Goal: Feedback & Contribution: Submit feedback/report problem

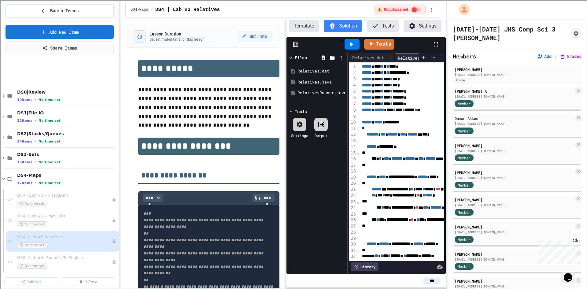
scroll to position [130, 0]
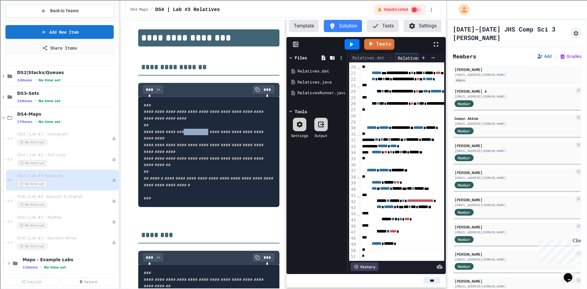
drag, startPoint x: 186, startPoint y: 125, endPoint x: 212, endPoint y: 122, distance: 25.8
click at [212, 122] on span "**********" at bounding box center [203, 141] width 121 height 77
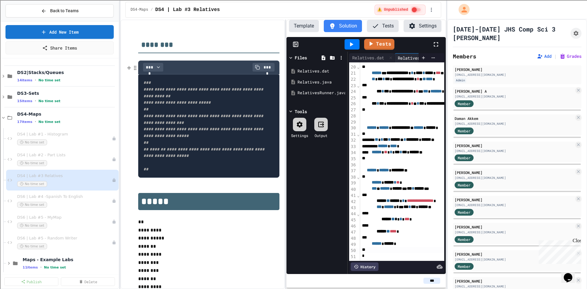
scroll to position [322, 0]
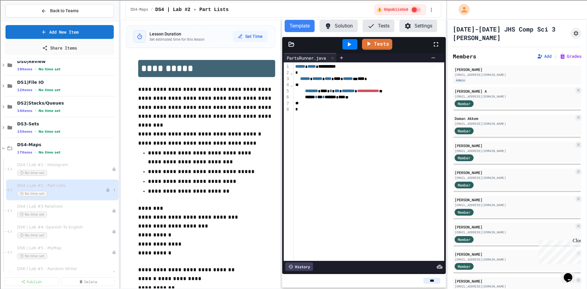
scroll to position [469, 0]
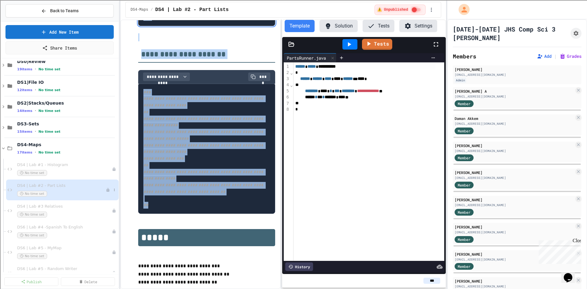
click at [59, 183] on span "DS4 | Lab #2 - Part Lists" at bounding box center [61, 185] width 89 height 5
click at [198, 143] on code "**********" at bounding box center [203, 148] width 121 height 117
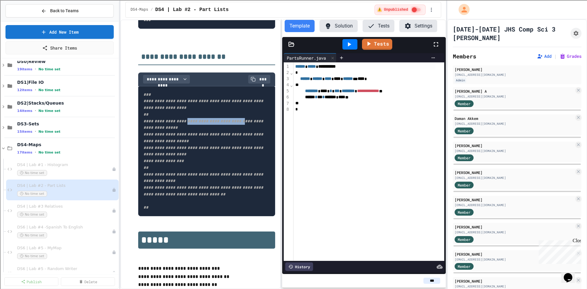
drag, startPoint x: 191, startPoint y: 124, endPoint x: 251, endPoint y: 123, distance: 59.9
click at [251, 123] on span "**********" at bounding box center [203, 150] width 121 height 117
click at [374, 136] on div "**********" at bounding box center [368, 161] width 151 height 198
click at [292, 46] on icon at bounding box center [291, 44] width 6 height 6
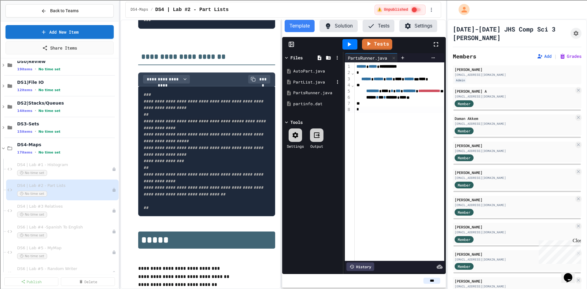
click at [298, 79] on div "PartList.java" at bounding box center [313, 82] width 41 height 6
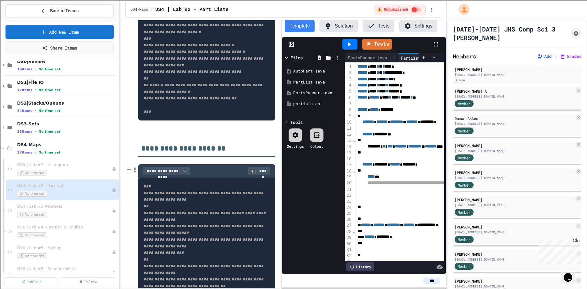
scroll to position [314, 0]
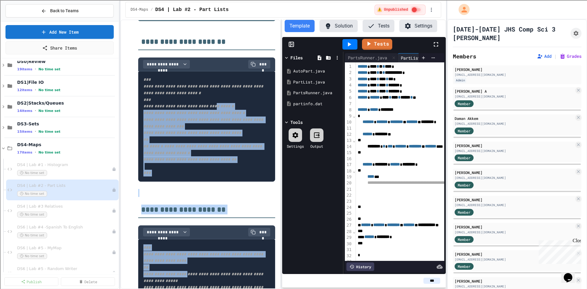
drag, startPoint x: 202, startPoint y: 105, endPoint x: 221, endPoint y: 105, distance: 19.3
click at [221, 105] on span "**********" at bounding box center [203, 112] width 121 height 71
click at [220, 104] on span "**********" at bounding box center [203, 112] width 121 height 71
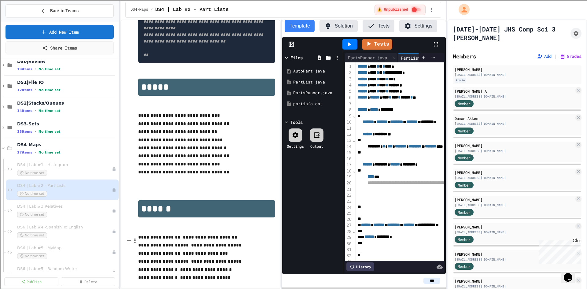
scroll to position [638, 0]
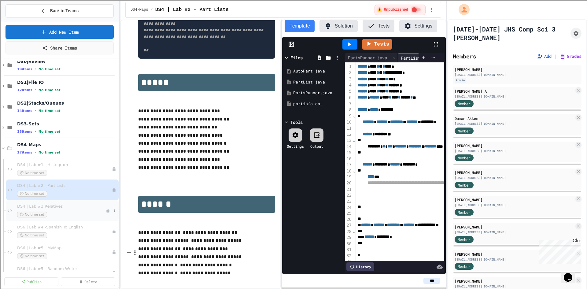
click at [63, 213] on div "No time set" at bounding box center [61, 215] width 89 height 6
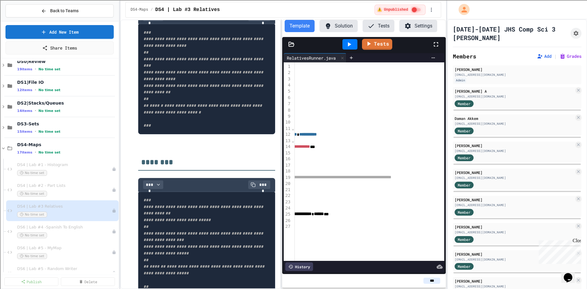
scroll to position [0, 95]
click at [324, 178] on span "**********" at bounding box center [297, 177] width 167 height 4
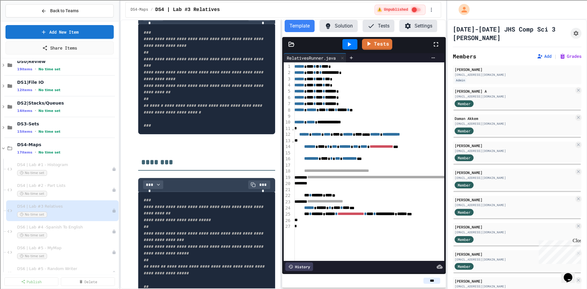
scroll to position [0, 0]
click at [295, 44] on div at bounding box center [291, 44] width 18 height 6
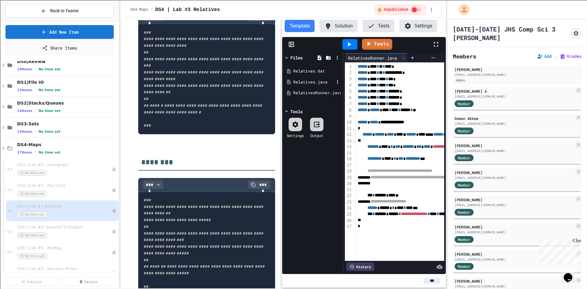
click at [297, 82] on div "Relatives.java" at bounding box center [313, 82] width 41 height 6
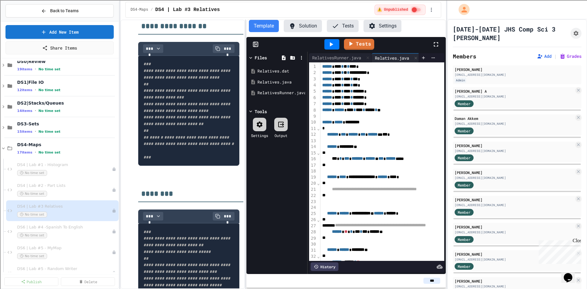
scroll to position [204, 0]
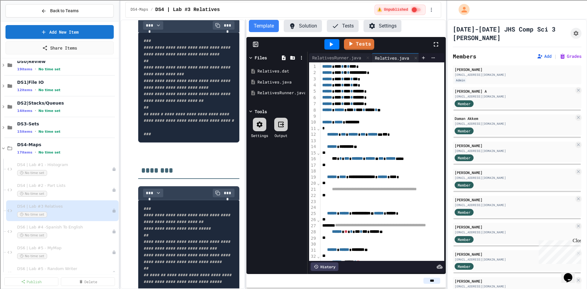
click at [246, 110] on div "**********" at bounding box center [283, 154] width 326 height 269
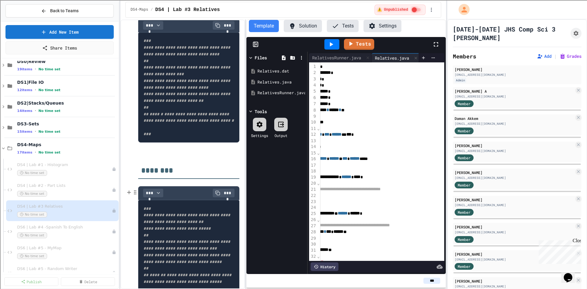
scroll to position [174, 0]
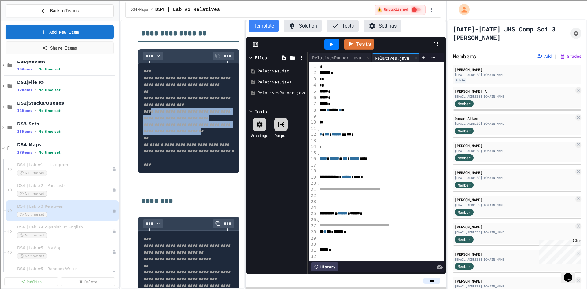
drag, startPoint x: 151, startPoint y: 105, endPoint x: 222, endPoint y: 122, distance: 73.2
click at [222, 122] on code "**********" at bounding box center [188, 118] width 90 height 98
copy span "**********"
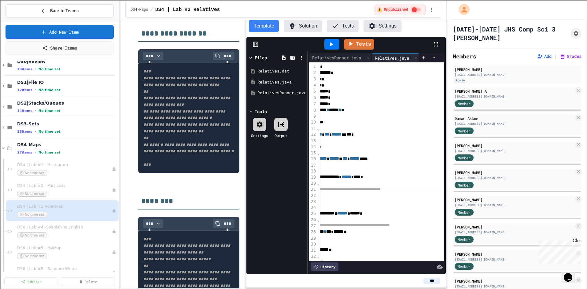
click at [381, 190] on span "**********" at bounding box center [338, 189] width 85 height 4
click at [427, 190] on div "**********" at bounding box center [364, 189] width 160 height 6
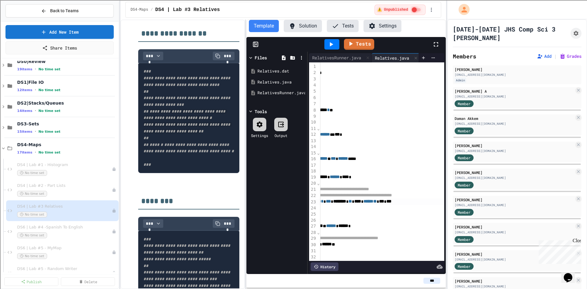
scroll to position [0, 0]
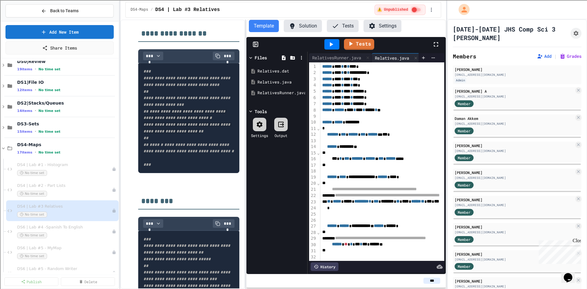
click at [397, 197] on span "**********" at bounding box center [387, 195] width 105 height 4
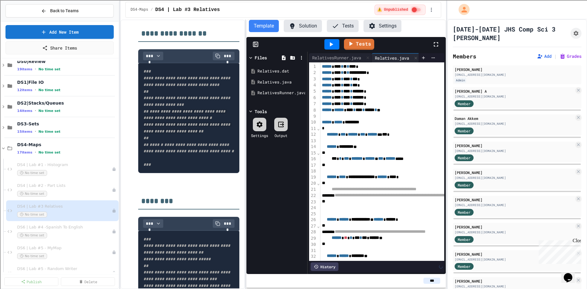
scroll to position [0, 71]
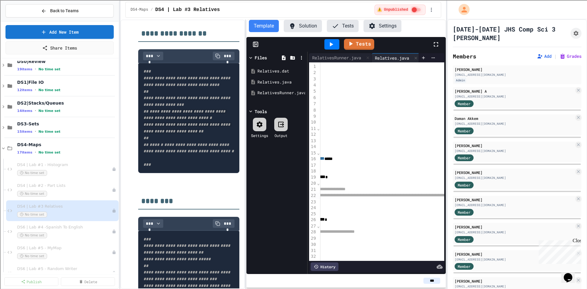
click at [255, 44] on icon at bounding box center [255, 44] width 0 height 5
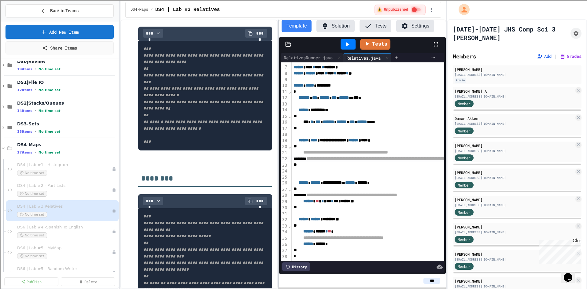
scroll to position [151, 0]
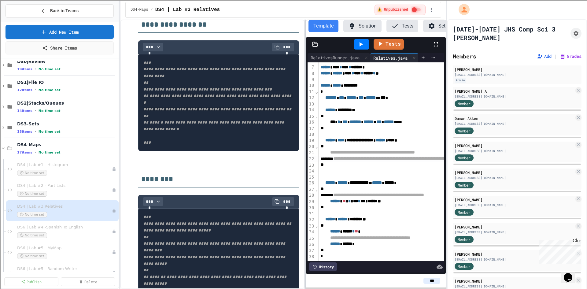
click at [305, 173] on div at bounding box center [304, 154] width 1 height 269
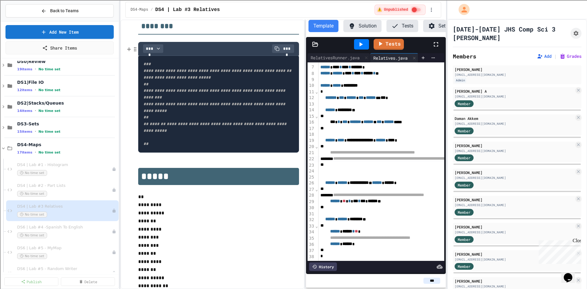
scroll to position [456, 0]
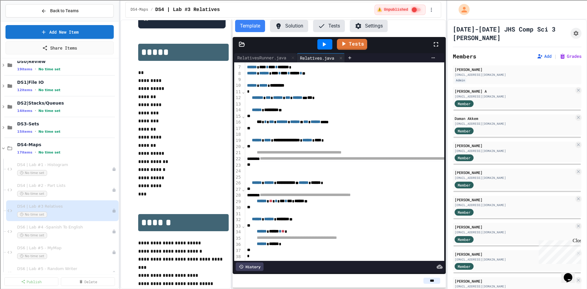
click at [232, 90] on div "**********" at bounding box center [283, 154] width 326 height 269
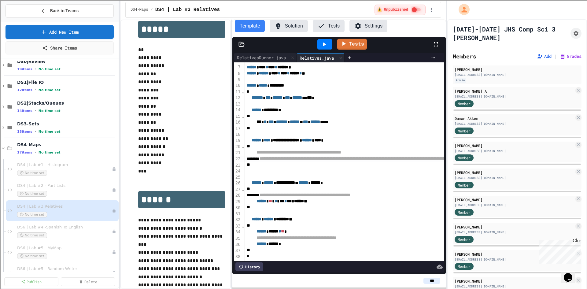
click at [331, 27] on button "Tests" at bounding box center [329, 26] width 32 height 12
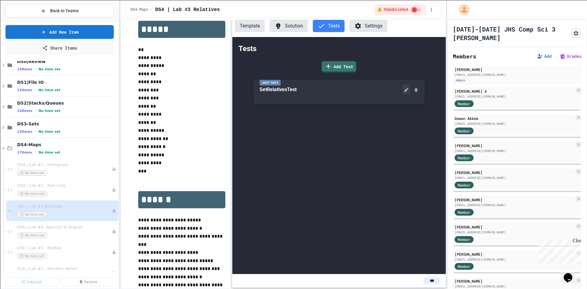
click at [404, 92] on icon at bounding box center [406, 90] width 4 height 4
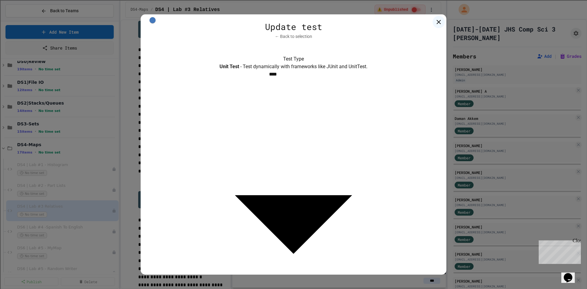
scroll to position [92, 0]
drag, startPoint x: 187, startPoint y: 218, endPoint x: 295, endPoint y: 216, distance: 108.5
drag, startPoint x: 188, startPoint y: 226, endPoint x: 468, endPoint y: 227, distance: 280.0
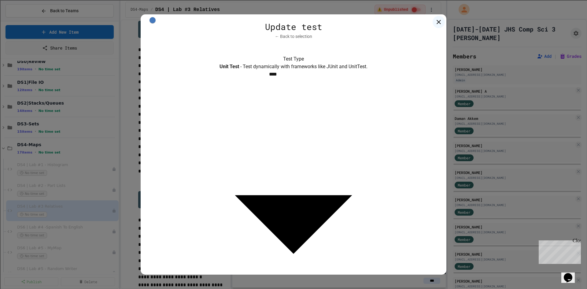
click at [468, 227] on div "**********" at bounding box center [293, 144] width 587 height 289
drag, startPoint x: 166, startPoint y: 197, endPoint x: 325, endPoint y: 207, distance: 159.6
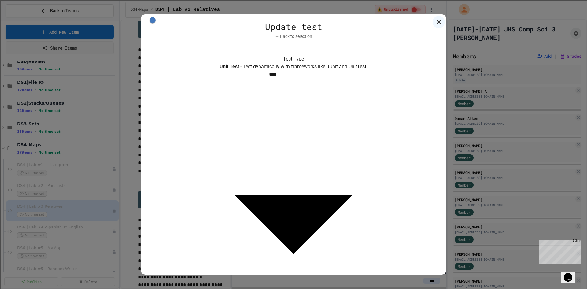
drag, startPoint x: 167, startPoint y: 198, endPoint x: 359, endPoint y: 264, distance: 203.2
click at [359, 264] on div "**********" at bounding box center [294, 144] width 306 height 260
copy div "**********"
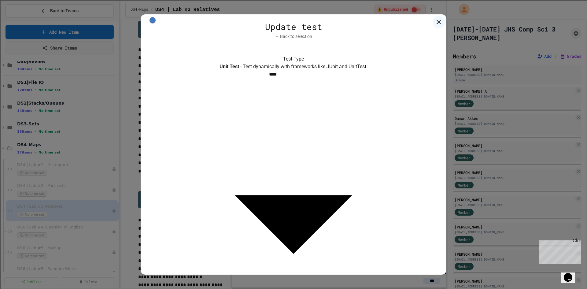
type input "**********"
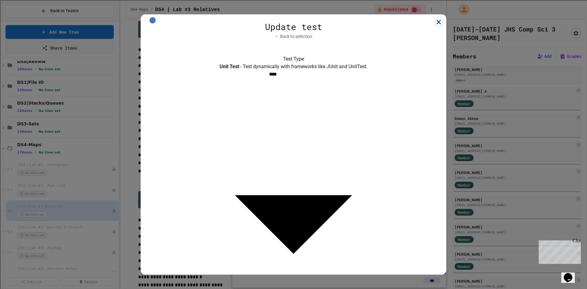
scroll to position [298, 0]
drag, startPoint x: 171, startPoint y: 227, endPoint x: 319, endPoint y: 242, distance: 149.5
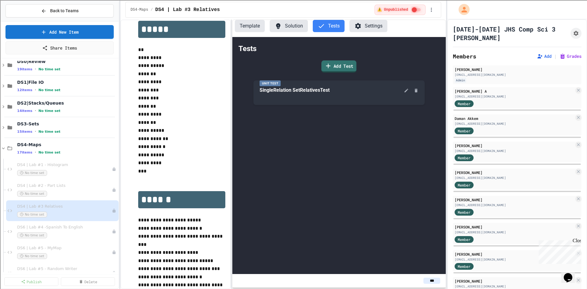
click at [350, 69] on link "Add Test" at bounding box center [339, 67] width 35 height 12
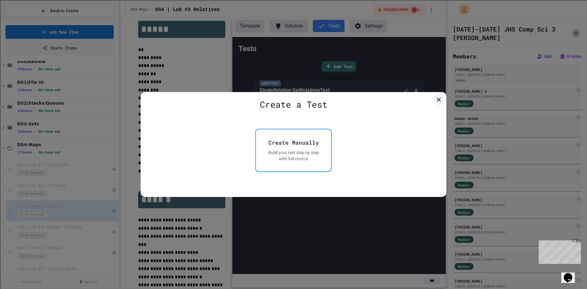
click at [286, 146] on div "Create Manually" at bounding box center [293, 142] width 50 height 8
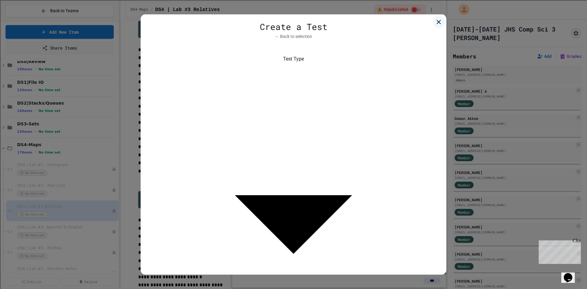
click at [214, 150] on body "**********" at bounding box center [293, 144] width 587 height 289
click at [196, 179] on span "- Test dynamically with frameworks like JUnit and UnitTest." at bounding box center [237, 178] width 120 height 7
type input "****"
click at [282, 168] on body "**********" at bounding box center [293, 144] width 587 height 289
click at [273, 181] on li "JUnit 4" at bounding box center [294, 184] width 92 height 11
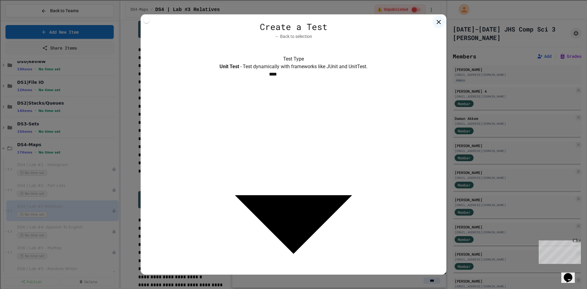
type input "******"
type textarea "**********"
drag, startPoint x: 167, startPoint y: 199, endPoint x: 388, endPoint y: 270, distance: 232.7
click at [388, 270] on div "**********" at bounding box center [294, 144] width 306 height 260
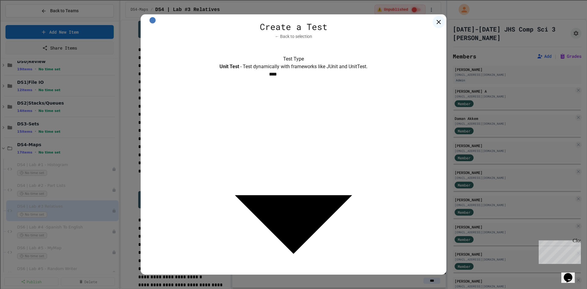
scroll to position [0, 0]
drag, startPoint x: 182, startPoint y: 218, endPoint x: 176, endPoint y: 226, distance: 9.4
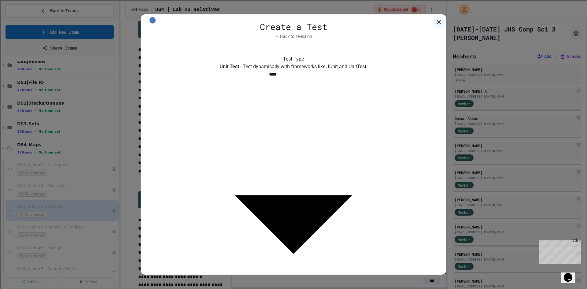
drag, startPoint x: 186, startPoint y: 232, endPoint x: 445, endPoint y: 229, distance: 259.2
click at [445, 229] on div "**********" at bounding box center [294, 144] width 306 height 260
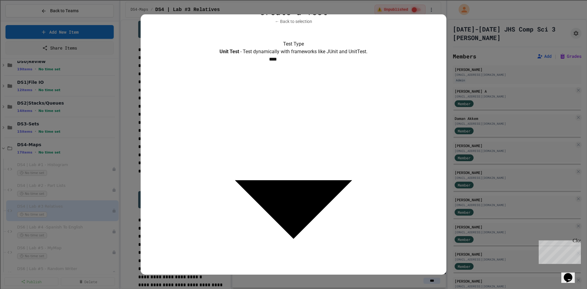
scroll to position [58, 0]
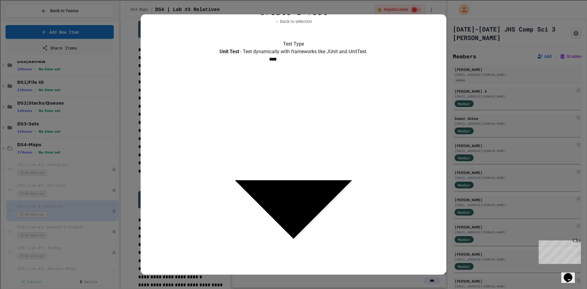
scroll to position [58, 0]
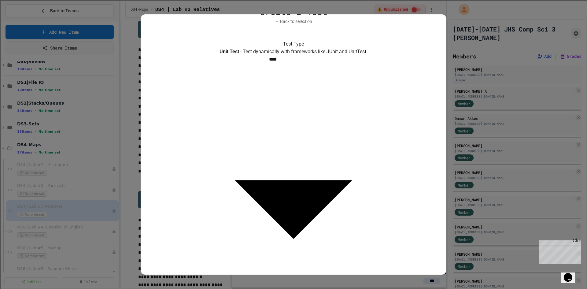
type input "**********"
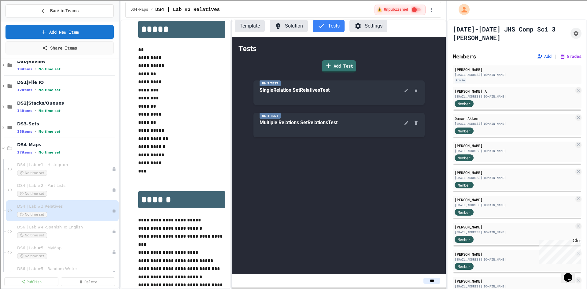
click at [332, 65] on link "Add Test" at bounding box center [339, 66] width 34 height 12
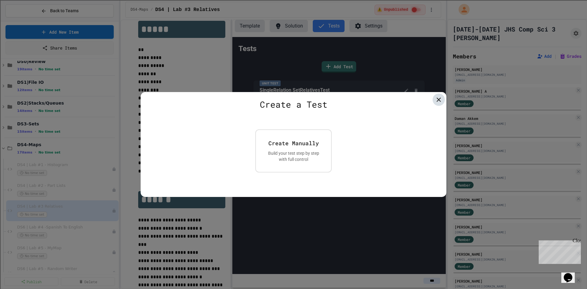
click at [439, 101] on icon at bounding box center [438, 99] width 7 height 7
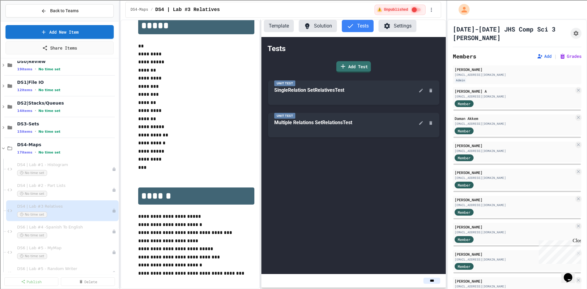
scroll to position [472, 0]
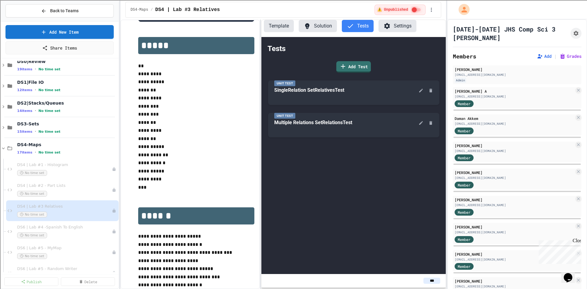
click at [261, 120] on div "**********" at bounding box center [283, 154] width 326 height 269
click at [367, 68] on link "Add Test" at bounding box center [353, 66] width 34 height 12
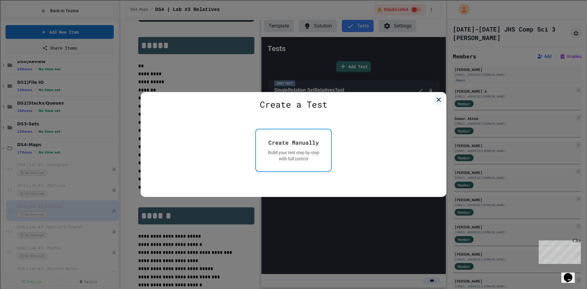
click at [285, 156] on div "Build your test step by step with full control" at bounding box center [293, 156] width 60 height 12
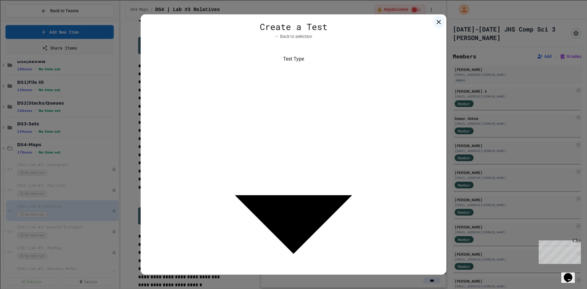
click at [221, 152] on body "**********" at bounding box center [293, 144] width 587 height 289
click at [211, 180] on span "- Test dynamically with frameworks like JUnit and UnitTest." at bounding box center [237, 178] width 120 height 7
type input "****"
click at [173, 83] on body "**********" at bounding box center [293, 144] width 587 height 289
click at [179, 114] on span "- Test dynamically with frameworks like JUnit and UnitTest." at bounding box center [237, 115] width 120 height 7
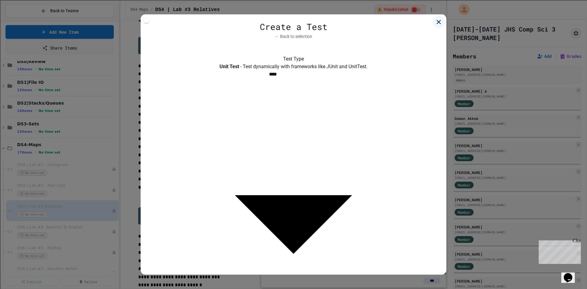
type input "**********"
click at [267, 156] on body "**********" at bounding box center [293, 144] width 587 height 289
click at [267, 166] on li "JUnit 4" at bounding box center [291, 167] width 92 height 11
type input "******"
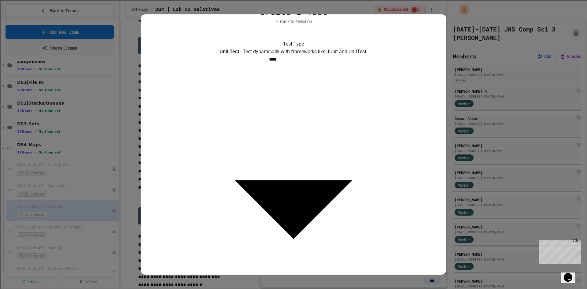
scroll to position [58, 0]
drag, startPoint x: 173, startPoint y: 198, endPoint x: 229, endPoint y: 219, distance: 59.7
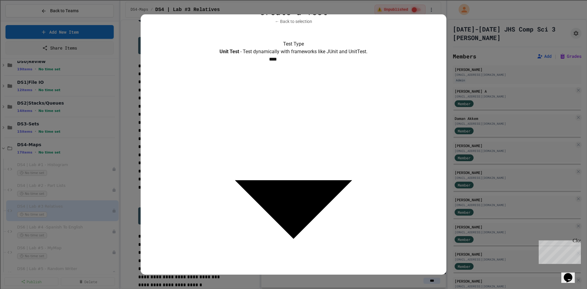
drag, startPoint x: 193, startPoint y: 87, endPoint x: 158, endPoint y: 94, distance: 35.5
type input "**********"
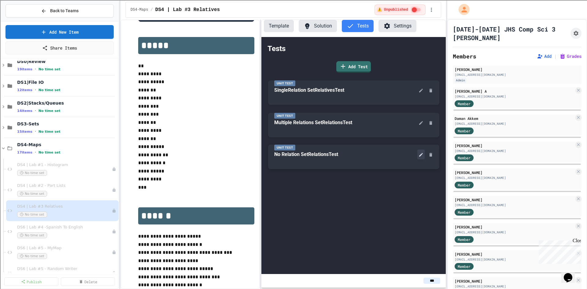
click at [421, 158] on button at bounding box center [420, 154] width 7 height 10
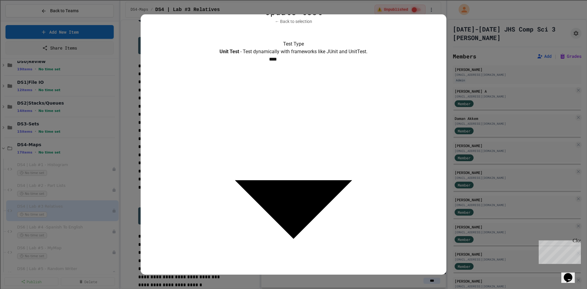
scroll to position [50, 116]
drag, startPoint x: 185, startPoint y: 196, endPoint x: 455, endPoint y: 200, distance: 270.2
click at [455, 200] on div "**********" at bounding box center [293, 144] width 587 height 289
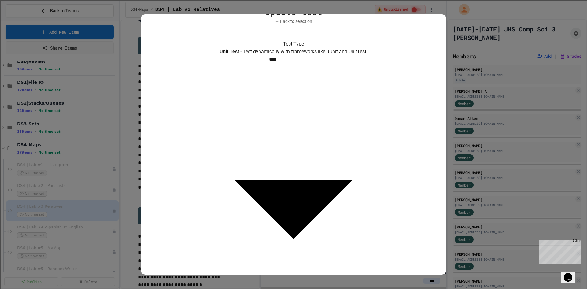
scroll to position [36, 0]
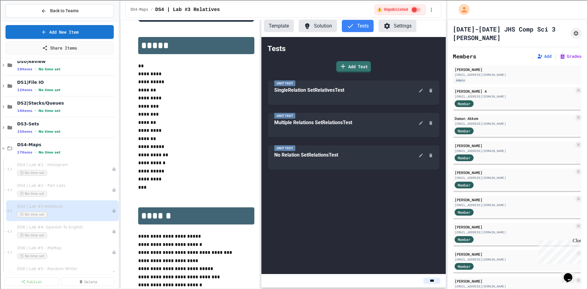
click at [316, 27] on button "Solution" at bounding box center [318, 26] width 38 height 12
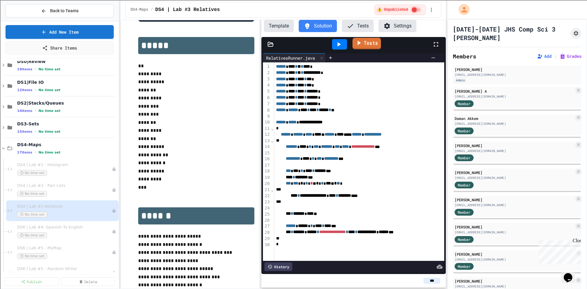
click at [371, 47] on link "Tests" at bounding box center [366, 44] width 28 height 12
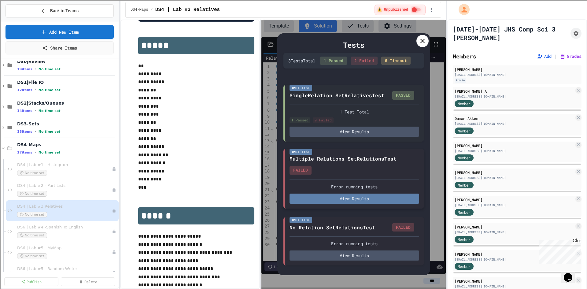
click at [342, 200] on button "View Results" at bounding box center [354, 198] width 130 height 10
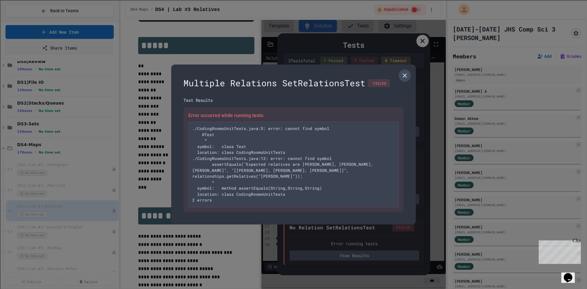
click at [402, 78] on icon at bounding box center [404, 75] width 7 height 7
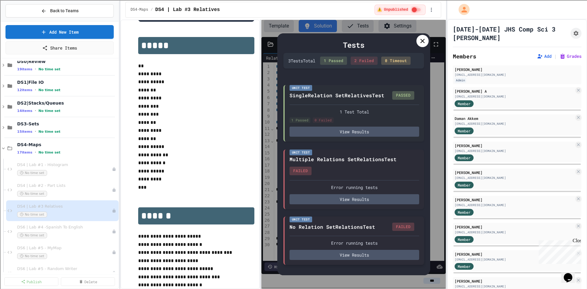
click at [355, 260] on div "Unit Test No Relation SetRelationsTest FAILED Error running tests View Results" at bounding box center [353, 240] width 141 height 49
click at [355, 258] on button "View Results" at bounding box center [354, 255] width 130 height 10
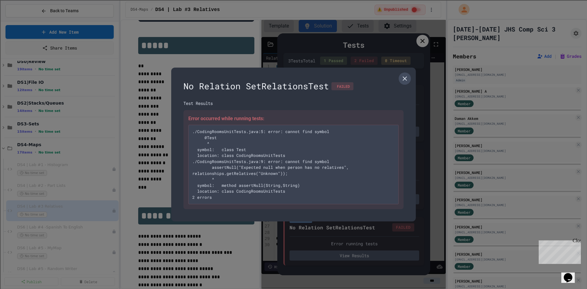
click at [401, 77] on icon at bounding box center [404, 78] width 7 height 7
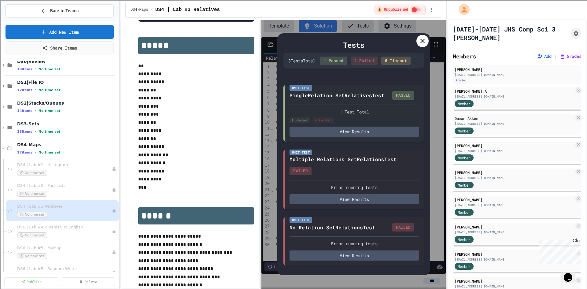
click at [420, 40] on icon at bounding box center [422, 40] width 7 height 7
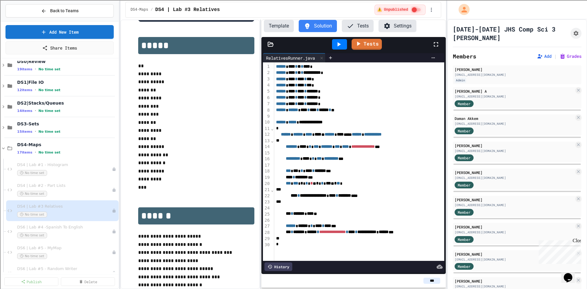
click at [353, 25] on icon at bounding box center [350, 25] width 7 height 7
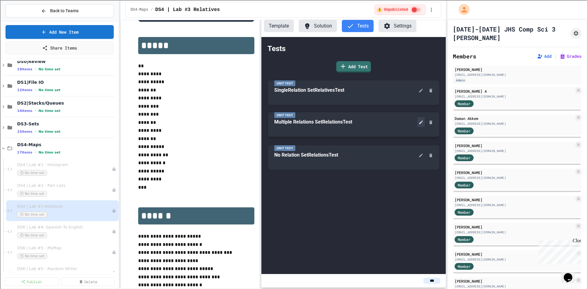
click at [424, 121] on button at bounding box center [420, 122] width 7 height 10
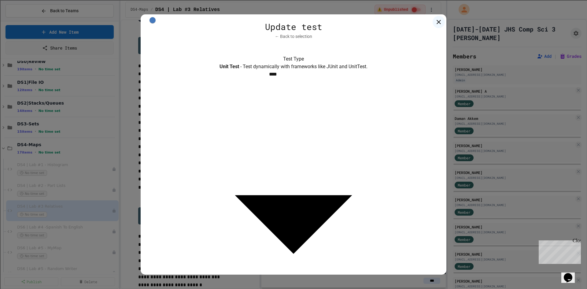
scroll to position [0, 0]
drag, startPoint x: 174, startPoint y: 214, endPoint x: 300, endPoint y: 212, distance: 126.6
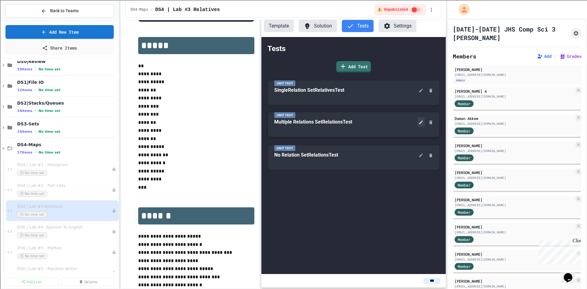
click at [419, 121] on icon at bounding box center [420, 122] width 5 height 5
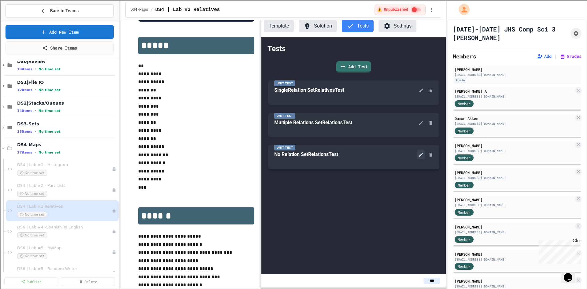
click at [419, 155] on icon at bounding box center [420, 154] width 5 height 5
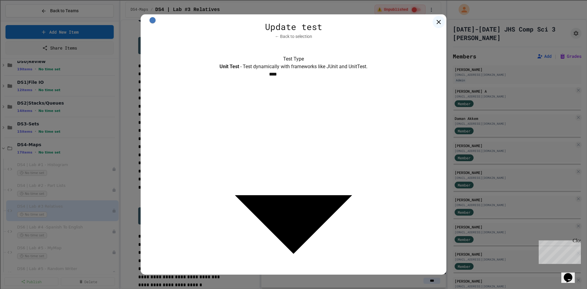
drag, startPoint x: 176, startPoint y: 213, endPoint x: 198, endPoint y: 213, distance: 22.0
drag, startPoint x: 172, startPoint y: 213, endPoint x: 246, endPoint y: 212, distance: 74.3
drag, startPoint x: 188, startPoint y: 241, endPoint x: 223, endPoint y: 241, distance: 34.2
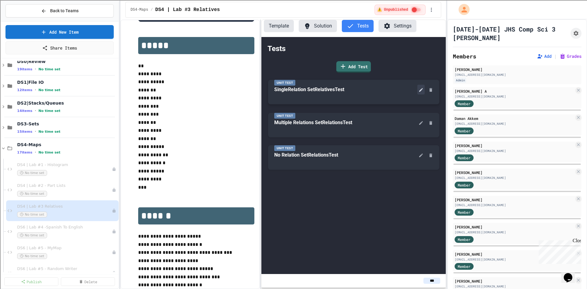
click at [422, 91] on icon at bounding box center [420, 89] width 5 height 5
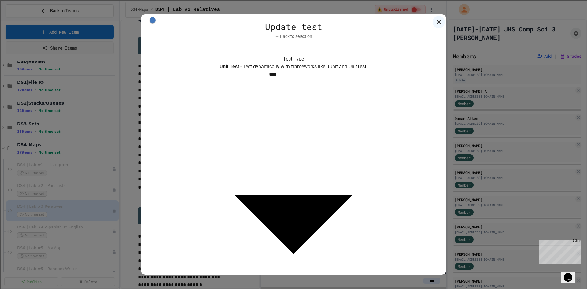
drag, startPoint x: 197, startPoint y: 209, endPoint x: 270, endPoint y: 208, distance: 72.8
drag, startPoint x: 185, startPoint y: 238, endPoint x: 223, endPoint y: 237, distance: 37.6
drag, startPoint x: 202, startPoint y: 210, endPoint x: 153, endPoint y: 210, distance: 48.6
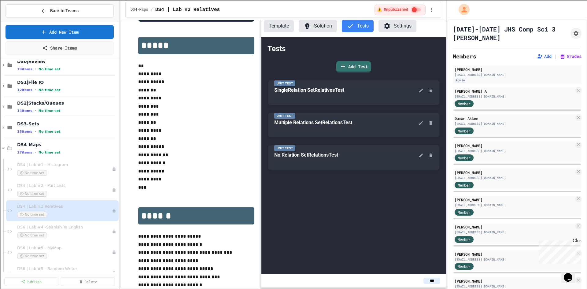
click at [320, 32] on div "Template Solution Tests Settings" at bounding box center [353, 28] width 184 height 17
click at [320, 28] on button "Solution" at bounding box center [318, 26] width 38 height 12
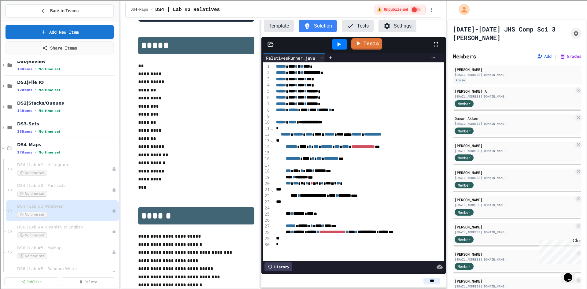
click at [366, 43] on link "Tests" at bounding box center [366, 44] width 31 height 12
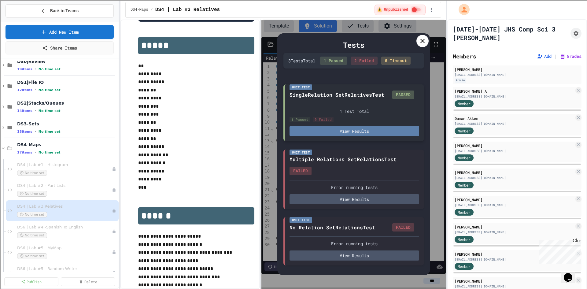
click at [350, 130] on button "View Results" at bounding box center [354, 131] width 130 height 10
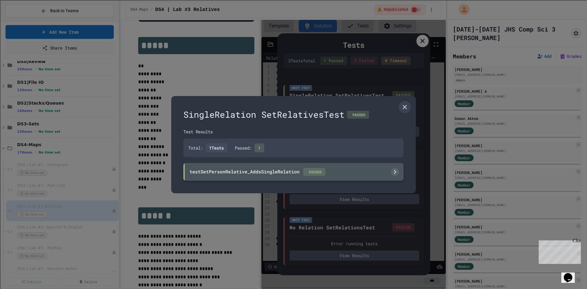
click at [258, 170] on div "testSetPersonRelative_AddsSingleRelation PASSED" at bounding box center [258, 172] width 136 height 8
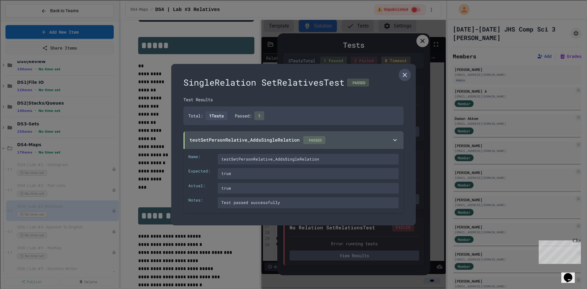
click at [403, 74] on icon at bounding box center [404, 74] width 7 height 7
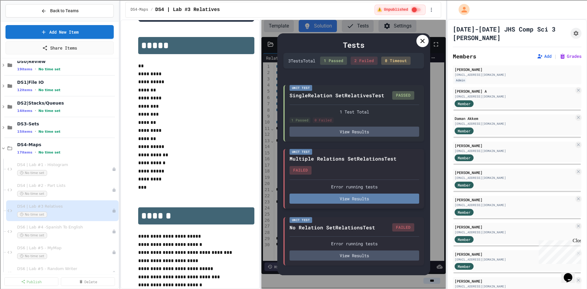
click at [346, 199] on button "View Results" at bounding box center [354, 198] width 130 height 10
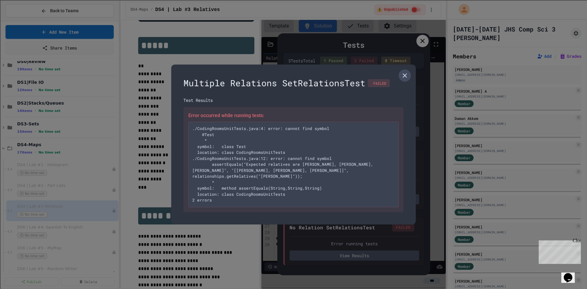
click at [408, 77] on icon at bounding box center [404, 75] width 7 height 7
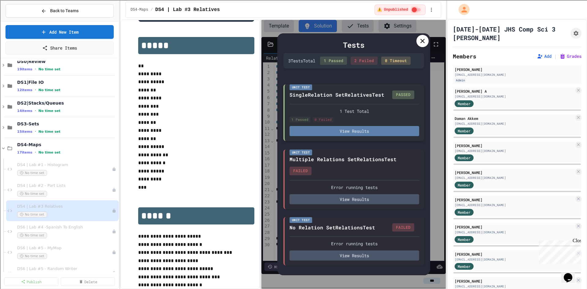
click at [333, 127] on button "View Results" at bounding box center [354, 131] width 130 height 10
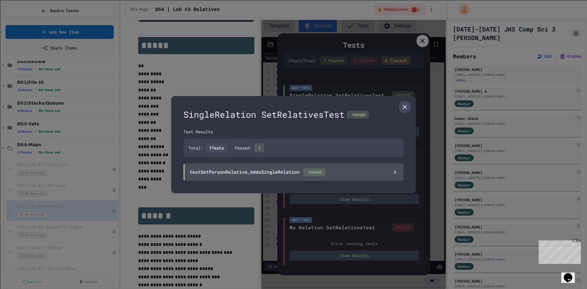
click at [402, 106] on icon at bounding box center [404, 106] width 7 height 7
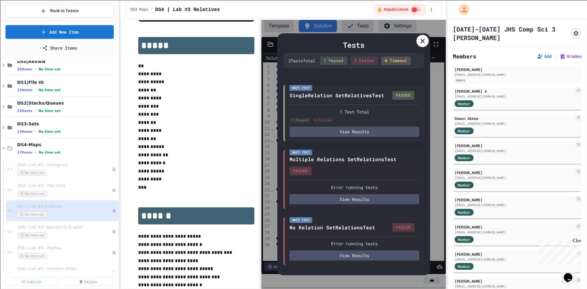
click at [419, 43] on icon at bounding box center [422, 40] width 7 height 7
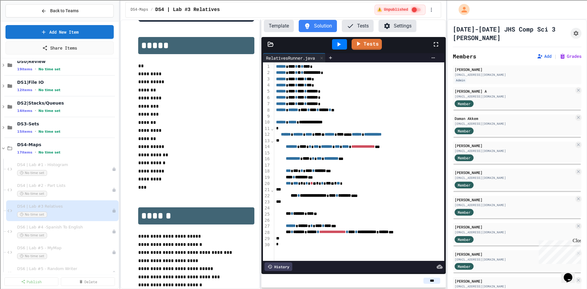
click at [351, 26] on icon at bounding box center [350, 25] width 7 height 7
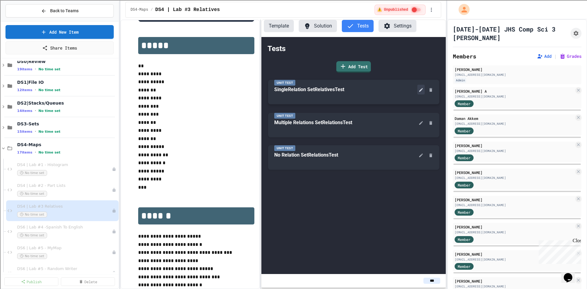
click at [421, 89] on icon at bounding box center [420, 89] width 5 height 5
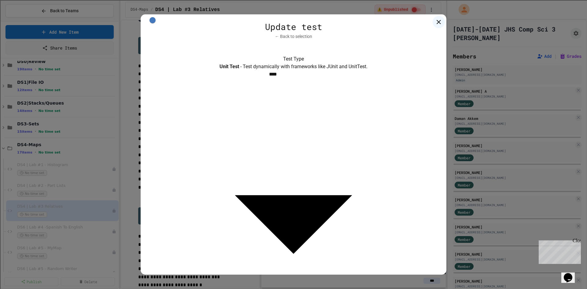
scroll to position [0, 0]
drag, startPoint x: 218, startPoint y: 216, endPoint x: 163, endPoint y: 196, distance: 58.9
copy div "**********"
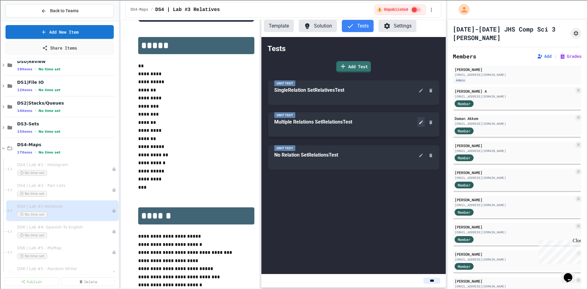
click at [424, 123] on button at bounding box center [420, 122] width 7 height 10
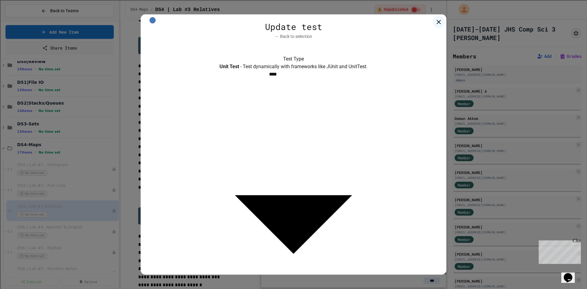
click at [309, 276] on div at bounding box center [293, 144] width 587 height 289
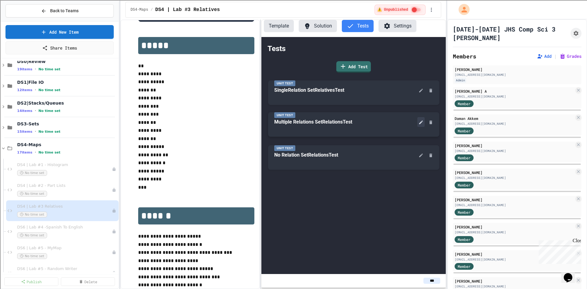
click at [421, 125] on button at bounding box center [420, 122] width 7 height 10
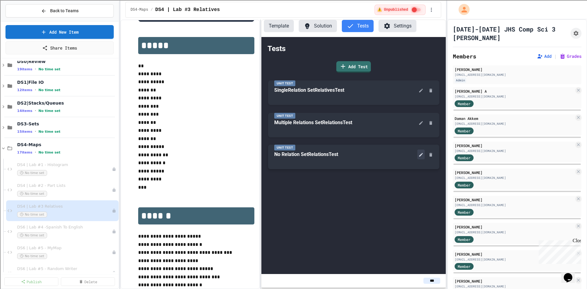
click at [421, 157] on button at bounding box center [420, 154] width 7 height 10
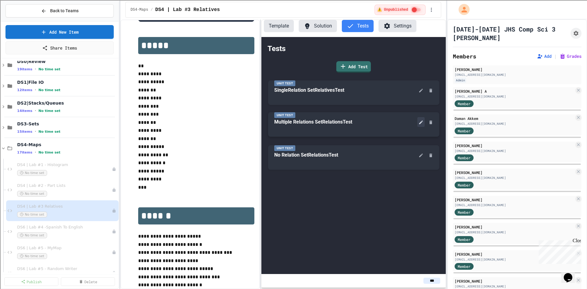
click at [418, 122] on icon at bounding box center [420, 122] width 5 height 5
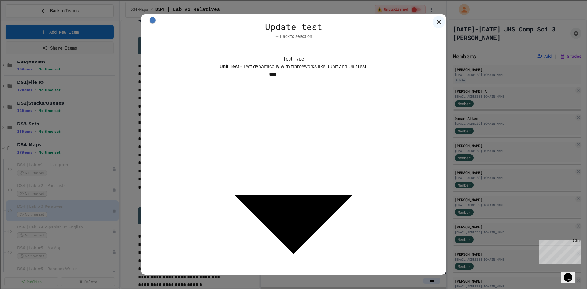
type input "**********"
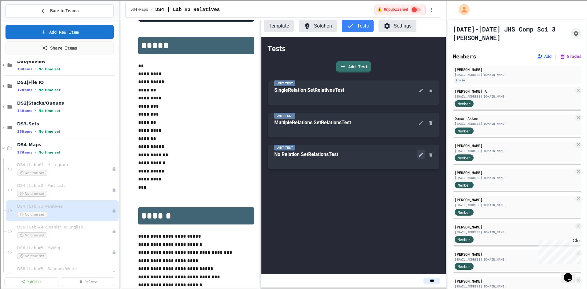
click at [419, 155] on icon at bounding box center [420, 154] width 5 height 5
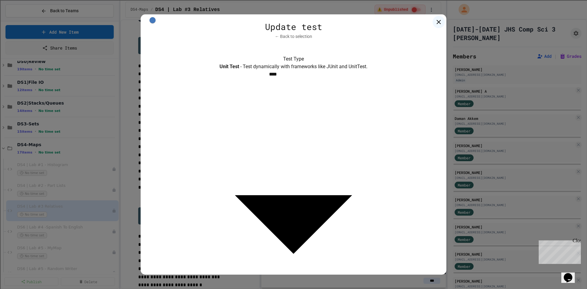
type input "**********"
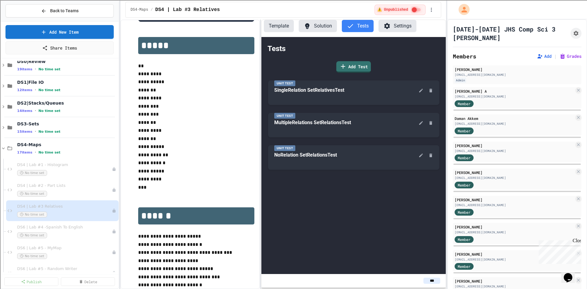
click at [321, 30] on button "Solution" at bounding box center [318, 26] width 38 height 12
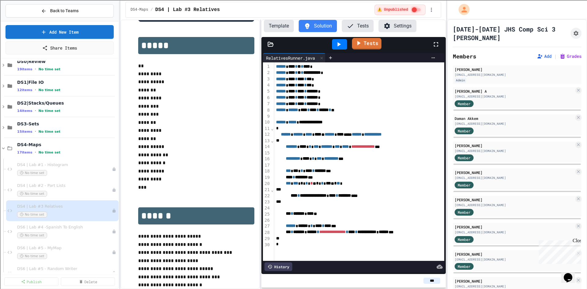
click at [366, 42] on link "Tests" at bounding box center [367, 44] width 30 height 12
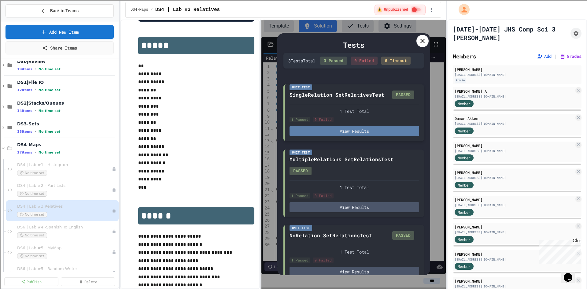
click at [359, 136] on button "View Results" at bounding box center [354, 131] width 130 height 10
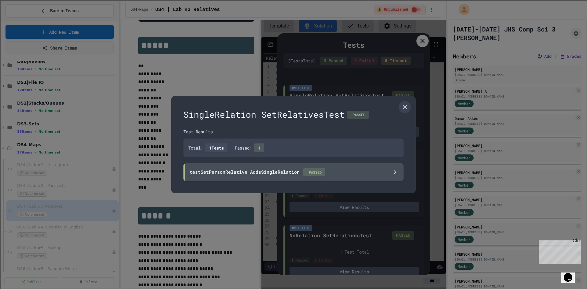
click at [421, 43] on div at bounding box center [293, 144] width 587 height 289
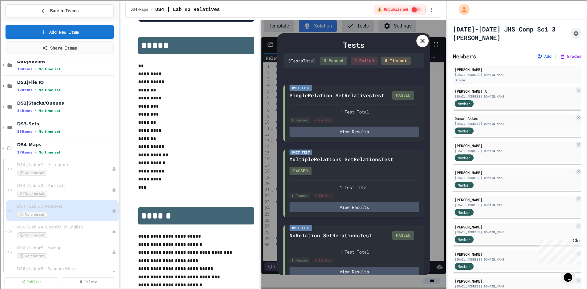
click at [422, 40] on icon at bounding box center [422, 41] width 4 height 4
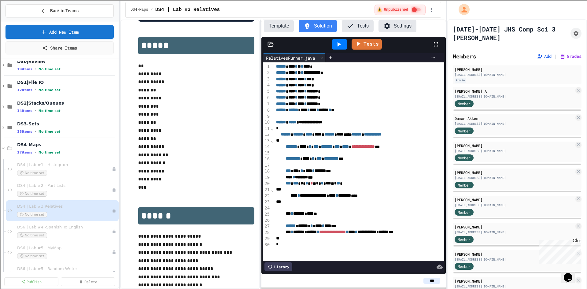
click at [286, 28] on button "Template" at bounding box center [279, 26] width 30 height 12
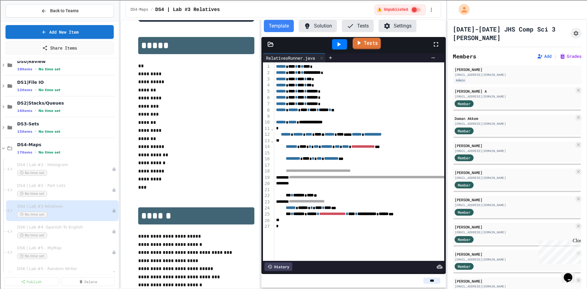
click at [368, 44] on link "Tests" at bounding box center [366, 44] width 28 height 12
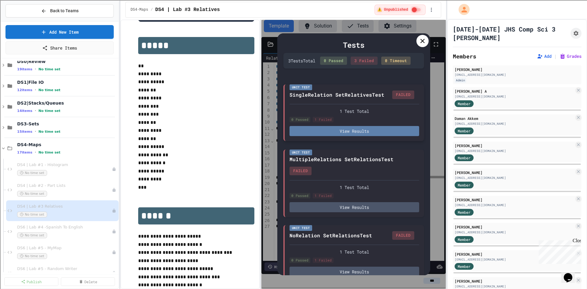
click at [348, 136] on button "View Results" at bounding box center [354, 131] width 130 height 10
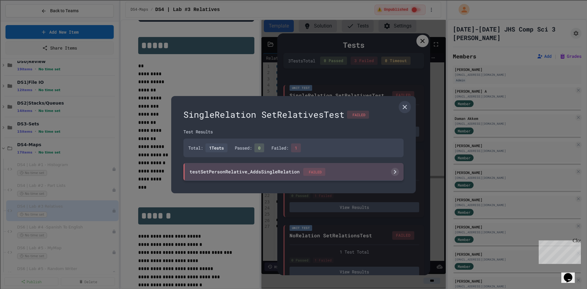
click at [273, 174] on div "testSetPersonRelative_AddsSingleRelation FAILED" at bounding box center [258, 172] width 136 height 8
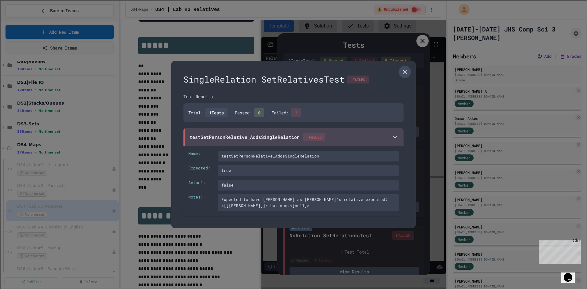
click at [403, 71] on icon at bounding box center [404, 71] width 7 height 7
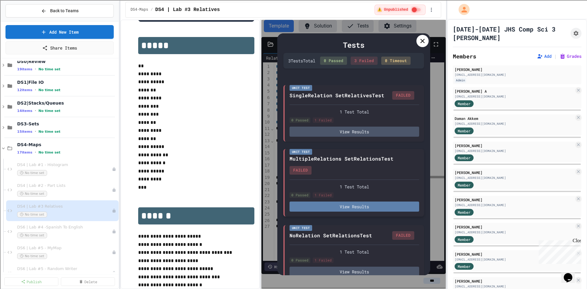
click at [371, 212] on button "View Results" at bounding box center [354, 206] width 130 height 10
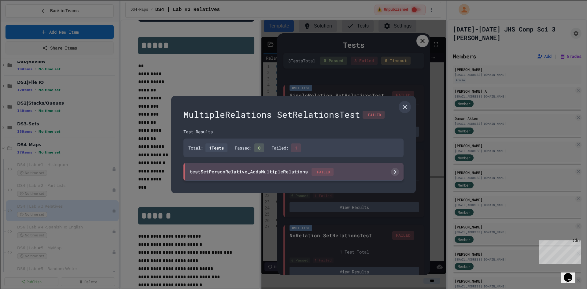
click at [277, 172] on div "testSetPersonRelative_AddsMultipleRelations FAILED" at bounding box center [262, 172] width 144 height 8
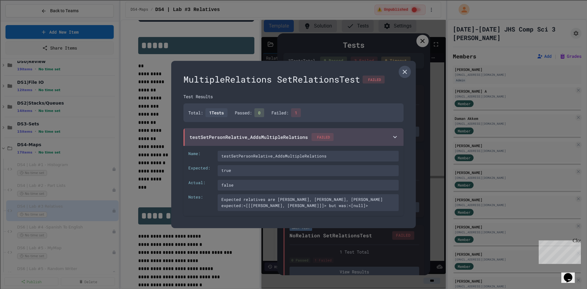
click at [405, 69] on icon at bounding box center [404, 71] width 7 height 7
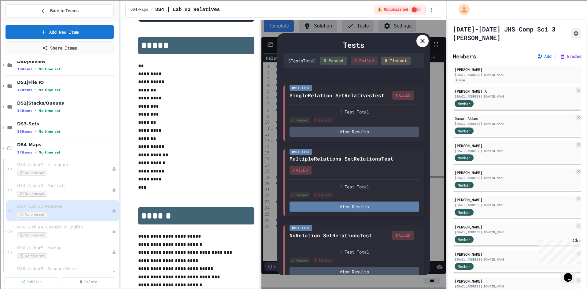
scroll to position [17, 0]
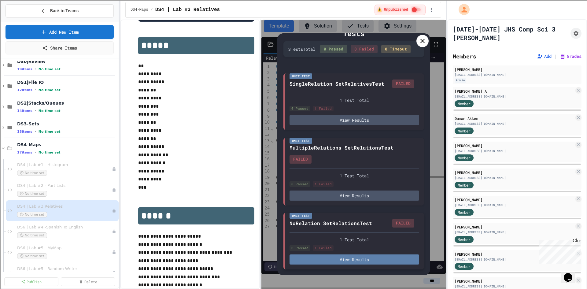
click at [333, 262] on button "View Results" at bounding box center [354, 259] width 130 height 10
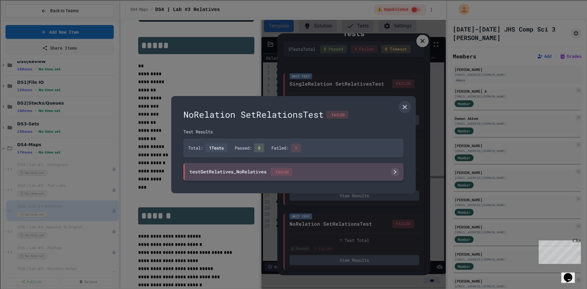
click at [275, 172] on icon at bounding box center [277, 175] width 6 height 6
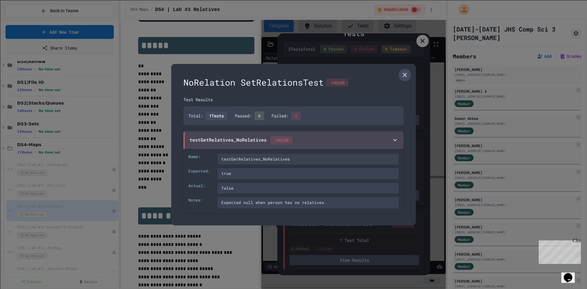
click at [408, 78] on icon at bounding box center [404, 74] width 7 height 7
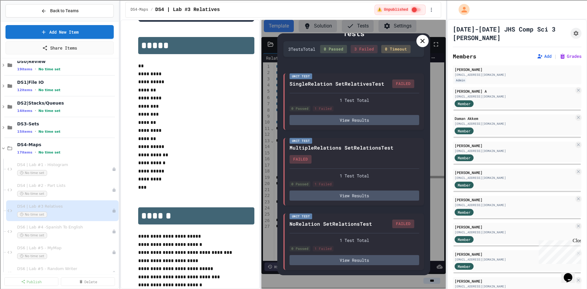
click at [423, 40] on icon at bounding box center [422, 41] width 4 height 4
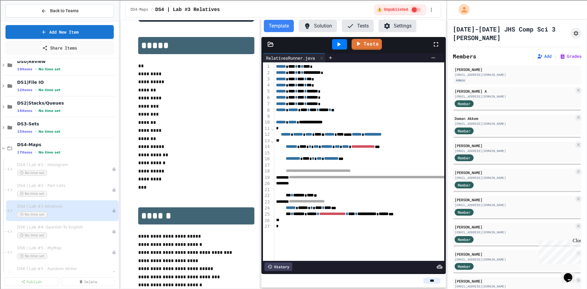
click at [321, 30] on button "Solution" at bounding box center [318, 26] width 38 height 12
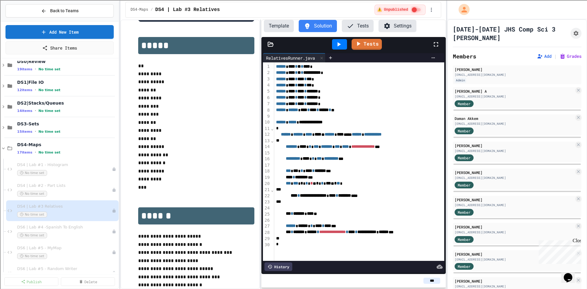
scroll to position [2, 0]
click at [268, 45] on icon at bounding box center [270, 44] width 5 height 4
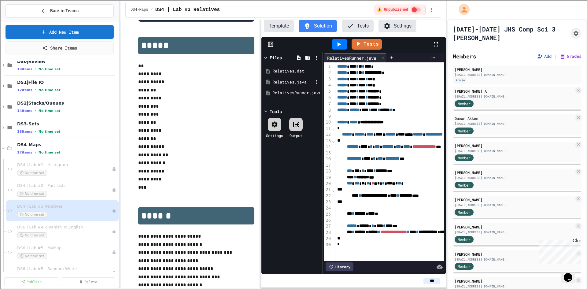
click at [277, 79] on div "Relatives.java" at bounding box center [292, 82] width 41 height 6
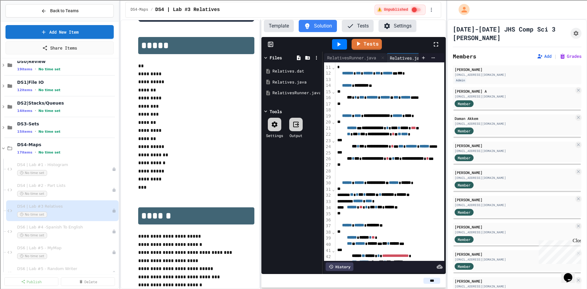
scroll to position [92, 0]
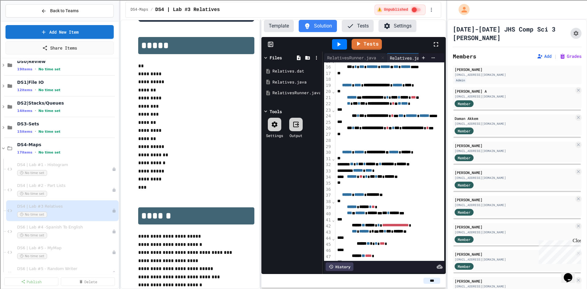
click at [573, 32] on icon "Assignment Settings" at bounding box center [575, 33] width 5 height 5
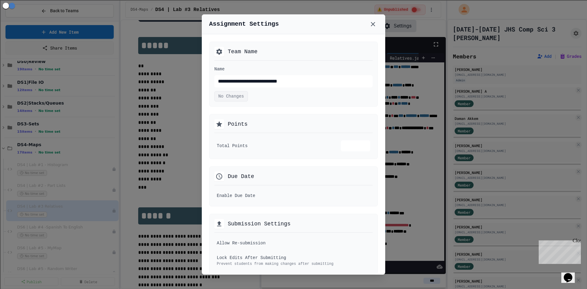
click at [422, 195] on div at bounding box center [293, 144] width 587 height 289
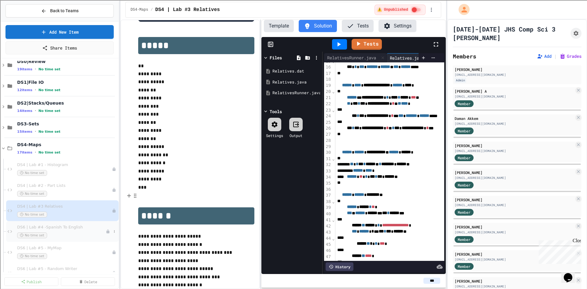
click at [57, 232] on div "DS6 | Lab #4 -Spanish To English No time set" at bounding box center [61, 231] width 89 height 13
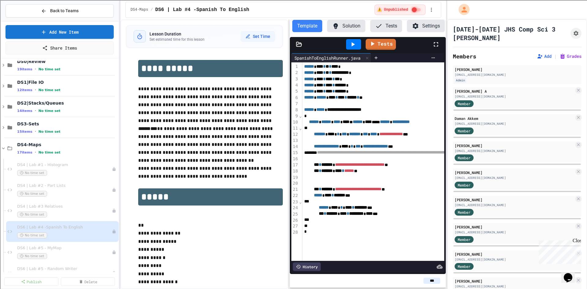
click at [290, 123] on div "**********" at bounding box center [283, 154] width 326 height 269
click at [47, 204] on span "DS4 | Lab #3 Relatives" at bounding box center [61, 206] width 89 height 5
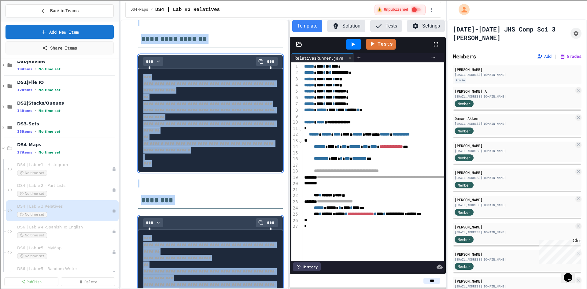
scroll to position [302, 0]
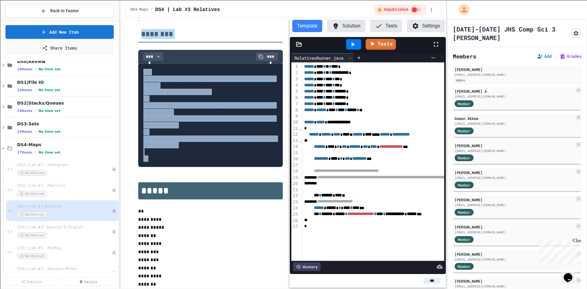
drag, startPoint x: 142, startPoint y: 135, endPoint x: 228, endPoint y: 169, distance: 93.1
click at [228, 169] on div "**********" at bounding box center [210, 100] width 145 height 685
copy div "**********"
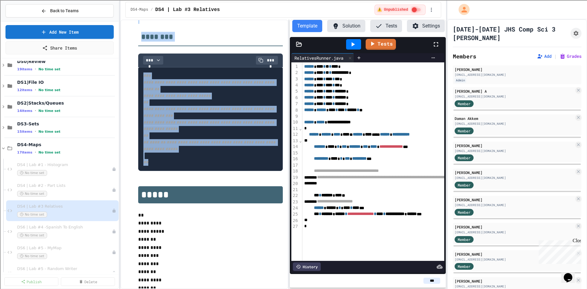
scroll to position [305, 0]
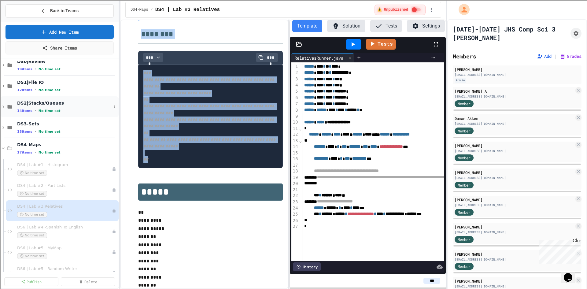
click at [30, 105] on span "DS2|Stacks/Queues" at bounding box center [64, 103] width 94 height 6
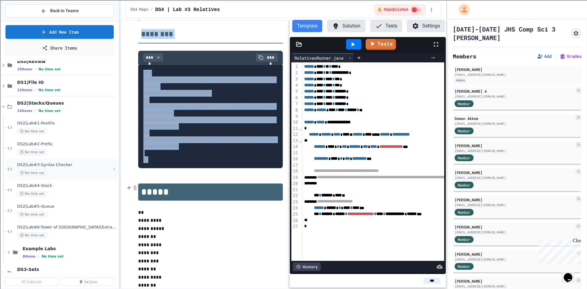
click at [55, 169] on div "DS2|Lab#3-Syntax Checker No time set" at bounding box center [64, 168] width 94 height 13
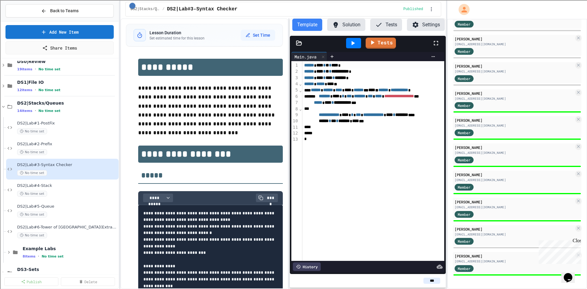
scroll to position [578, 0]
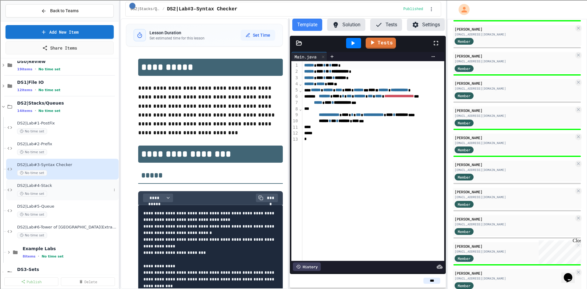
click at [39, 188] on span "DS2|Lab#4-Stack" at bounding box center [64, 185] width 94 height 5
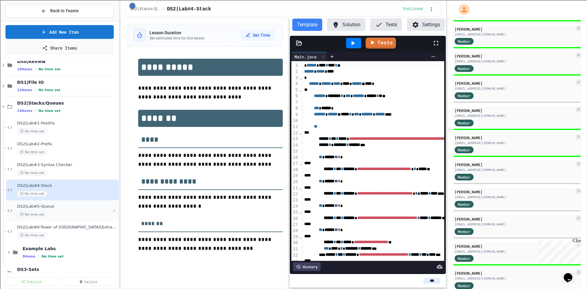
click at [53, 211] on div "DS2|Lab#5-Queue No time set" at bounding box center [64, 210] width 94 height 13
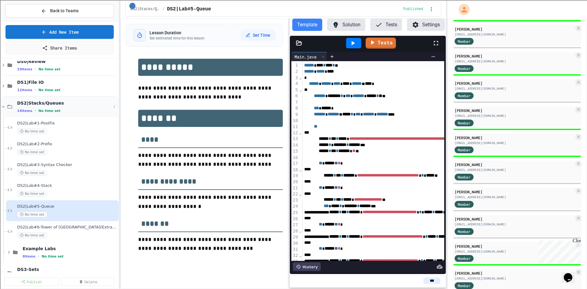
click at [39, 103] on span "DS2|Stacks/Queues" at bounding box center [64, 103] width 94 height 6
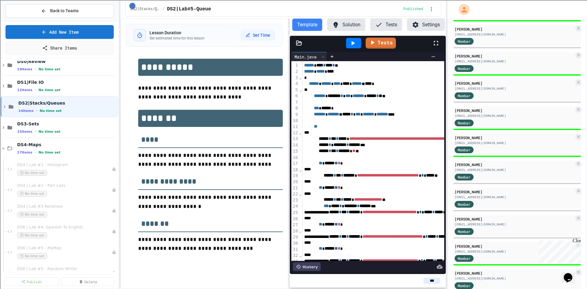
click at [301, 42] on icon at bounding box center [298, 43] width 5 height 4
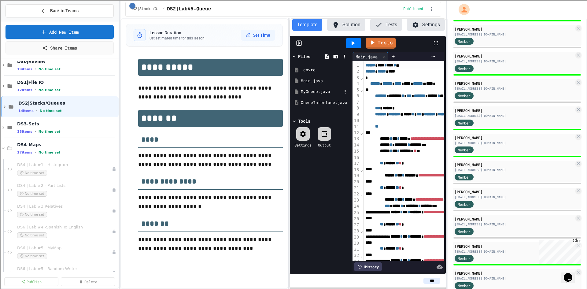
click at [303, 91] on div "MyQueue.java" at bounding box center [321, 92] width 41 height 6
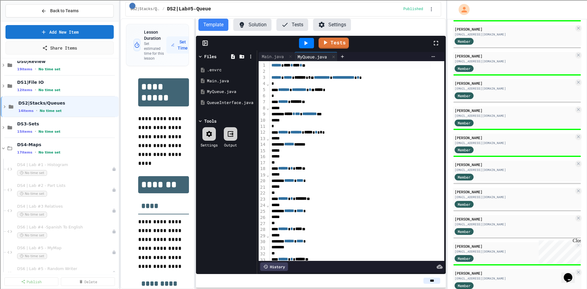
click at [193, 95] on div "**********" at bounding box center [283, 153] width 326 height 271
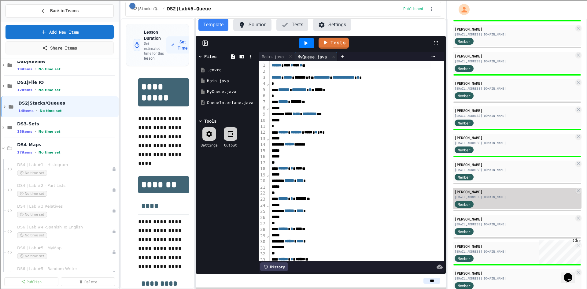
click at [497, 203] on div "Member" at bounding box center [515, 204] width 120 height 8
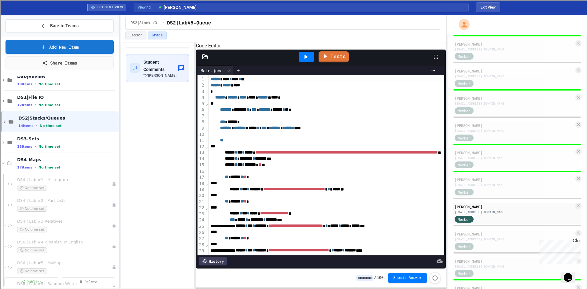
click at [202, 60] on icon at bounding box center [205, 57] width 6 height 6
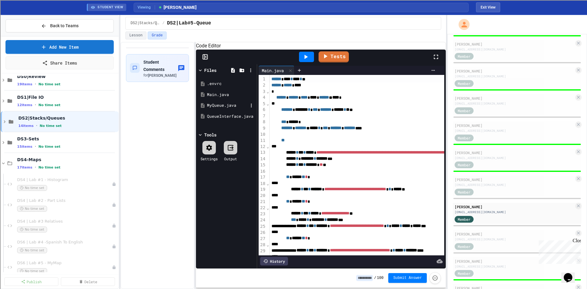
click at [216, 109] on div "MyQueue.java" at bounding box center [227, 105] width 41 height 6
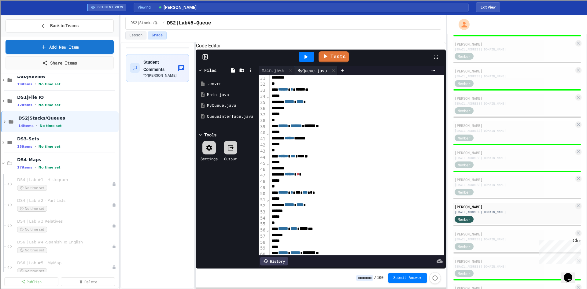
scroll to position [214, 0]
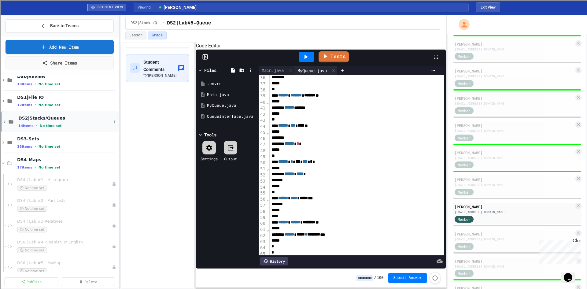
click at [41, 118] on span "DS2|Stacks/Queues" at bounding box center [64, 118] width 93 height 6
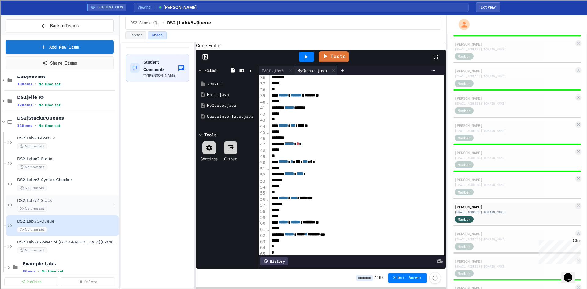
click at [47, 201] on span "DS2|Lab#4-Stack" at bounding box center [64, 200] width 94 height 5
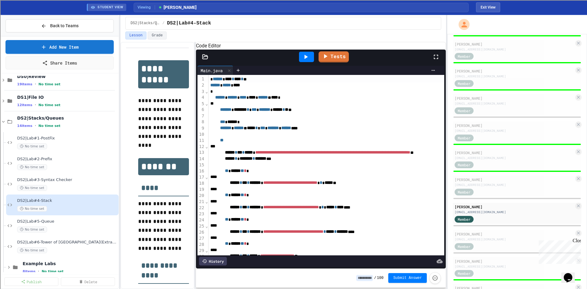
click at [206, 60] on icon at bounding box center [205, 57] width 6 height 6
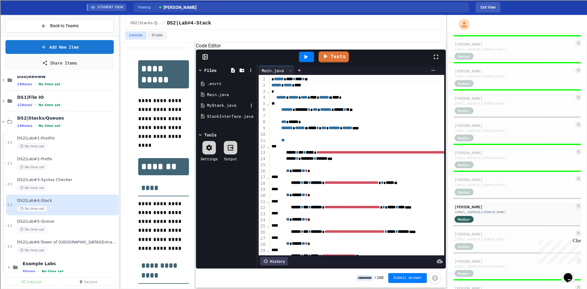
click at [221, 109] on div "MyStack.java" at bounding box center [227, 105] width 41 height 6
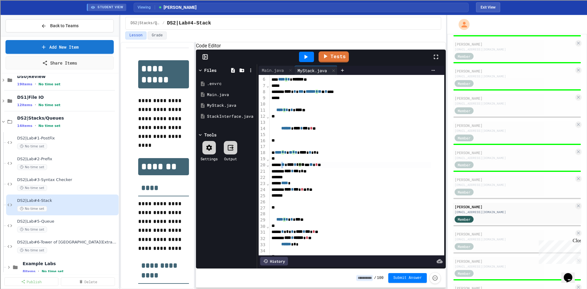
scroll to position [31, 0]
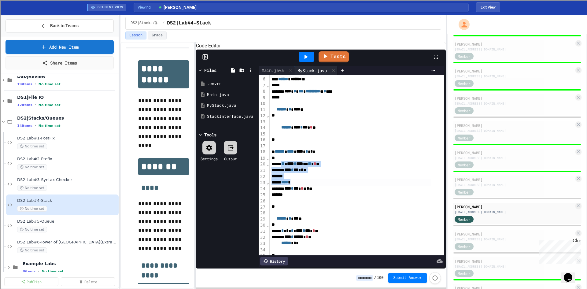
drag, startPoint x: 285, startPoint y: 172, endPoint x: 296, endPoint y: 189, distance: 20.6
click at [296, 189] on div "**********" at bounding box center [357, 245] width 175 height 403
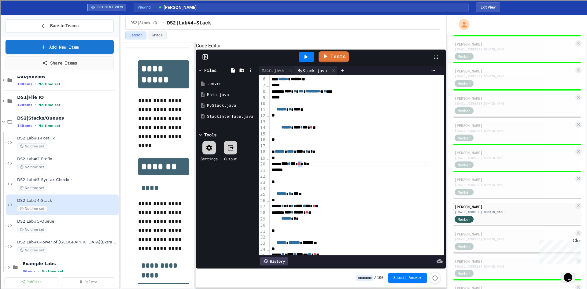
drag, startPoint x: 306, startPoint y: 172, endPoint x: 311, endPoint y: 172, distance: 5.2
click at [311, 167] on div "**** * *** * * * * **" at bounding box center [350, 164] width 161 height 6
click at [292, 173] on div "*" at bounding box center [350, 170] width 161 height 6
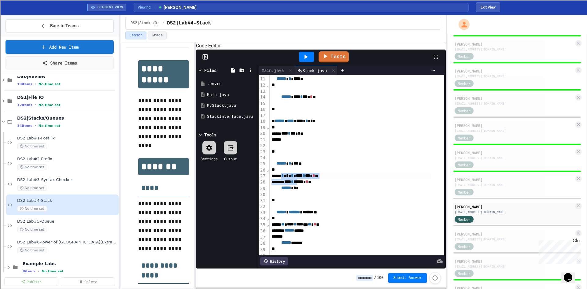
scroll to position [61, 0]
drag, startPoint x: 285, startPoint y: 184, endPoint x: 329, endPoint y: 196, distance: 46.2
click at [329, 196] on div "**********" at bounding box center [357, 203] width 175 height 378
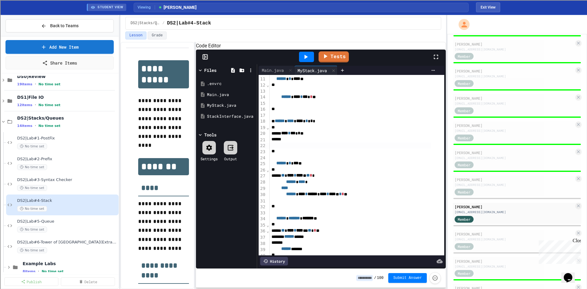
click at [345, 149] on div at bounding box center [350, 145] width 161 height 6
click at [479, 6] on button "Exit View" at bounding box center [488, 7] width 24 height 10
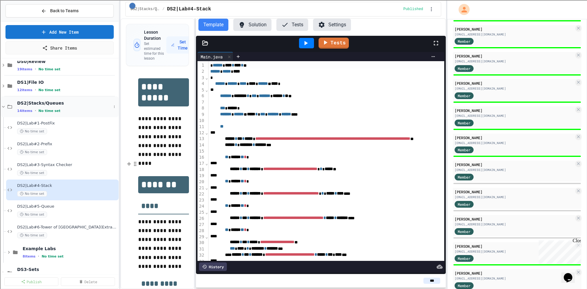
click at [37, 103] on span "DS2|Stacks/Queues" at bounding box center [64, 103] width 94 height 6
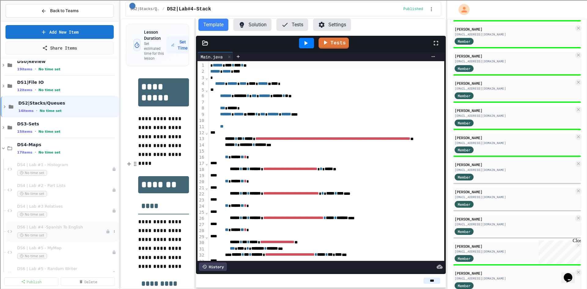
click at [61, 226] on span "DS6 | Lab #4 -Spanish To English" at bounding box center [61, 227] width 89 height 5
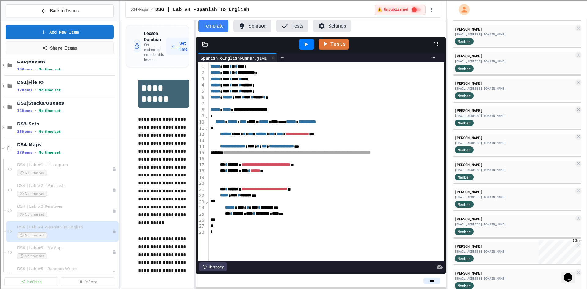
click at [250, 23] on button "Solution" at bounding box center [252, 26] width 38 height 12
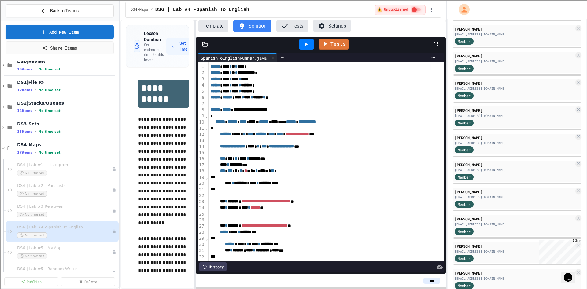
scroll to position [22, 0]
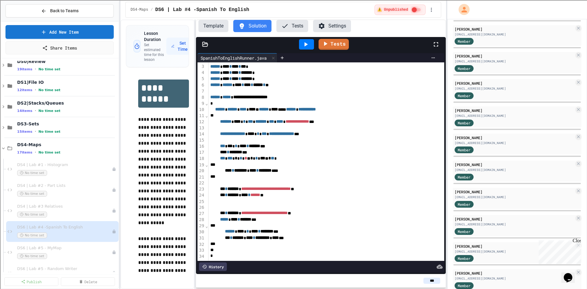
click at [206, 46] on icon at bounding box center [205, 44] width 6 height 6
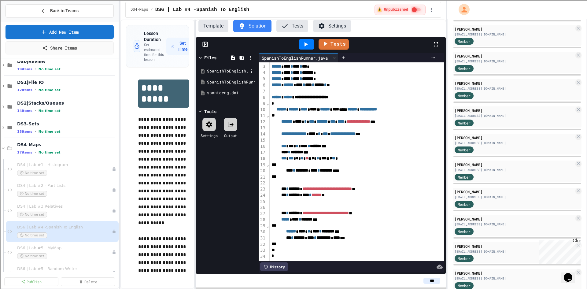
click at [225, 71] on div "SpanishToEnglish.java" at bounding box center [227, 71] width 41 height 6
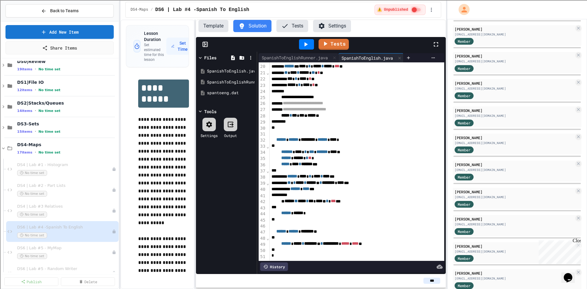
scroll to position [126, 0]
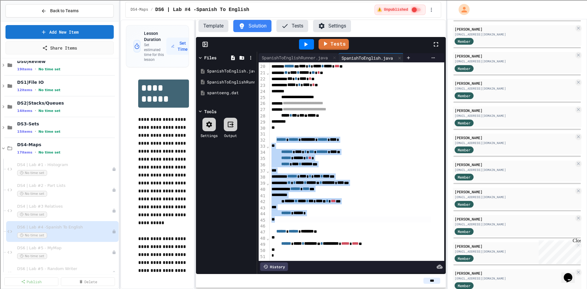
drag, startPoint x: 279, startPoint y: 131, endPoint x: 292, endPoint y: 210, distance: 80.1
click at [292, 210] on div "**********" at bounding box center [357, 103] width 175 height 314
copy div "****** ****** ********* * ****** **** * * ******* **** * *** ******* * **** ** …"
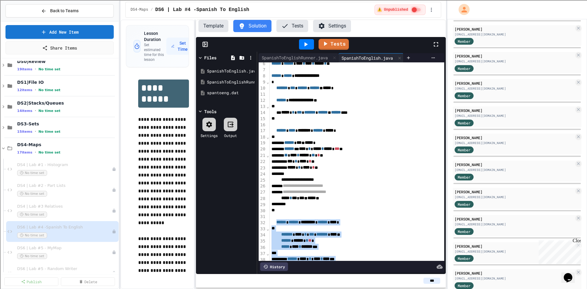
scroll to position [64, 0]
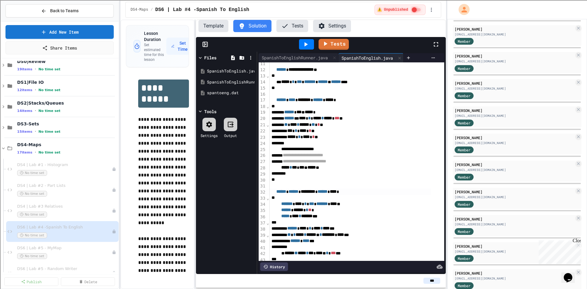
click at [356, 195] on div "****** ****** ********* * ****** **** *" at bounding box center [350, 192] width 161 height 6
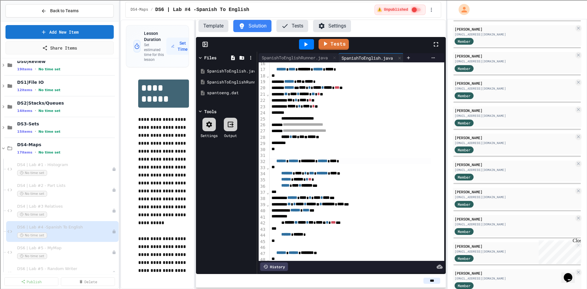
click at [288, 24] on icon at bounding box center [284, 25] width 7 height 7
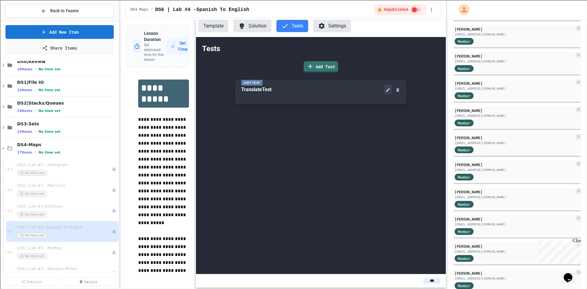
click at [387, 91] on icon at bounding box center [388, 90] width 4 height 4
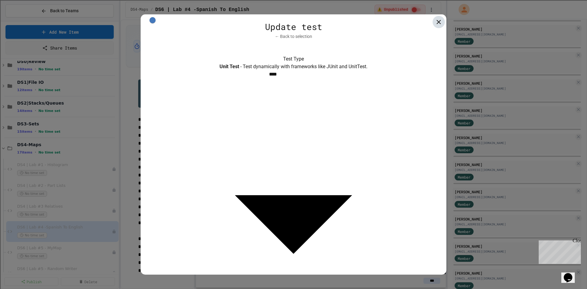
click at [437, 20] on icon at bounding box center [438, 21] width 7 height 7
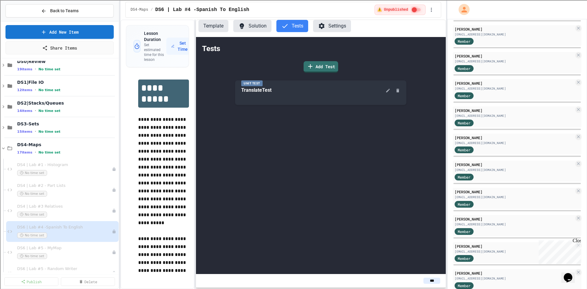
click at [251, 28] on button "Solution" at bounding box center [252, 26] width 38 height 12
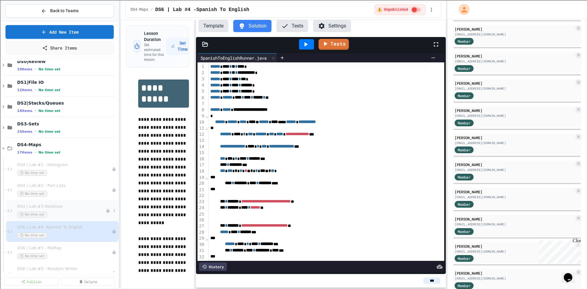
click at [47, 209] on div "DS4 | Lab #3 Relatives No time set" at bounding box center [61, 210] width 89 height 13
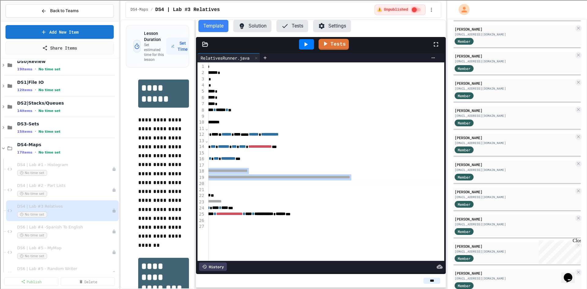
scroll to position [0, 46]
drag, startPoint x: 227, startPoint y: 171, endPoint x: 451, endPoint y: 181, distance: 224.2
click at [451, 181] on div "**********" at bounding box center [293, 144] width 587 height 289
copy div "**********"
click at [42, 226] on span "DS6 | Lab #4 -Spanish To English" at bounding box center [61, 227] width 89 height 5
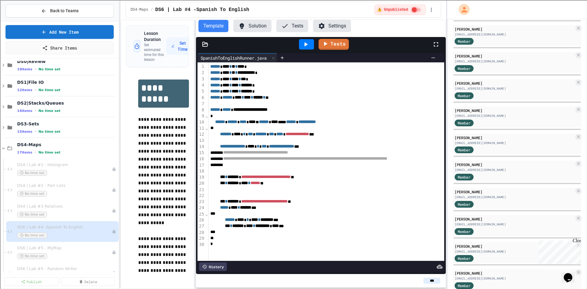
click at [250, 28] on button "Solution" at bounding box center [252, 26] width 38 height 12
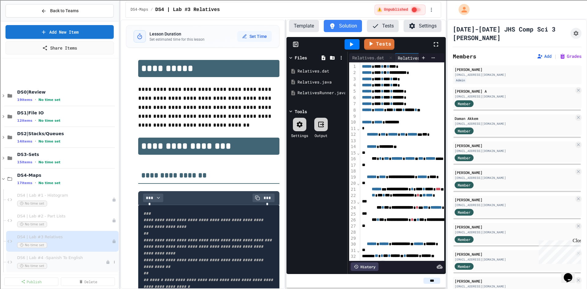
scroll to position [130, 0]
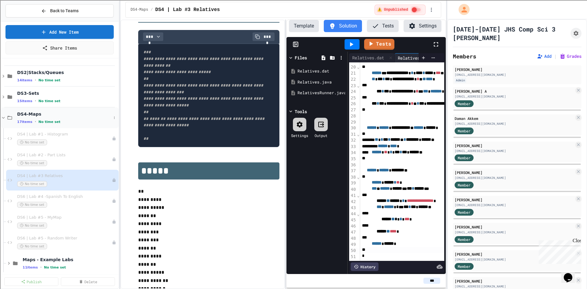
click at [24, 111] on span "DS4-Maps" at bounding box center [64, 114] width 94 height 6
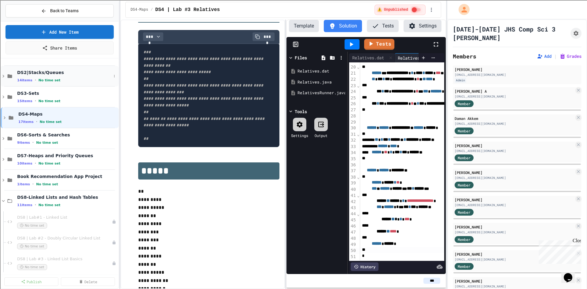
click at [28, 75] on span "DS2|Stacks/Queues" at bounding box center [64, 73] width 94 height 6
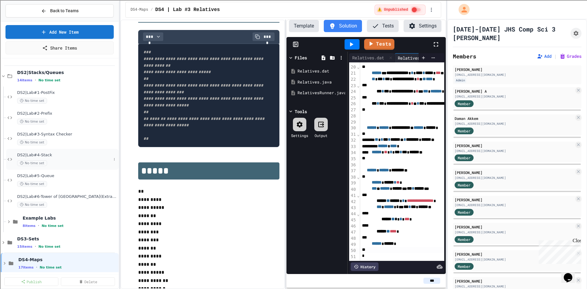
click at [50, 156] on span "DS2|Lab#4-Stack" at bounding box center [64, 155] width 94 height 5
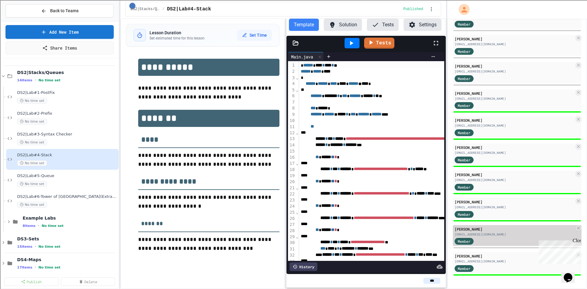
scroll to position [700, 0]
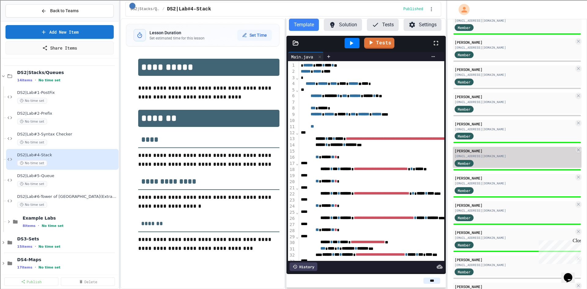
click at [485, 158] on div "[EMAIL_ADDRESS][DOMAIN_NAME]" at bounding box center [515, 156] width 120 height 5
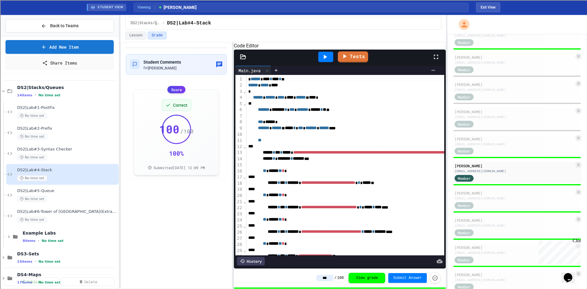
click at [231, 130] on div "**********" at bounding box center [283, 165] width 326 height 247
click at [356, 61] on link "Tests" at bounding box center [352, 56] width 29 height 12
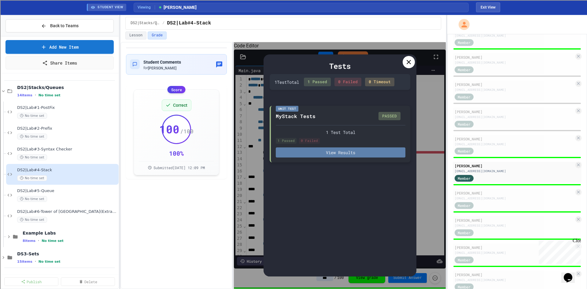
click at [350, 154] on button "View Results" at bounding box center [341, 152] width 130 height 10
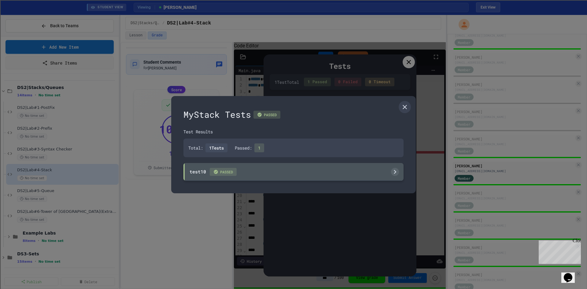
click at [263, 171] on div "test10 PASSED" at bounding box center [293, 172] width 220 height 18
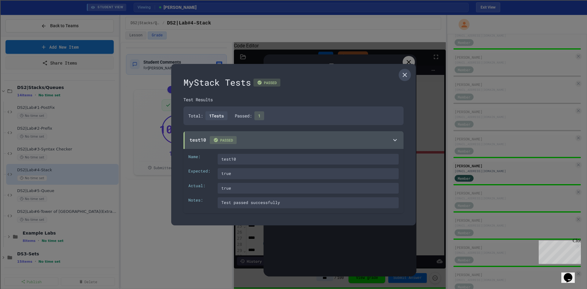
click at [404, 75] on icon at bounding box center [405, 75] width 4 height 4
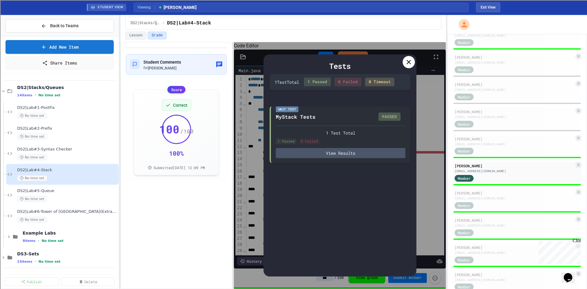
click at [410, 59] on icon at bounding box center [408, 61] width 7 height 7
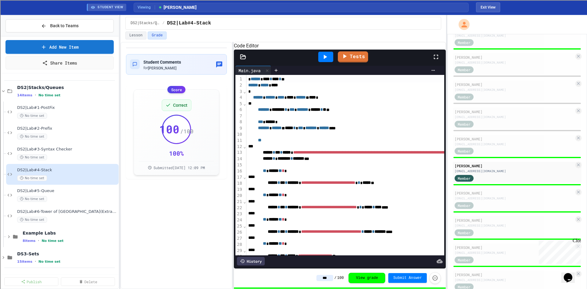
click at [239, 61] on div "Tests" at bounding box center [340, 57] width 212 height 15
click at [243, 60] on icon at bounding box center [243, 57] width 6 height 6
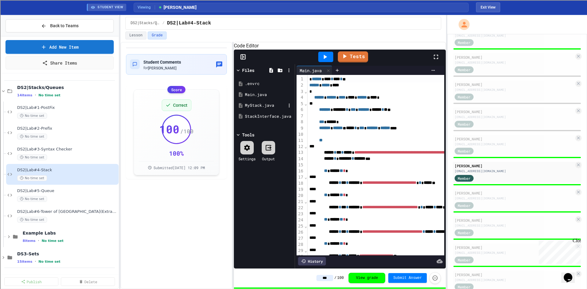
click at [258, 109] on div "MyStack.java" at bounding box center [265, 105] width 41 height 6
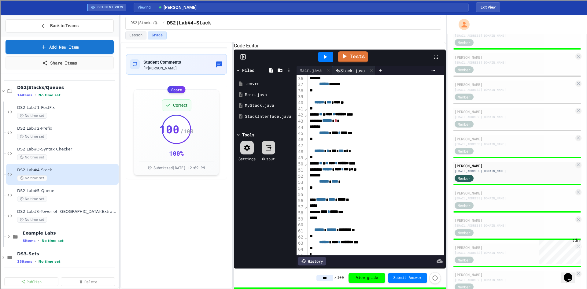
scroll to position [235, 0]
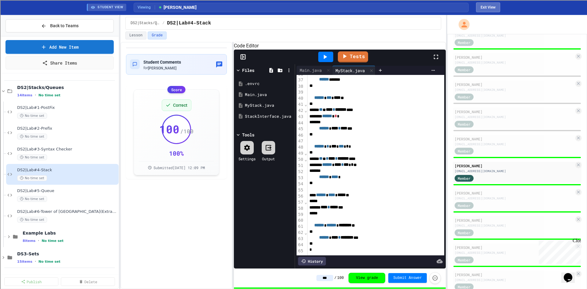
click at [492, 6] on button "Exit View" at bounding box center [488, 7] width 24 height 10
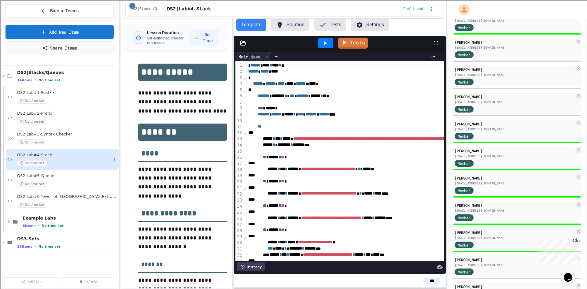
click at [47, 158] on div "DS2|Lab#4-Stack No time set" at bounding box center [64, 159] width 94 height 13
click at [327, 23] on button "Tests" at bounding box center [330, 25] width 32 height 12
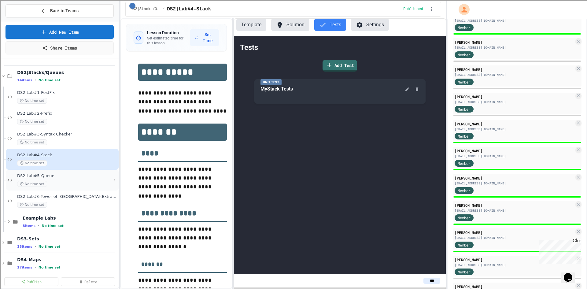
click at [60, 178] on span "DS2|Lab#5-Queue" at bounding box center [64, 175] width 94 height 5
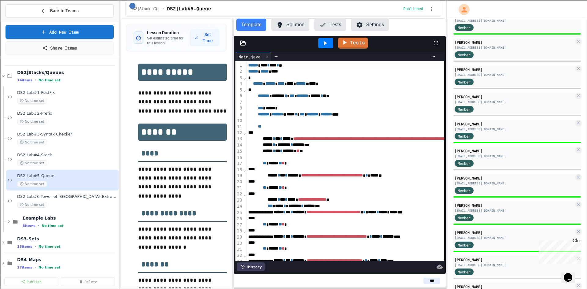
click at [331, 28] on button "Tests" at bounding box center [330, 25] width 32 height 12
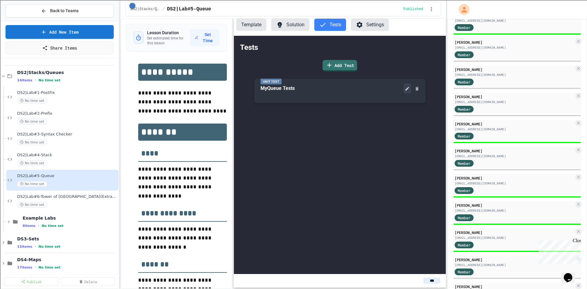
click at [404, 90] on button at bounding box center [406, 88] width 7 height 10
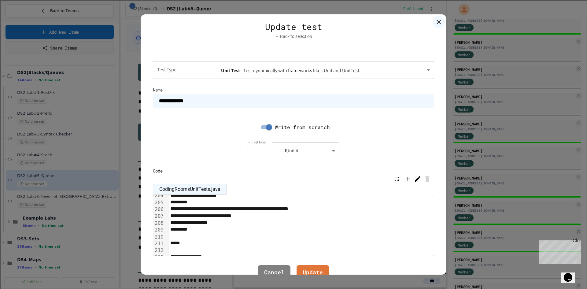
scroll to position [1437, 0]
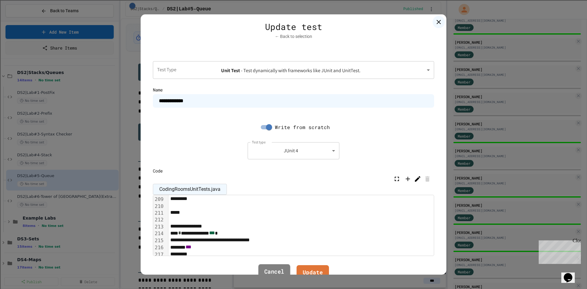
click at [271, 270] on link "Cancel" at bounding box center [274, 272] width 32 height 17
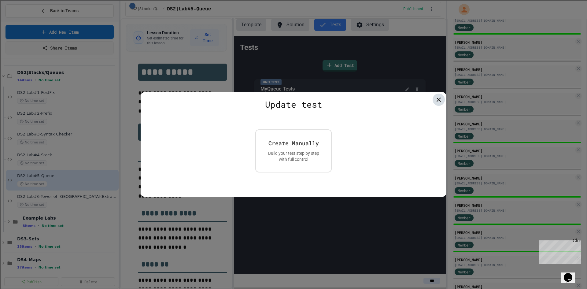
click at [436, 99] on icon at bounding box center [438, 99] width 7 height 7
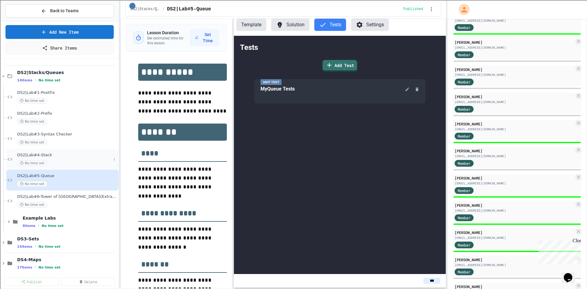
click at [41, 158] on div "DS2|Lab#4-Stack No time set" at bounding box center [64, 159] width 94 height 13
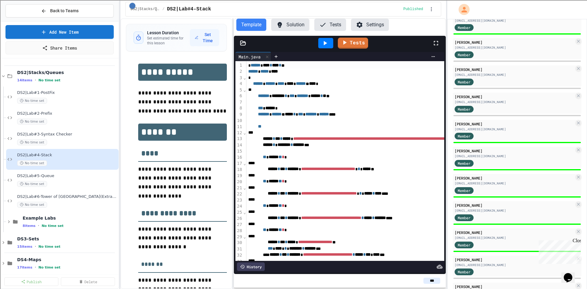
click at [242, 44] on icon at bounding box center [243, 43] width 6 height 6
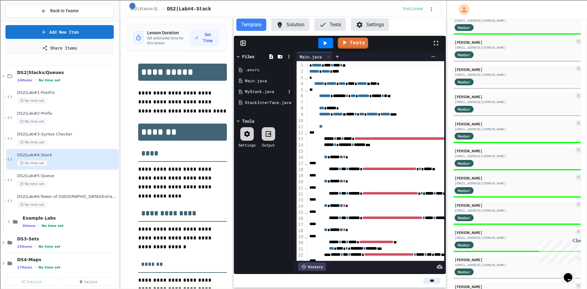
click at [249, 89] on div "MyStack.java" at bounding box center [265, 92] width 41 height 6
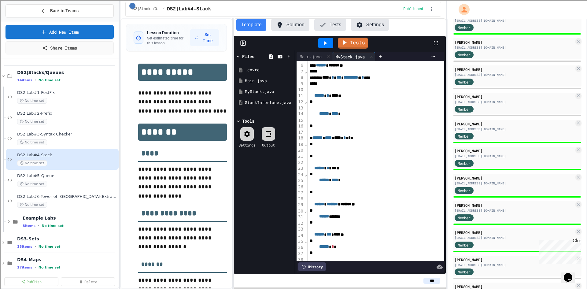
scroll to position [731, 0]
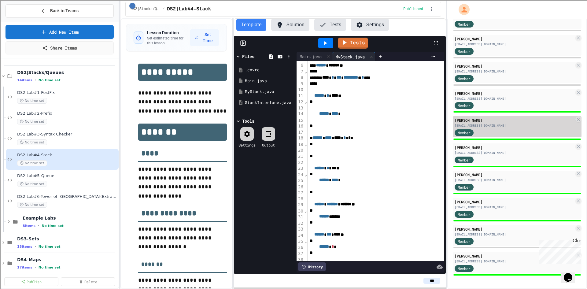
click at [491, 131] on div "Member" at bounding box center [515, 132] width 120 height 8
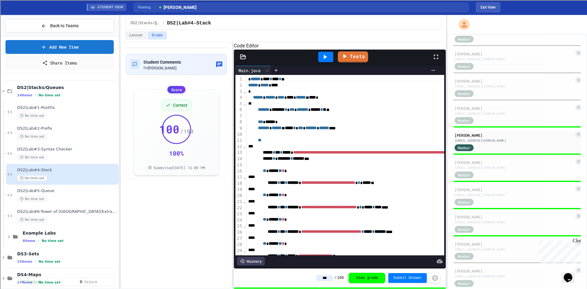
click at [242, 59] on icon at bounding box center [243, 56] width 5 height 4
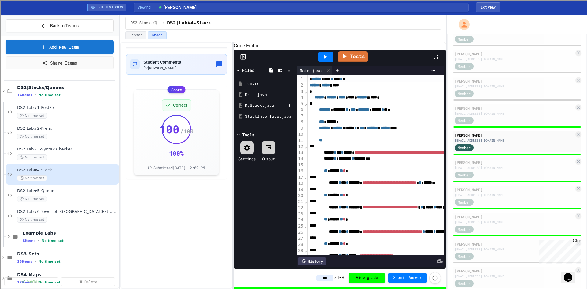
click at [253, 109] on div "MyStack.java" at bounding box center [264, 105] width 58 height 11
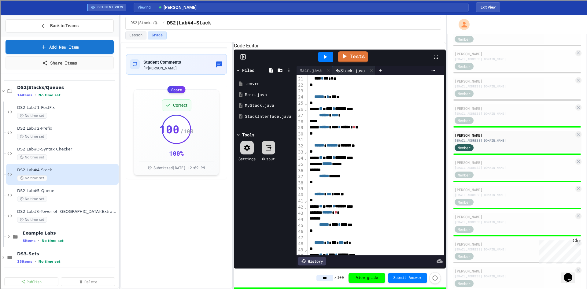
scroll to position [214, 0]
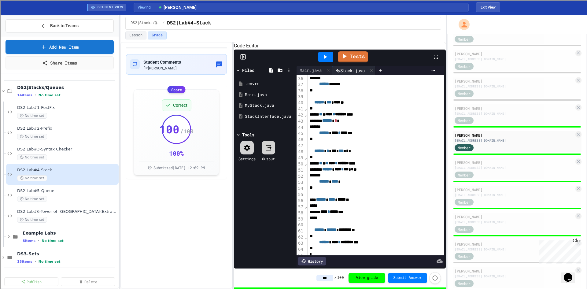
click at [207, 217] on div "Student Comments for Rishi Vedula Score Correct 100 / 100 100 % Submitted Sep 2…" at bounding box center [176, 165] width 112 height 247
click at [41, 171] on span "DS2|Lab#4-Stack" at bounding box center [64, 169] width 94 height 5
click at [484, 10] on button "Exit View" at bounding box center [488, 7] width 24 height 10
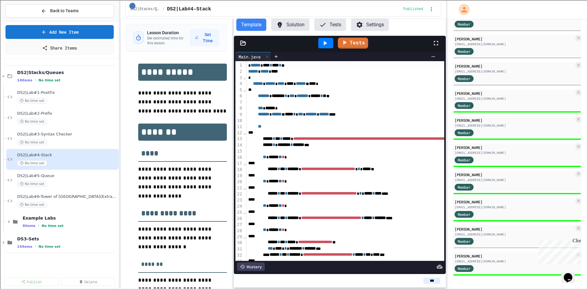
click at [335, 25] on button "Tests" at bounding box center [330, 25] width 32 height 12
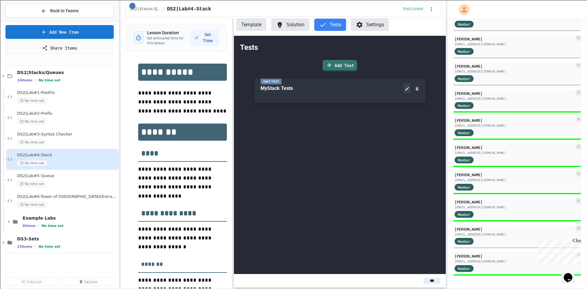
click at [404, 90] on button at bounding box center [406, 88] width 7 height 10
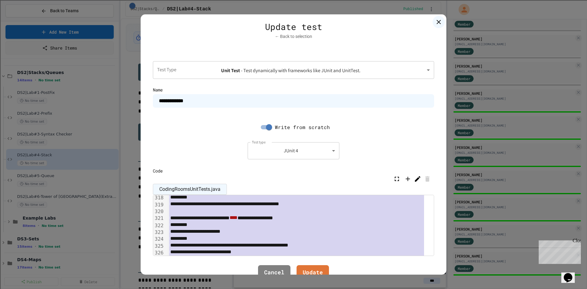
scroll to position [2244, 0]
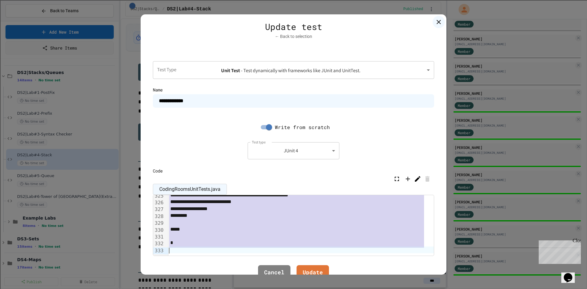
drag, startPoint x: 170, startPoint y: 199, endPoint x: 361, endPoint y: 275, distance: 206.0
copy div "**********"
click at [436, 20] on icon at bounding box center [438, 21] width 7 height 7
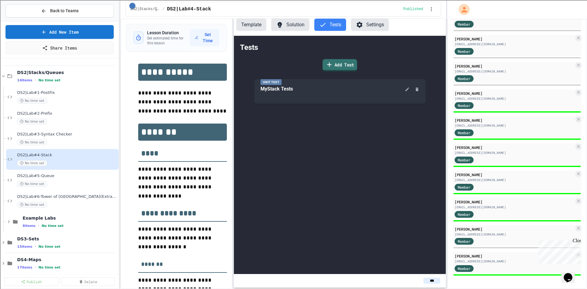
click at [351, 67] on link "Add Test" at bounding box center [339, 65] width 35 height 12
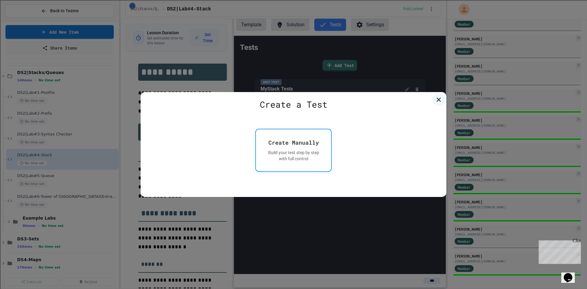
click at [309, 161] on div "Build your test step by step with full control" at bounding box center [293, 156] width 60 height 12
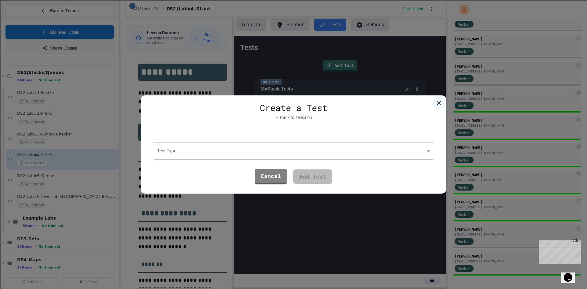
click at [192, 155] on body "**********" at bounding box center [293, 144] width 587 height 289
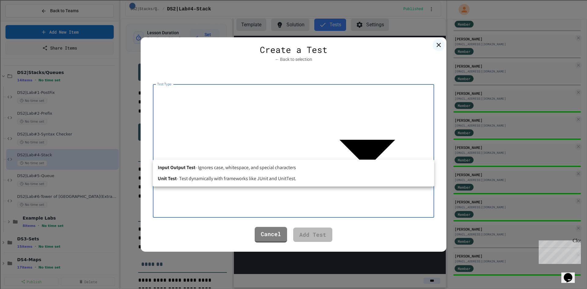
click at [192, 178] on span "- Test dynamically with frameworks like JUnit and UnitTest." at bounding box center [237, 178] width 120 height 7
type input "****"
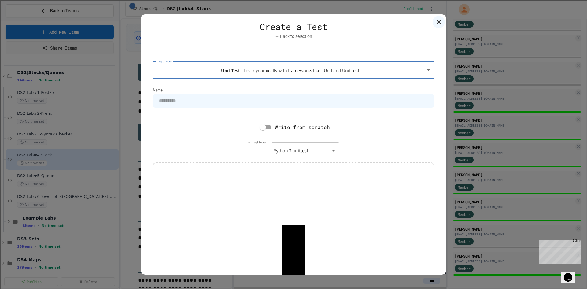
click at [186, 108] on input at bounding box center [293, 100] width 281 height 13
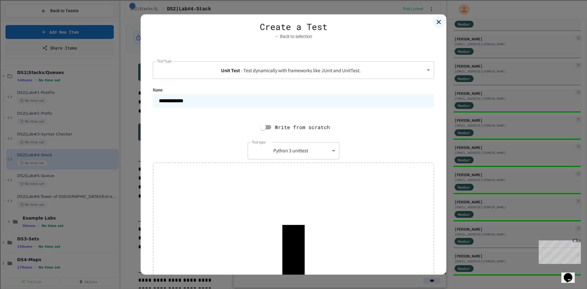
type input "**********"
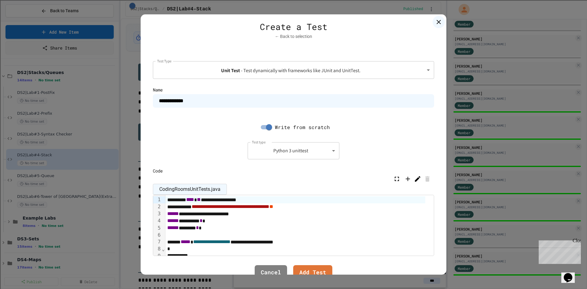
click at [272, 153] on body "**********" at bounding box center [293, 144] width 587 height 289
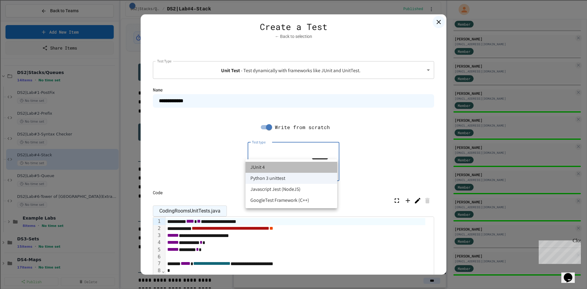
click at [267, 166] on li "JUnit 4" at bounding box center [291, 167] width 92 height 11
type input "******"
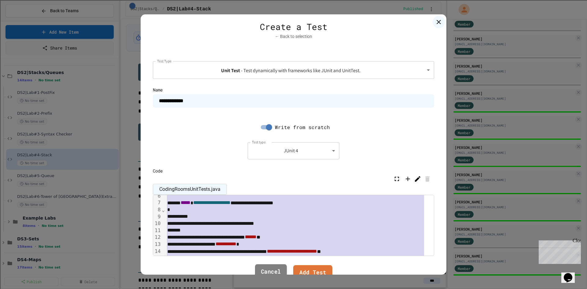
scroll to position [68, 0]
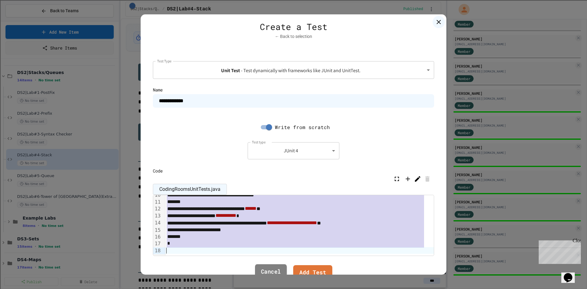
drag, startPoint x: 166, startPoint y: 200, endPoint x: 281, endPoint y: 271, distance: 134.8
click at [281, 271] on div "**********" at bounding box center [294, 144] width 306 height 260
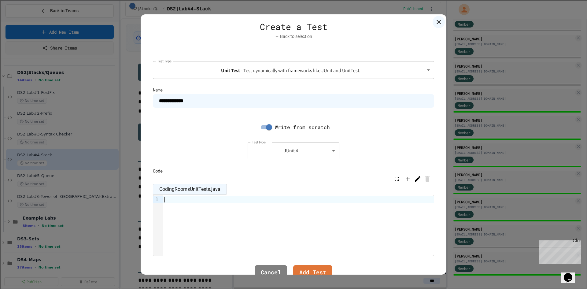
click at [184, 201] on div at bounding box center [298, 199] width 271 height 7
paste div
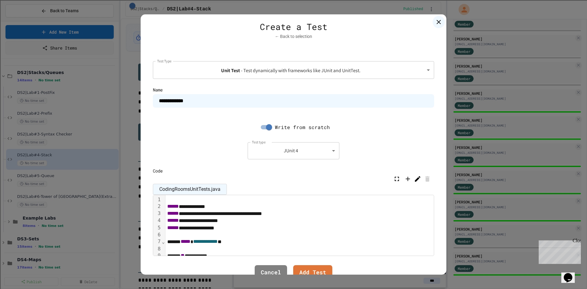
scroll to position [214, 0]
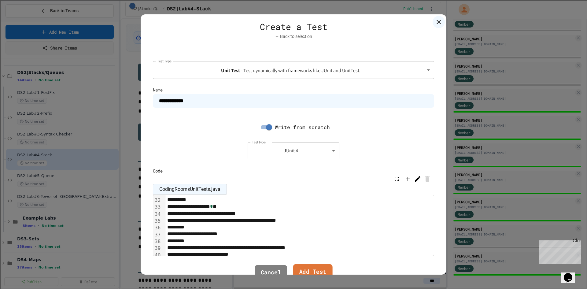
click at [319, 268] on link "Add Test" at bounding box center [312, 272] width 39 height 17
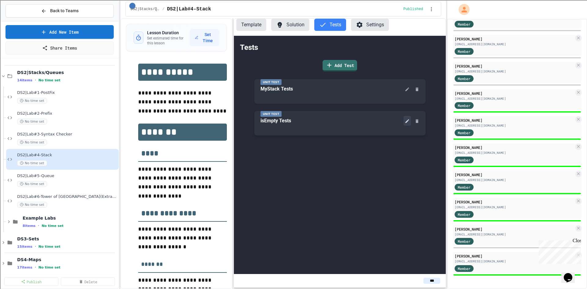
click at [410, 121] on button at bounding box center [406, 121] width 7 height 10
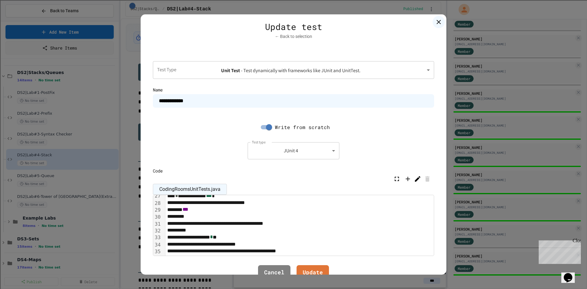
scroll to position [253, 0]
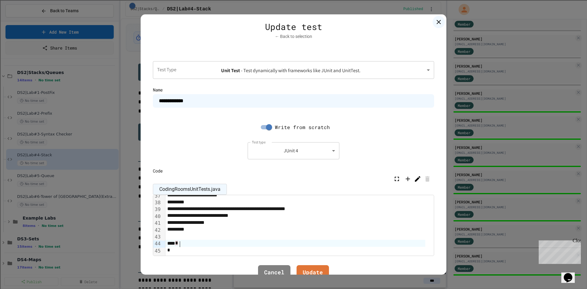
click at [189, 243] on div "*" at bounding box center [295, 243] width 260 height 7
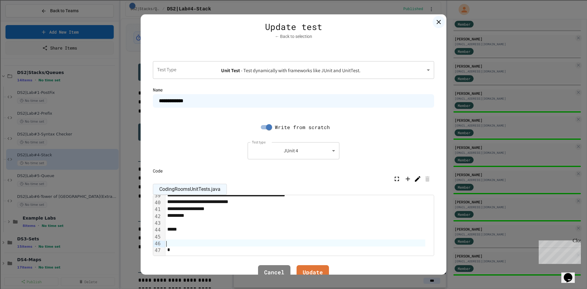
scroll to position [260, 0]
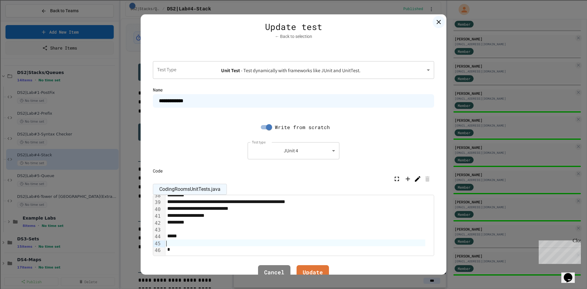
click at [190, 231] on div at bounding box center [299, 229] width 268 height 7
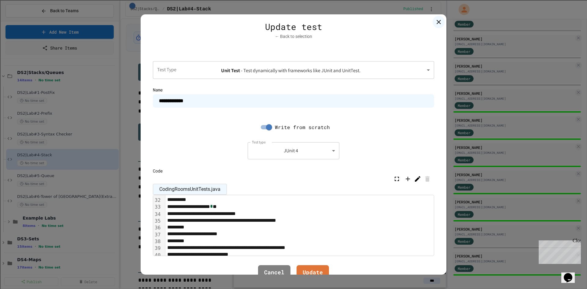
scroll to position [253, 0]
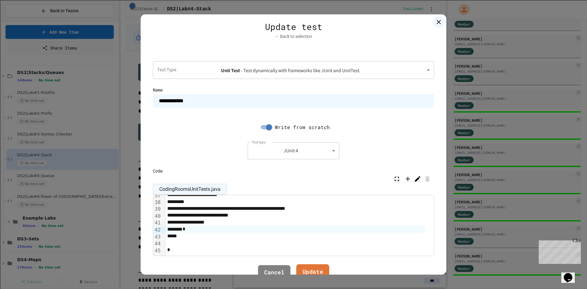
click at [303, 269] on link "Update" at bounding box center [312, 272] width 33 height 17
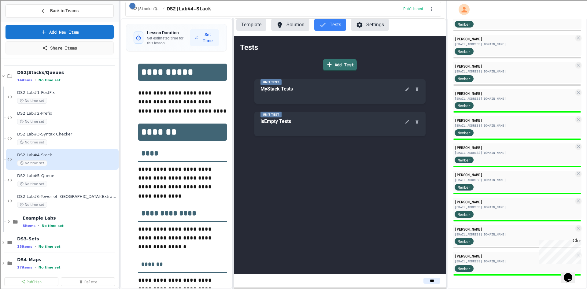
click at [341, 64] on link "Add Test" at bounding box center [340, 65] width 34 height 12
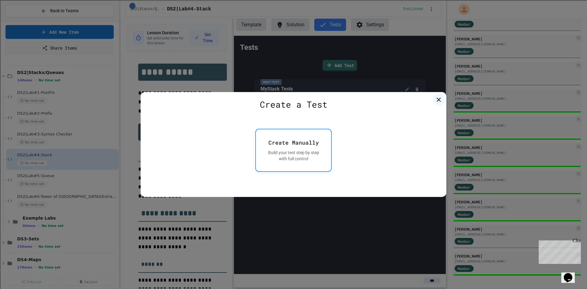
click at [302, 153] on div "Build your test step by step with full control" at bounding box center [293, 156] width 60 height 12
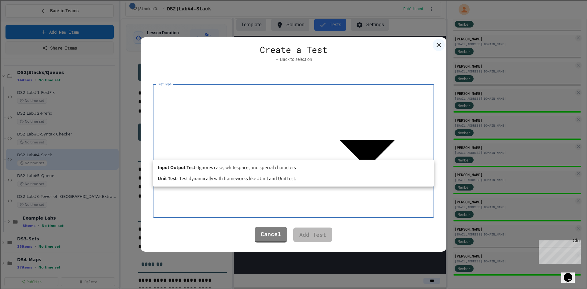
click at [170, 149] on body "**********" at bounding box center [293, 144] width 587 height 289
click at [168, 178] on b "Unit Test" at bounding box center [167, 178] width 19 height 7
type input "****"
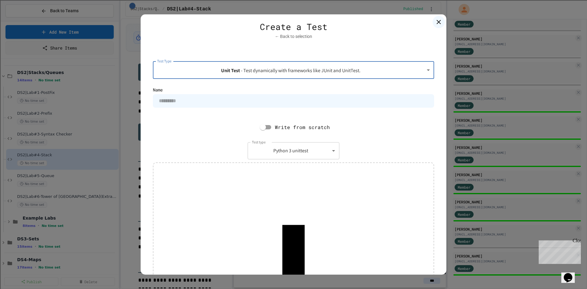
click at [196, 108] on input at bounding box center [293, 100] width 281 height 13
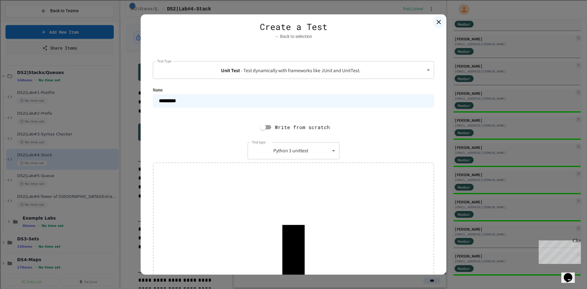
type input "*********"
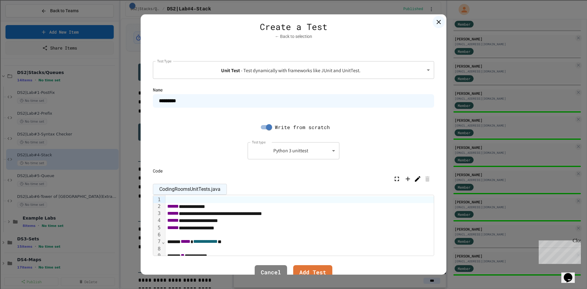
click at [281, 154] on body "**********" at bounding box center [293, 144] width 587 height 289
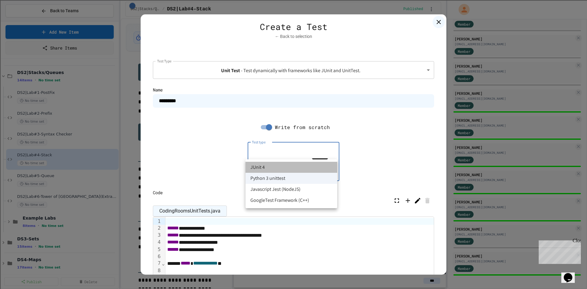
click at [277, 167] on li "JUnit 4" at bounding box center [291, 167] width 92 height 11
type input "******"
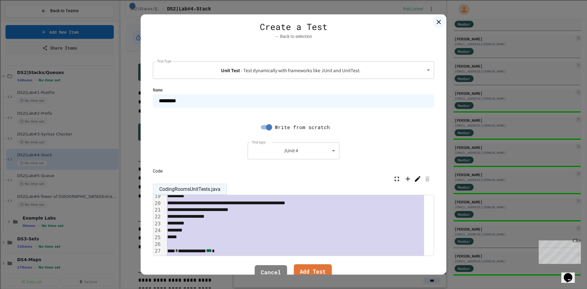
drag, startPoint x: 168, startPoint y: 202, endPoint x: 321, endPoint y: 268, distance: 166.3
click at [321, 268] on div "**********" at bounding box center [294, 144] width 306 height 260
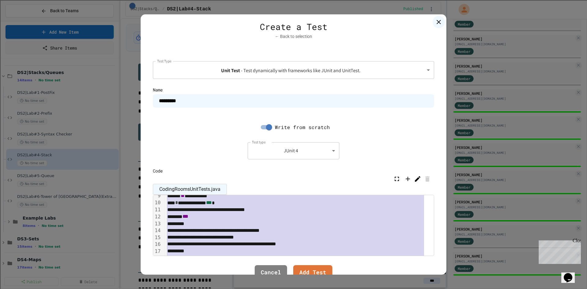
scroll to position [29, 0]
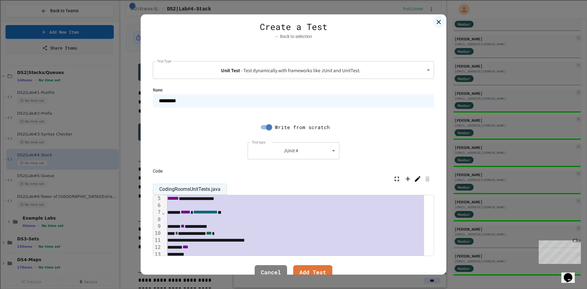
click at [178, 235] on span "*" at bounding box center [176, 233] width 3 height 5
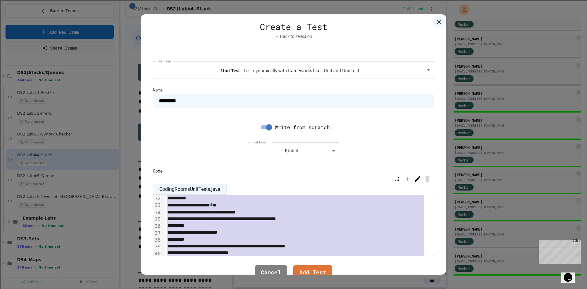
scroll to position [244, 0]
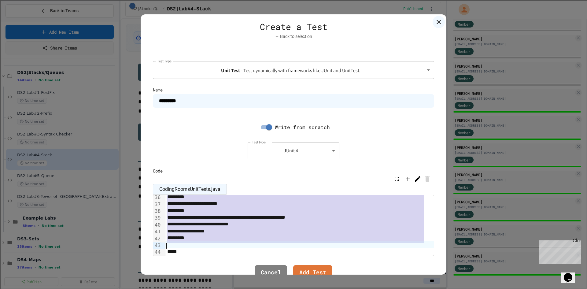
drag, startPoint x: 176, startPoint y: 227, endPoint x: 313, endPoint y: 244, distance: 137.7
click at [313, 244] on div "**********" at bounding box center [299, 107] width 268 height 312
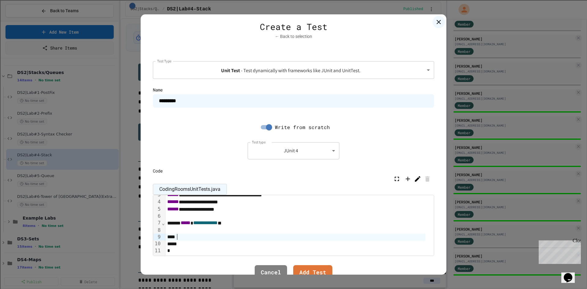
scroll to position [19, 0]
click at [183, 235] on div at bounding box center [295, 237] width 260 height 7
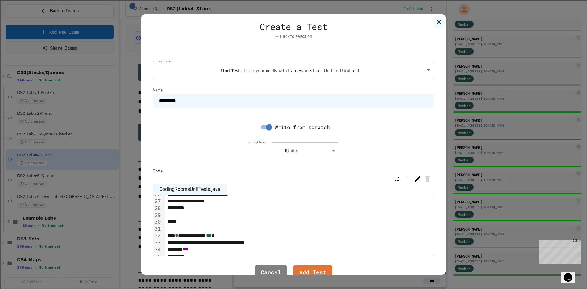
scroll to position [0, 0]
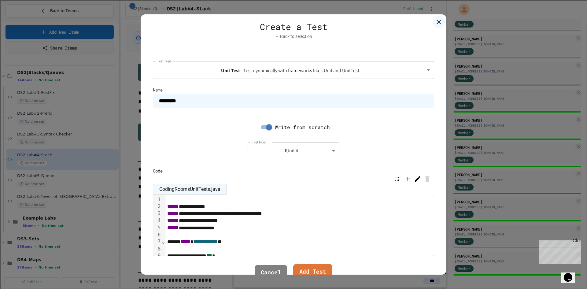
click at [314, 270] on link "Add Test" at bounding box center [312, 272] width 39 height 17
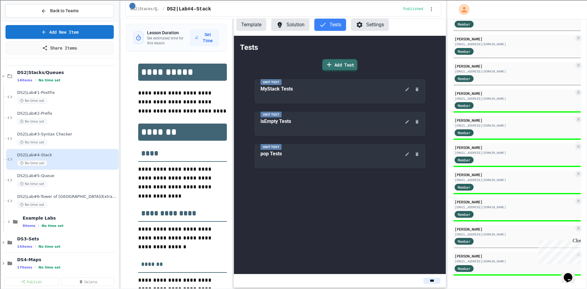
click at [351, 65] on link "Add Test" at bounding box center [339, 65] width 35 height 12
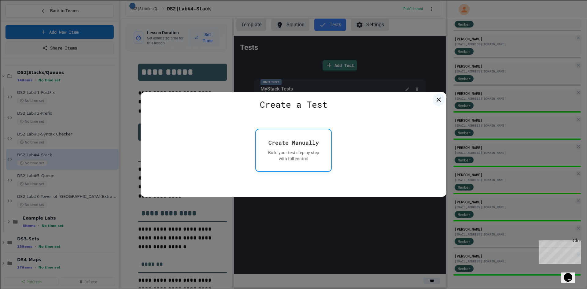
click at [285, 152] on div "Build your test step by step with full control" at bounding box center [293, 156] width 60 height 12
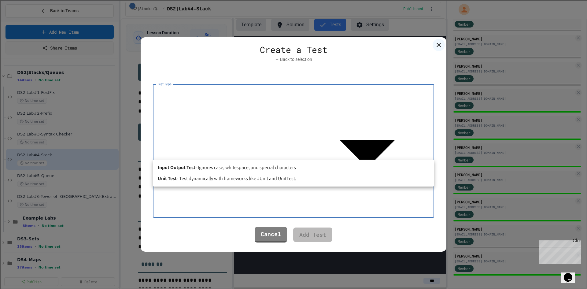
click at [180, 151] on body "**********" at bounding box center [293, 144] width 587 height 289
click at [180, 180] on span "- Test dynamically with frameworks like JUnit and UnitTest." at bounding box center [237, 178] width 120 height 7
type input "****"
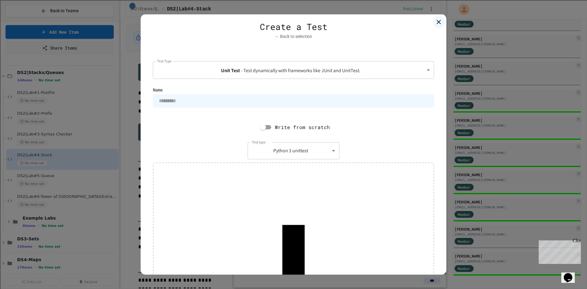
click at [172, 108] on input at bounding box center [293, 100] width 281 height 13
type input "*****"
click at [279, 172] on body "**********" at bounding box center [293, 144] width 587 height 289
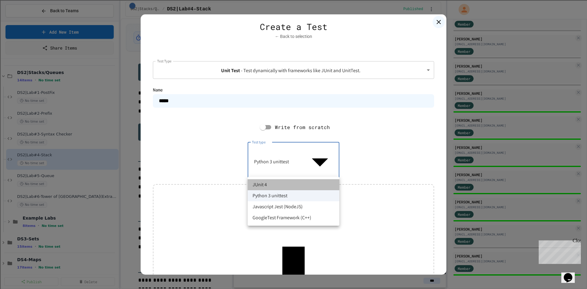
click at [273, 186] on li "JUnit 4" at bounding box center [294, 184] width 92 height 11
type input "******"
type textarea "**********"
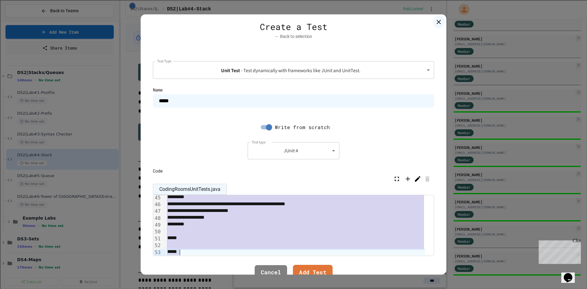
scroll to position [311, 0]
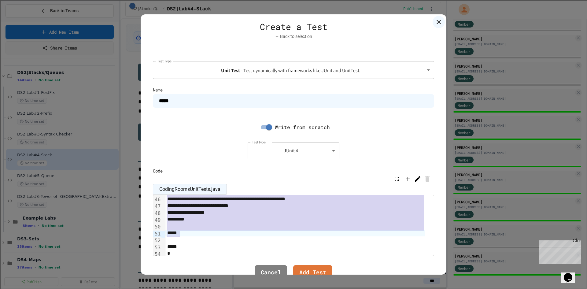
drag, startPoint x: 178, startPoint y: 224, endPoint x: 298, endPoint y: 234, distance: 121.1
click at [298, 234] on div "**********" at bounding box center [299, 71] width 268 height 374
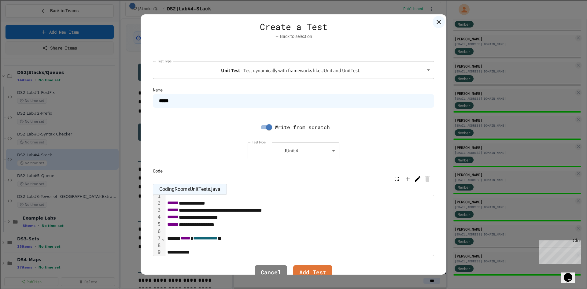
scroll to position [64, 0]
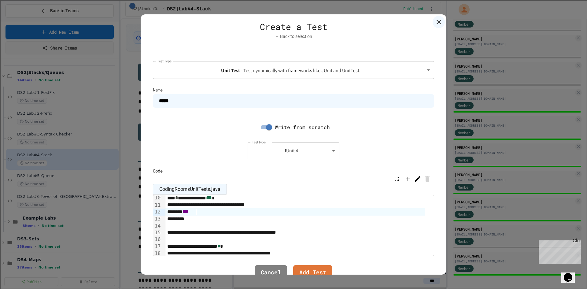
click at [293, 210] on div "***" at bounding box center [295, 211] width 260 height 7
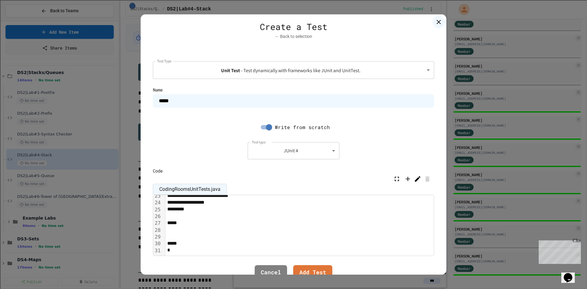
scroll to position [126, 0]
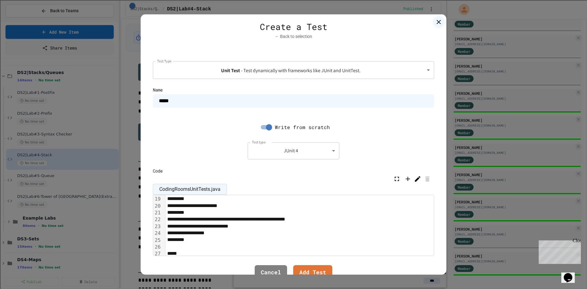
click at [194, 242] on div "*" at bounding box center [295, 239] width 260 height 7
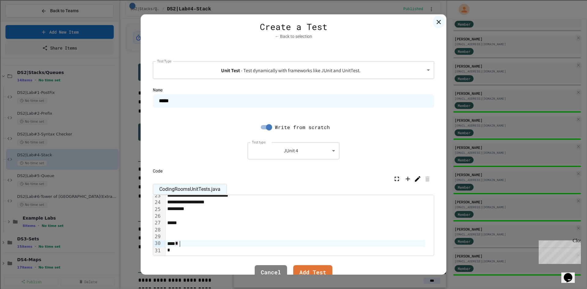
click at [190, 244] on div "*" at bounding box center [295, 243] width 260 height 7
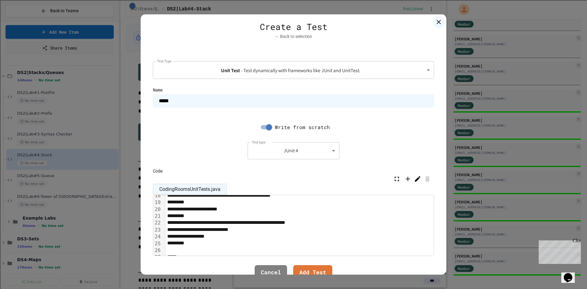
scroll to position [142, 0]
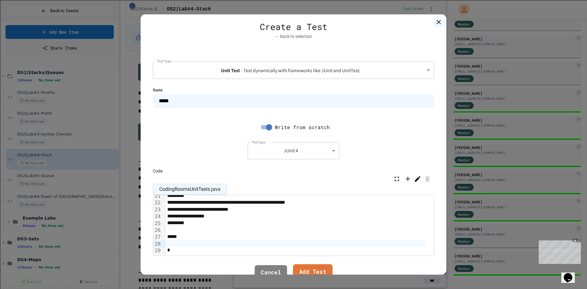
click at [309, 265] on link "Add Test" at bounding box center [312, 272] width 39 height 17
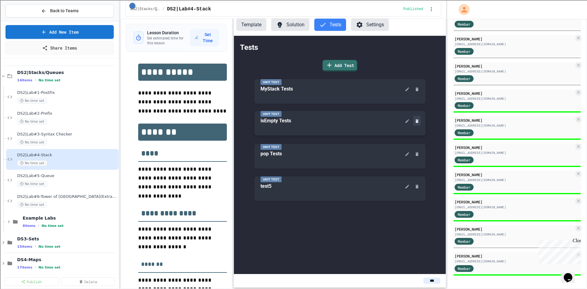
click at [418, 122] on icon at bounding box center [416, 121] width 3 height 4
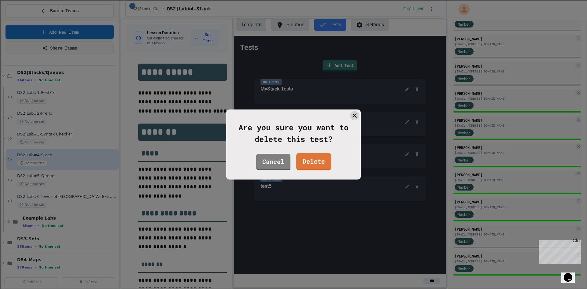
click at [317, 160] on link "Delete" at bounding box center [313, 161] width 35 height 17
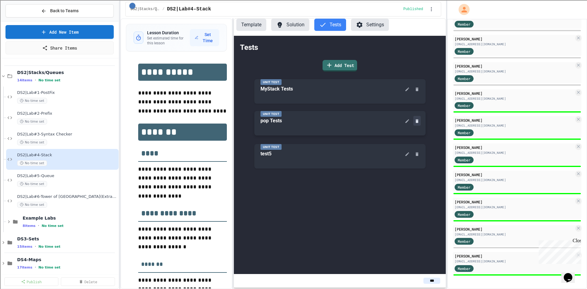
click at [416, 120] on icon at bounding box center [416, 121] width 5 height 5
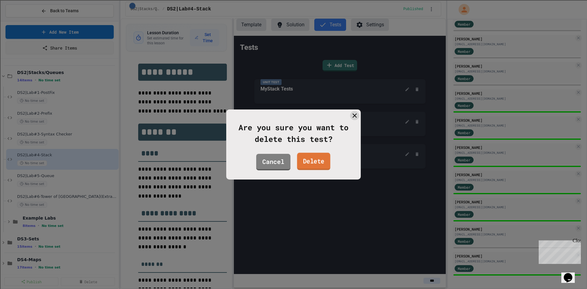
click at [318, 163] on link "Delete" at bounding box center [313, 161] width 33 height 17
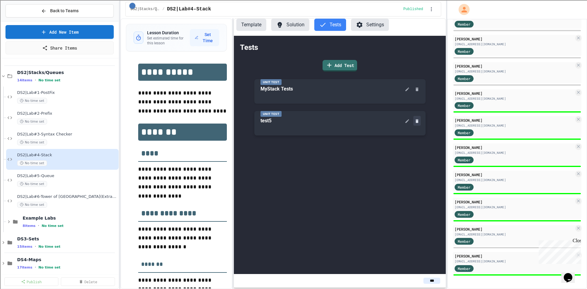
click at [419, 122] on icon at bounding box center [416, 121] width 5 height 5
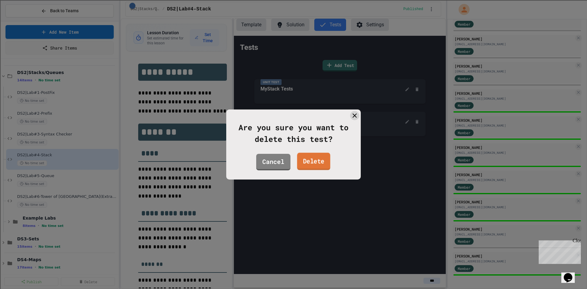
click at [313, 163] on link "Delete" at bounding box center [313, 161] width 33 height 17
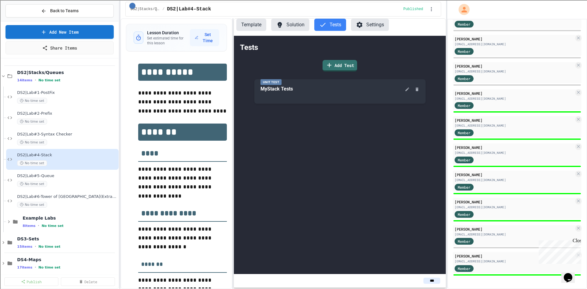
click at [317, 173] on div "Tests Add Test Unit Test MyStack Tests" at bounding box center [340, 155] width 212 height 238
click at [251, 26] on button "Template" at bounding box center [251, 25] width 30 height 12
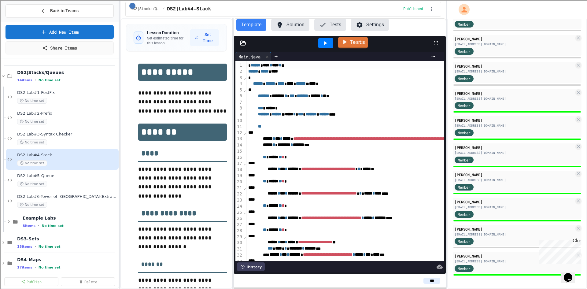
click at [351, 46] on link "Tests" at bounding box center [353, 43] width 30 height 12
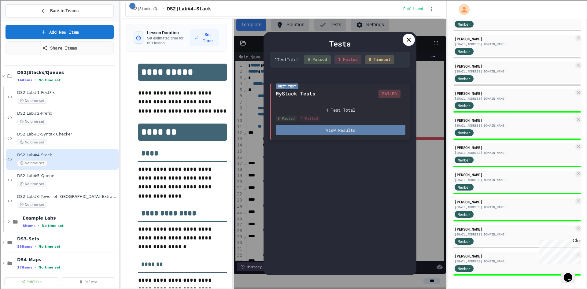
click at [316, 128] on button "View Results" at bounding box center [341, 130] width 130 height 10
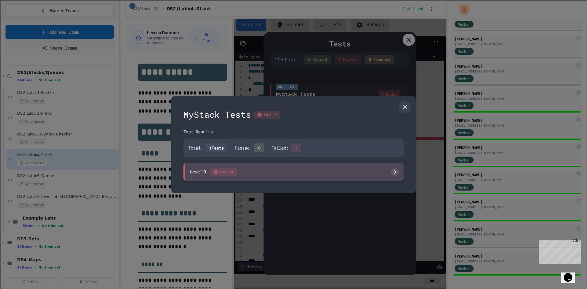
click at [291, 164] on div "test10 FAILED" at bounding box center [293, 172] width 220 height 18
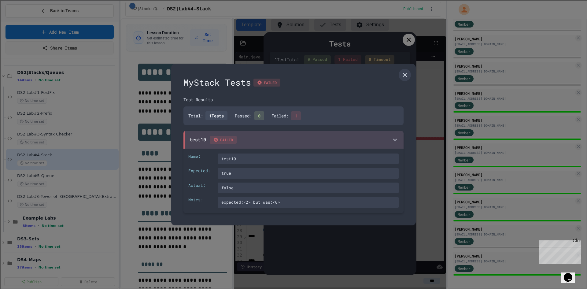
click at [278, 202] on div "expected:<2> but was:<0>" at bounding box center [308, 202] width 181 height 11
click at [404, 75] on icon at bounding box center [405, 75] width 4 height 4
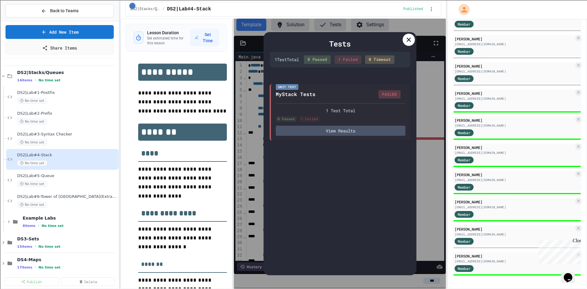
click at [410, 44] on div at bounding box center [409, 40] width 12 height 12
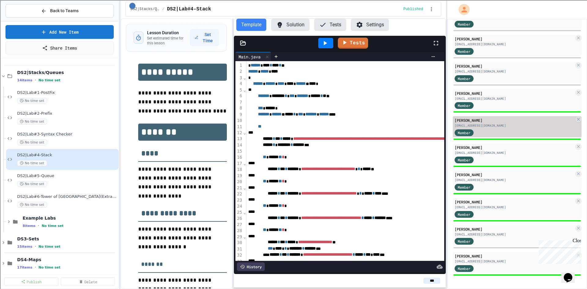
click at [495, 120] on div "[PERSON_NAME]" at bounding box center [515, 120] width 120 height 6
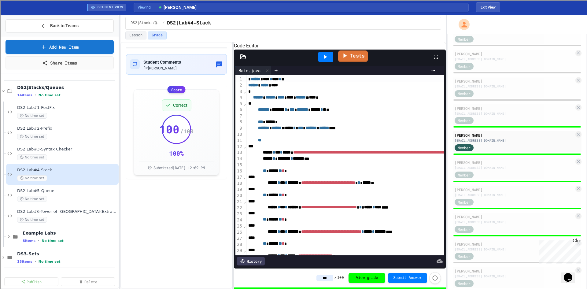
click at [348, 59] on icon at bounding box center [344, 56] width 7 height 8
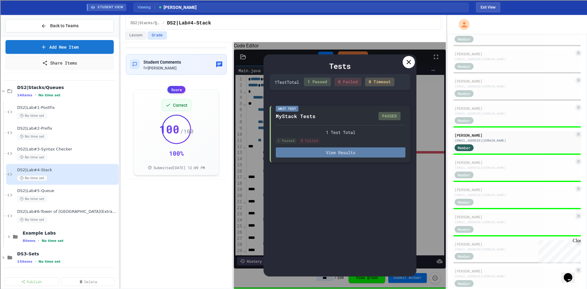
click at [319, 154] on button "View Results" at bounding box center [341, 152] width 130 height 10
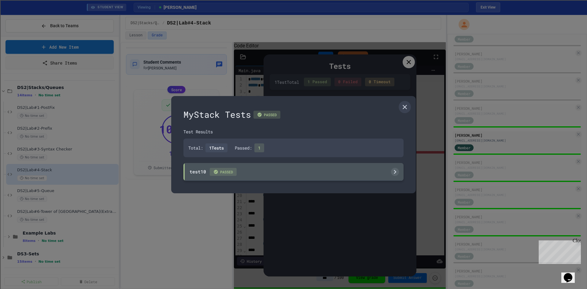
click at [292, 171] on div "test10 PASSED" at bounding box center [293, 172] width 220 height 18
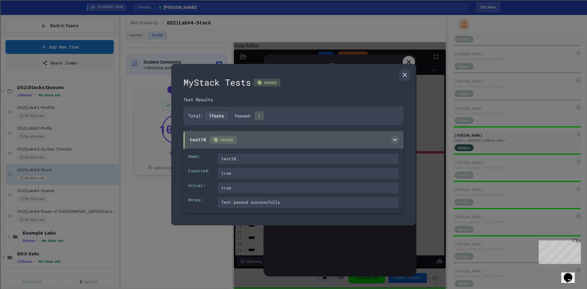
click at [291, 138] on div "test10 PASSED" at bounding box center [293, 140] width 220 height 18
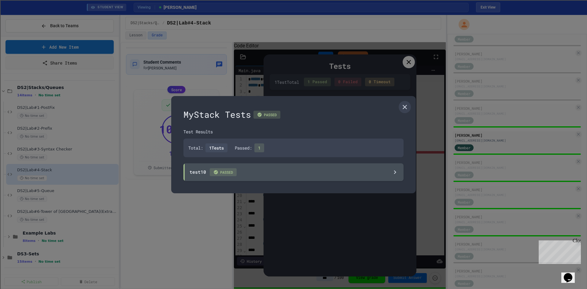
click at [411, 61] on div at bounding box center [293, 144] width 587 height 289
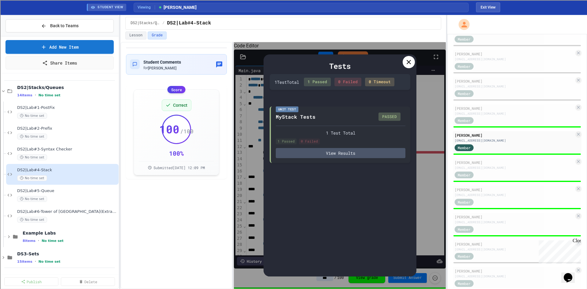
click at [405, 62] on icon at bounding box center [408, 61] width 7 height 7
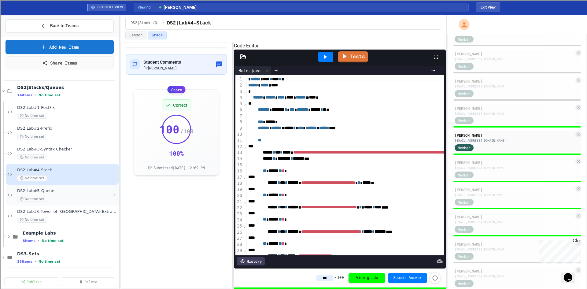
click at [50, 190] on span "DS2|Lab#5-Queue" at bounding box center [64, 190] width 94 height 5
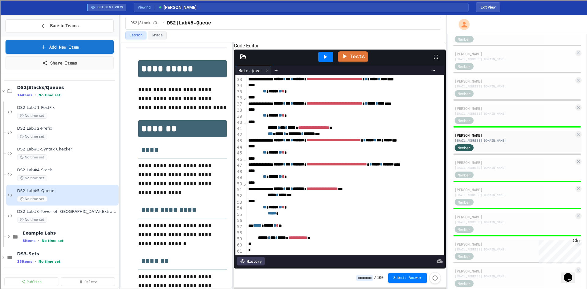
scroll to position [3, 0]
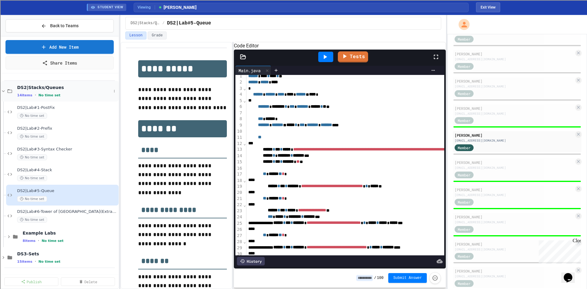
click at [41, 88] on span "DS2|Stacks/Queues" at bounding box center [64, 88] width 94 height 6
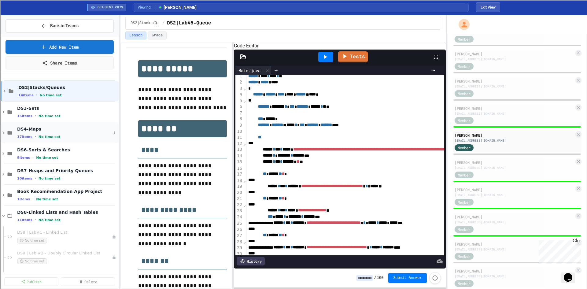
click at [37, 130] on span "DS4-Maps" at bounding box center [64, 129] width 94 height 6
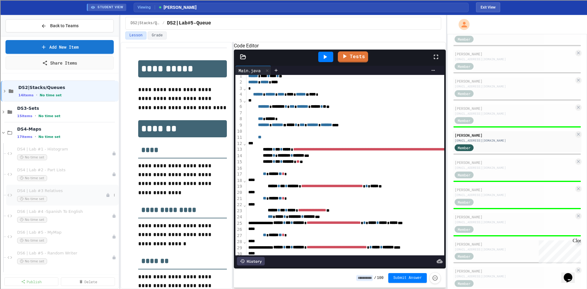
click at [55, 194] on div "DS4 | Lab #3 Relatives No time set" at bounding box center [61, 194] width 89 height 13
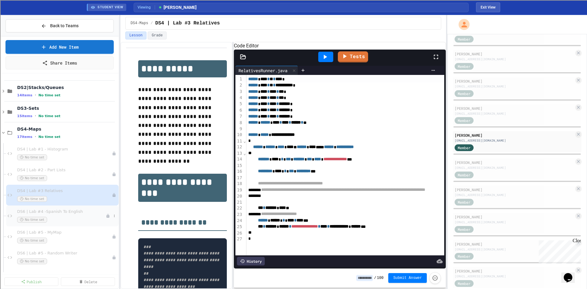
click at [75, 212] on span "DS6 | Lab #4 -Spanish To English" at bounding box center [61, 211] width 89 height 5
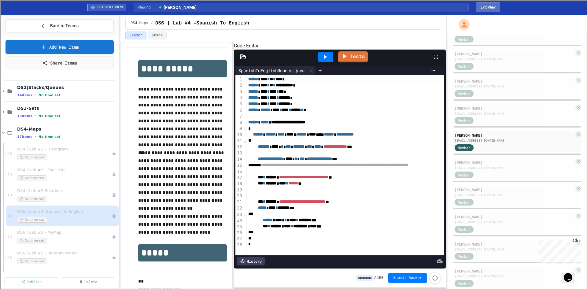
click at [483, 9] on button "Exit View" at bounding box center [488, 7] width 24 height 10
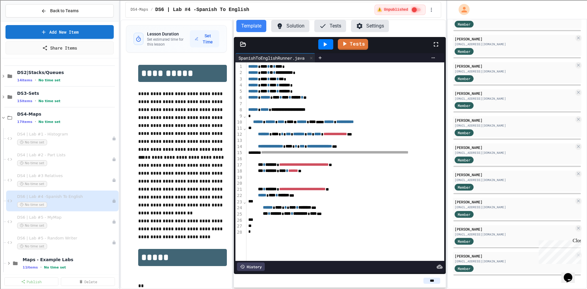
click at [286, 28] on button "Solution" at bounding box center [290, 26] width 38 height 12
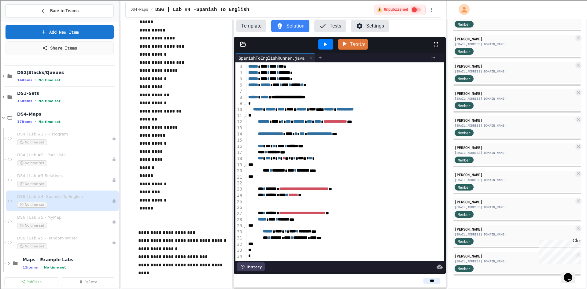
scroll to position [1013, 0]
click at [242, 44] on icon at bounding box center [243, 44] width 5 height 4
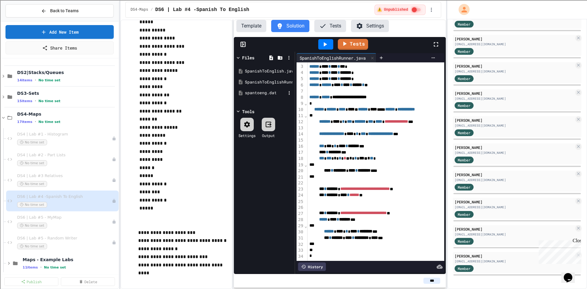
click at [246, 92] on div "spantoeng.dat" at bounding box center [265, 93] width 41 height 6
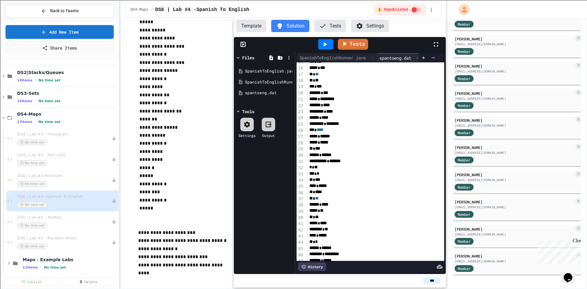
scroll to position [137, 0]
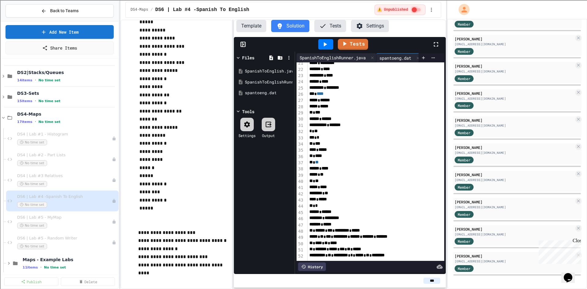
click at [320, 54] on div "SpanishToEnglishRunner.java" at bounding box center [332, 57] width 72 height 6
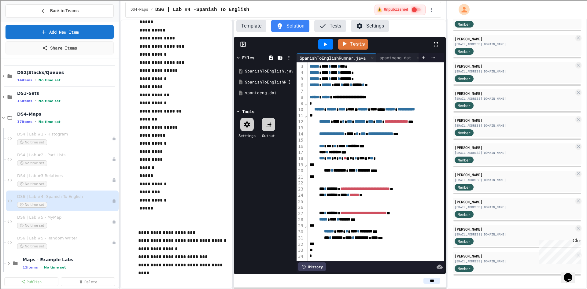
click at [279, 83] on div "SpanishToEnglishRunner.java" at bounding box center [265, 82] width 41 height 6
click at [272, 80] on div "SpanishToEnglishRunner.java" at bounding box center [265, 82] width 41 height 6
click at [267, 80] on div "SpanishToEnglishRunner.java" at bounding box center [265, 82] width 41 height 6
click at [393, 55] on div "spantoeng.dat" at bounding box center [395, 57] width 38 height 6
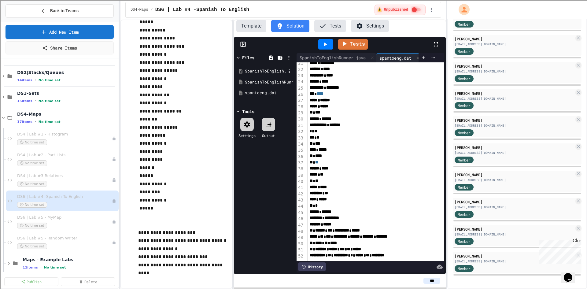
click at [262, 70] on div "SpanishToEnglish.java" at bounding box center [265, 71] width 41 height 6
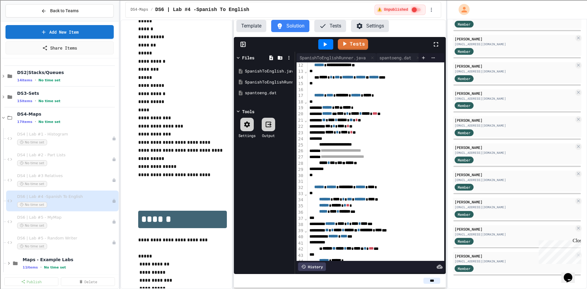
scroll to position [39, 0]
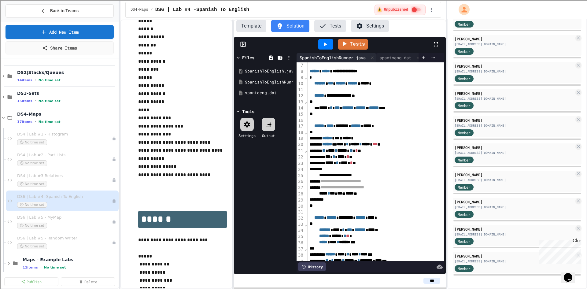
click at [323, 56] on div "SpanishToEnglishRunner.java" at bounding box center [332, 57] width 72 height 6
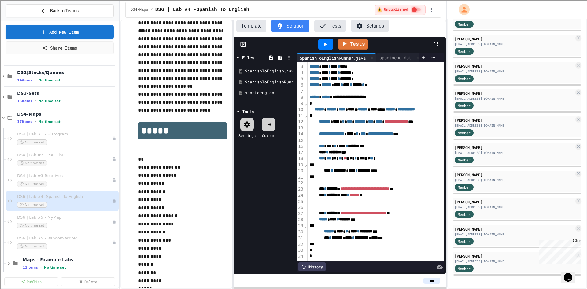
scroll to position [0, 0]
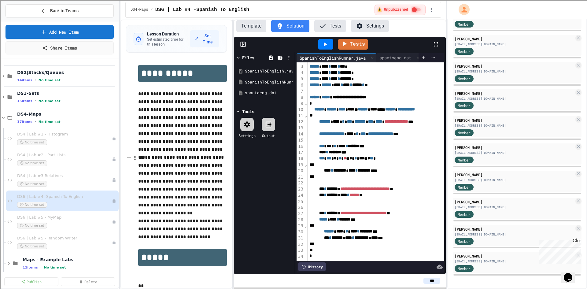
click at [139, 156] on p "**********" at bounding box center [182, 185] width 89 height 64
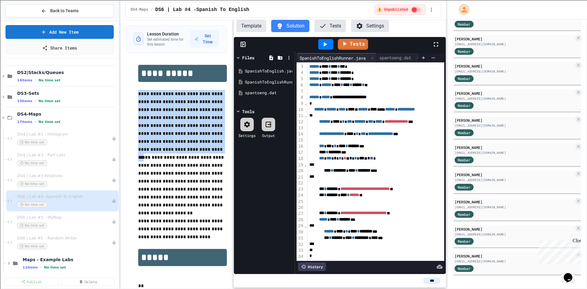
drag, startPoint x: 198, startPoint y: 149, endPoint x: 139, endPoint y: 91, distance: 83.0
click at [139, 91] on p "**********" at bounding box center [182, 122] width 89 height 64
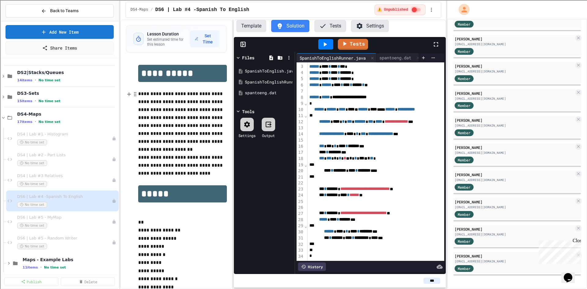
click at [165, 111] on p "**********" at bounding box center [182, 122] width 89 height 64
click at [219, 126] on p "**********" at bounding box center [182, 122] width 89 height 64
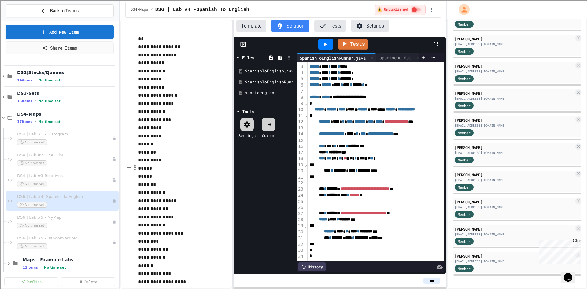
scroll to position [61, 0]
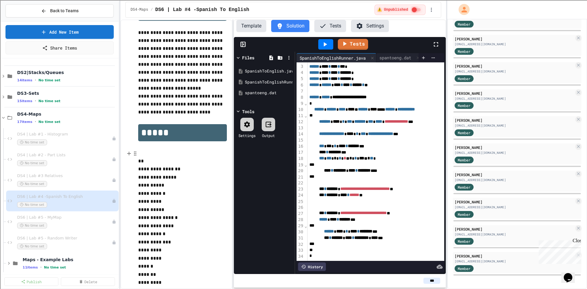
click at [149, 152] on p at bounding box center [182, 153] width 89 height 8
click at [224, 110] on div "**********" at bounding box center [176, 154] width 112 height 269
click at [210, 109] on p "**********" at bounding box center [182, 104] width 89 height 24
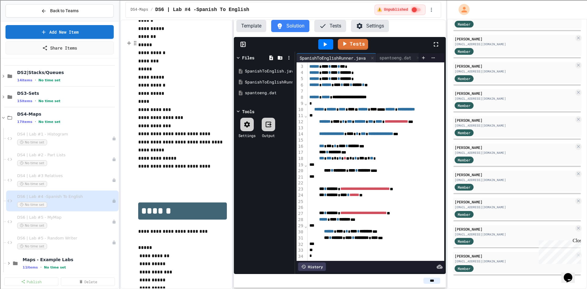
scroll to position [889, 0]
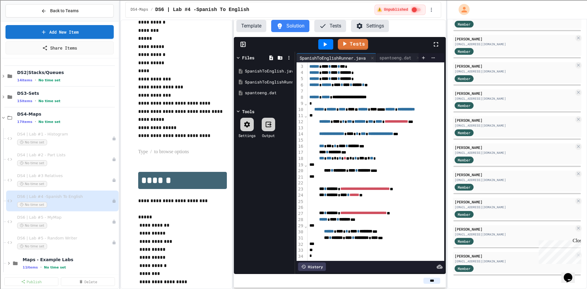
click at [155, 156] on p at bounding box center [182, 152] width 89 height 8
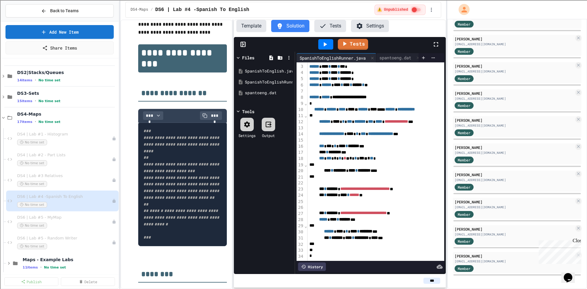
scroll to position [110, 0]
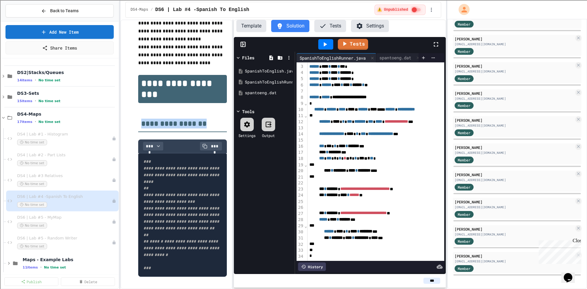
drag, startPoint x: 141, startPoint y: 124, endPoint x: 202, endPoint y: 124, distance: 60.8
click at [202, 124] on h2 "**********" at bounding box center [182, 121] width 89 height 21
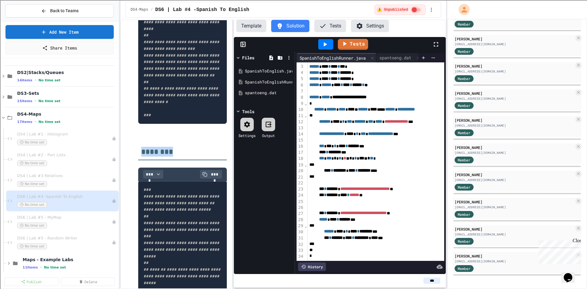
drag, startPoint x: 173, startPoint y: 172, endPoint x: 136, endPoint y: 174, distance: 36.8
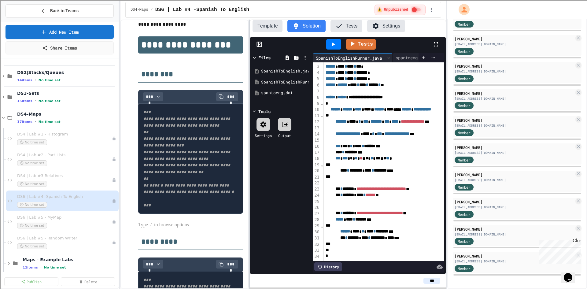
click at [249, 138] on div at bounding box center [248, 154] width 1 height 269
click at [280, 72] on div "SpanishToEnglish.java" at bounding box center [281, 71] width 41 height 6
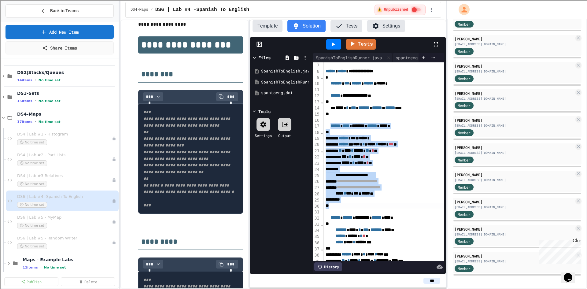
drag, startPoint x: 332, startPoint y: 126, endPoint x: 342, endPoint y: 207, distance: 81.1
click at [342, 207] on div "**********" at bounding box center [390, 181] width 132 height 314
copy div "**********"
click at [44, 67] on div "DS2|Stacks/Queues 14 items • No time set" at bounding box center [60, 76] width 118 height 21
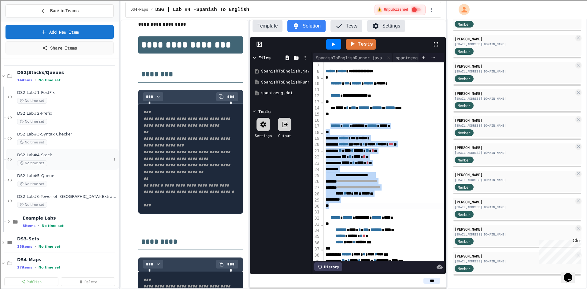
click at [48, 157] on span "DS2|Lab#4-Stack" at bounding box center [64, 155] width 94 height 5
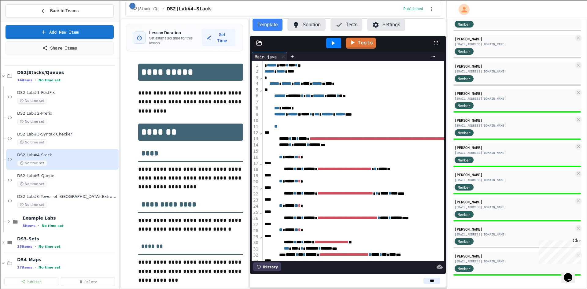
click at [311, 28] on button "Solution" at bounding box center [306, 25] width 38 height 12
click at [261, 38] on div "Tests" at bounding box center [348, 43] width 196 height 15
click at [260, 44] on icon at bounding box center [259, 43] width 6 height 6
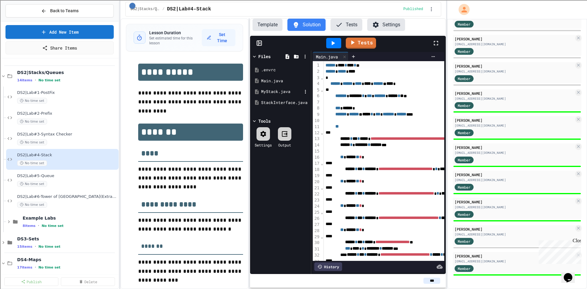
click at [267, 89] on div "MyStack.java" at bounding box center [281, 92] width 41 height 6
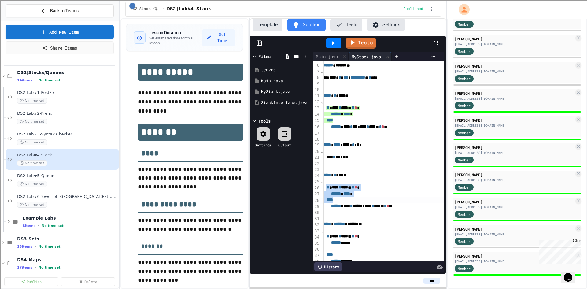
scroll to position [31, 22]
drag, startPoint x: 343, startPoint y: 186, endPoint x: 412, endPoint y: 206, distance: 71.7
click at [412, 206] on div "**********" at bounding box center [380, 214] width 130 height 367
copy div "** * **** * **** ** ** * * ****** **** * **** ****** **** * ****** * **** * ***…"
click at [36, 73] on span "DS2|Stacks/Queues" at bounding box center [67, 73] width 100 height 6
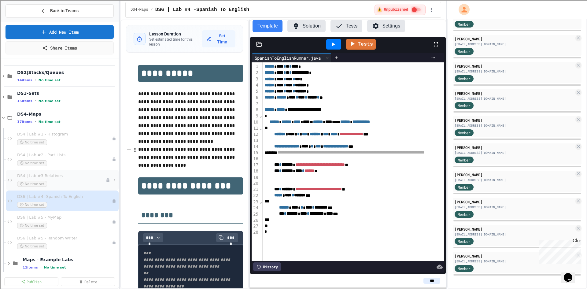
click at [44, 181] on div "No time set" at bounding box center [61, 184] width 89 height 6
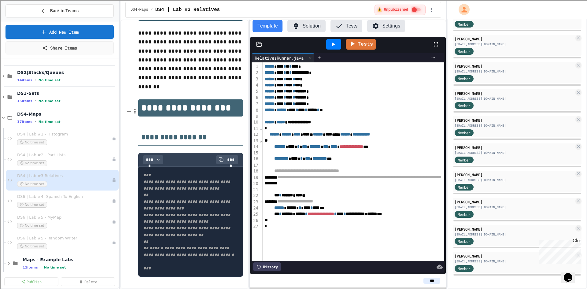
scroll to position [92, 0]
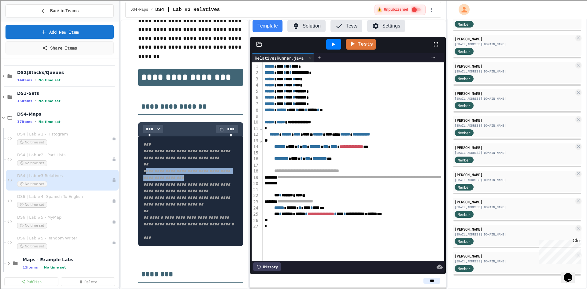
drag, startPoint x: 197, startPoint y: 163, endPoint x: 145, endPoint y: 158, distance: 51.9
click at [145, 158] on pre "**********" at bounding box center [190, 191] width 105 height 110
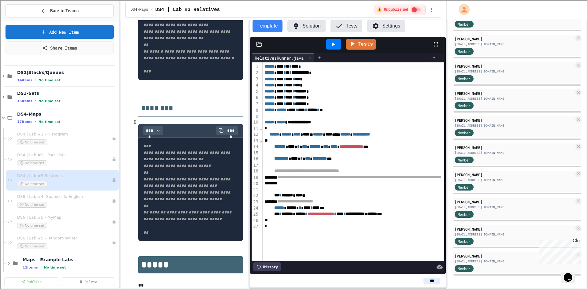
scroll to position [275, 0]
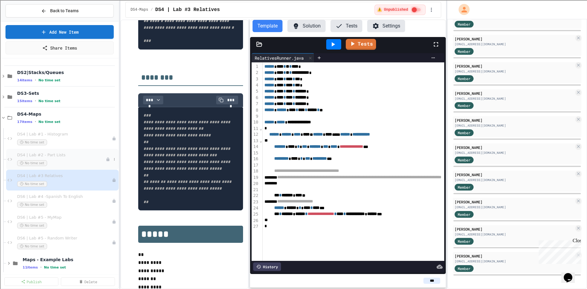
click at [53, 160] on div "No time set" at bounding box center [61, 163] width 89 height 6
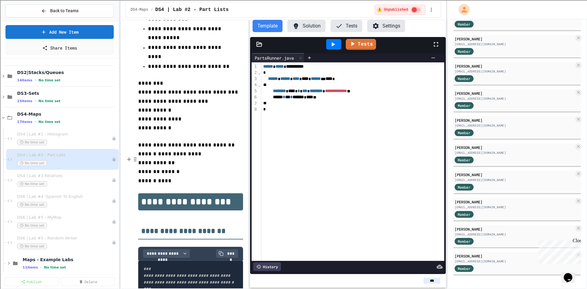
scroll to position [275, 0]
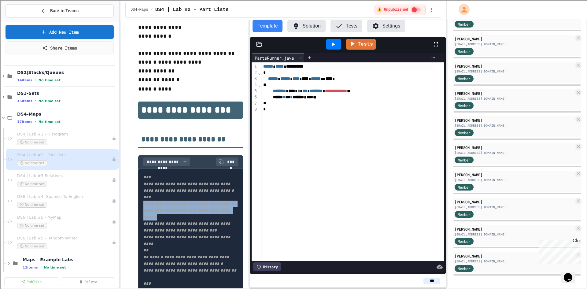
drag, startPoint x: 144, startPoint y: 183, endPoint x: 167, endPoint y: 202, distance: 29.8
click at [167, 202] on pre "**********" at bounding box center [190, 230] width 105 height 123
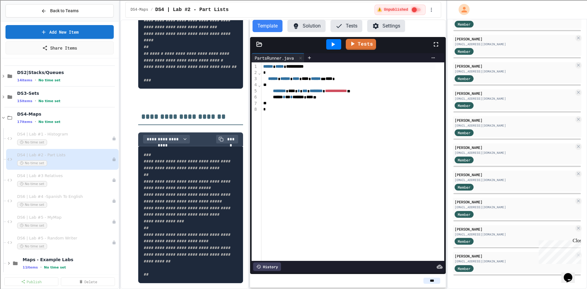
scroll to position [489, 0]
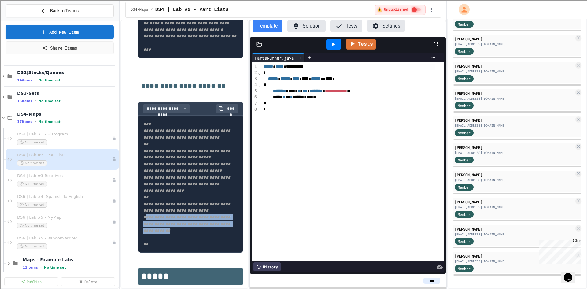
drag, startPoint x: 146, startPoint y: 224, endPoint x: 201, endPoint y: 237, distance: 56.3
click at [201, 237] on pre "**********" at bounding box center [190, 184] width 105 height 137
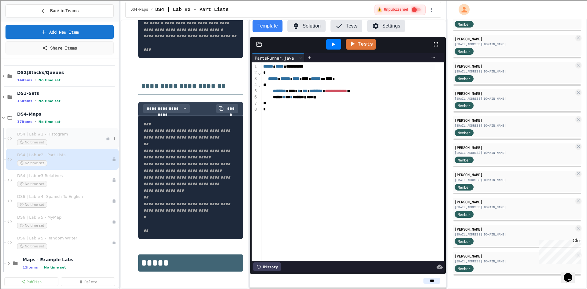
click at [48, 136] on span "DS4 | Lab #1 - Histogram" at bounding box center [61, 134] width 89 height 5
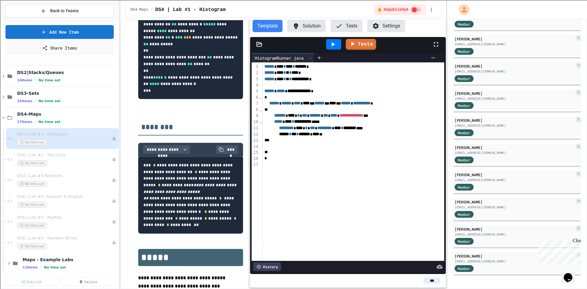
scroll to position [306, 0]
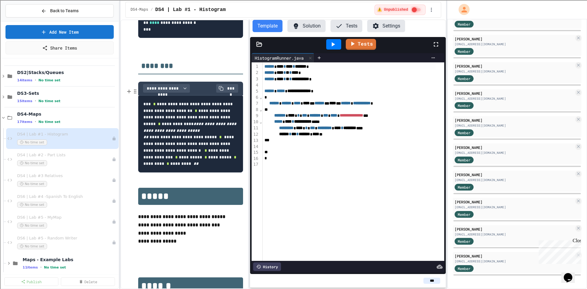
click at [151, 172] on pre "**********" at bounding box center [190, 133] width 105 height 77
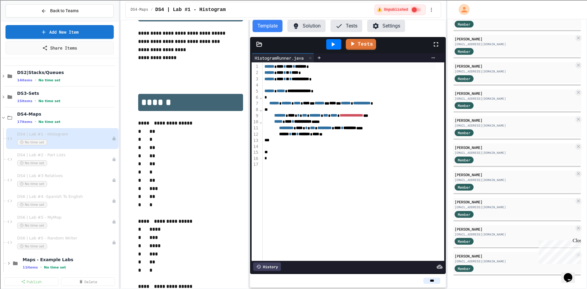
scroll to position [520, 0]
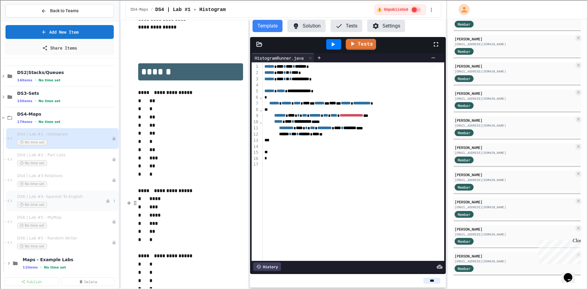
click at [61, 199] on div "DS6 | Lab #4 -Spanish To English No time set" at bounding box center [61, 200] width 89 height 13
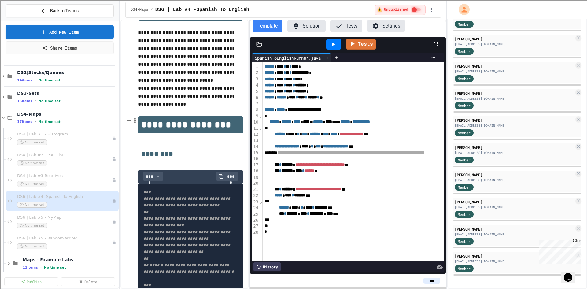
scroll to position [92, 0]
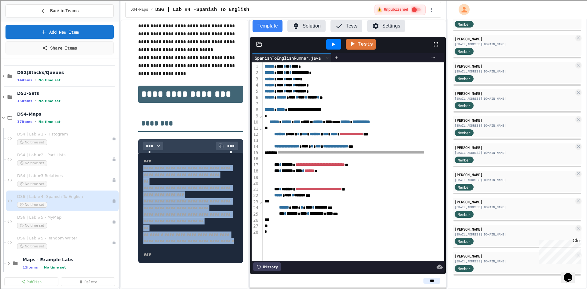
drag, startPoint x: 144, startPoint y: 170, endPoint x: 202, endPoint y: 255, distance: 102.6
click at [202, 255] on pre "**********" at bounding box center [190, 208] width 105 height 110
paste div
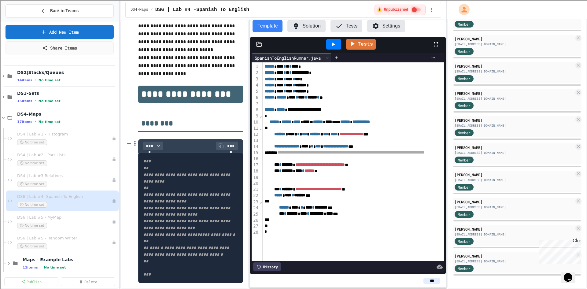
click at [151, 167] on pre "**********" at bounding box center [190, 218] width 105 height 130
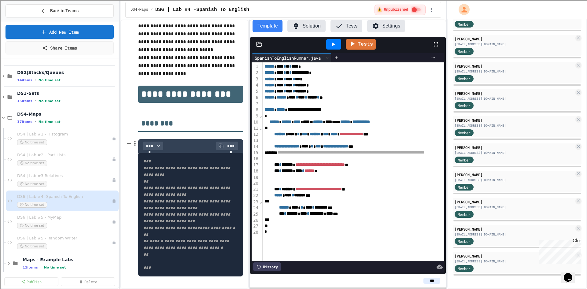
scroll to position [122, 0]
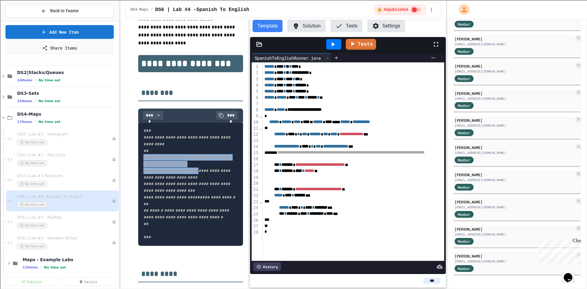
drag, startPoint x: 201, startPoint y: 173, endPoint x: 142, endPoint y: 159, distance: 60.3
click at [142, 159] on pre "**********" at bounding box center [190, 183] width 105 height 123
click at [150, 187] on span "**********" at bounding box center [187, 163] width 88 height 71
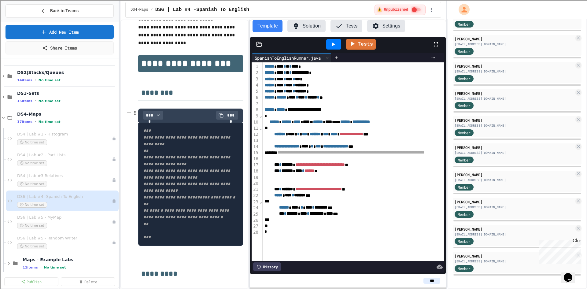
click at [194, 193] on pre "**********" at bounding box center [190, 183] width 105 height 123
drag, startPoint x: 198, startPoint y: 201, endPoint x: 227, endPoint y: 200, distance: 29.7
click at [227, 200] on code "**********" at bounding box center [189, 183] width 92 height 111
drag, startPoint x: 198, startPoint y: 165, endPoint x: 142, endPoint y: 158, distance: 56.4
click at [142, 158] on pre "**********" at bounding box center [190, 183] width 105 height 123
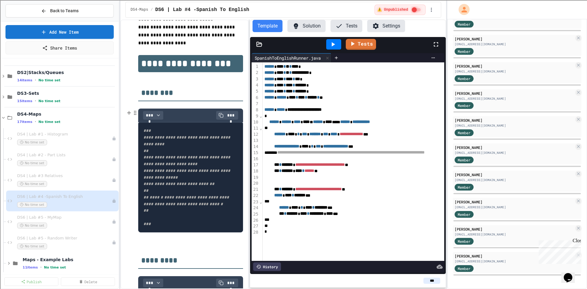
click at [152, 219] on pre "**********" at bounding box center [190, 177] width 105 height 110
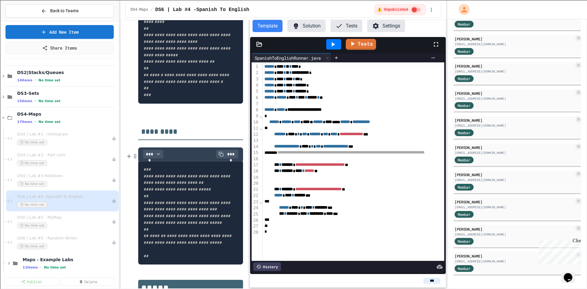
scroll to position [275, 0]
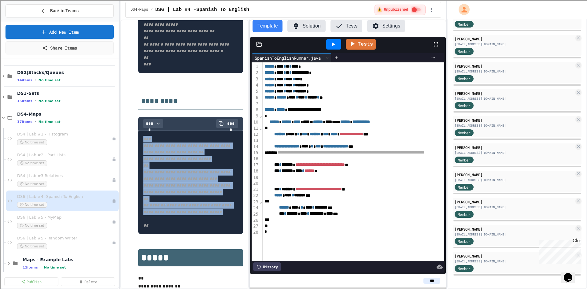
drag, startPoint x: 144, startPoint y: 142, endPoint x: 162, endPoint y: 244, distance: 103.7
click at [162, 234] on pre "**********" at bounding box center [190, 183] width 105 height 104
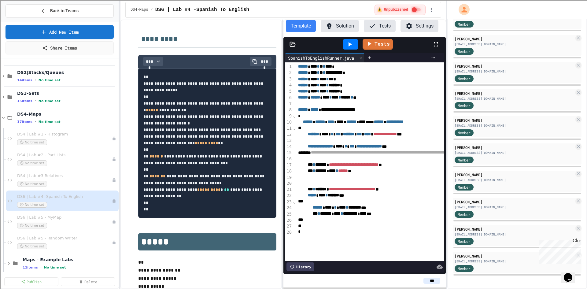
scroll to position [290, 0]
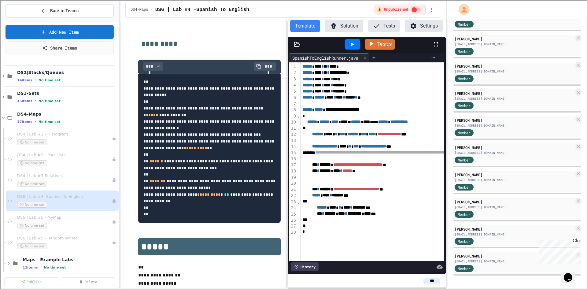
click at [288, 137] on div "**********" at bounding box center [283, 154] width 326 height 269
drag, startPoint x: 143, startPoint y: 120, endPoint x: 156, endPoint y: 120, distance: 13.2
click at [156, 120] on code "**********" at bounding box center [209, 147] width 133 height 137
click at [156, 119] on code "**********" at bounding box center [209, 147] width 133 height 137
drag, startPoint x: 201, startPoint y: 155, endPoint x: 213, endPoint y: 153, distance: 12.7
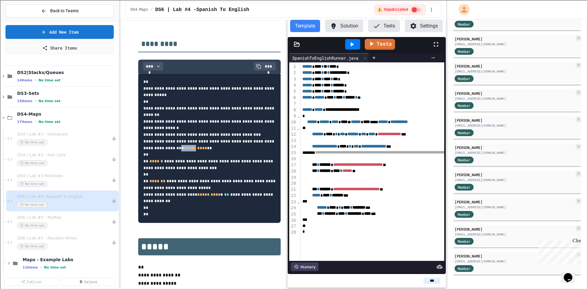
click at [213, 153] on code "**********" at bounding box center [209, 147] width 133 height 137
click at [212, 156] on code "**********" at bounding box center [209, 147] width 133 height 137
click at [350, 27] on button "Solution" at bounding box center [344, 26] width 38 height 12
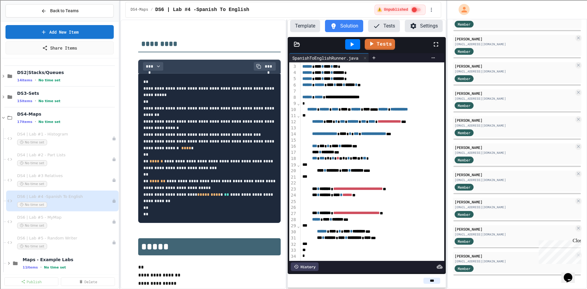
scroll to position [0, 0]
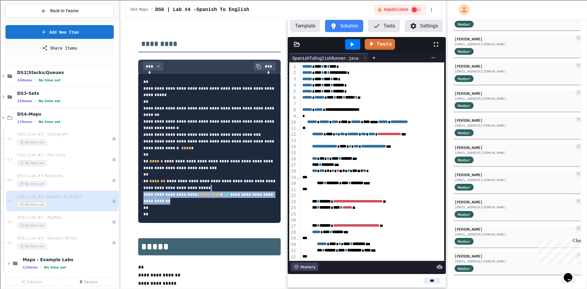
drag, startPoint x: 227, startPoint y: 197, endPoint x: 225, endPoint y: 212, distance: 15.2
click at [225, 212] on pre "**********" at bounding box center [209, 147] width 142 height 149
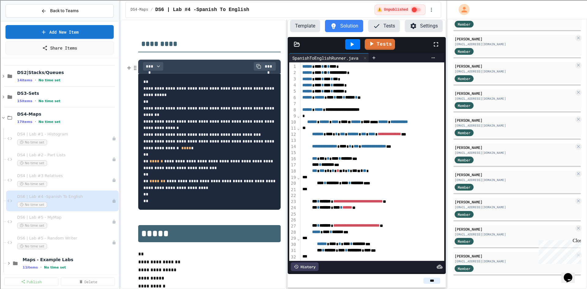
click at [153, 200] on pre "**********" at bounding box center [209, 141] width 142 height 136
click at [152, 205] on pre "**********" at bounding box center [209, 141] width 142 height 136
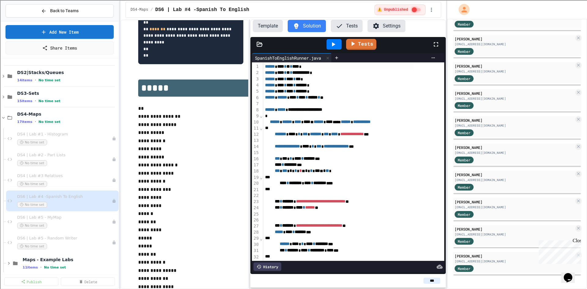
scroll to position [478, 0]
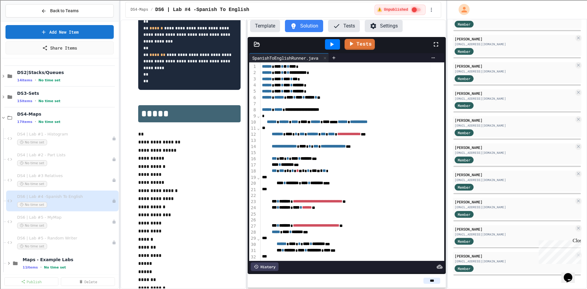
click at [248, 127] on div "**********" at bounding box center [283, 154] width 326 height 269
click at [38, 92] on span "DS3-Sets" at bounding box center [64, 93] width 94 height 6
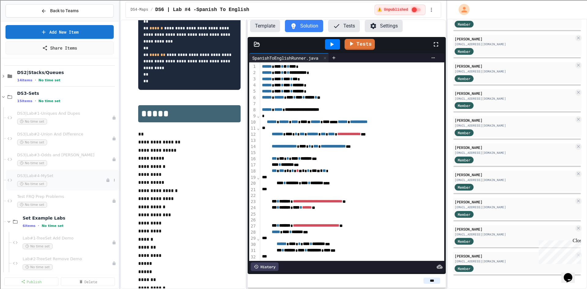
click at [56, 182] on div "No time set" at bounding box center [61, 184] width 89 height 6
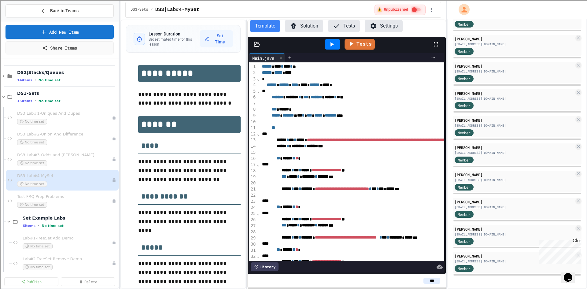
click at [353, 28] on button "Tests" at bounding box center [344, 26] width 32 height 12
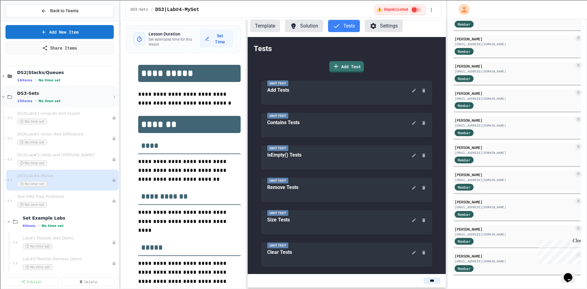
click at [26, 90] on div "DS3-Sets 15 items • No time set" at bounding box center [60, 96] width 118 height 21
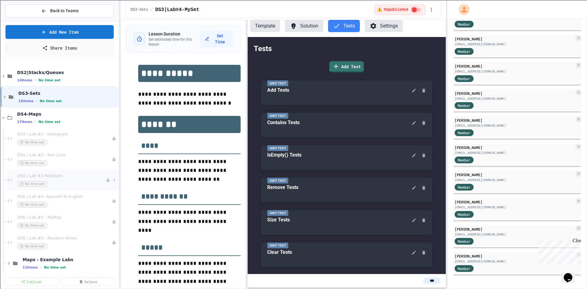
scroll to position [92, 0]
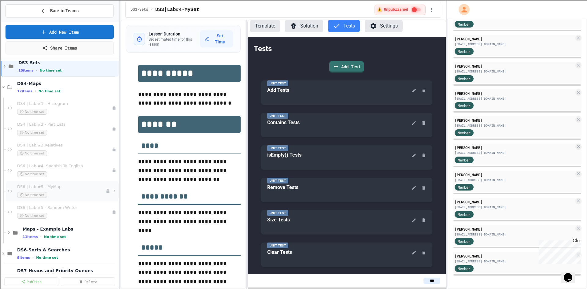
click at [52, 185] on span "DS6 | Lab #5 - MyMap" at bounding box center [61, 186] width 89 height 5
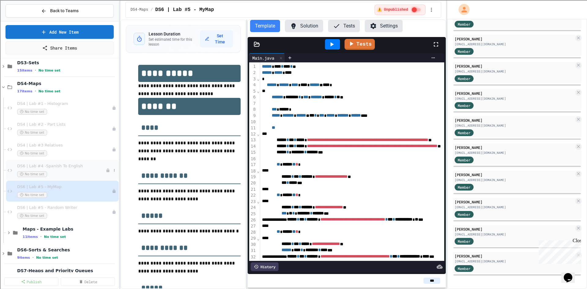
click at [61, 169] on div "DS6 | Lab #4 -Spanish To English No time set" at bounding box center [61, 170] width 89 height 13
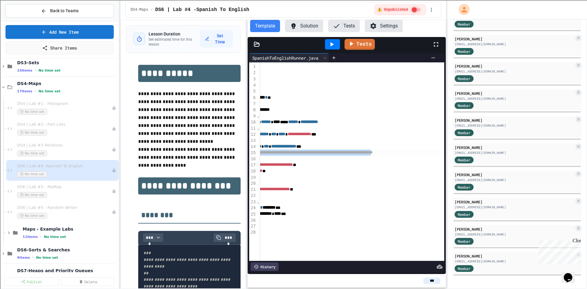
scroll to position [0, 72]
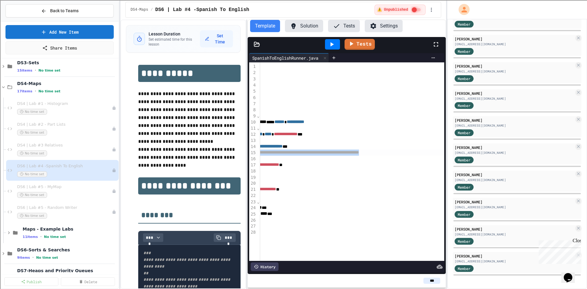
drag, startPoint x: 280, startPoint y: 153, endPoint x: 450, endPoint y: 150, distance: 169.4
click at [450, 150] on div "**********" at bounding box center [293, 144] width 587 height 289
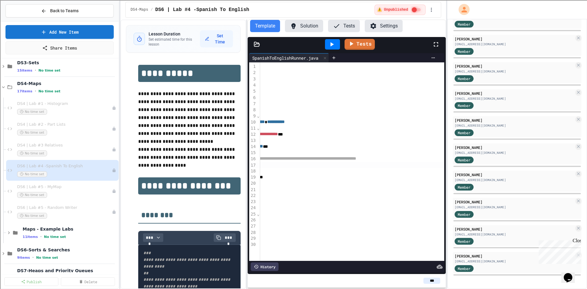
scroll to position [0, 102]
drag, startPoint x: 388, startPoint y: 159, endPoint x: 413, endPoint y: 158, distance: 25.7
click at [350, 158] on span "**********" at bounding box center [268, 158] width 164 height 4
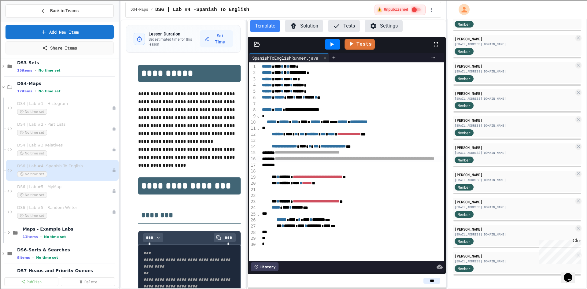
click at [258, 43] on icon at bounding box center [256, 44] width 5 height 4
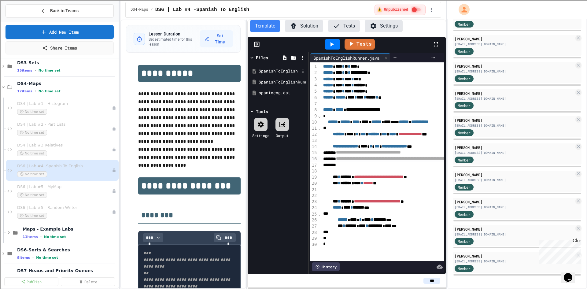
click at [264, 72] on div "SpanishToEnglish.java" at bounding box center [279, 71] width 41 height 6
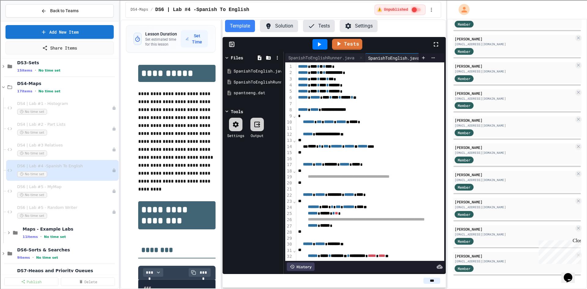
click at [223, 117] on div "**********" at bounding box center [283, 154] width 326 height 269
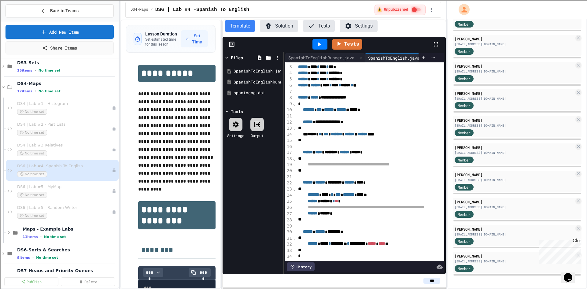
click at [322, 46] on icon at bounding box center [318, 44] width 7 height 7
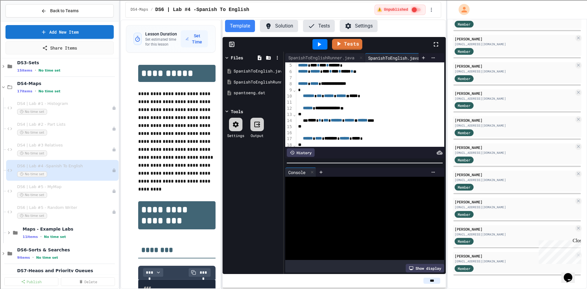
scroll to position [0, 0]
click at [273, 24] on button "Solution" at bounding box center [279, 26] width 38 height 12
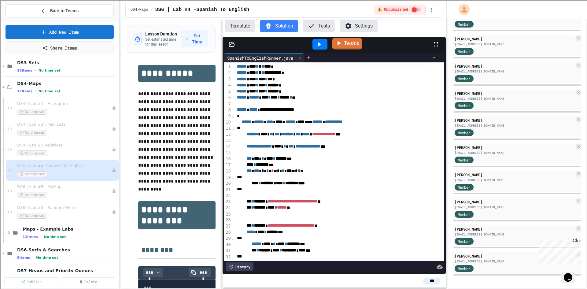
click at [344, 45] on link "Tests" at bounding box center [347, 44] width 30 height 12
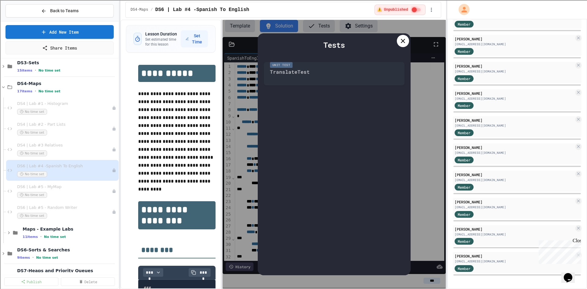
click at [400, 40] on icon at bounding box center [402, 40] width 7 height 7
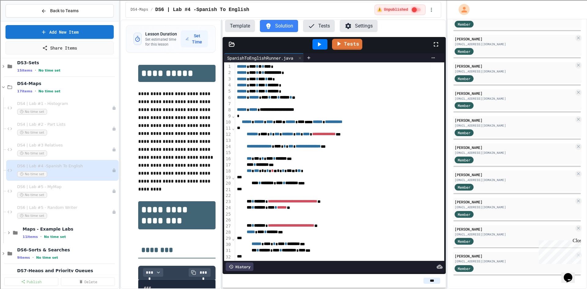
click at [318, 44] on icon at bounding box center [318, 44] width 7 height 7
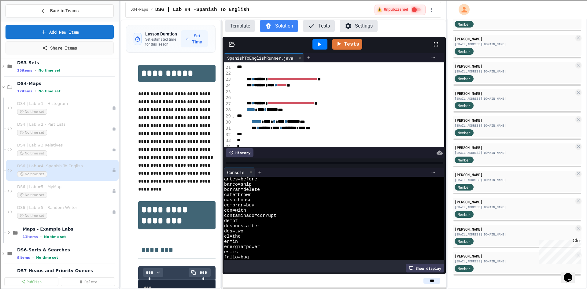
scroll to position [25, 0]
click at [292, 28] on button "Solution" at bounding box center [279, 26] width 38 height 12
click at [232, 44] on icon at bounding box center [231, 44] width 5 height 4
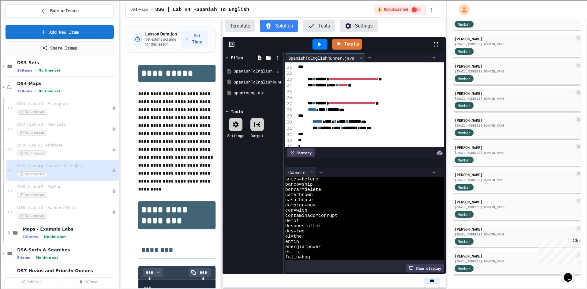
scroll to position [26, 0]
click at [241, 81] on div "SpanishToEnglishRunner.java" at bounding box center [254, 82] width 41 height 6
click at [245, 71] on div "SpanishToEnglish.java" at bounding box center [254, 71] width 41 height 6
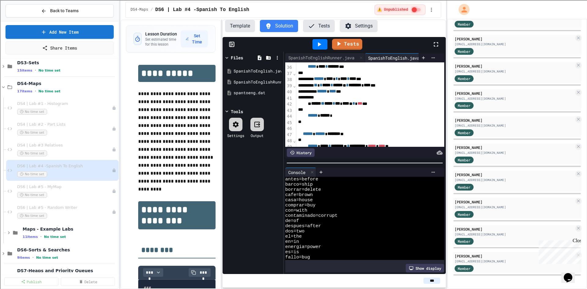
scroll to position [237, 0]
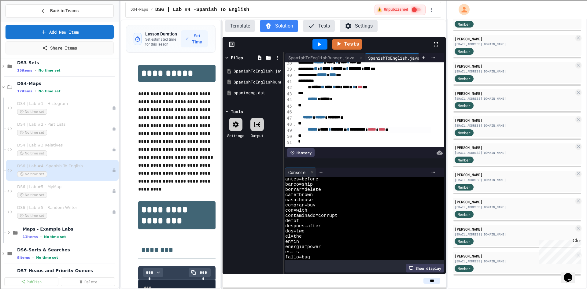
click at [314, 127] on div "**********" at bounding box center [363, 130] width 135 height 6
click at [319, 120] on div "*" at bounding box center [364, 123] width 137 height 6
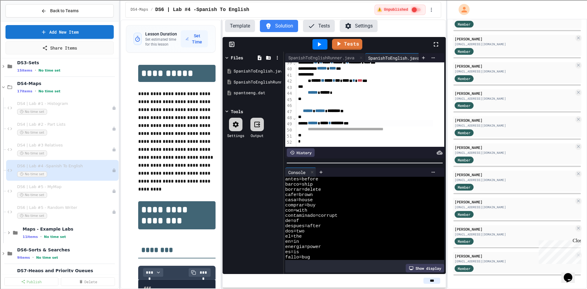
click at [322, 42] on icon at bounding box center [318, 44] width 7 height 7
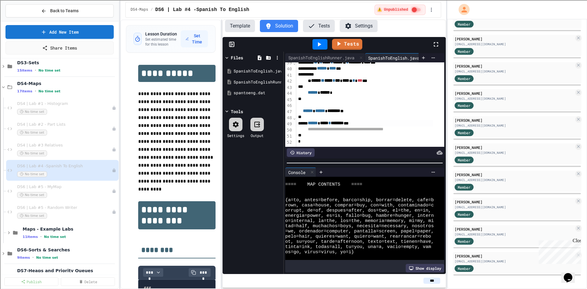
scroll to position [248, 0]
click at [312, 121] on span "******" at bounding box center [313, 123] width 10 height 4
click at [313, 126] on div "**********" at bounding box center [364, 129] width 137 height 6
click at [376, 127] on span "*****" at bounding box center [372, 129] width 8 height 4
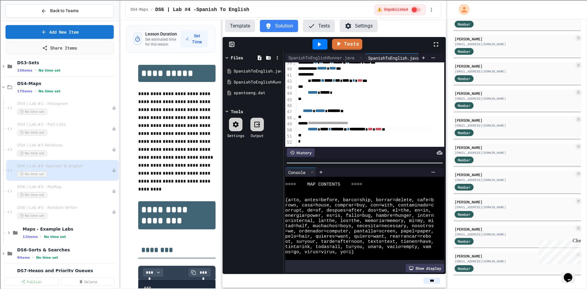
click at [322, 46] on icon at bounding box center [318, 44] width 7 height 7
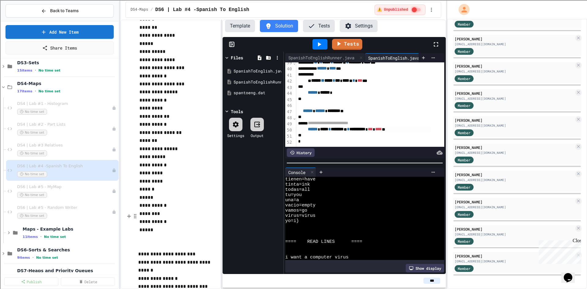
scroll to position [1471, 0]
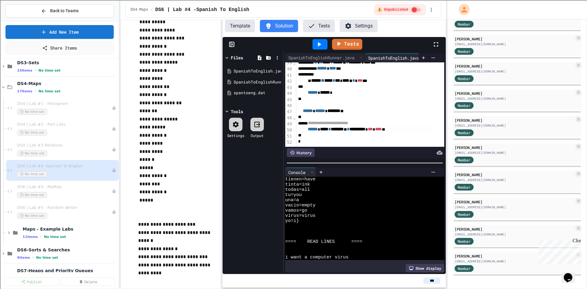
click at [234, 28] on button "Template" at bounding box center [240, 26] width 30 height 12
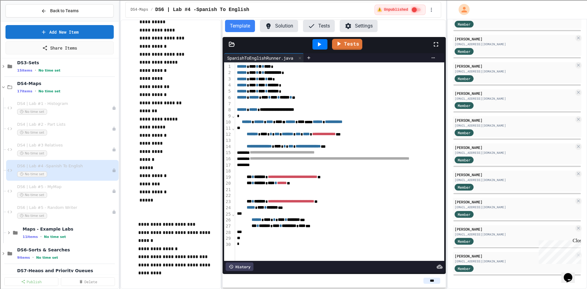
click at [230, 45] on icon at bounding box center [232, 44] width 6 height 6
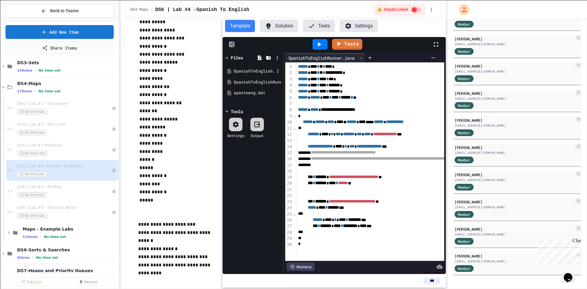
click at [263, 69] on div "SpanishToEnglish.java" at bounding box center [254, 71] width 41 height 6
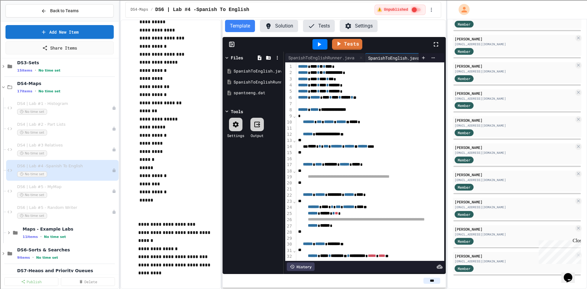
scroll to position [26, 0]
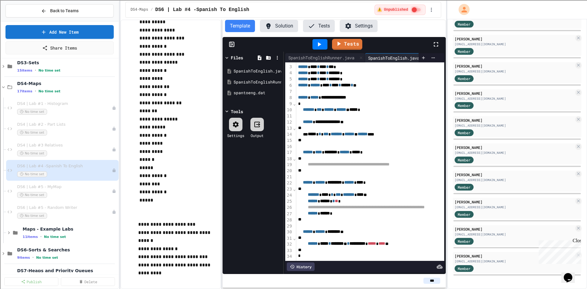
click at [376, 241] on span "*****" at bounding box center [372, 243] width 8 height 4
click at [401, 253] on div "*" at bounding box center [396, 256] width 200 height 6
click at [318, 26] on button "Tests" at bounding box center [319, 26] width 32 height 12
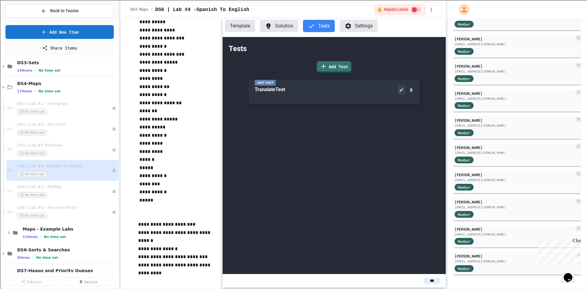
click at [403, 93] on button at bounding box center [401, 90] width 7 height 10
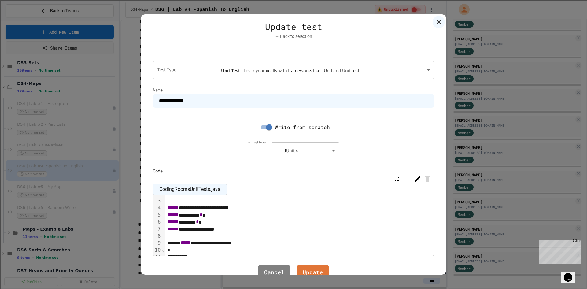
scroll to position [0, 0]
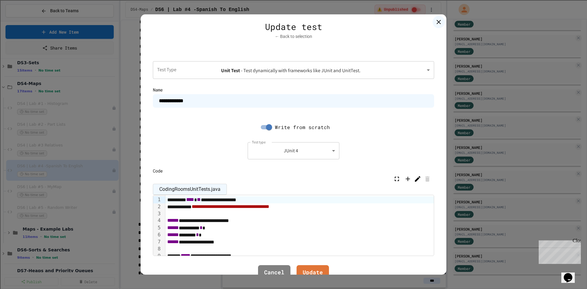
click at [186, 101] on input "**********" at bounding box center [293, 100] width 281 height 13
type input "**********"
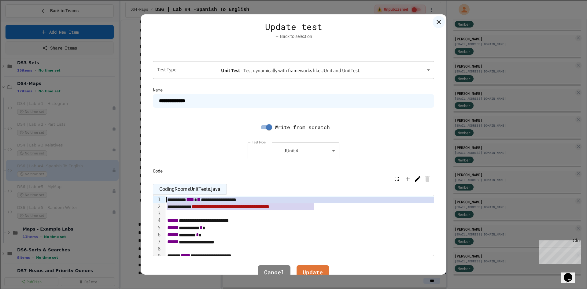
drag, startPoint x: 301, startPoint y: 210, endPoint x: 161, endPoint y: 198, distance: 140.8
click at [161, 198] on div "**********" at bounding box center [293, 225] width 281 height 61
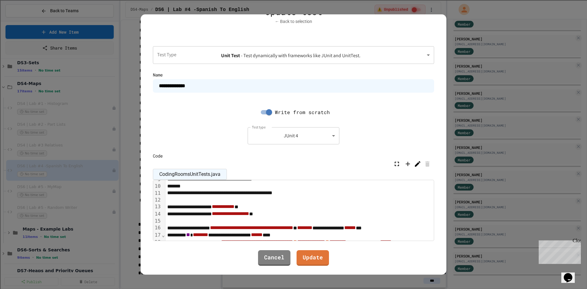
scroll to position [92, 0]
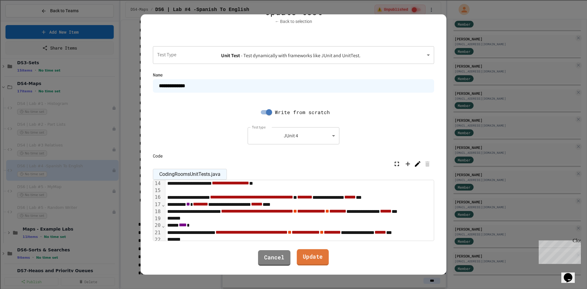
click at [307, 258] on link "Update" at bounding box center [313, 257] width 32 height 17
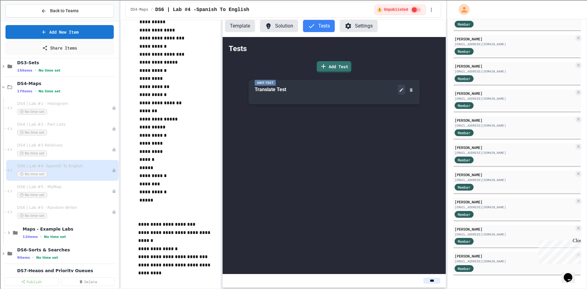
click at [399, 93] on button at bounding box center [401, 90] width 7 height 10
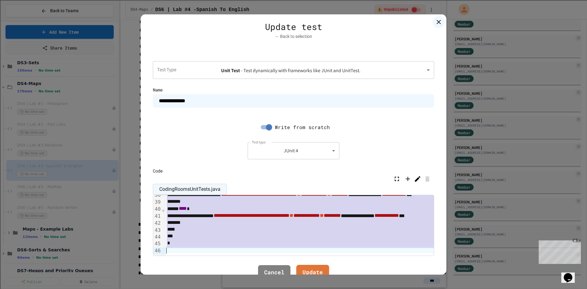
scroll to position [267, 0]
drag, startPoint x: 166, startPoint y: 199, endPoint x: 314, endPoint y: 265, distance: 162.3
click at [314, 265] on div "**********" at bounding box center [294, 144] width 306 height 260
copy div "**********"
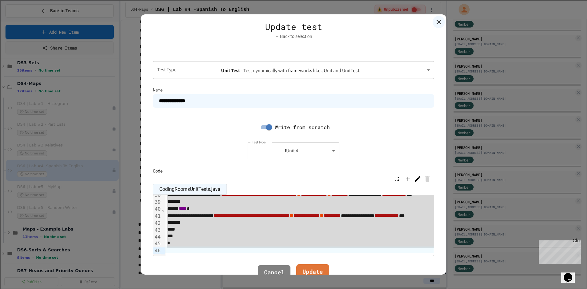
click at [307, 268] on link "Update" at bounding box center [312, 272] width 33 height 17
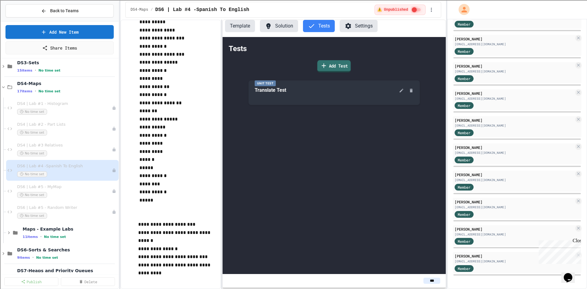
click at [328, 68] on link "Add Test" at bounding box center [333, 66] width 33 height 12
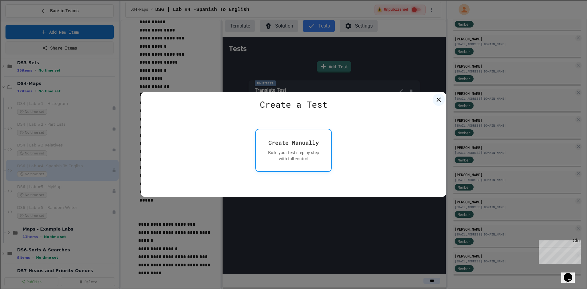
click at [305, 154] on div "Build your test step by step with full control" at bounding box center [293, 156] width 60 height 12
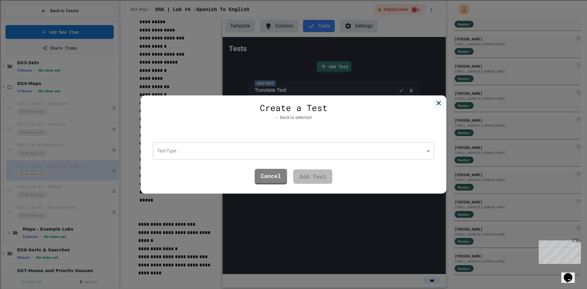
click at [261, 148] on body "**********" at bounding box center [293, 144] width 587 height 289
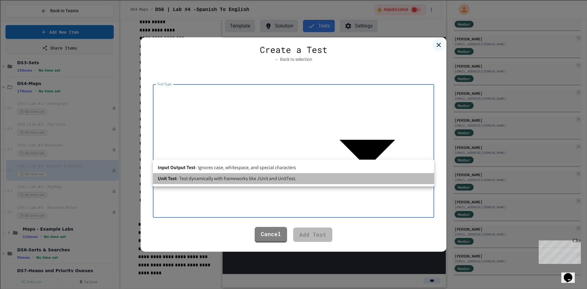
click at [225, 175] on span "- Test dynamically with frameworks like JUnit and UnitTest." at bounding box center [237, 178] width 120 height 7
type input "****"
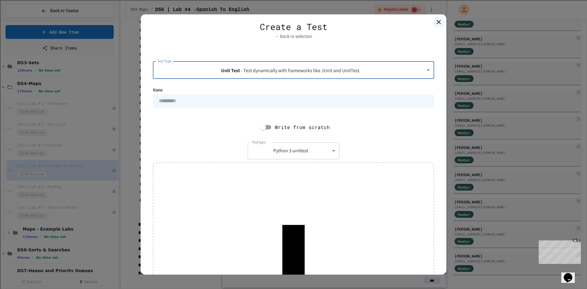
click at [200, 108] on input at bounding box center [293, 100] width 281 height 13
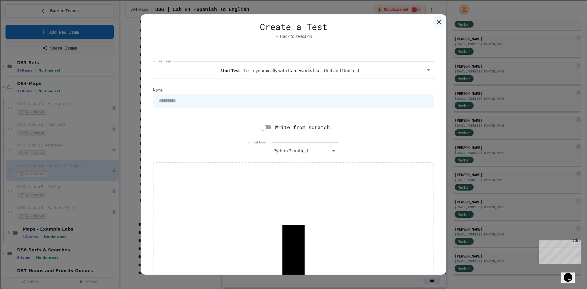
paste input "**********"
type input "**********"
click at [266, 163] on body "**********" at bounding box center [293, 144] width 587 height 289
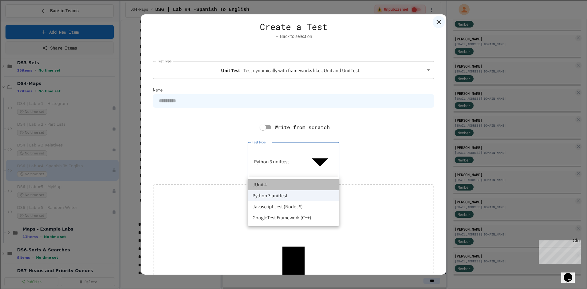
click at [266, 185] on li "JUnit 4" at bounding box center [294, 184] width 92 height 11
type input "******"
type textarea "**********"
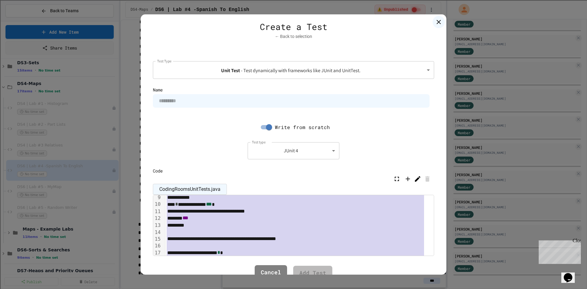
scroll to position [142, 0]
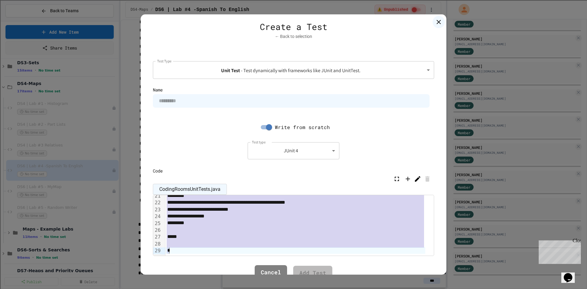
drag, startPoint x: 167, startPoint y: 200, endPoint x: 324, endPoint y: 282, distance: 177.9
click at [324, 282] on div "**********" at bounding box center [293, 144] width 587 height 289
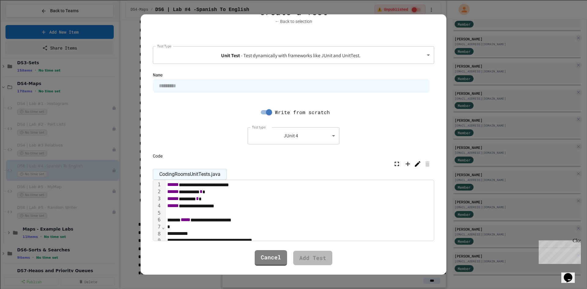
scroll to position [31, 0]
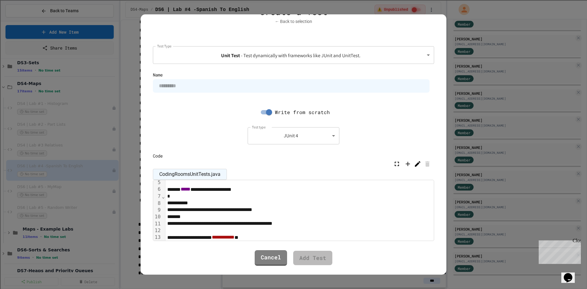
click at [181, 87] on input at bounding box center [291, 85] width 277 height 13
type input "**********"
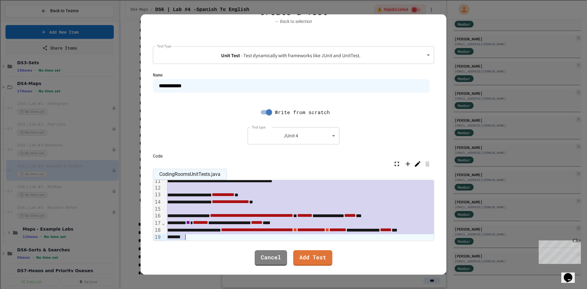
scroll to position [76, 0]
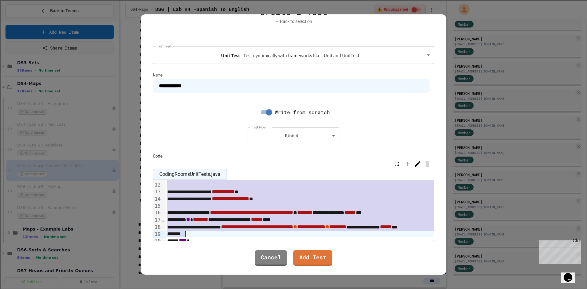
drag, startPoint x: 182, startPoint y: 202, endPoint x: 257, endPoint y: 237, distance: 83.4
click at [257, 237] on div "**********" at bounding box center [293, 210] width 281 height 61
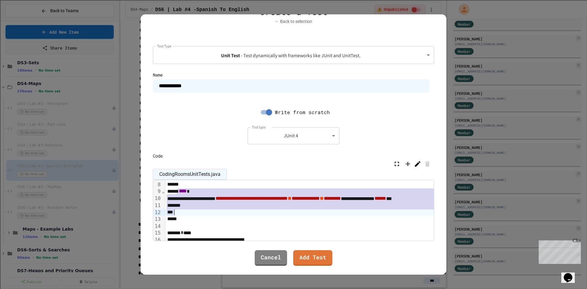
drag, startPoint x: 178, startPoint y: 189, endPoint x: 194, endPoint y: 213, distance: 28.8
click at [194, 213] on div "**********" at bounding box center [346, 253] width 363 height 245
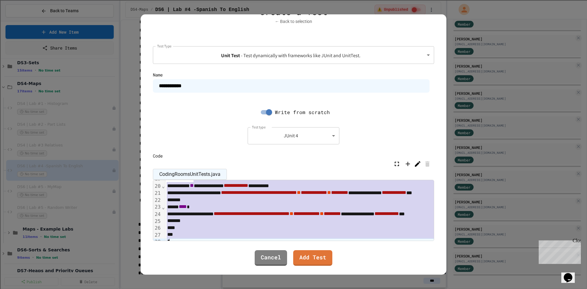
scroll to position [136, 0]
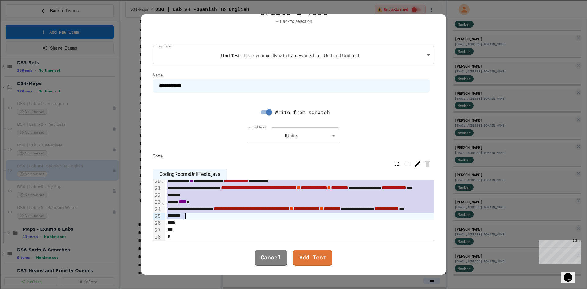
drag, startPoint x: 194, startPoint y: 207, endPoint x: 313, endPoint y: 218, distance: 119.4
click at [313, 218] on div "**********" at bounding box center [346, 146] width 363 height 204
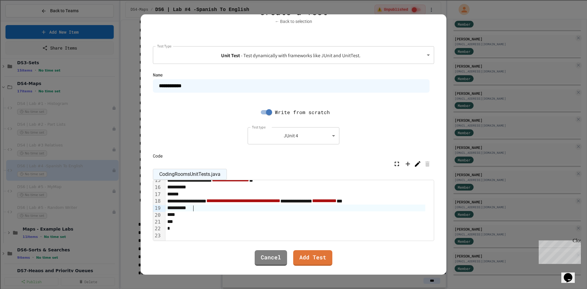
scroll to position [40, 0]
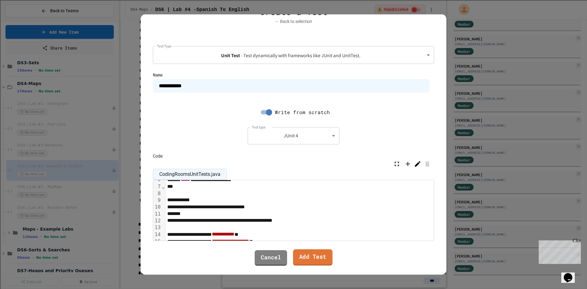
click at [317, 258] on link "Add Test" at bounding box center [312, 257] width 39 height 17
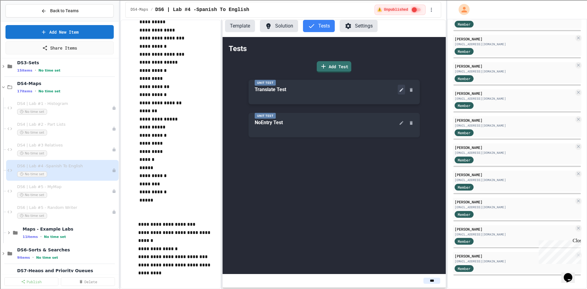
click at [400, 93] on button at bounding box center [401, 90] width 7 height 10
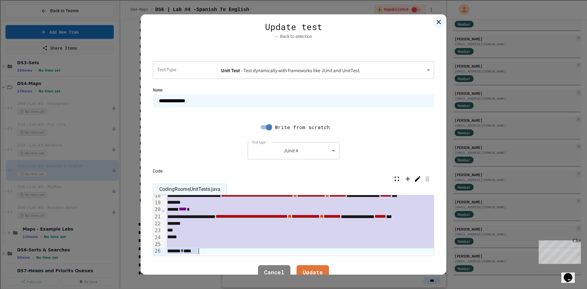
scroll to position [126, 0]
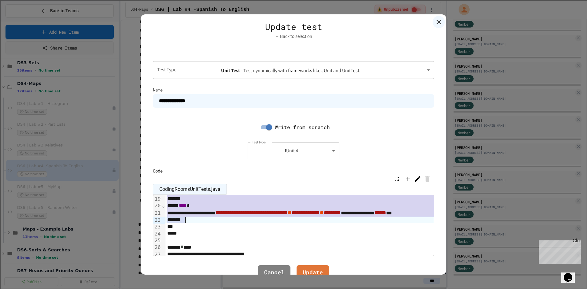
drag, startPoint x: 191, startPoint y: 218, endPoint x: 203, endPoint y: 221, distance: 12.3
click at [203, 221] on div "**********" at bounding box center [346, 230] width 363 height 322
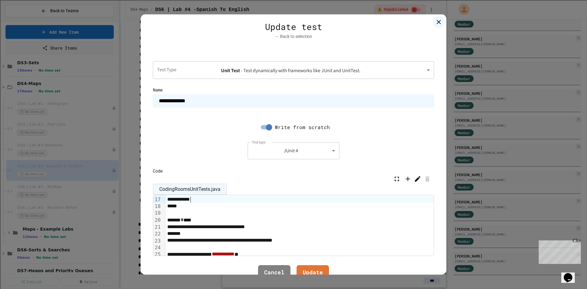
scroll to position [81, 0]
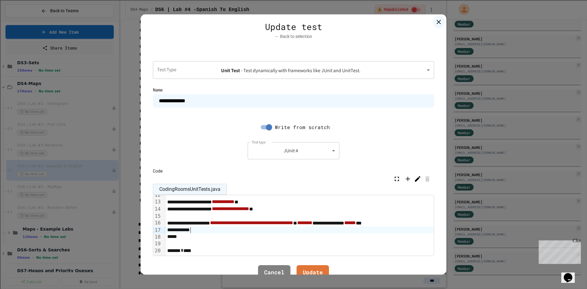
click at [171, 230] on div "*" at bounding box center [346, 229] width 363 height 7
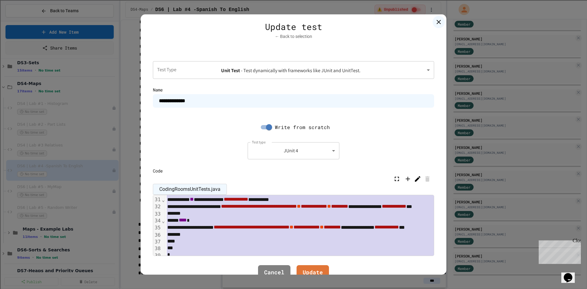
scroll to position [225, 0]
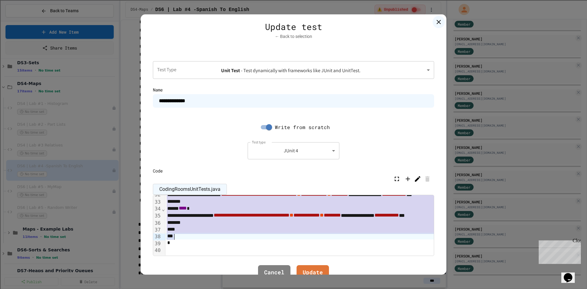
drag, startPoint x: 183, startPoint y: 218, endPoint x: 205, endPoint y: 233, distance: 27.1
click at [205, 233] on div "**********" at bounding box center [346, 115] width 363 height 280
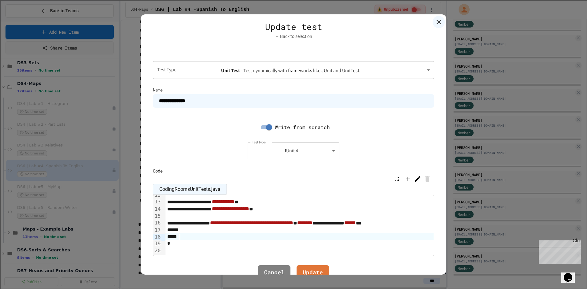
scroll to position [86, 0]
click at [315, 269] on link "Update" at bounding box center [313, 272] width 30 height 17
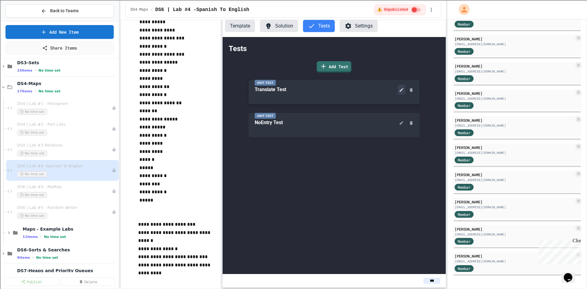
click at [399, 89] on icon at bounding box center [401, 89] width 5 height 5
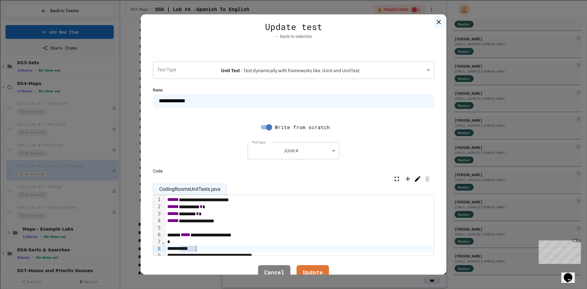
drag, startPoint x: 179, startPoint y: 247, endPoint x: 204, endPoint y: 247, distance: 24.5
click at [204, 247] on div "*****" at bounding box center [306, 248] width 282 height 7
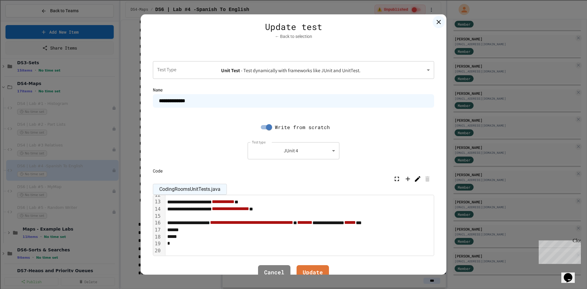
scroll to position [86, 22]
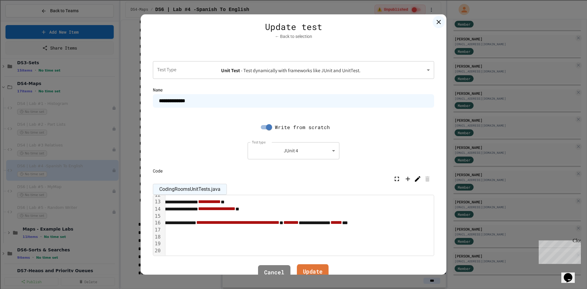
click at [307, 271] on link "Update" at bounding box center [313, 272] width 32 height 17
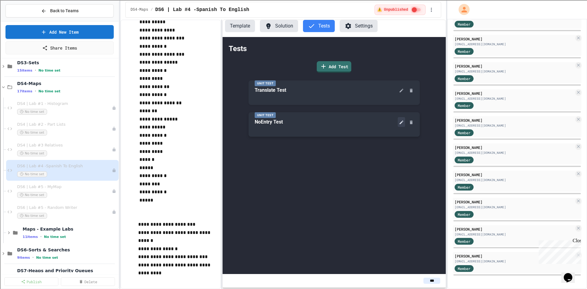
click at [399, 122] on icon at bounding box center [401, 122] width 5 height 5
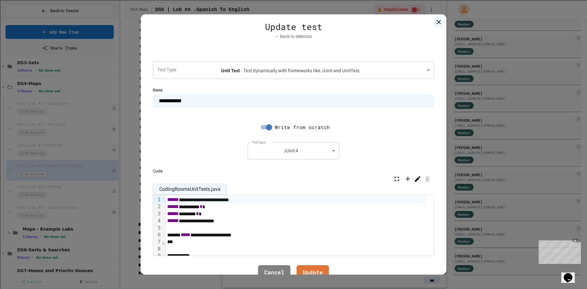
scroll to position [31, 0]
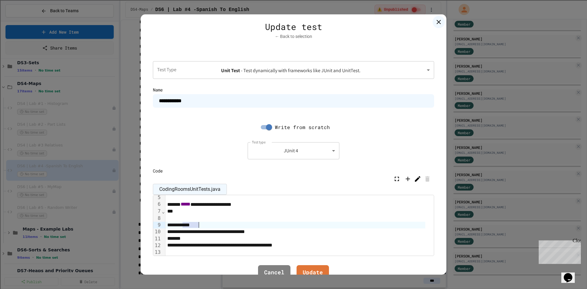
drag, startPoint x: 183, startPoint y: 226, endPoint x: 201, endPoint y: 226, distance: 18.3
click at [201, 226] on div "*****" at bounding box center [295, 225] width 260 height 7
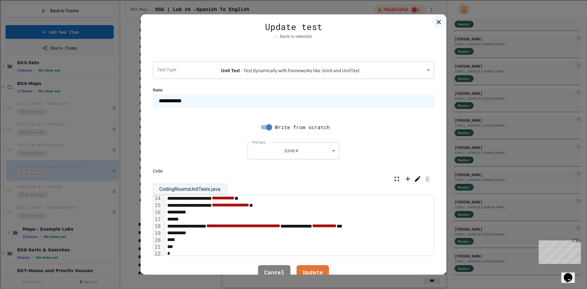
scroll to position [101, 0]
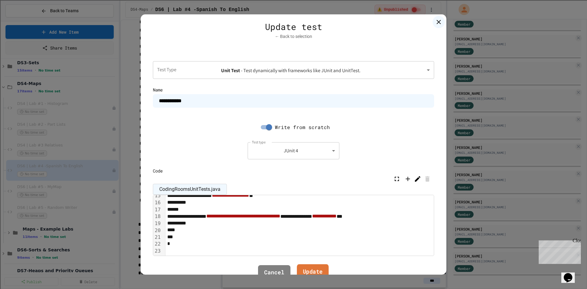
click at [311, 271] on link "Update" at bounding box center [313, 272] width 32 height 17
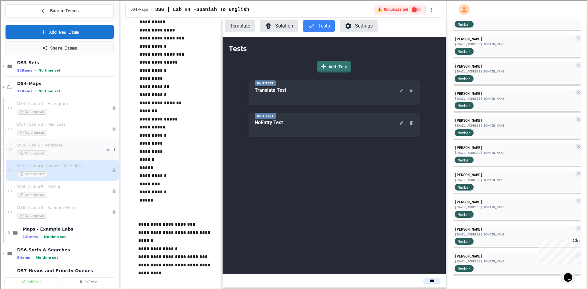
click at [54, 150] on div "No time set" at bounding box center [61, 153] width 89 height 6
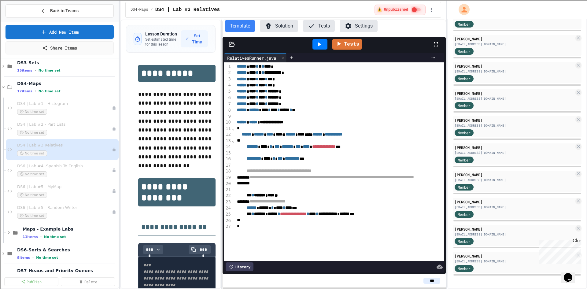
click at [328, 28] on button "Tests" at bounding box center [319, 26] width 32 height 12
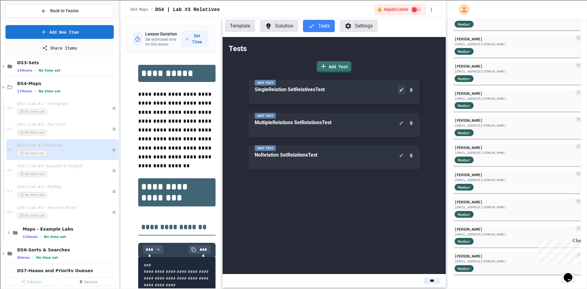
click at [401, 92] on icon at bounding box center [401, 89] width 5 height 5
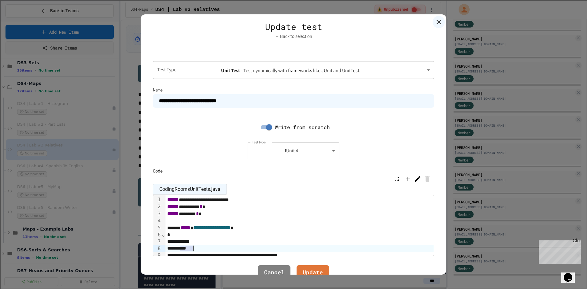
drag, startPoint x: 179, startPoint y: 249, endPoint x: 199, endPoint y: 248, distance: 19.9
click at [199, 248] on div "*****" at bounding box center [315, 248] width 301 height 7
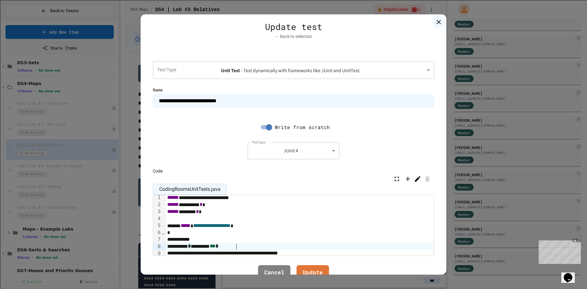
scroll to position [64, 0]
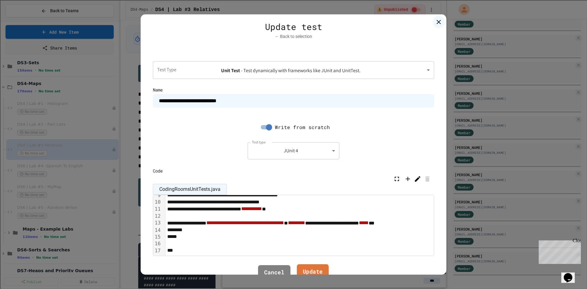
click at [317, 267] on link "Update" at bounding box center [313, 272] width 32 height 17
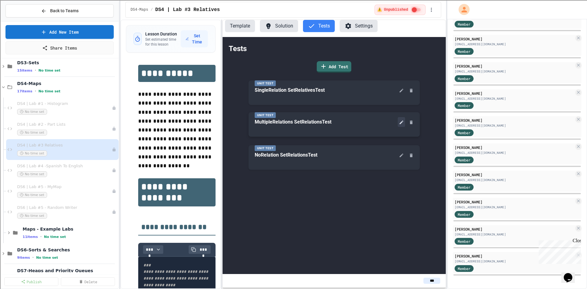
click at [401, 127] on button at bounding box center [401, 122] width 7 height 10
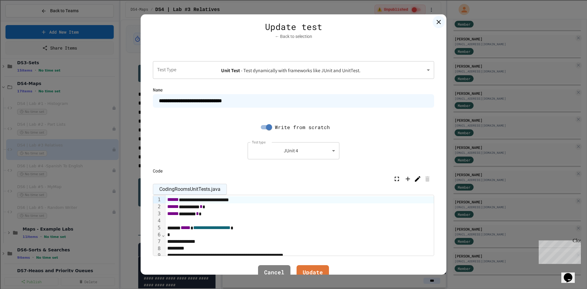
scroll to position [31, 0]
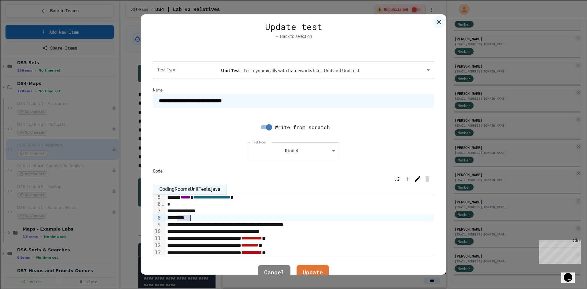
drag, startPoint x: 176, startPoint y: 217, endPoint x: 193, endPoint y: 217, distance: 17.1
click at [193, 217] on div "*****" at bounding box center [331, 217] width 333 height 7
click at [308, 270] on link "Update" at bounding box center [312, 272] width 32 height 17
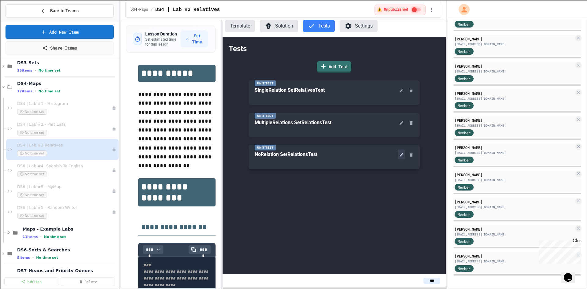
click at [399, 155] on icon at bounding box center [401, 154] width 5 height 5
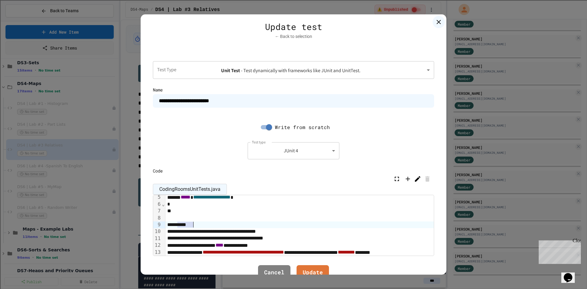
drag, startPoint x: 177, startPoint y: 223, endPoint x: 198, endPoint y: 223, distance: 21.1
click at [198, 223] on div "*****" at bounding box center [313, 224] width 296 height 7
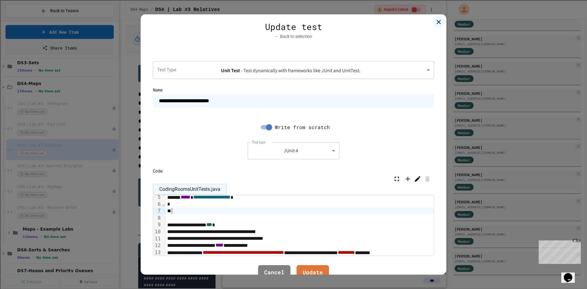
click at [177, 211] on div at bounding box center [313, 211] width 296 height 7
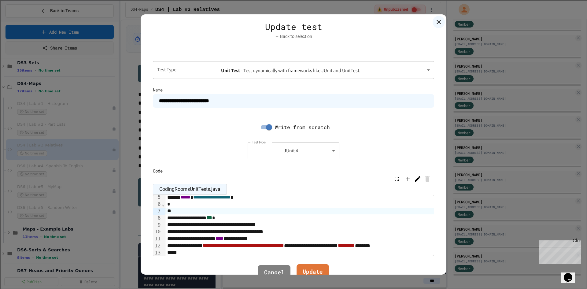
click at [315, 267] on link "Update" at bounding box center [312, 272] width 32 height 17
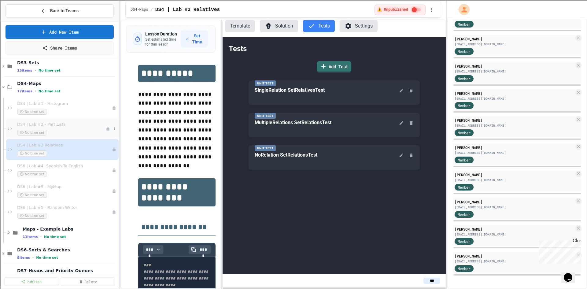
click at [56, 124] on span "DS4 | Lab #2 - Part Lists" at bounding box center [61, 124] width 89 height 5
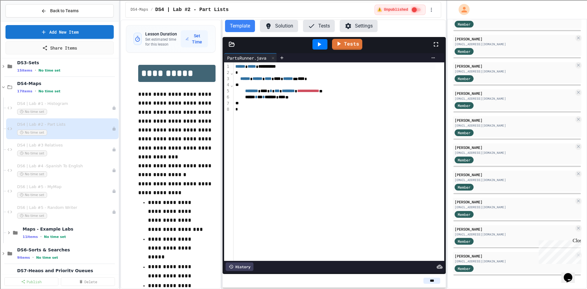
click at [282, 28] on button "Solution" at bounding box center [279, 26] width 38 height 12
click at [247, 27] on button "Template" at bounding box center [240, 26] width 30 height 12
click at [320, 28] on button "Tests" at bounding box center [319, 26] width 32 height 12
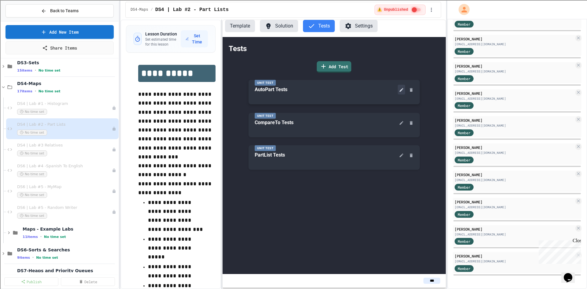
click at [403, 92] on icon at bounding box center [401, 89] width 5 height 5
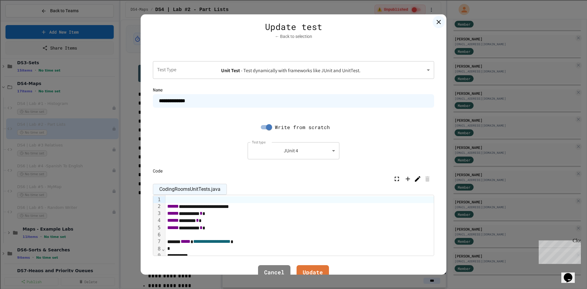
scroll to position [31, 0]
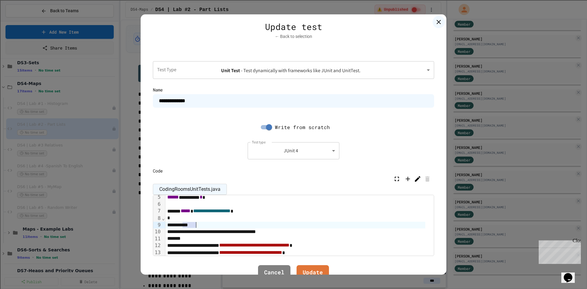
drag, startPoint x: 182, startPoint y: 225, endPoint x: 198, endPoint y: 225, distance: 16.5
click at [198, 225] on div "*****" at bounding box center [295, 225] width 260 height 7
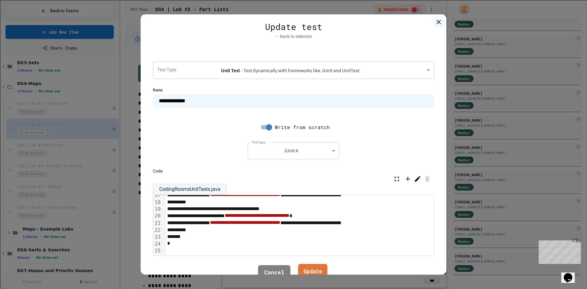
click at [307, 271] on link "Update" at bounding box center [312, 271] width 29 height 17
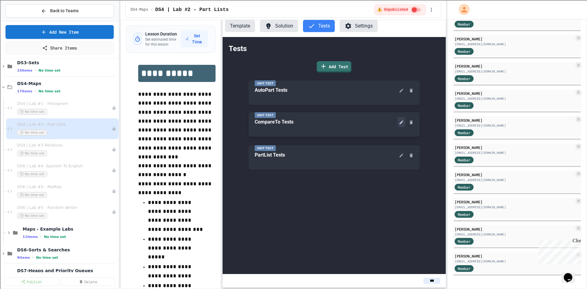
click at [403, 123] on icon at bounding box center [401, 122] width 5 height 5
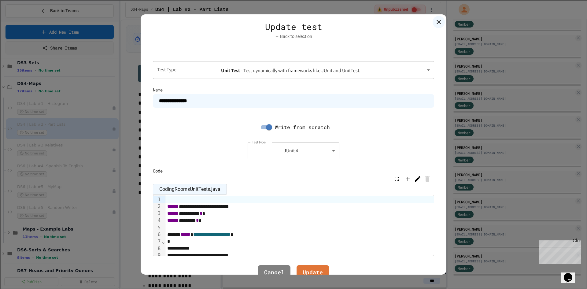
scroll to position [31, 0]
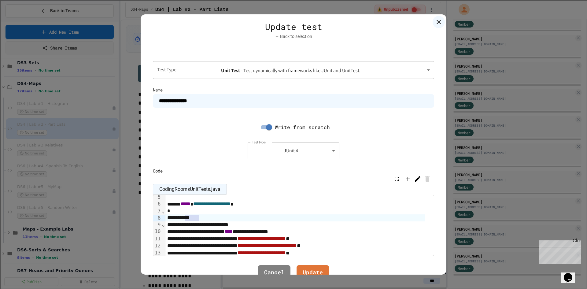
drag, startPoint x: 185, startPoint y: 215, endPoint x: 198, endPoint y: 215, distance: 13.2
click at [198, 215] on div "*****" at bounding box center [295, 217] width 260 height 7
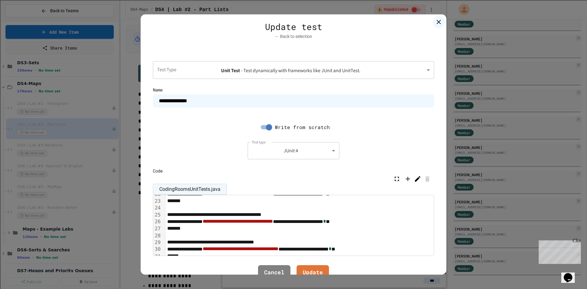
scroll to position [179, 0]
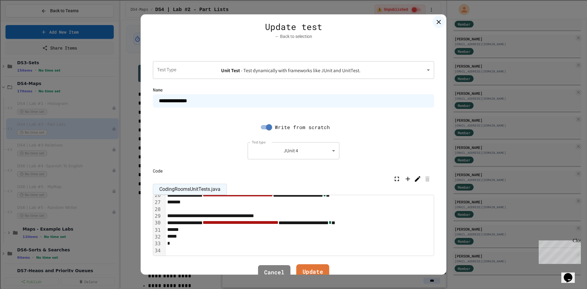
click at [304, 269] on link "Update" at bounding box center [312, 272] width 33 height 17
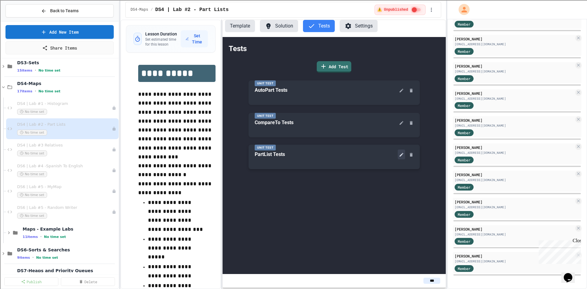
click at [400, 155] on icon at bounding box center [401, 154] width 5 height 5
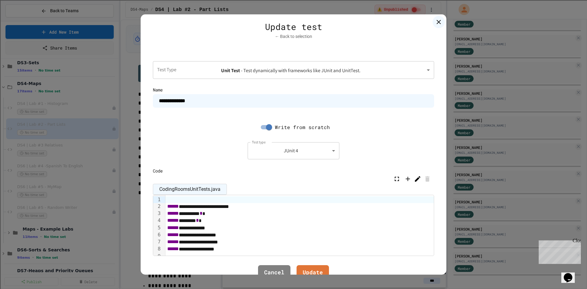
scroll to position [61, 0]
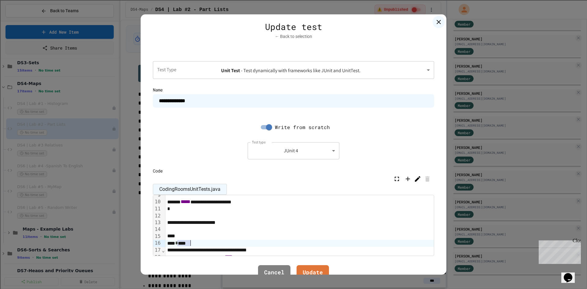
drag, startPoint x: 177, startPoint y: 244, endPoint x: 198, endPoint y: 243, distance: 21.7
click at [198, 243] on div "* ****" at bounding box center [318, 243] width 306 height 7
click at [314, 272] on link "Update" at bounding box center [313, 271] width 30 height 17
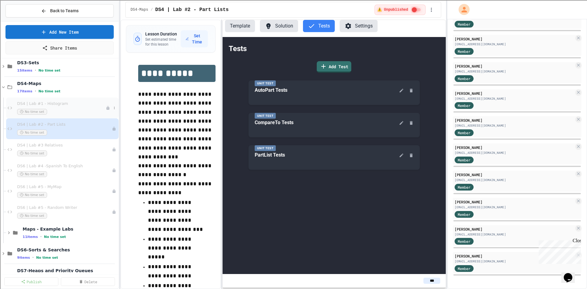
click at [53, 106] on div "DS4 | Lab #1 - Histogram No time set" at bounding box center [61, 107] width 89 height 13
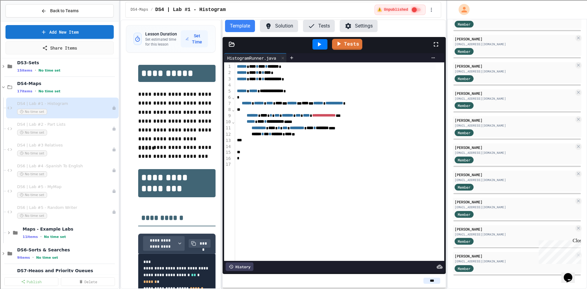
click at [321, 26] on button "Tests" at bounding box center [319, 26] width 32 height 12
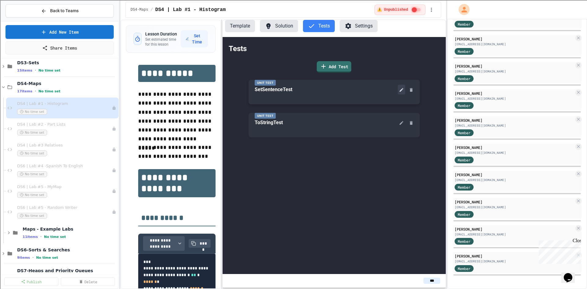
click at [401, 93] on button at bounding box center [401, 90] width 7 height 10
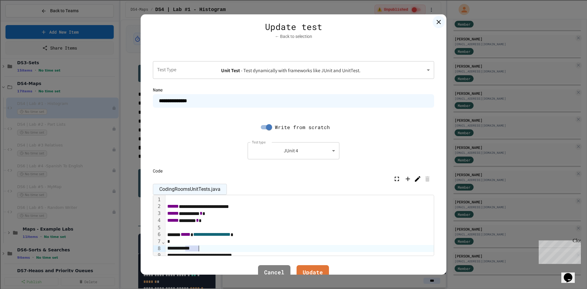
drag, startPoint x: 185, startPoint y: 248, endPoint x: 200, endPoint y: 248, distance: 15.0
click at [200, 248] on div "*****" at bounding box center [304, 248] width 279 height 7
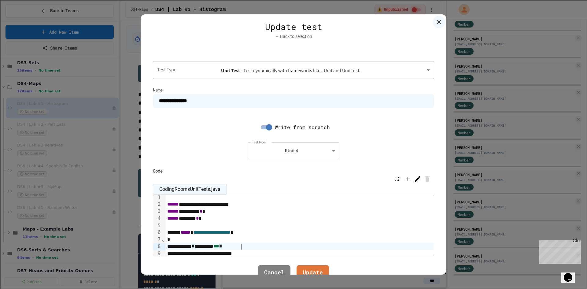
scroll to position [127, 0]
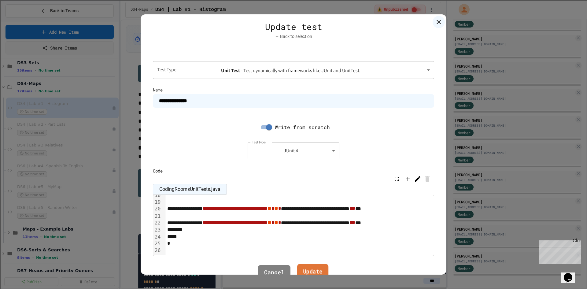
click at [311, 269] on link "Update" at bounding box center [312, 272] width 31 height 17
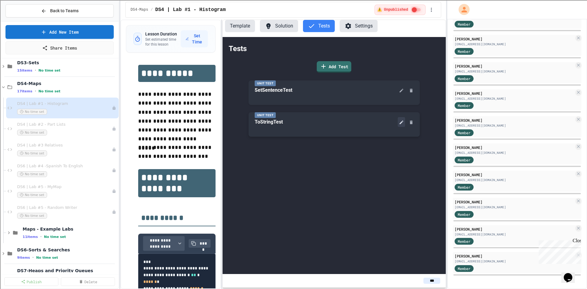
click at [401, 123] on icon at bounding box center [401, 122] width 4 height 4
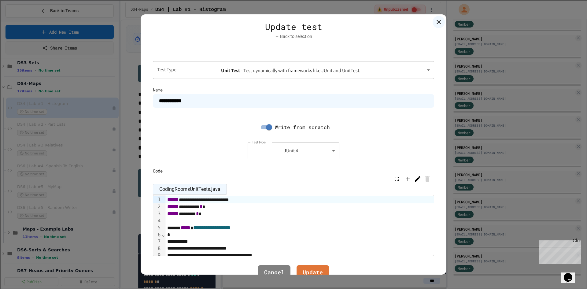
scroll to position [31, 0]
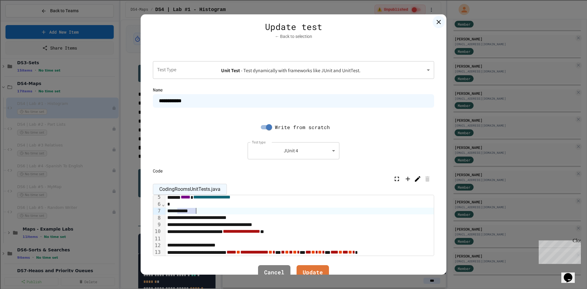
drag, startPoint x: 178, startPoint y: 212, endPoint x: 199, endPoint y: 209, distance: 21.3
click at [199, 209] on div "*****" at bounding box center [302, 211] width 274 height 7
click at [312, 271] on link "Update" at bounding box center [312, 272] width 32 height 17
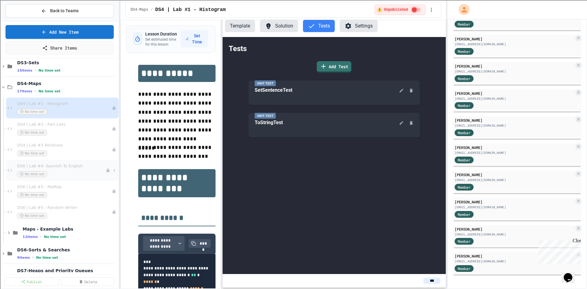
click at [58, 167] on span "DS6 | Lab #4 -Spanish To English" at bounding box center [61, 166] width 89 height 5
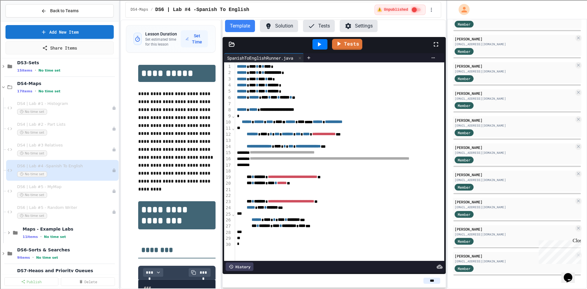
click at [320, 27] on button "Tests" at bounding box center [319, 26] width 32 height 12
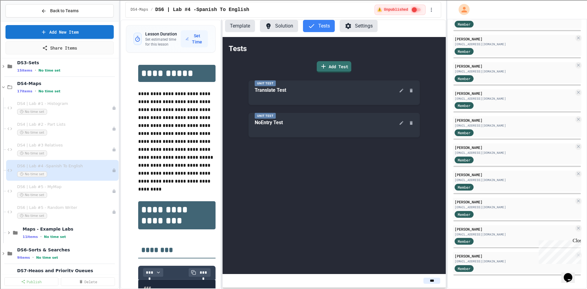
click at [281, 28] on button "Solution" at bounding box center [279, 26] width 38 height 12
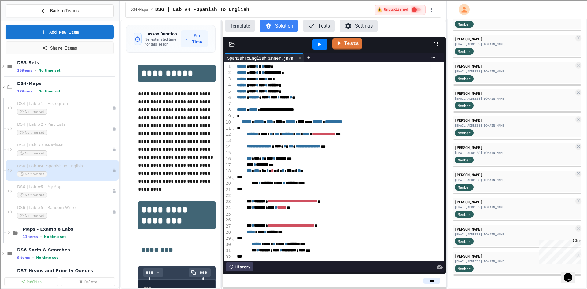
click at [344, 42] on link "Tests" at bounding box center [347, 44] width 30 height 12
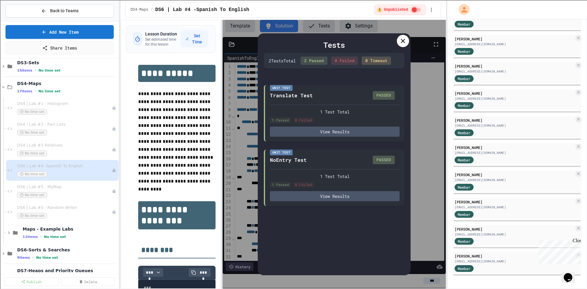
click at [399, 41] on icon at bounding box center [402, 40] width 7 height 7
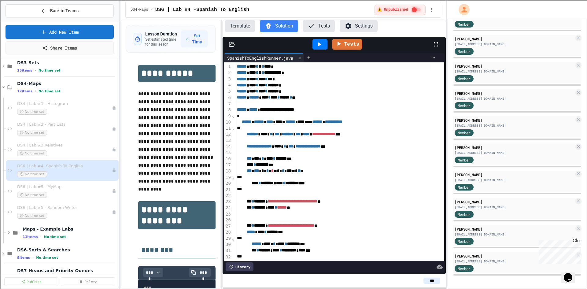
click at [245, 25] on button "Template" at bounding box center [240, 26] width 30 height 12
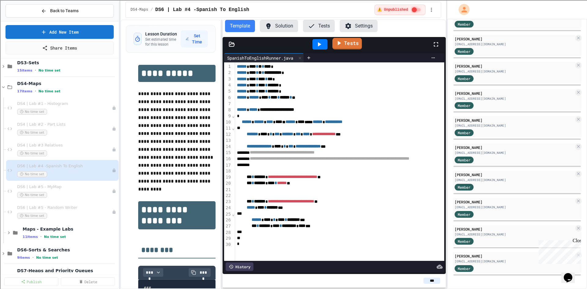
click at [340, 46] on icon at bounding box center [338, 43] width 7 height 8
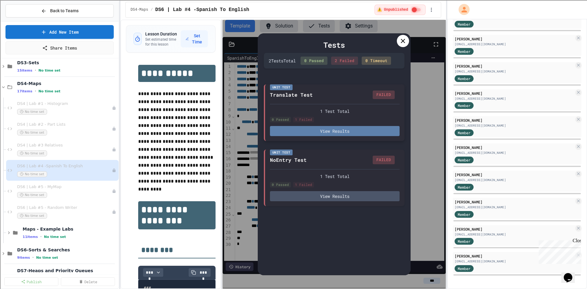
click at [331, 133] on button "View Results" at bounding box center [335, 131] width 130 height 10
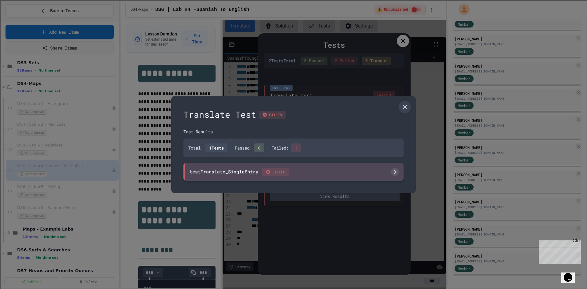
click at [245, 171] on div "testTranslate_SingleEntry FAILED" at bounding box center [239, 172] width 99 height 8
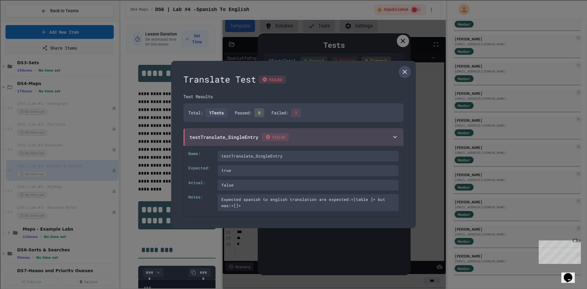
click at [403, 69] on icon at bounding box center [404, 71] width 7 height 7
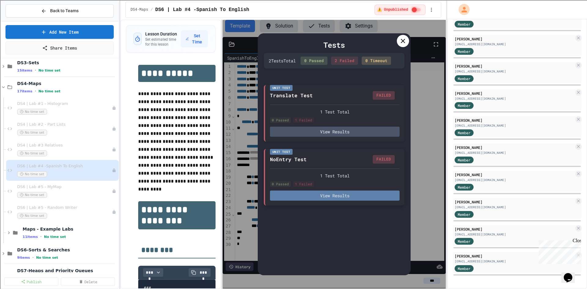
click at [341, 195] on button "View Results" at bounding box center [335, 195] width 130 height 10
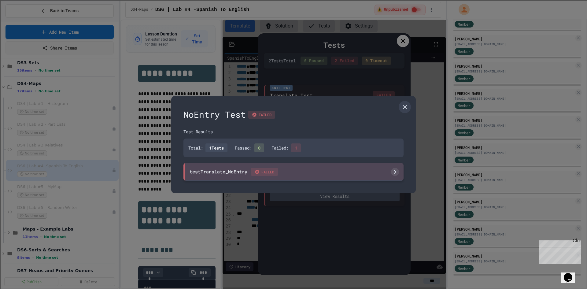
click at [259, 171] on icon at bounding box center [257, 171] width 5 height 5
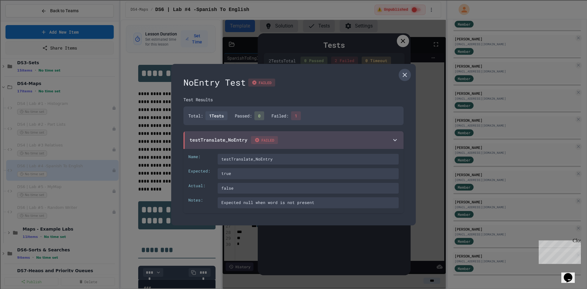
click at [408, 72] on link at bounding box center [405, 75] width 12 height 12
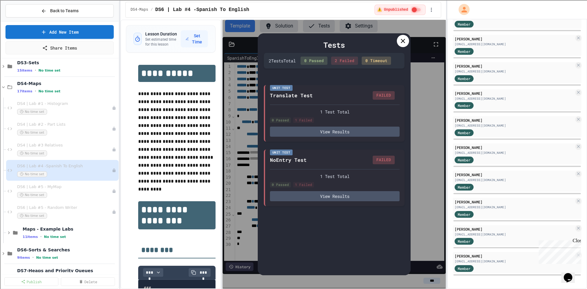
click at [405, 41] on icon at bounding box center [402, 40] width 7 height 7
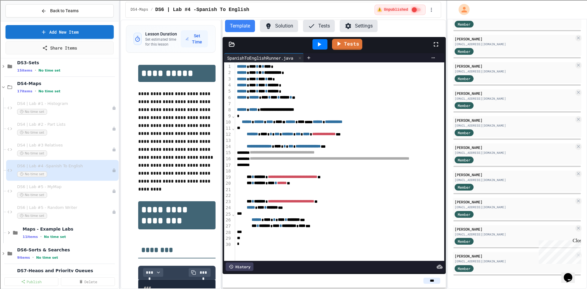
click at [325, 24] on button "Tests" at bounding box center [319, 26] width 32 height 12
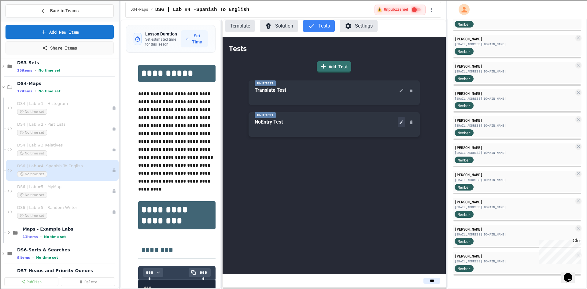
click at [399, 119] on button at bounding box center [401, 122] width 7 height 10
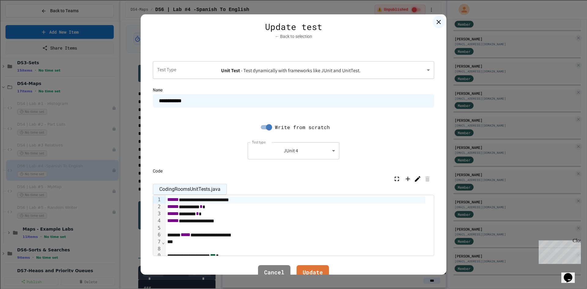
scroll to position [101, 0]
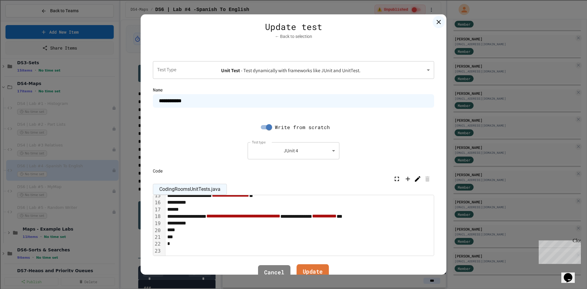
click at [316, 272] on link "Update" at bounding box center [312, 272] width 32 height 17
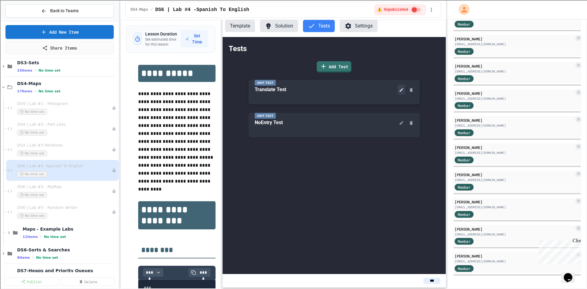
click at [399, 89] on icon at bounding box center [401, 89] width 5 height 5
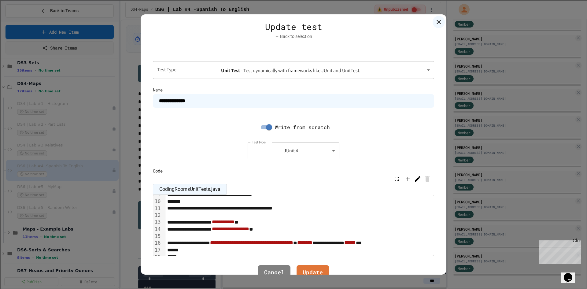
scroll to position [86, 0]
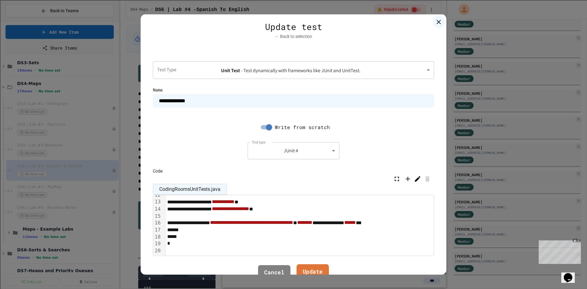
click at [322, 267] on link "Update" at bounding box center [312, 272] width 32 height 17
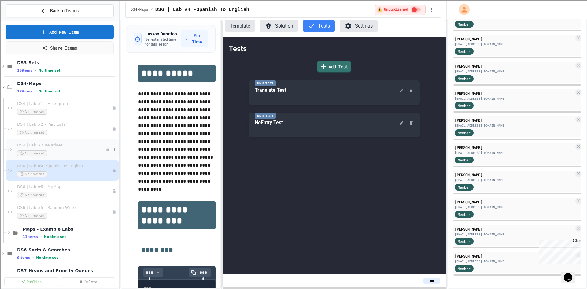
click at [39, 150] on span "No time set" at bounding box center [32, 153] width 30 height 6
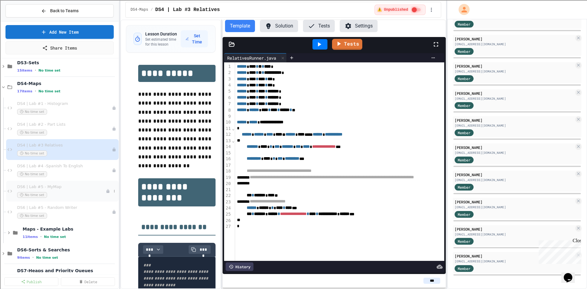
click at [52, 188] on span "DS6 | Lab #5 - MyMap" at bounding box center [61, 186] width 89 height 5
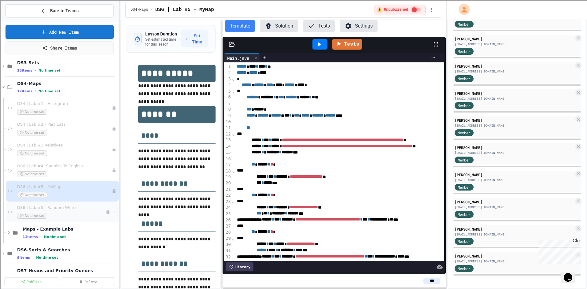
click at [72, 208] on span "DS6 | Lab #5 - Random Writer" at bounding box center [61, 207] width 89 height 5
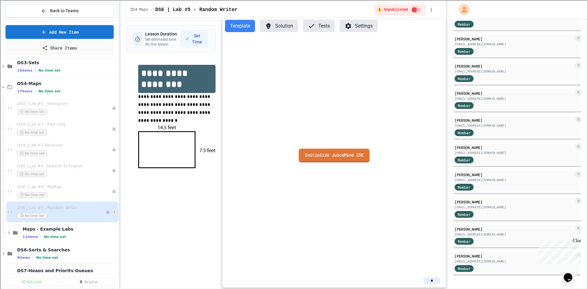
click at [112, 210] on icon at bounding box center [114, 212] width 4 height 4
click at [100, 255] on button "Delete" at bounding box center [97, 256] width 47 height 11
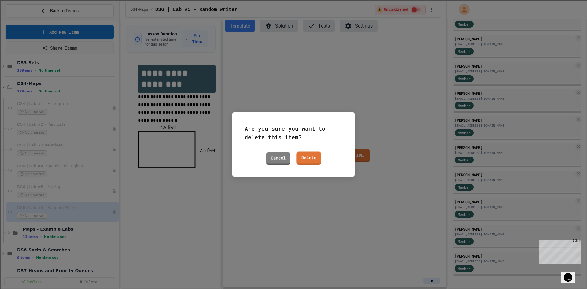
click at [314, 157] on link "Delete" at bounding box center [308, 158] width 25 height 13
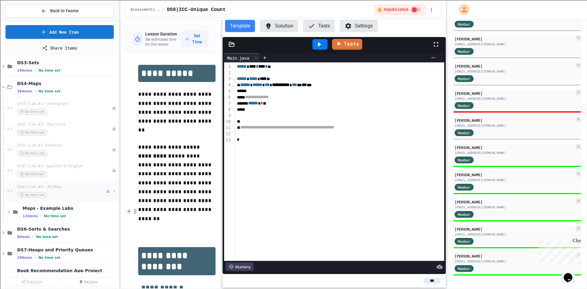
click at [48, 186] on span "DS6 | Lab #5 - MyMap" at bounding box center [61, 186] width 89 height 5
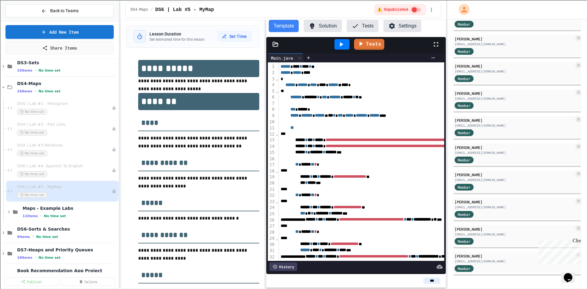
click at [267, 132] on div "**********" at bounding box center [283, 154] width 326 height 269
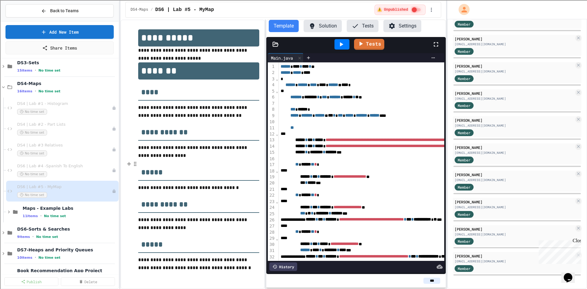
scroll to position [41, 0]
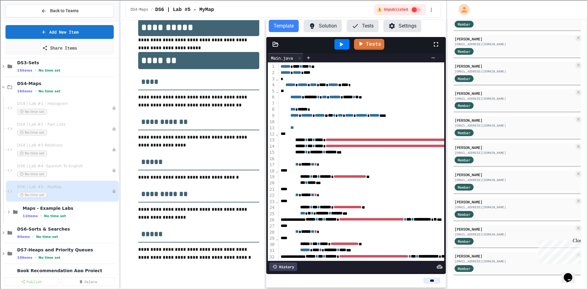
click at [330, 27] on button "Solution" at bounding box center [323, 26] width 38 height 12
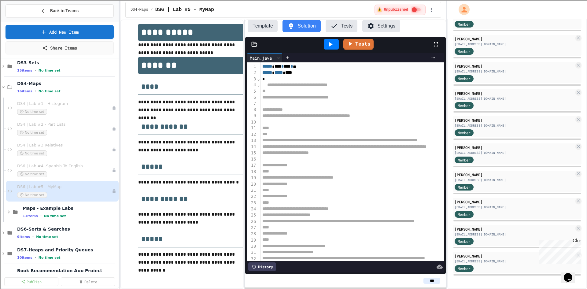
scroll to position [46, 0]
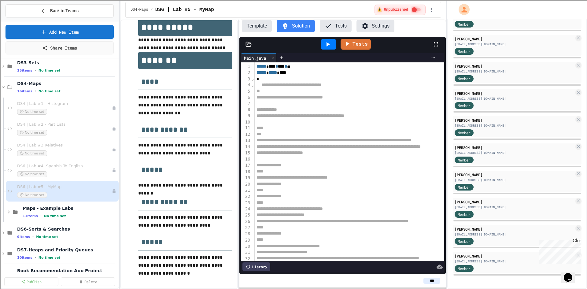
click at [239, 132] on div "**********" at bounding box center [283, 154] width 326 height 269
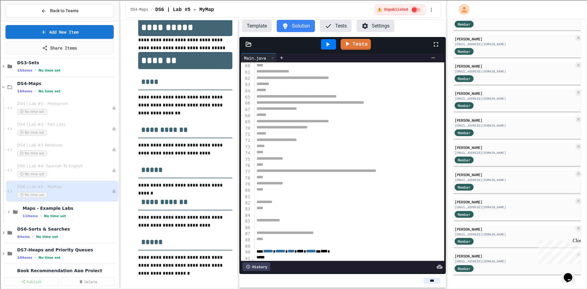
scroll to position [456, 0]
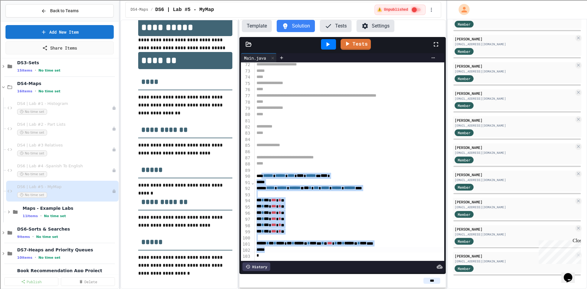
drag, startPoint x: 262, startPoint y: 162, endPoint x: 282, endPoint y: 236, distance: 76.7
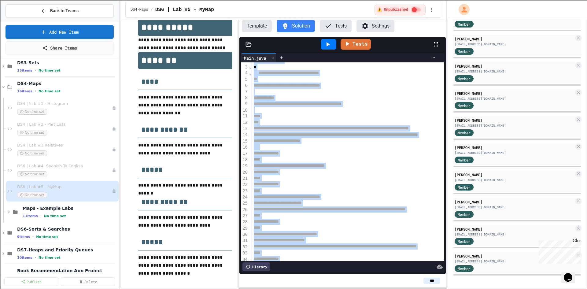
scroll to position [0, 0]
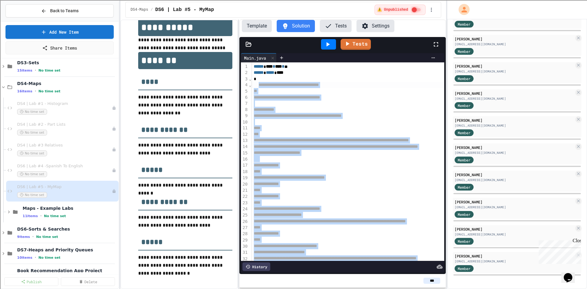
drag, startPoint x: 277, startPoint y: 226, endPoint x: 258, endPoint y: 84, distance: 143.6
click at [264, 84] on span "**********" at bounding box center [289, 85] width 60 height 4
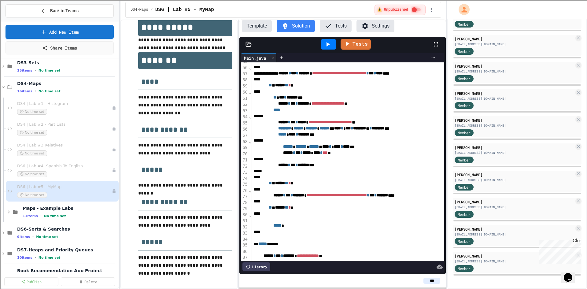
scroll to position [375, 0]
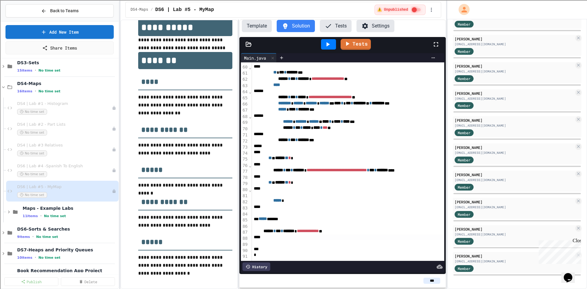
click at [274, 234] on div "***" at bounding box center [389, 237] width 275 height 6
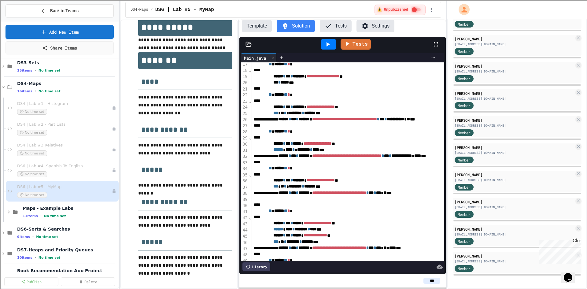
scroll to position [0, 0]
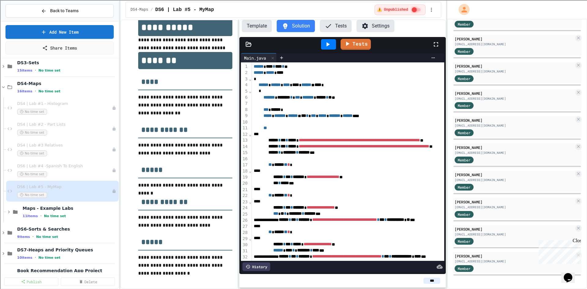
click at [245, 45] on div at bounding box center [248, 44] width 18 height 6
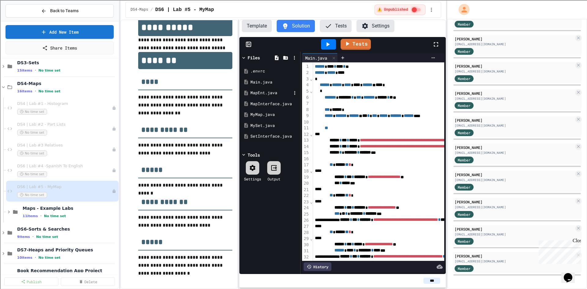
click at [261, 92] on div "MapEnt.java" at bounding box center [270, 93] width 41 height 6
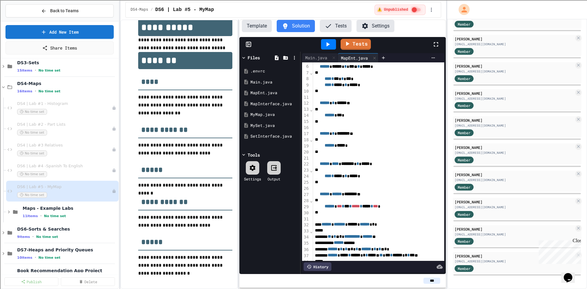
scroll to position [56, 0]
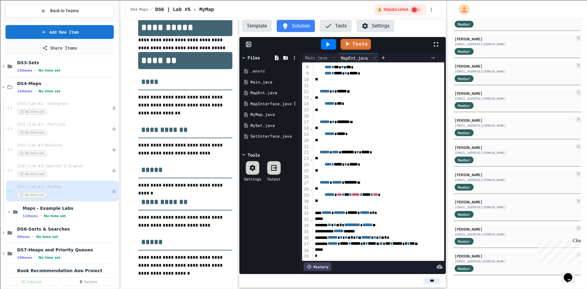
click at [271, 104] on div "MapInterface.java" at bounding box center [270, 104] width 41 height 6
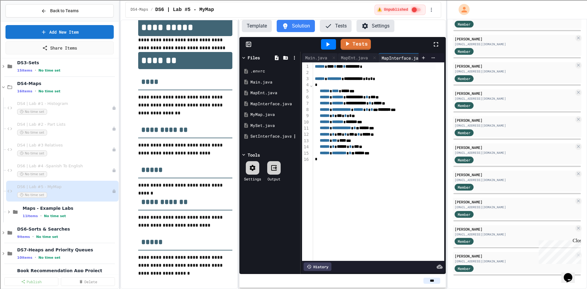
click at [266, 134] on div "SetInterface.java" at bounding box center [270, 136] width 41 height 6
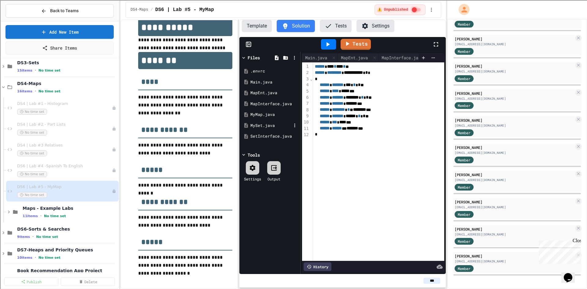
click at [267, 126] on div "MySet.java" at bounding box center [270, 126] width 41 height 6
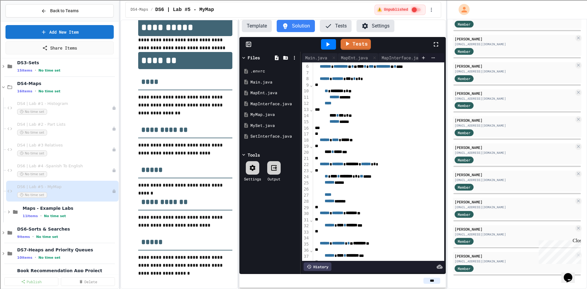
scroll to position [0, 0]
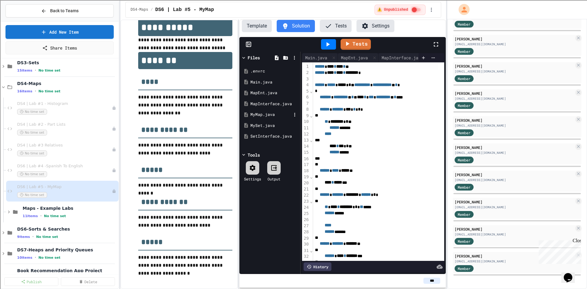
click at [268, 115] on div "MyMap.java" at bounding box center [270, 115] width 41 height 6
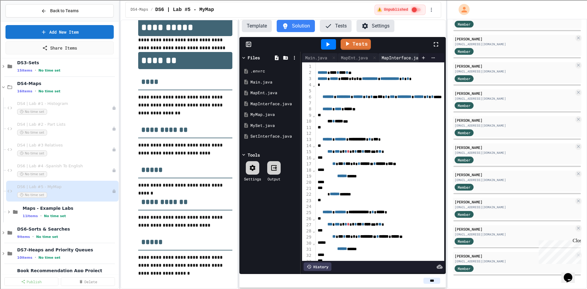
click at [397, 55] on div "MapInterface.java" at bounding box center [402, 57] width 48 height 6
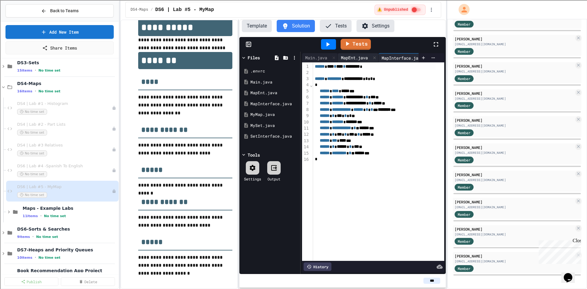
click at [361, 57] on div "MapEnt.java" at bounding box center [354, 57] width 33 height 6
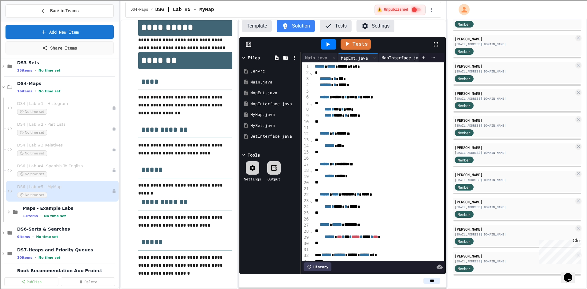
click at [388, 55] on div "MapInterface.java" at bounding box center [402, 57] width 48 height 6
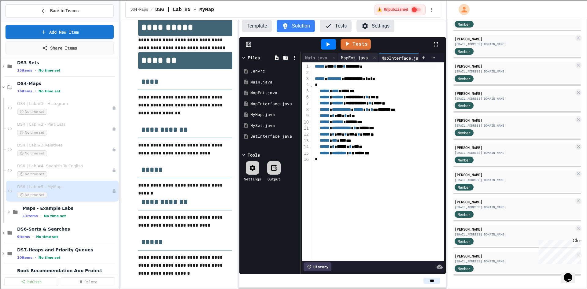
click at [358, 55] on div "MapEnt.java" at bounding box center [354, 57] width 33 height 6
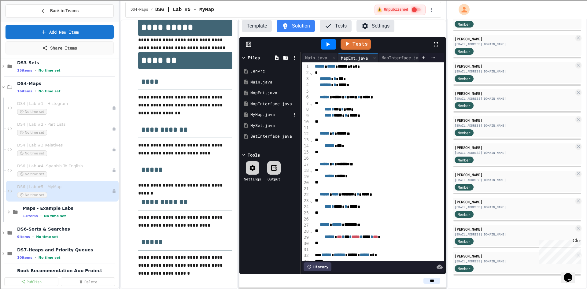
click at [264, 113] on div "MyMap.java" at bounding box center [270, 115] width 41 height 6
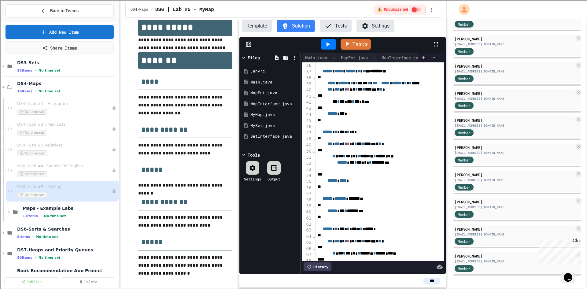
scroll to position [183, 0]
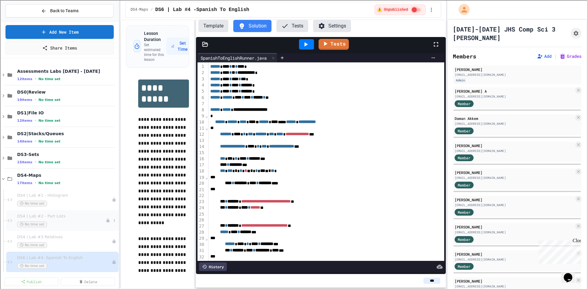
scroll to position [578, 0]
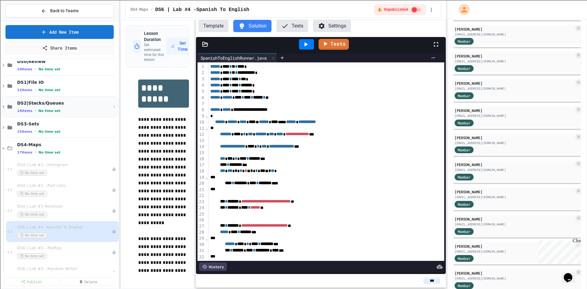
click at [42, 103] on span "DS2|Stacks/Queues" at bounding box center [64, 103] width 94 height 6
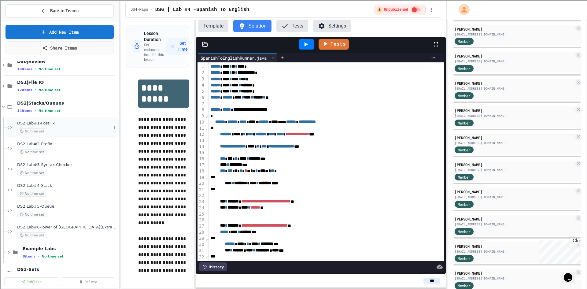
click at [48, 123] on span "DS2|Lab#1-PostFix" at bounding box center [64, 123] width 94 height 5
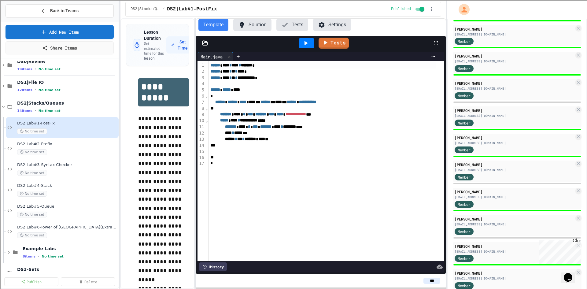
click at [302, 21] on button "Tests" at bounding box center [292, 25] width 32 height 12
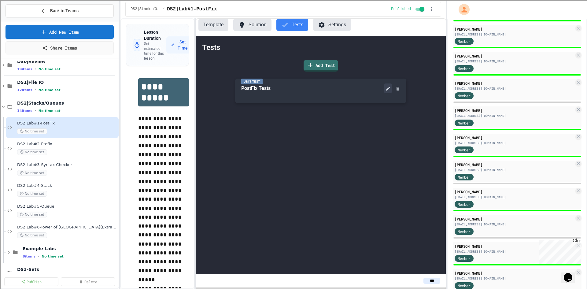
click at [385, 90] on button at bounding box center [387, 88] width 7 height 10
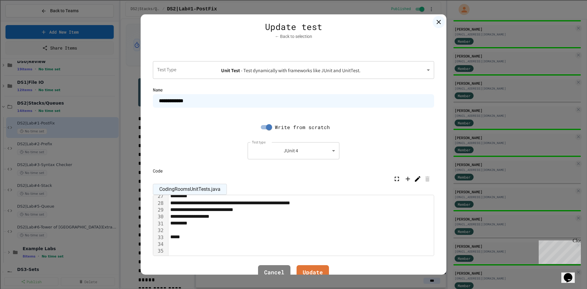
scroll to position [214, 0]
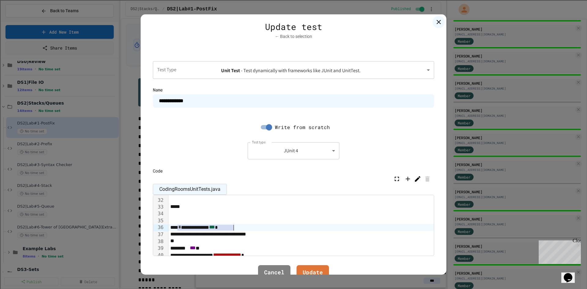
drag, startPoint x: 178, startPoint y: 226, endPoint x: 264, endPoint y: 226, distance: 85.9
click at [264, 226] on div "**********" at bounding box center [353, 227] width 371 height 7
copy div "**********"
click at [314, 273] on link "Update" at bounding box center [312, 272] width 31 height 17
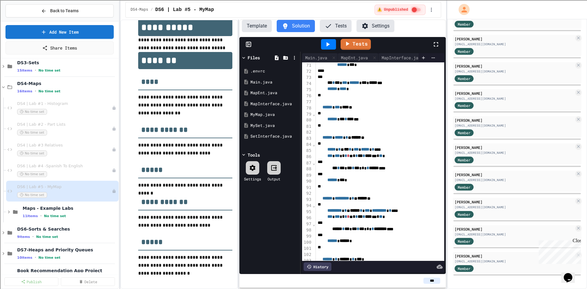
scroll to position [537, 0]
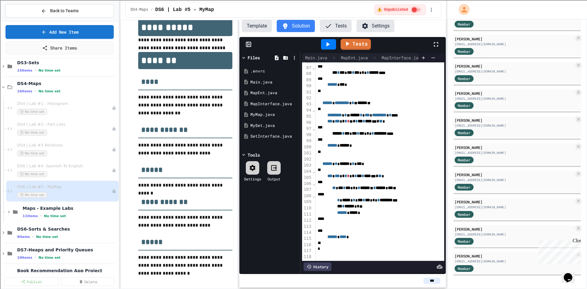
click at [256, 22] on button "Template" at bounding box center [257, 26] width 30 height 12
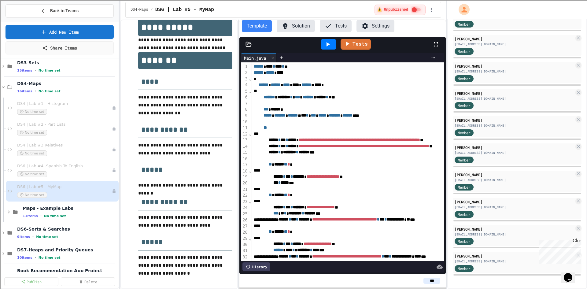
click at [248, 45] on icon at bounding box center [248, 44] width 6 height 6
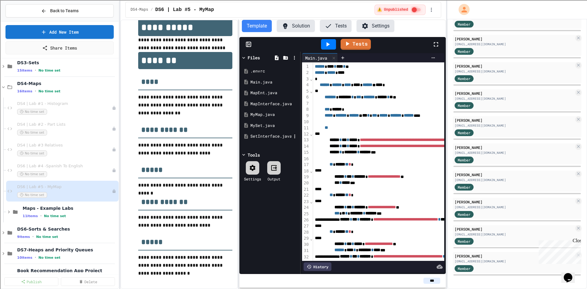
click at [261, 136] on div "SetInterface.java" at bounding box center [270, 136] width 41 height 6
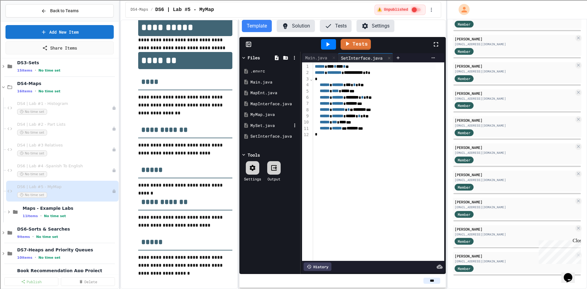
click at [262, 123] on div "MySet.java" at bounding box center [270, 126] width 41 height 6
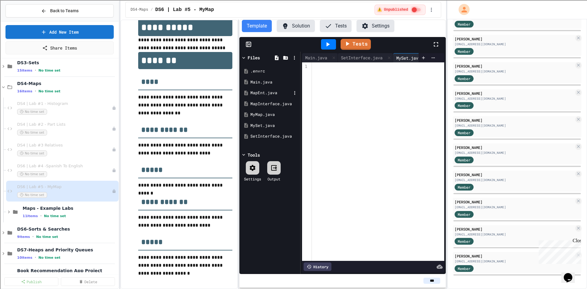
click at [269, 92] on div "MapEnt.java" at bounding box center [270, 93] width 41 height 6
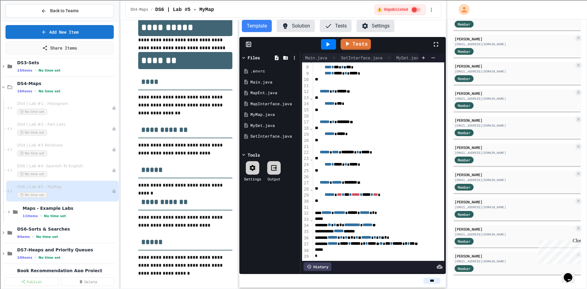
scroll to position [0, 0]
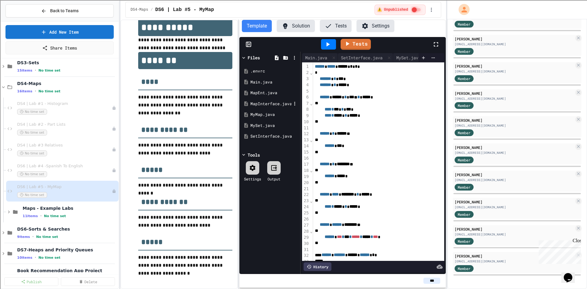
click at [280, 104] on div "MapInterface.java" at bounding box center [270, 104] width 41 height 6
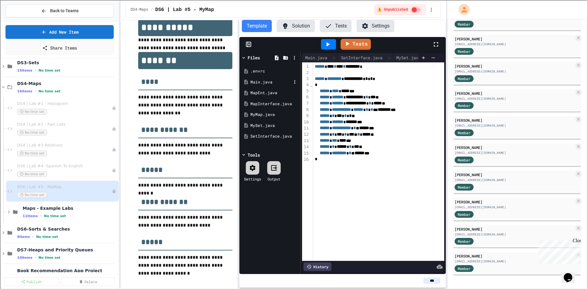
click at [269, 84] on div "Main.java" at bounding box center [270, 82] width 41 height 6
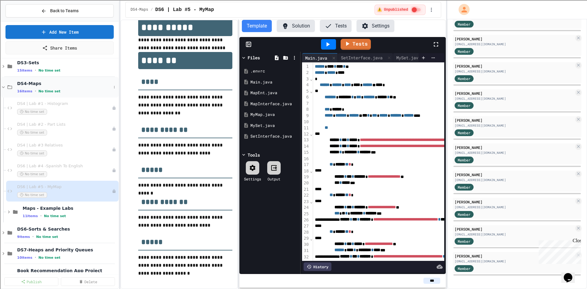
click at [33, 80] on div "DS4-Maps 16 items • No time set" at bounding box center [60, 87] width 118 height 21
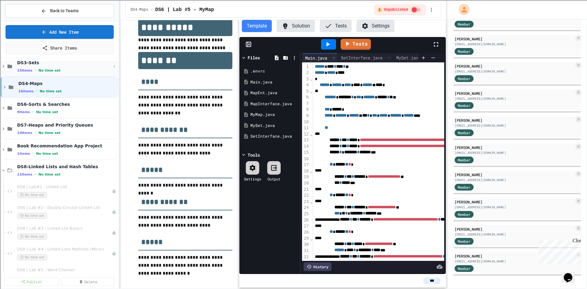
click at [34, 62] on span "DS3-Sets" at bounding box center [64, 63] width 94 height 6
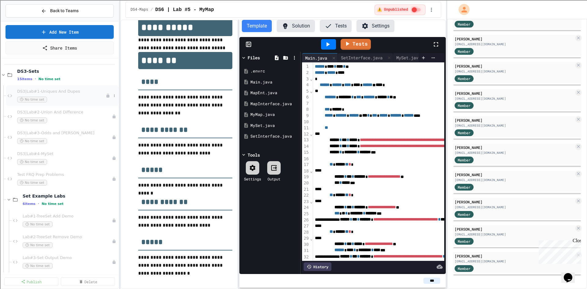
click at [45, 91] on span "DS3|Lab#1-Uniques And Dupes" at bounding box center [61, 91] width 89 height 5
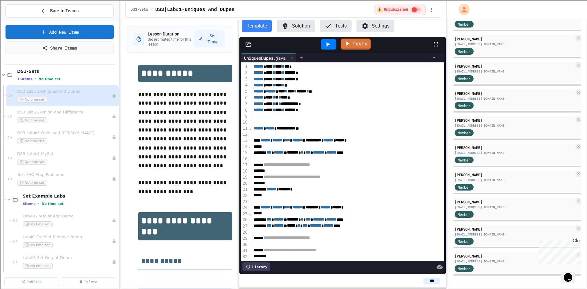
click at [337, 23] on button "Tests" at bounding box center [336, 26] width 32 height 12
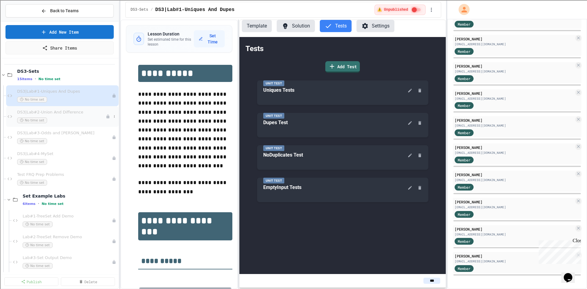
click at [63, 116] on div "DS3|Lab#2-Union And Difference No time set" at bounding box center [61, 116] width 89 height 13
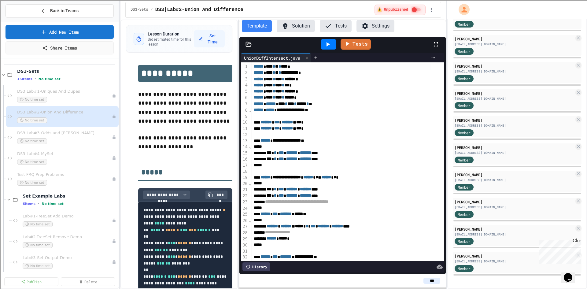
click at [343, 29] on button "Tests" at bounding box center [336, 26] width 32 height 12
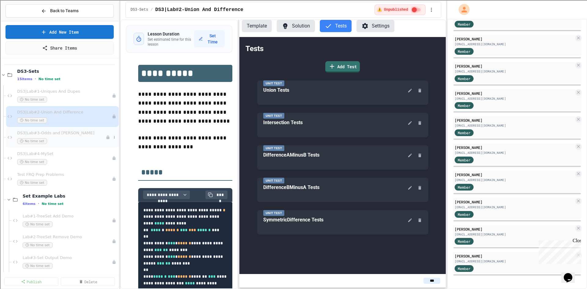
click at [62, 134] on span "DS3|Lab#3-Odds and Evens" at bounding box center [61, 133] width 89 height 5
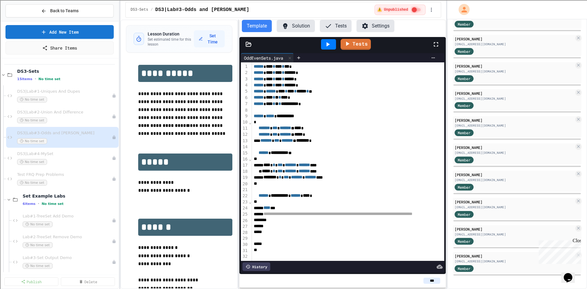
click at [341, 30] on button "Tests" at bounding box center [336, 26] width 32 height 12
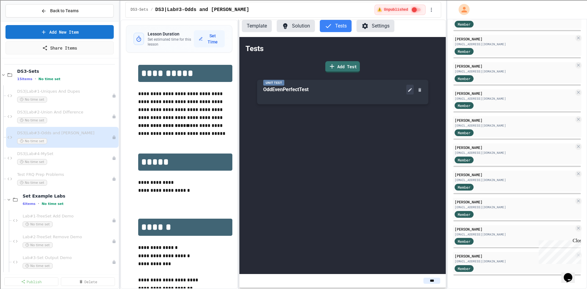
click at [411, 90] on icon at bounding box center [409, 89] width 5 height 5
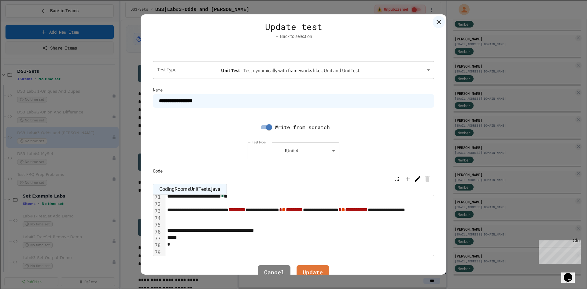
scroll to position [495, 0]
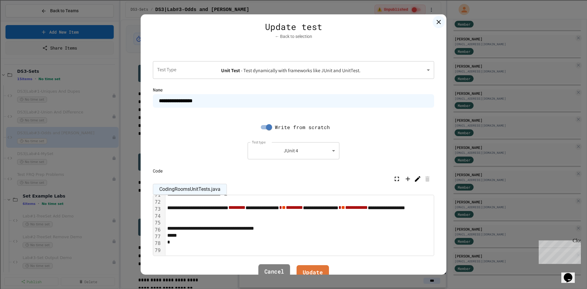
click at [272, 272] on link "Cancel" at bounding box center [274, 272] width 32 height 17
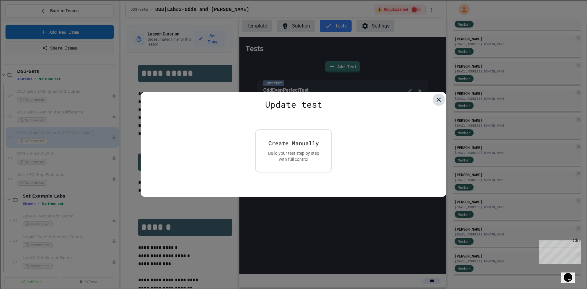
click at [439, 99] on icon at bounding box center [438, 100] width 4 height 4
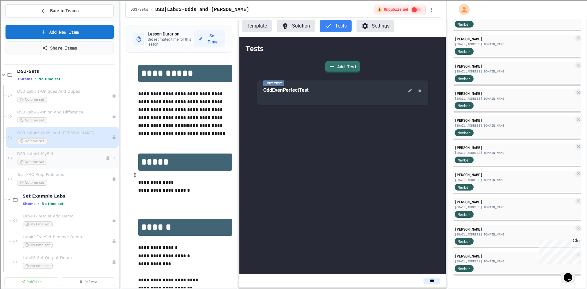
click at [58, 159] on div "No time set" at bounding box center [61, 162] width 89 height 6
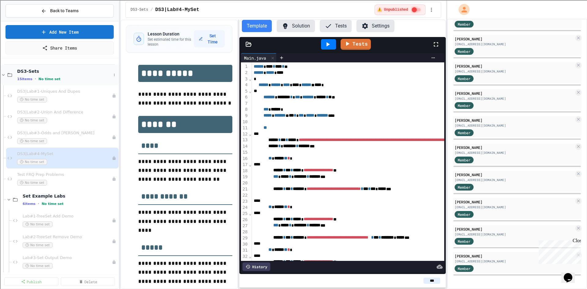
click at [33, 72] on span "DS3-Sets" at bounding box center [64, 71] width 94 height 6
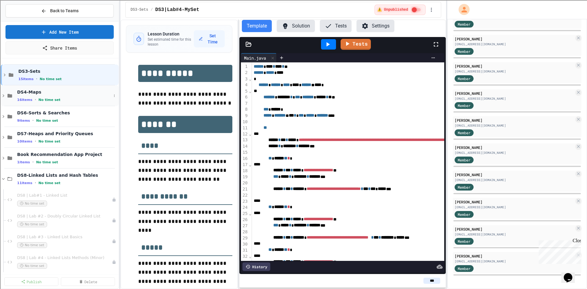
click at [46, 99] on span "No time set" at bounding box center [50, 100] width 22 height 4
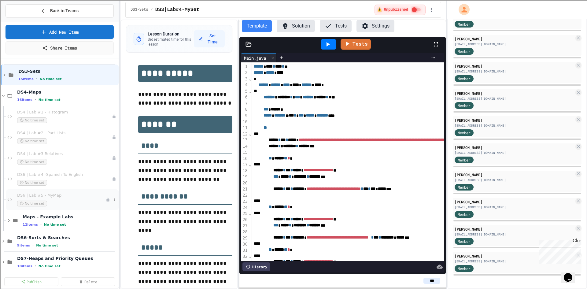
click at [59, 197] on span "DS6 | Lab #5 - MyMap" at bounding box center [61, 195] width 89 height 5
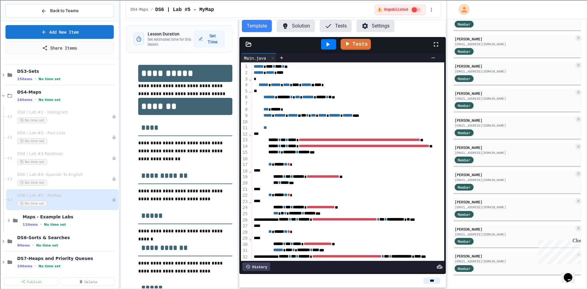
click at [335, 23] on button "Tests" at bounding box center [336, 26] width 32 height 12
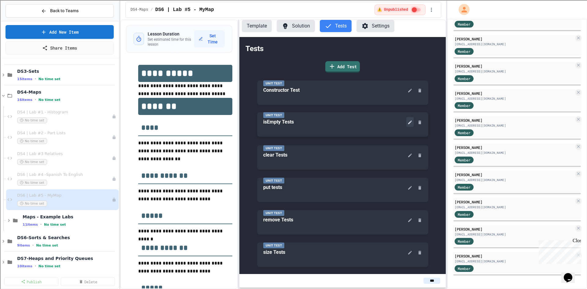
click at [407, 122] on icon at bounding box center [409, 122] width 5 height 5
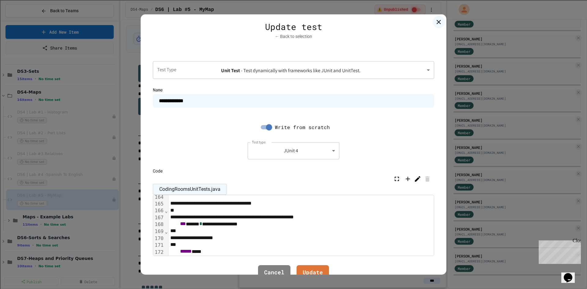
scroll to position [1375, 0]
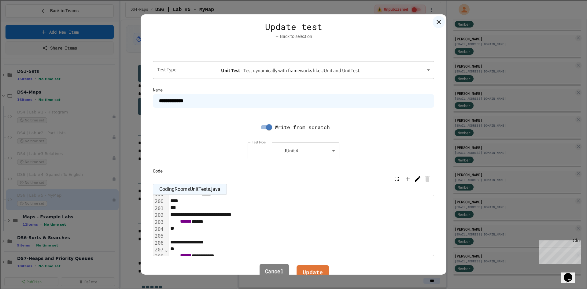
click at [280, 270] on link "Cancel" at bounding box center [274, 271] width 30 height 17
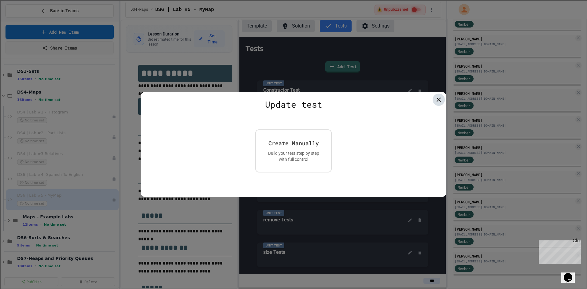
click at [437, 101] on icon at bounding box center [438, 99] width 7 height 7
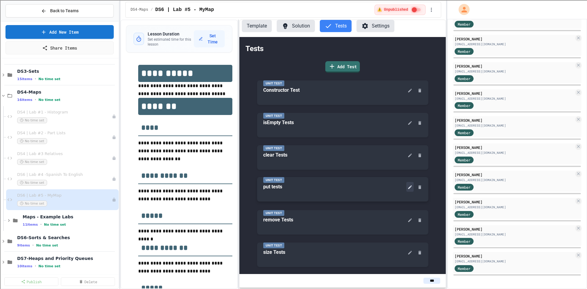
click at [407, 187] on icon at bounding box center [409, 187] width 5 height 5
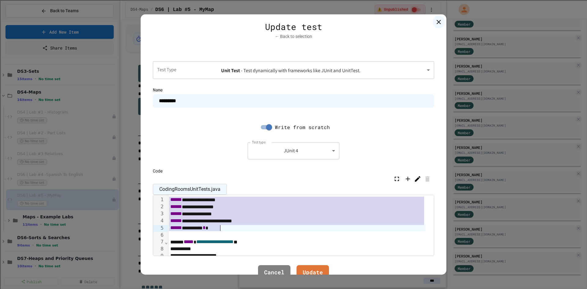
drag, startPoint x: 168, startPoint y: 197, endPoint x: 231, endPoint y: 228, distance: 70.5
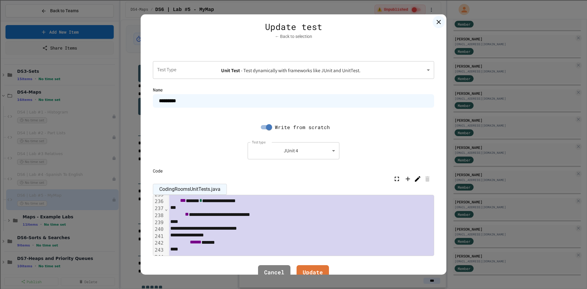
scroll to position [1663, 0]
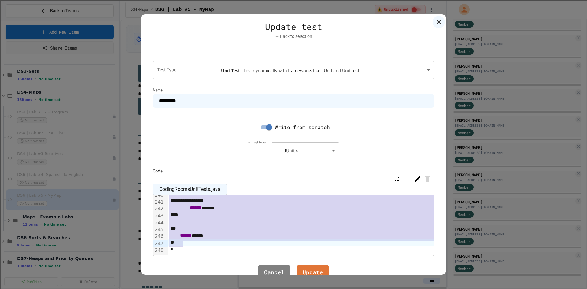
drag, startPoint x: 179, startPoint y: 231, endPoint x: 195, endPoint y: 238, distance: 17.4
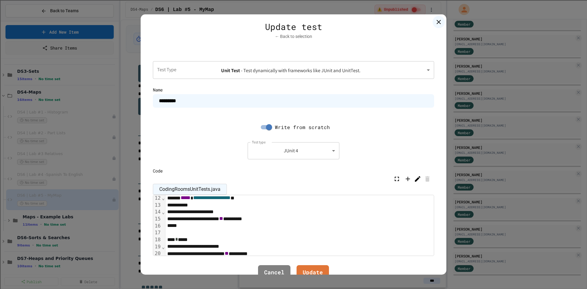
scroll to position [109, 0]
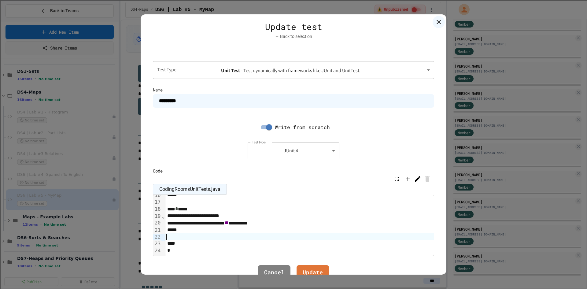
click at [182, 239] on div at bounding box center [299, 236] width 268 height 7
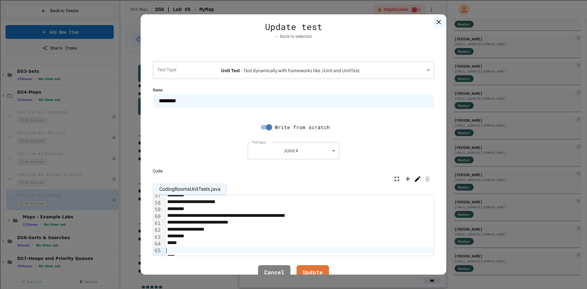
scroll to position [363, 0]
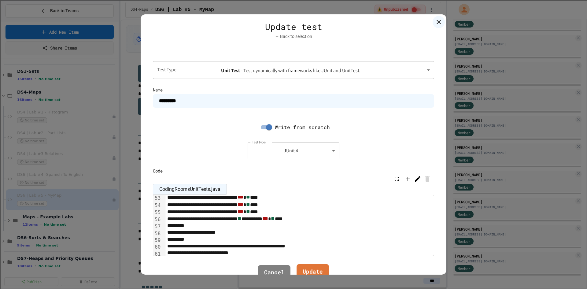
click at [315, 269] on link "Update" at bounding box center [312, 272] width 32 height 17
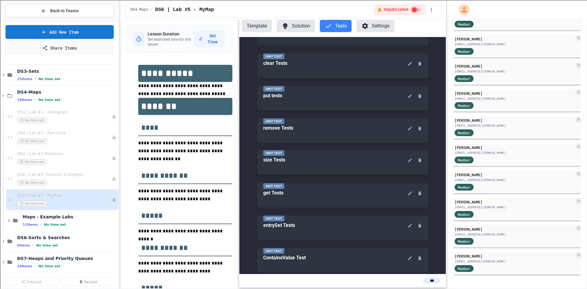
scroll to position [122, 0]
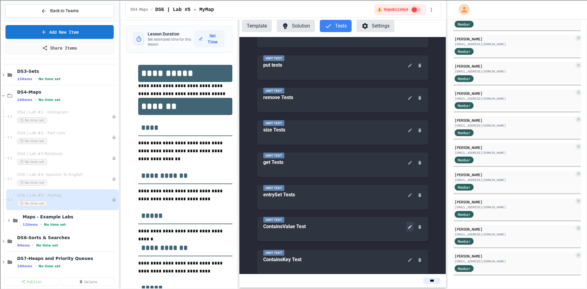
click at [407, 228] on icon at bounding box center [409, 226] width 5 height 5
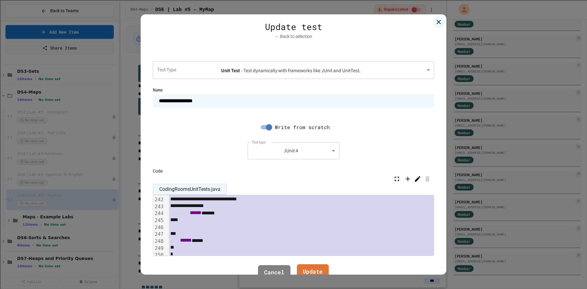
scroll to position [1697, 0]
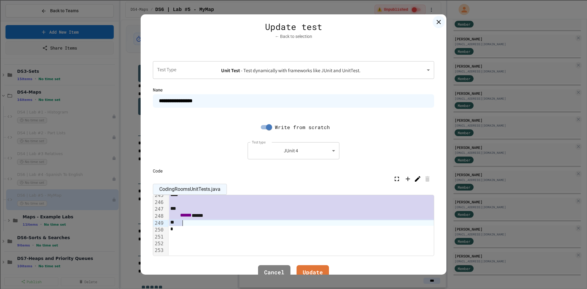
drag, startPoint x: 180, startPoint y: 224, endPoint x: 303, endPoint y: 221, distance: 122.6
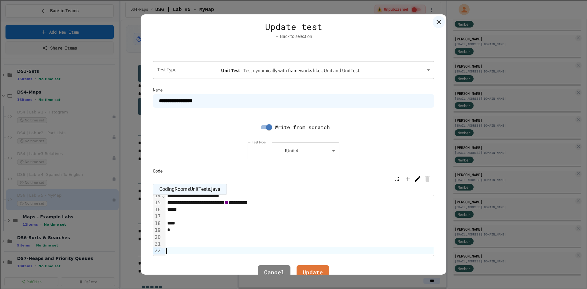
click at [228, 251] on div at bounding box center [299, 250] width 268 height 7
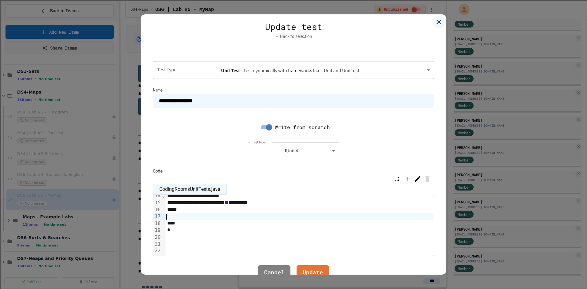
click at [187, 219] on div at bounding box center [299, 216] width 268 height 7
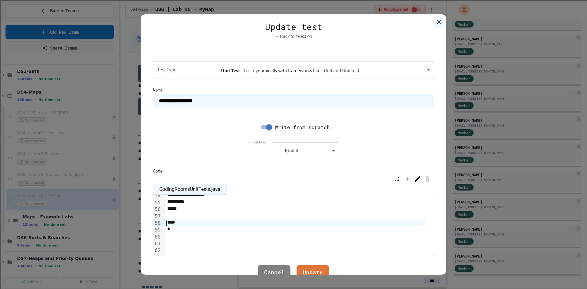
scroll to position [368, 0]
click at [307, 269] on link "Update" at bounding box center [312, 272] width 31 height 17
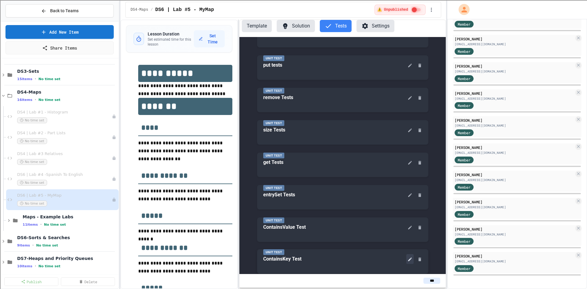
click at [407, 260] on icon at bounding box center [409, 259] width 5 height 5
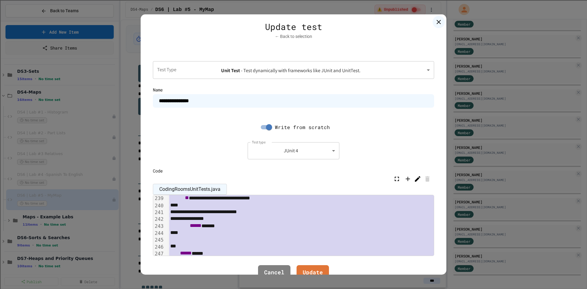
scroll to position [1690, 0]
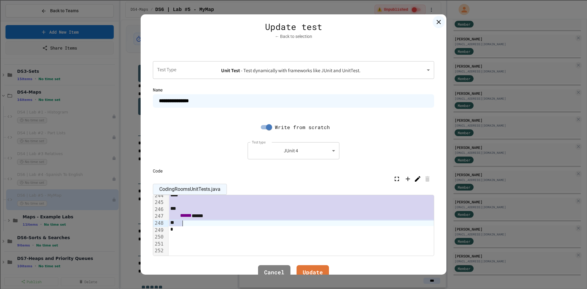
drag, startPoint x: 175, startPoint y: 224, endPoint x: 329, endPoint y: 219, distance: 153.8
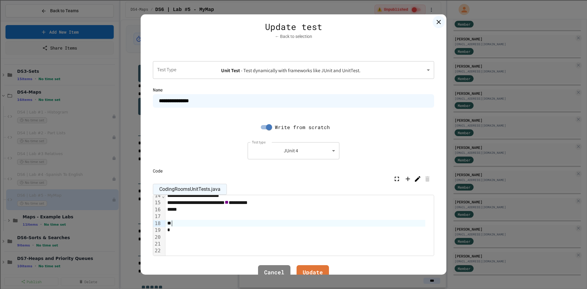
click at [184, 223] on div at bounding box center [295, 223] width 260 height 7
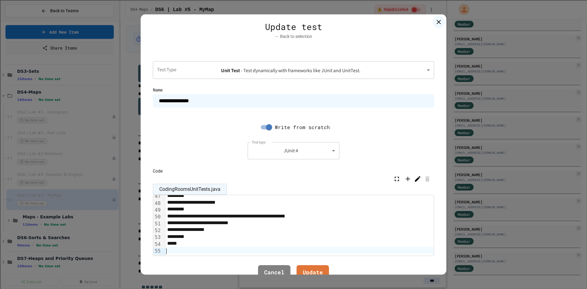
scroll to position [353, 0]
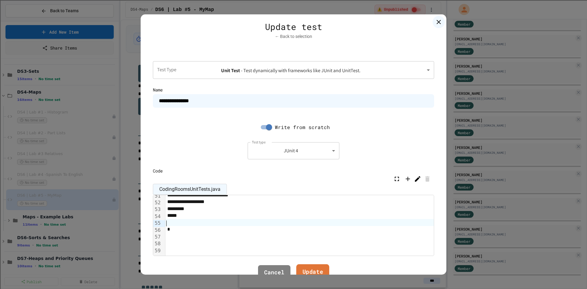
click at [304, 270] on link "Update" at bounding box center [312, 272] width 33 height 17
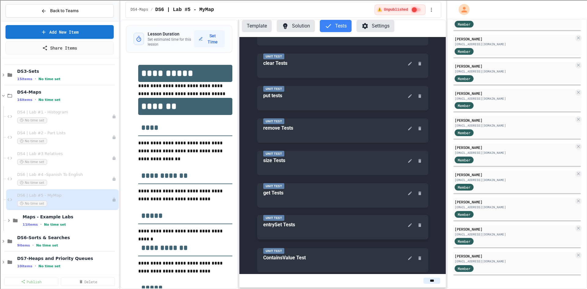
scroll to position [61, 0]
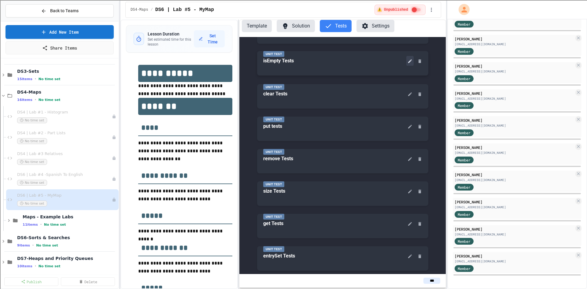
click at [407, 64] on button at bounding box center [409, 61] width 7 height 10
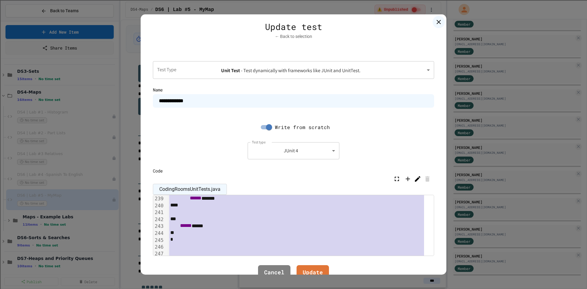
scroll to position [1658, 0]
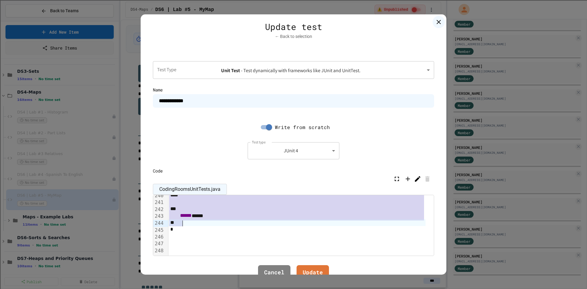
drag, startPoint x: 175, startPoint y: 226, endPoint x: 218, endPoint y: 223, distance: 42.3
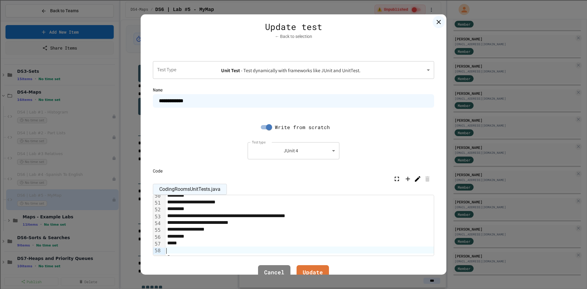
scroll to position [374, 0]
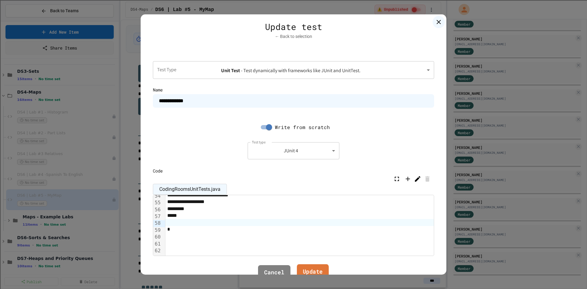
click at [303, 270] on link "Update" at bounding box center [313, 272] width 32 height 17
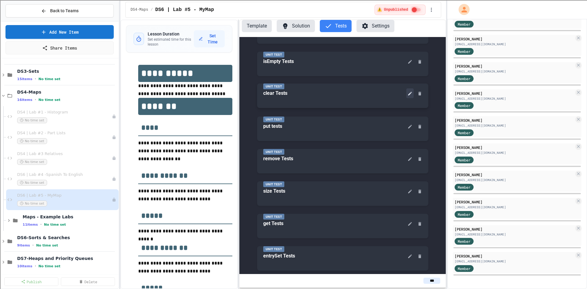
click at [407, 96] on icon at bounding box center [409, 93] width 5 height 5
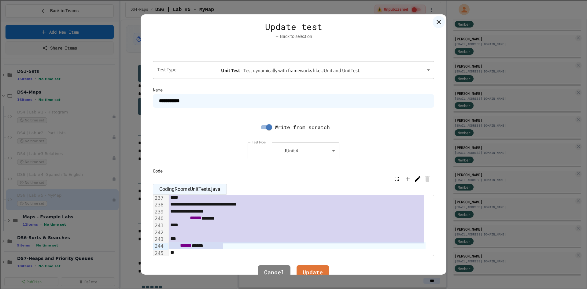
scroll to position [1665, 0]
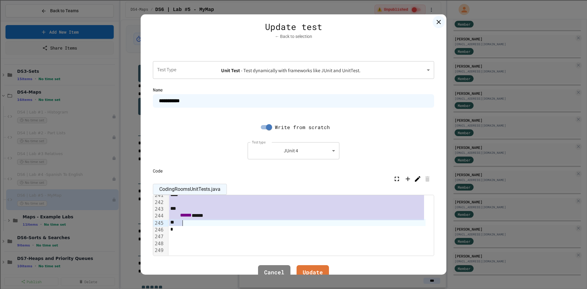
drag, startPoint x: 178, startPoint y: 226, endPoint x: 284, endPoint y: 224, distance: 106.4
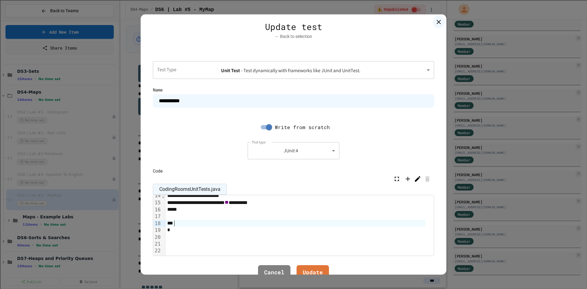
scroll to position [354, 0]
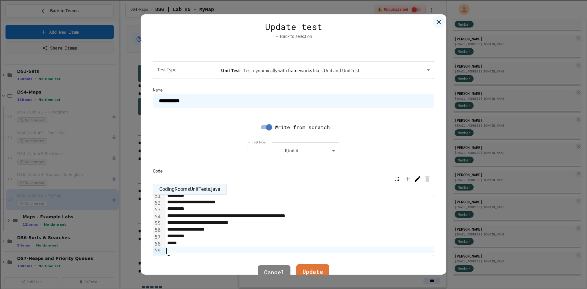
click at [312, 269] on link "Update" at bounding box center [312, 272] width 33 height 17
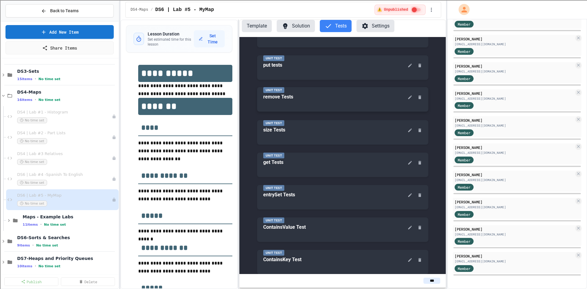
scroll to position [92, 0]
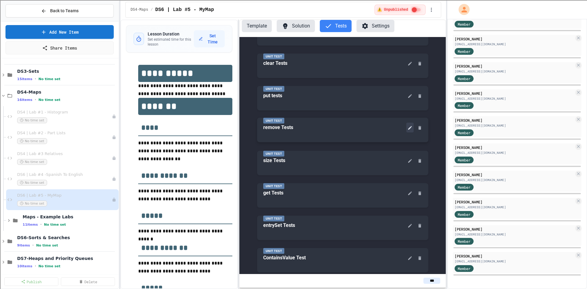
click at [407, 127] on icon at bounding box center [409, 127] width 5 height 5
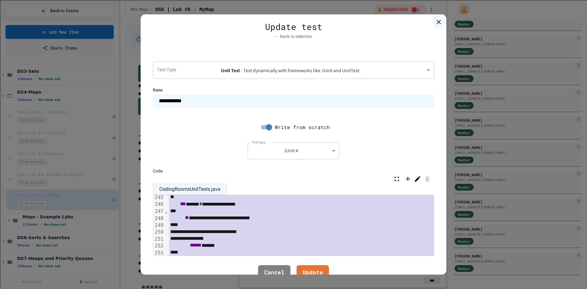
scroll to position [1753, 0]
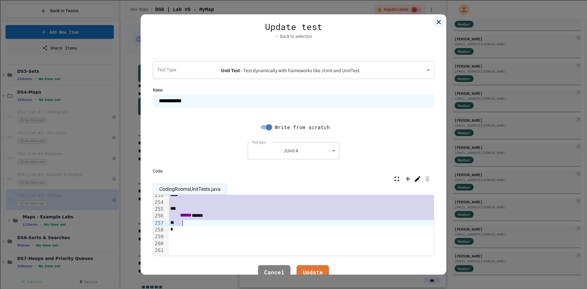
drag, startPoint x: 178, startPoint y: 227, endPoint x: 325, endPoint y: 221, distance: 146.5
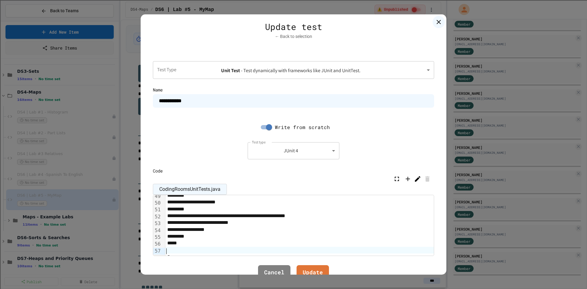
scroll to position [368, 0]
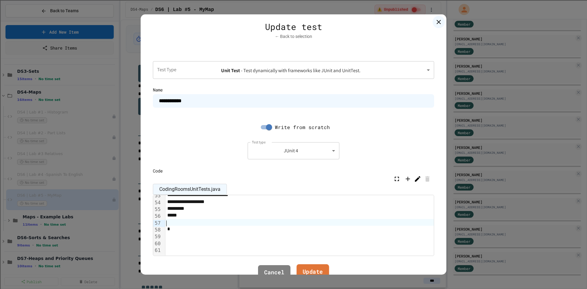
click at [308, 270] on link "Update" at bounding box center [312, 272] width 33 height 17
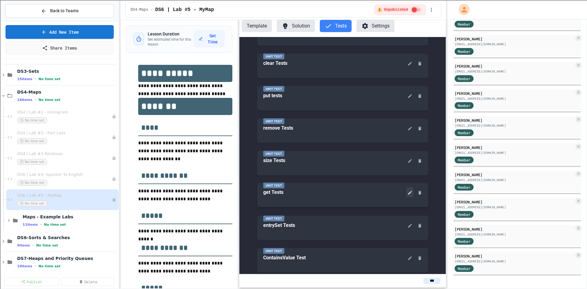
click at [407, 194] on icon at bounding box center [409, 192] width 5 height 5
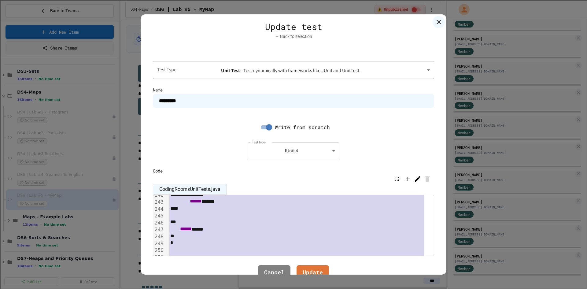
scroll to position [1686, 0]
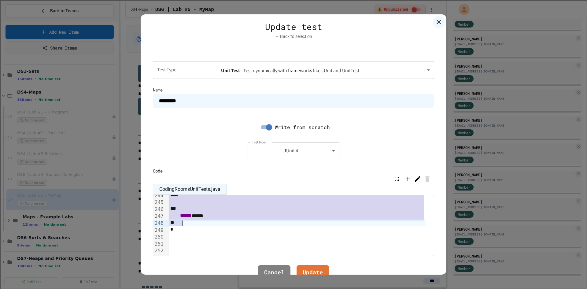
drag, startPoint x: 177, startPoint y: 226, endPoint x: 289, endPoint y: 225, distance: 111.3
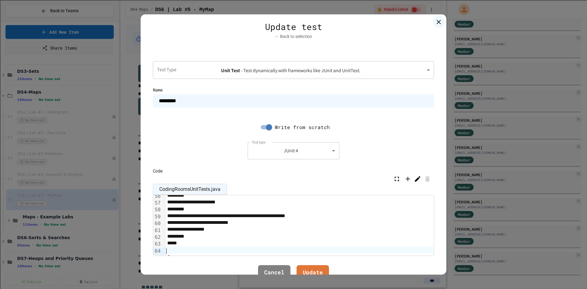
scroll to position [417, 0]
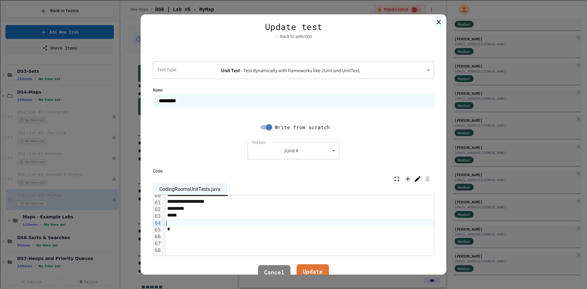
click at [311, 273] on link "Update" at bounding box center [312, 272] width 32 height 17
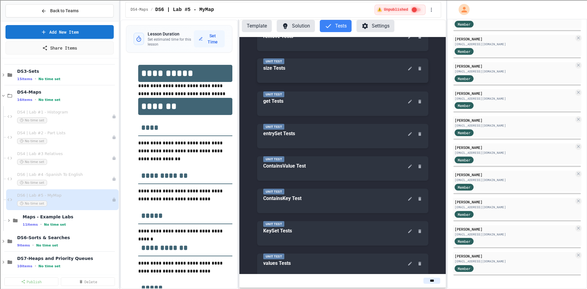
scroll to position [192, 0]
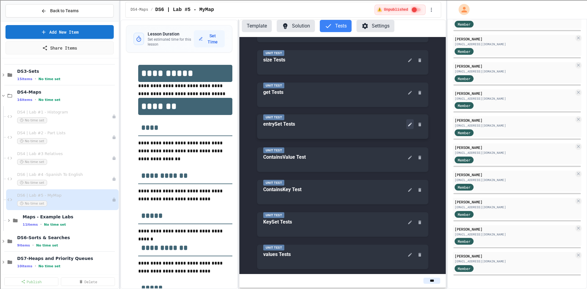
click at [409, 121] on button at bounding box center [409, 124] width 7 height 10
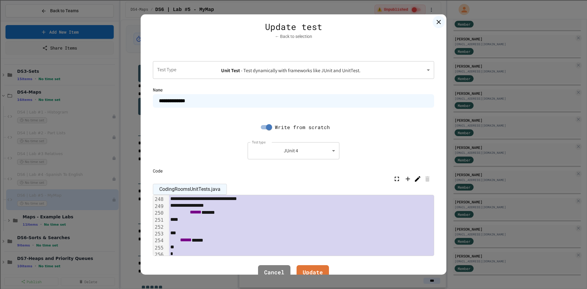
scroll to position [1739, 0]
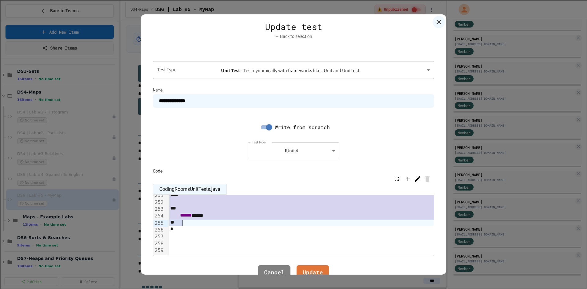
drag, startPoint x: 177, startPoint y: 224, endPoint x: 329, endPoint y: 218, distance: 151.7
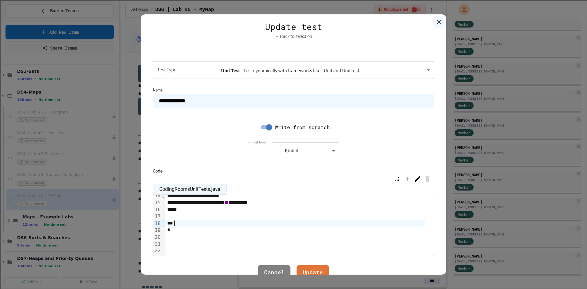
click at [177, 220] on div at bounding box center [295, 223] width 260 height 7
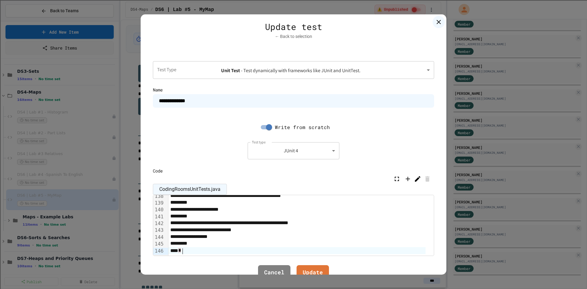
scroll to position [973, 0]
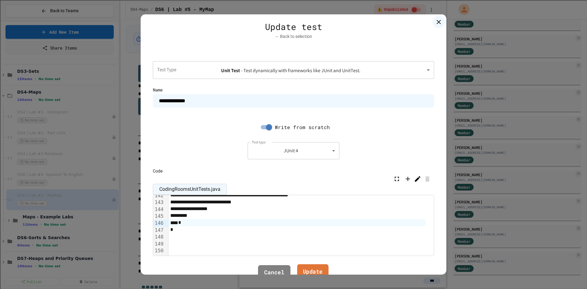
click at [310, 268] on link "Update" at bounding box center [312, 272] width 31 height 17
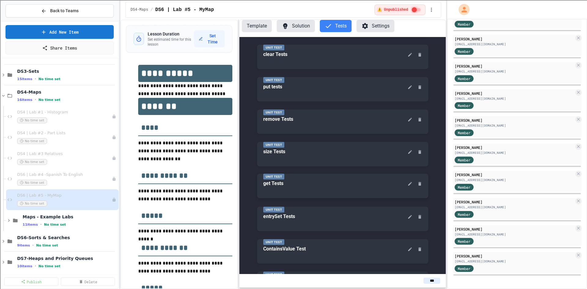
scroll to position [39, 0]
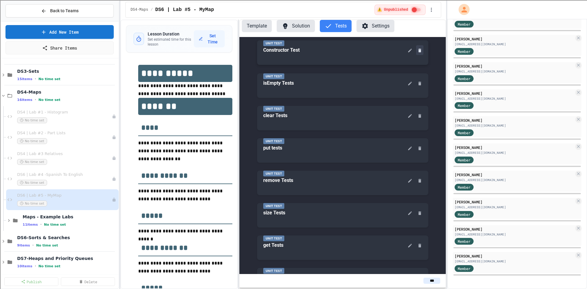
click at [419, 52] on icon at bounding box center [419, 50] width 5 height 5
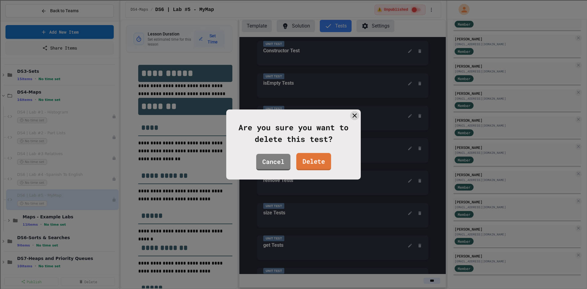
click at [322, 162] on link "Delete" at bounding box center [313, 161] width 35 height 17
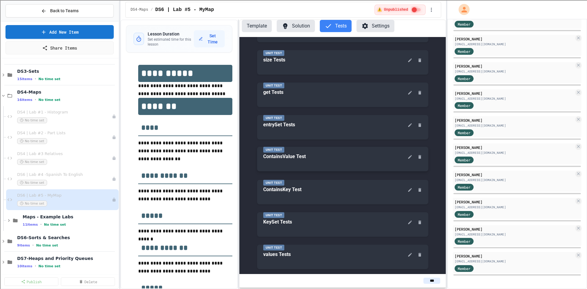
scroll to position [129, 0]
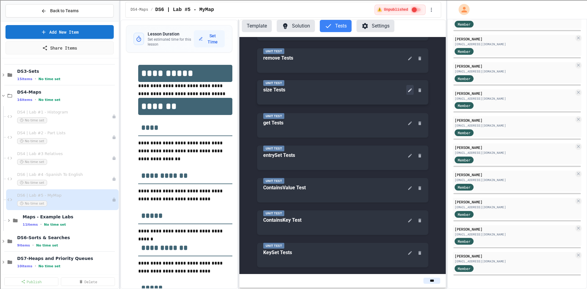
click at [408, 91] on icon at bounding box center [410, 90] width 4 height 4
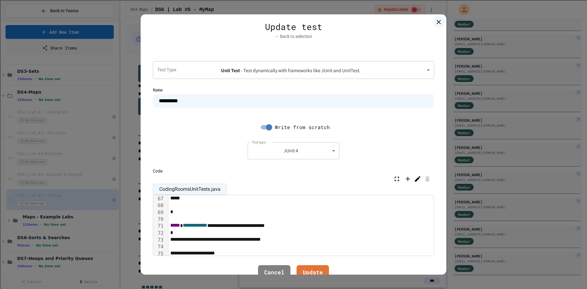
scroll to position [703, 0]
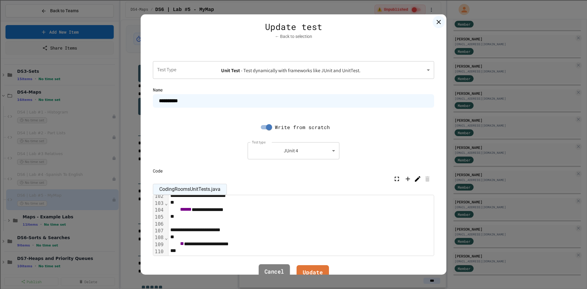
click at [264, 272] on link "Cancel" at bounding box center [274, 272] width 31 height 17
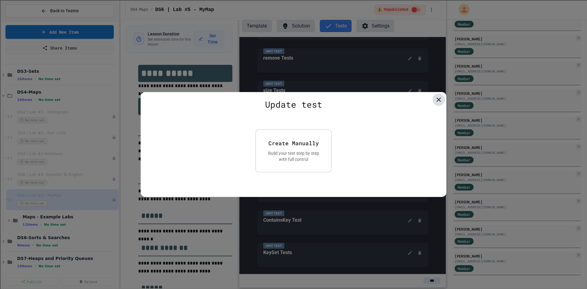
click at [439, 101] on icon at bounding box center [438, 99] width 7 height 7
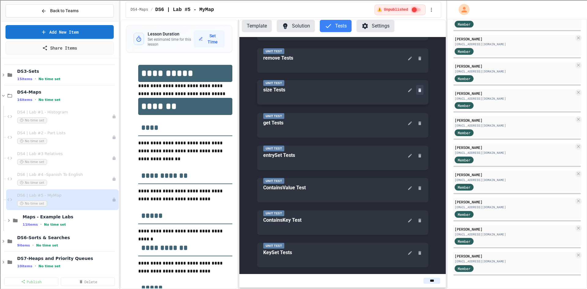
click at [417, 89] on icon at bounding box center [419, 90] width 5 height 5
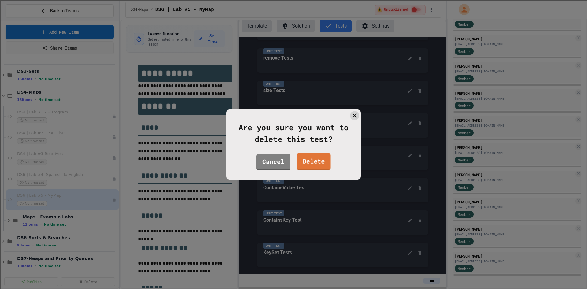
click at [317, 165] on link "Delete" at bounding box center [313, 161] width 34 height 17
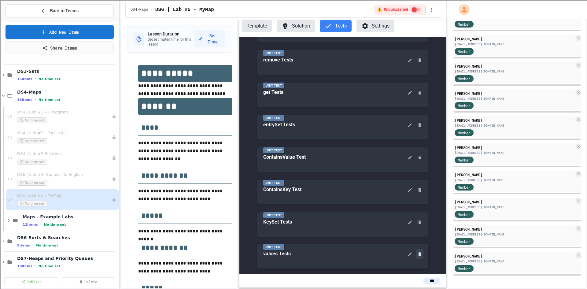
click at [418, 255] on icon at bounding box center [419, 254] width 3 height 4
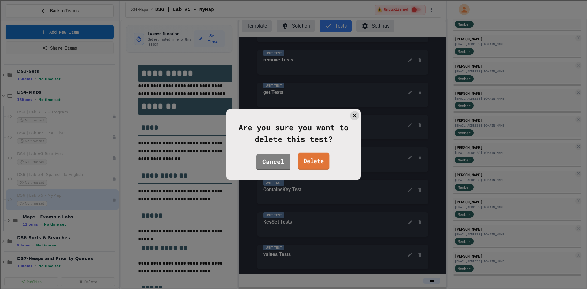
click at [321, 166] on link "Delete" at bounding box center [313, 161] width 31 height 17
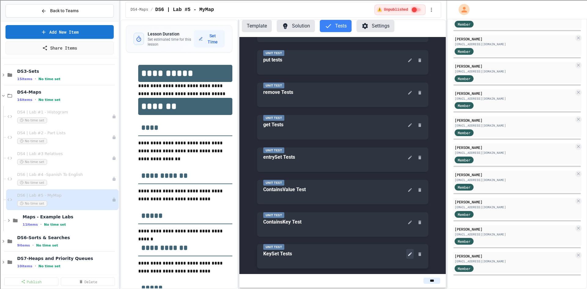
click at [409, 255] on icon at bounding box center [409, 254] width 5 height 5
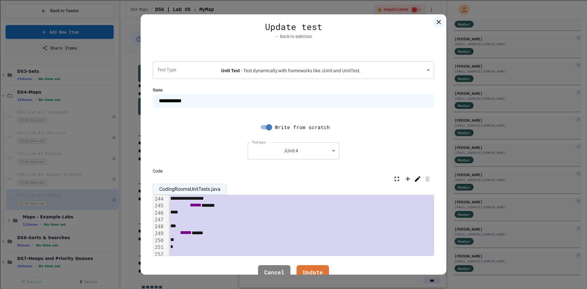
scroll to position [1704, 0]
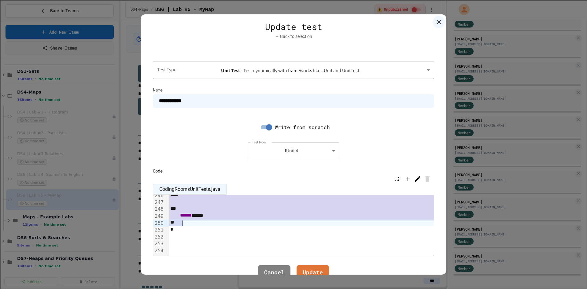
drag, startPoint x: 178, startPoint y: 225, endPoint x: 305, endPoint y: 220, distance: 127.6
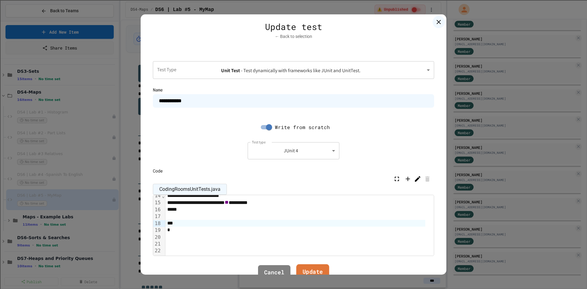
click at [312, 273] on link "Update" at bounding box center [312, 272] width 33 height 17
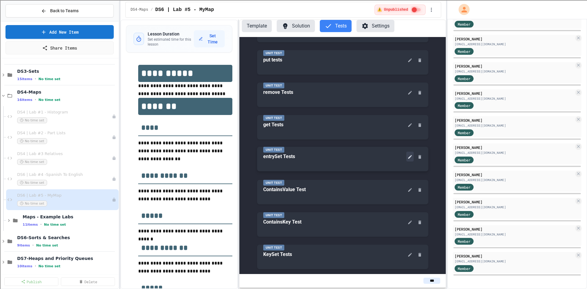
click at [407, 154] on button at bounding box center [409, 157] width 7 height 10
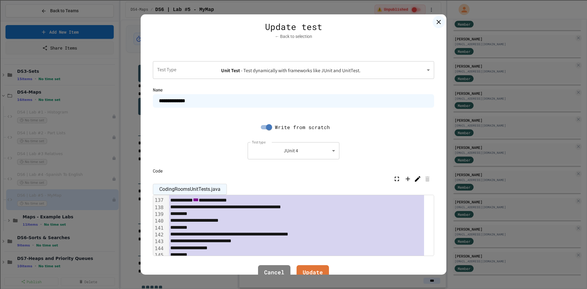
scroll to position [956, 0]
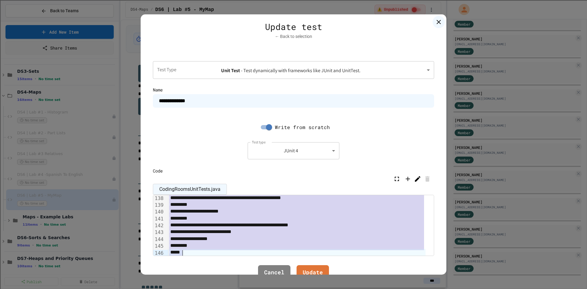
drag, startPoint x: 178, startPoint y: 221, endPoint x: 261, endPoint y: 253, distance: 88.8
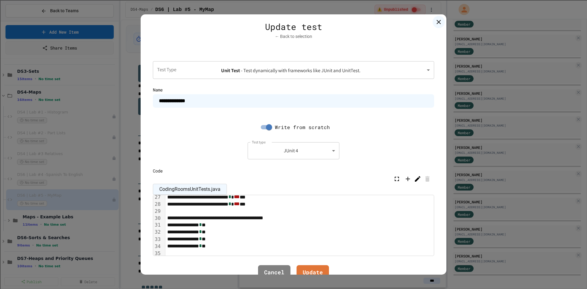
scroll to position [91, 0]
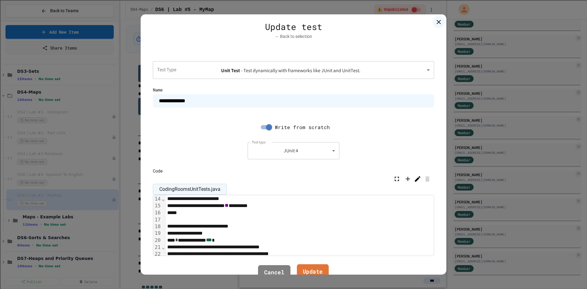
click at [312, 271] on link "Update" at bounding box center [313, 272] width 32 height 17
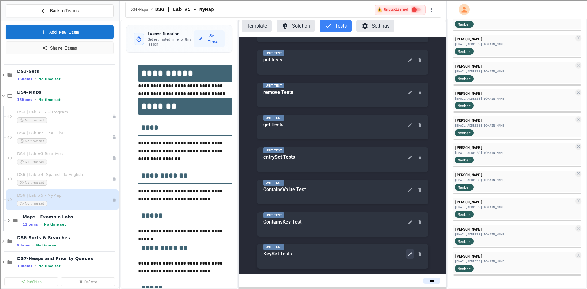
click at [407, 251] on button at bounding box center [409, 254] width 7 height 10
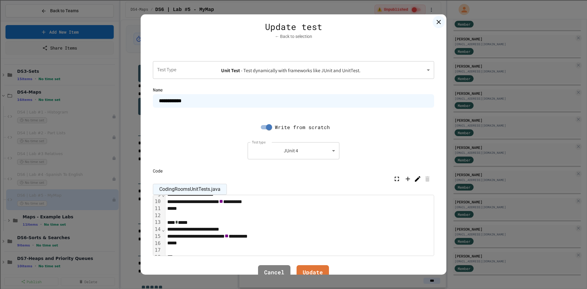
scroll to position [92, 0]
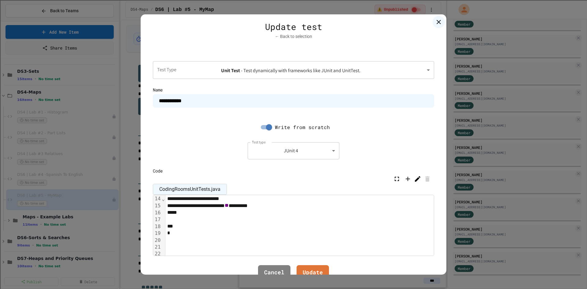
click at [189, 222] on div at bounding box center [299, 219] width 268 height 7
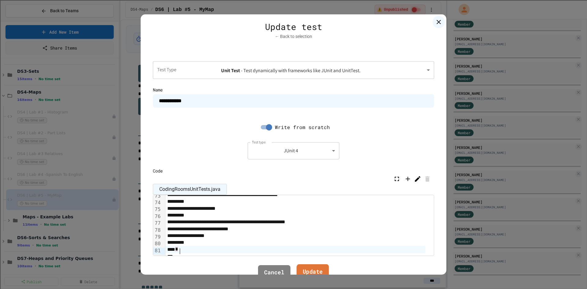
click at [307, 270] on link "Update" at bounding box center [312, 272] width 32 height 17
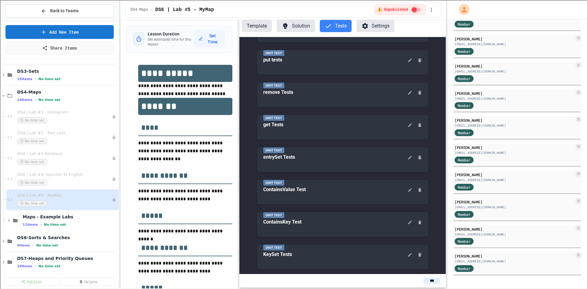
click at [296, 23] on button "Solution" at bounding box center [296, 26] width 38 height 12
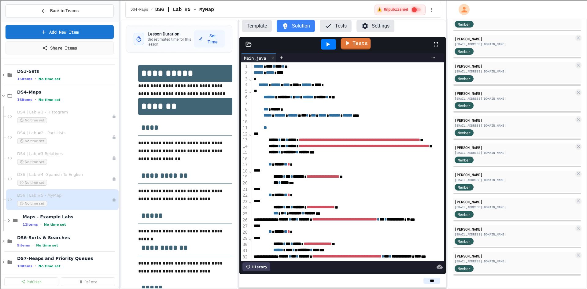
click at [353, 44] on link "Tests" at bounding box center [355, 44] width 30 height 12
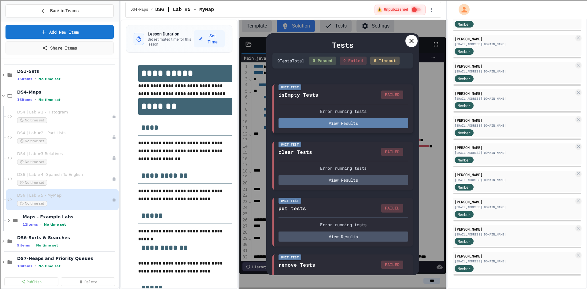
click at [340, 128] on button "View Results" at bounding box center [343, 123] width 130 height 10
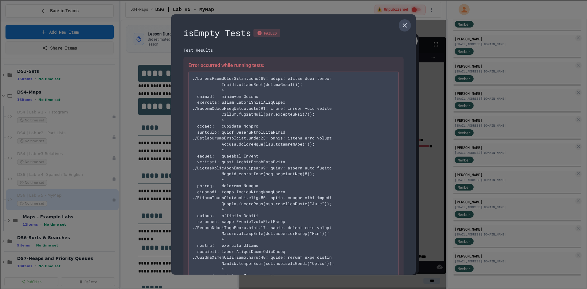
click at [401, 24] on icon at bounding box center [404, 25] width 7 height 7
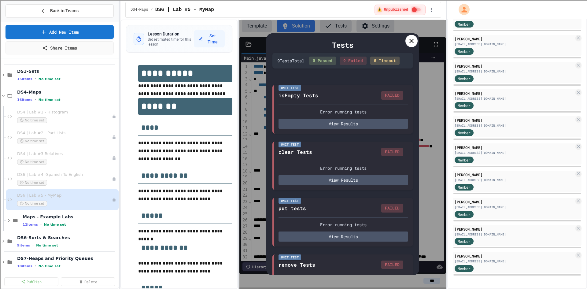
click at [410, 38] on icon at bounding box center [411, 40] width 7 height 7
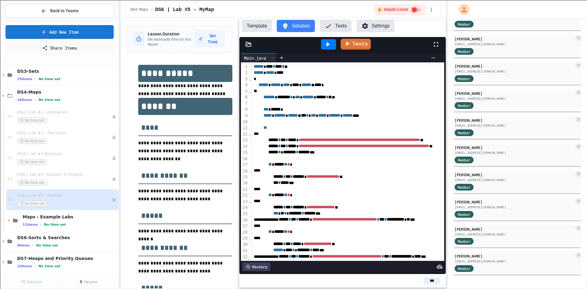
click at [338, 24] on button "Tests" at bounding box center [336, 26] width 32 height 12
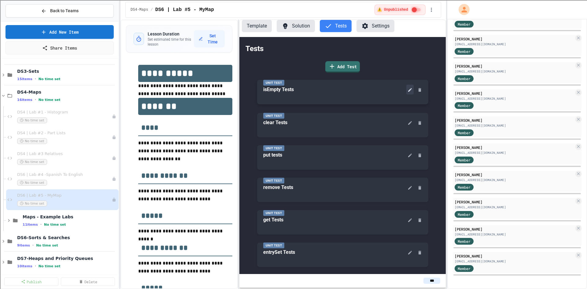
click at [409, 93] on button at bounding box center [409, 90] width 7 height 10
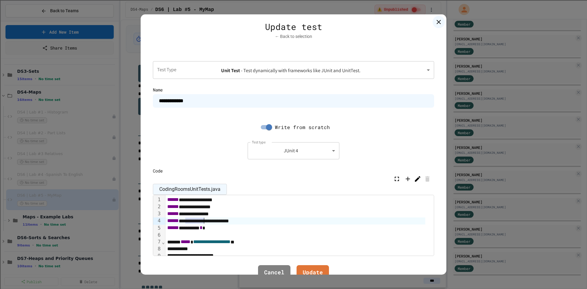
drag, startPoint x: 185, startPoint y: 221, endPoint x: 204, endPoint y: 224, distance: 19.1
click at [204, 224] on div "**********" at bounding box center [295, 220] width 260 height 7
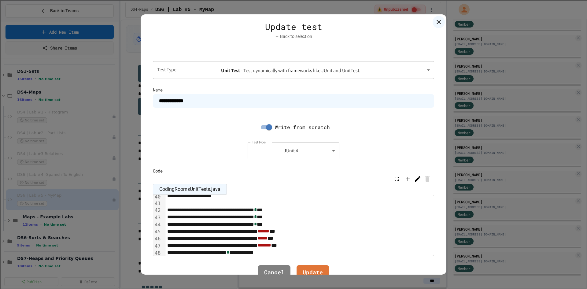
scroll to position [374, 0]
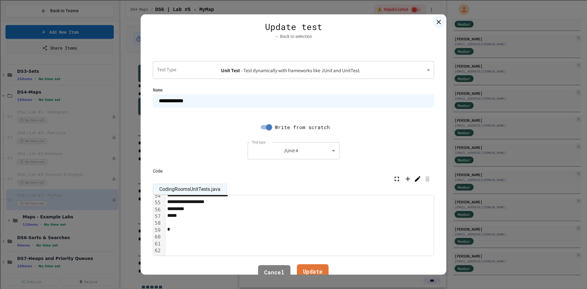
click at [313, 272] on link "Update" at bounding box center [313, 272] width 32 height 17
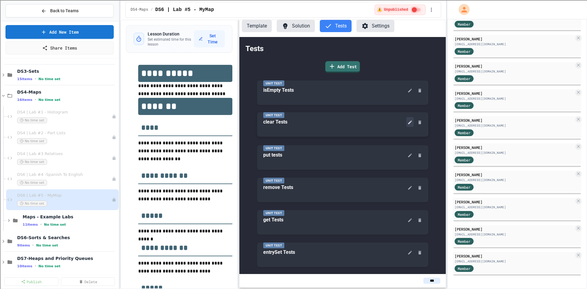
click at [408, 122] on icon at bounding box center [410, 122] width 4 height 4
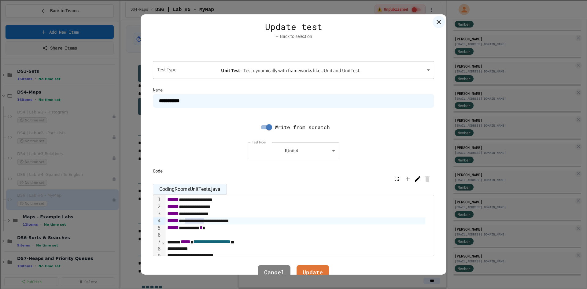
drag, startPoint x: 186, startPoint y: 221, endPoint x: 205, endPoint y: 220, distance: 19.3
click at [205, 220] on div "**********" at bounding box center [295, 220] width 260 height 7
drag, startPoint x: 229, startPoint y: 223, endPoint x: 232, endPoint y: 231, distance: 8.8
click at [229, 223] on div "**********" at bounding box center [295, 220] width 260 height 7
click at [310, 270] on link "Update" at bounding box center [312, 272] width 33 height 17
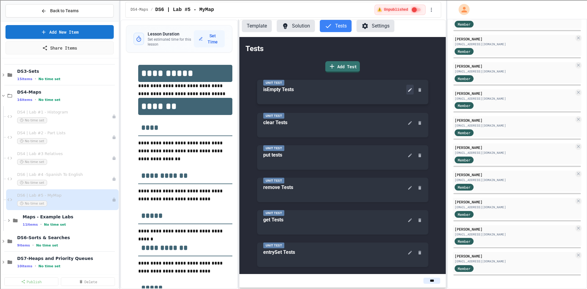
click at [410, 92] on icon at bounding box center [409, 89] width 5 height 5
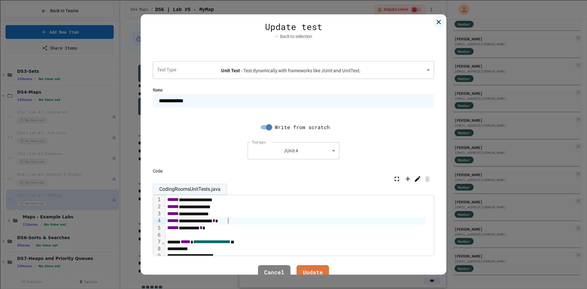
click at [228, 219] on div "**********" at bounding box center [295, 220] width 260 height 7
click at [308, 268] on link "Update" at bounding box center [312, 272] width 31 height 17
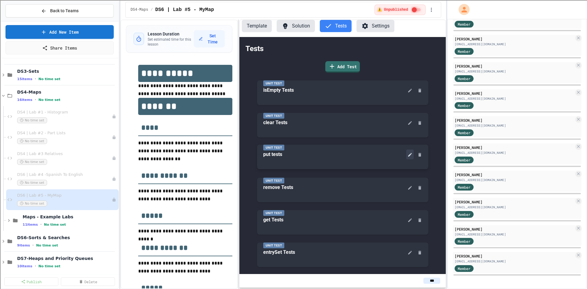
click at [408, 156] on icon at bounding box center [410, 155] width 4 height 4
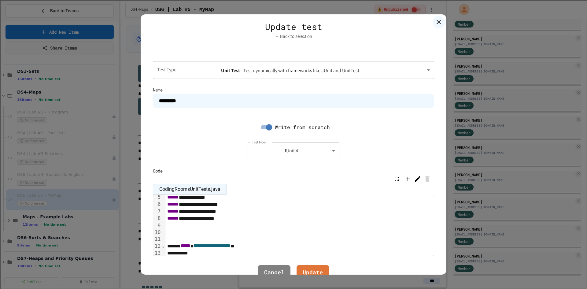
scroll to position [0, 0]
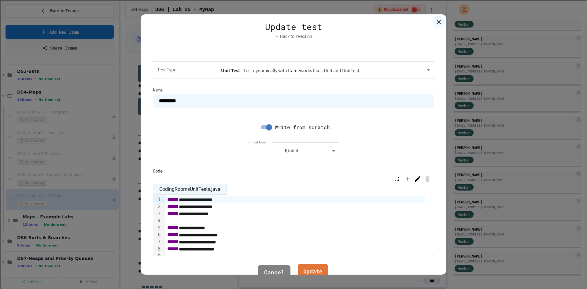
click at [314, 271] on link "Update" at bounding box center [313, 272] width 30 height 17
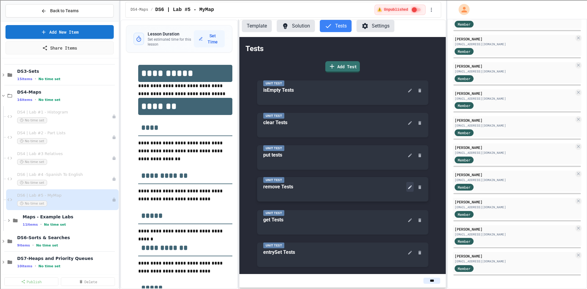
click at [409, 189] on icon at bounding box center [409, 187] width 5 height 5
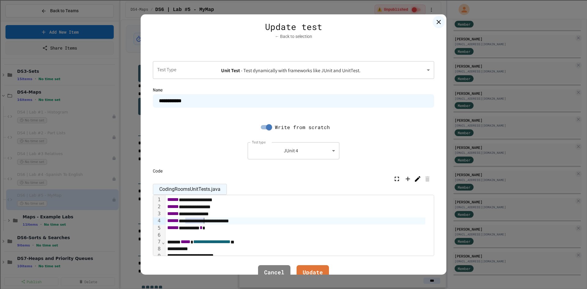
drag, startPoint x: 184, startPoint y: 219, endPoint x: 205, endPoint y: 219, distance: 20.8
click at [205, 219] on div "**********" at bounding box center [295, 220] width 260 height 7
click at [228, 220] on div "**********" at bounding box center [295, 220] width 260 height 7
click at [309, 268] on link "Update" at bounding box center [313, 271] width 30 height 17
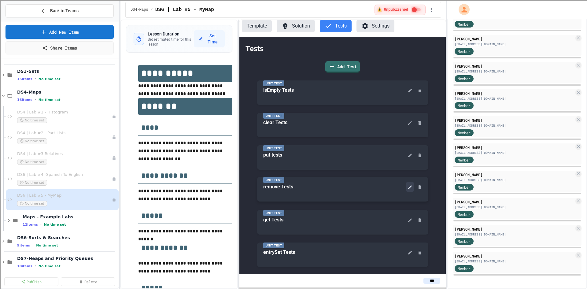
click at [408, 188] on icon at bounding box center [410, 187] width 4 height 4
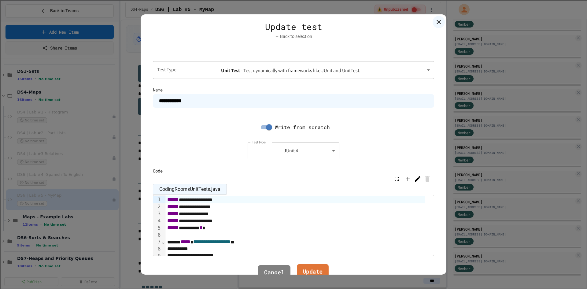
click at [313, 268] on link "Update" at bounding box center [313, 272] width 32 height 17
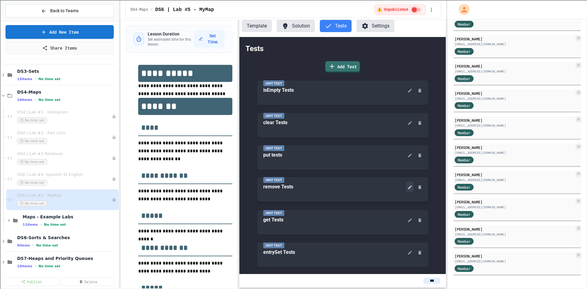
click at [409, 188] on icon at bounding box center [409, 187] width 5 height 5
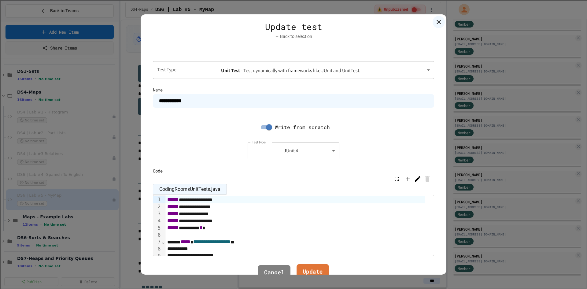
click at [321, 268] on link "Update" at bounding box center [312, 272] width 32 height 17
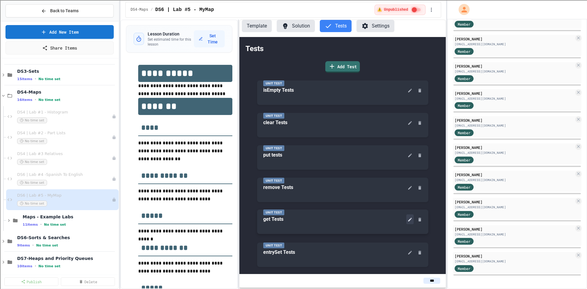
click at [407, 219] on icon at bounding box center [409, 219] width 5 height 5
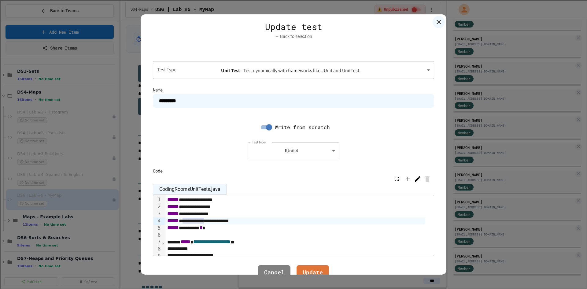
drag, startPoint x: 184, startPoint y: 222, endPoint x: 204, endPoint y: 222, distance: 20.5
click at [204, 222] on div "**********" at bounding box center [295, 220] width 260 height 7
click at [229, 219] on div "**********" at bounding box center [295, 220] width 260 height 7
click at [302, 267] on link "Update" at bounding box center [312, 272] width 31 height 17
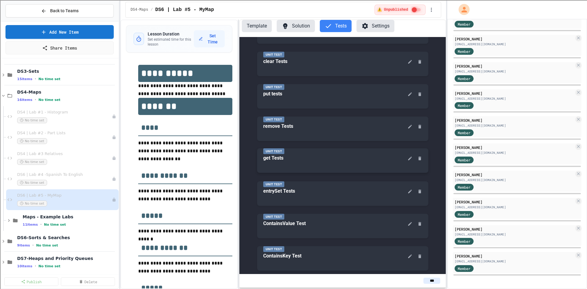
scroll to position [92, 0]
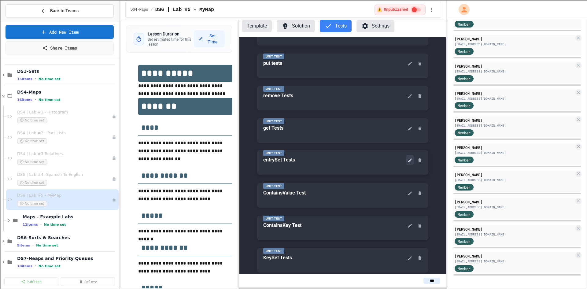
click at [409, 161] on icon at bounding box center [409, 160] width 5 height 5
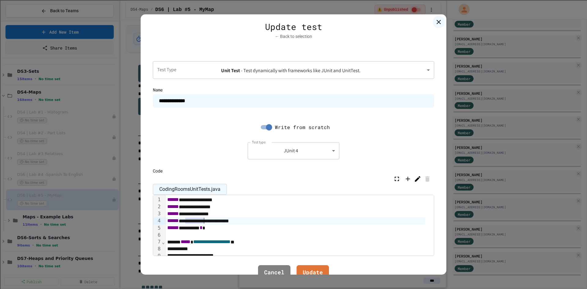
drag, startPoint x: 184, startPoint y: 219, endPoint x: 204, endPoint y: 221, distance: 19.9
click at [204, 221] on div "**********" at bounding box center [295, 220] width 260 height 7
click at [228, 221] on div "**********" at bounding box center [295, 220] width 260 height 7
click at [304, 271] on link "Update" at bounding box center [313, 272] width 32 height 17
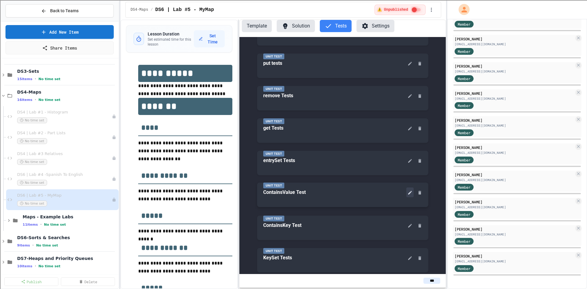
click at [408, 192] on icon at bounding box center [410, 193] width 4 height 4
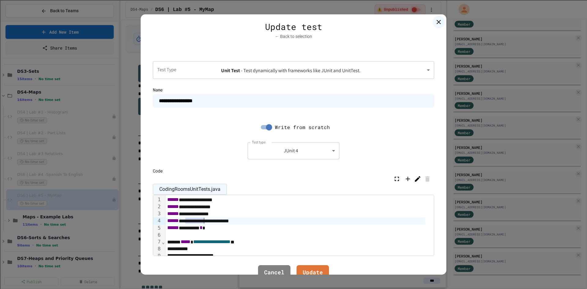
drag, startPoint x: 185, startPoint y: 220, endPoint x: 204, endPoint y: 220, distance: 19.3
click at [204, 220] on div "**********" at bounding box center [295, 220] width 260 height 7
click at [228, 220] on div "**********" at bounding box center [295, 220] width 260 height 7
click at [309, 267] on link "Update" at bounding box center [313, 272] width 32 height 17
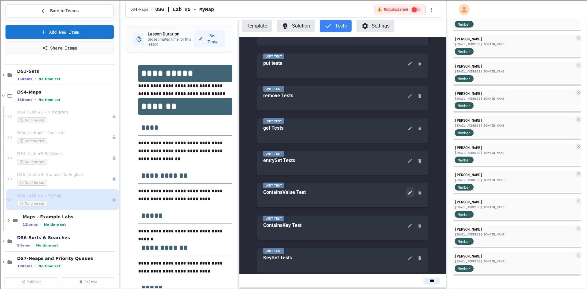
click at [408, 194] on icon at bounding box center [410, 193] width 4 height 4
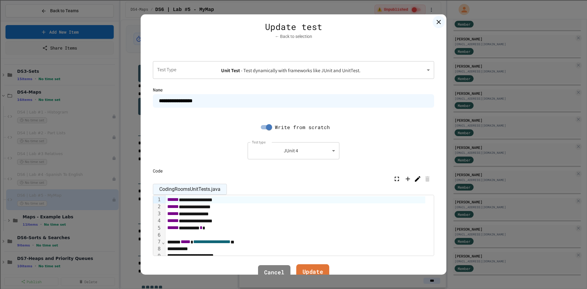
click at [307, 272] on link "Update" at bounding box center [312, 272] width 33 height 17
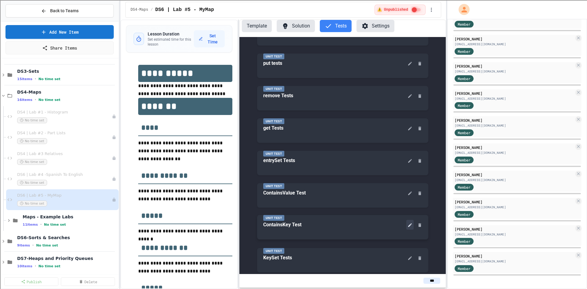
click at [407, 227] on icon at bounding box center [409, 225] width 5 height 5
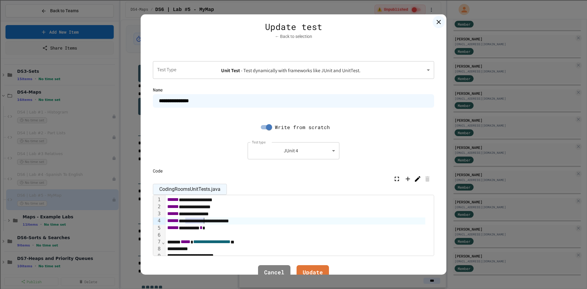
drag, startPoint x: 184, startPoint y: 221, endPoint x: 205, endPoint y: 221, distance: 20.8
click at [205, 221] on div "**********" at bounding box center [295, 220] width 260 height 7
click at [229, 219] on div "**********" at bounding box center [295, 220] width 260 height 7
click at [310, 269] on link "Update" at bounding box center [312, 272] width 32 height 17
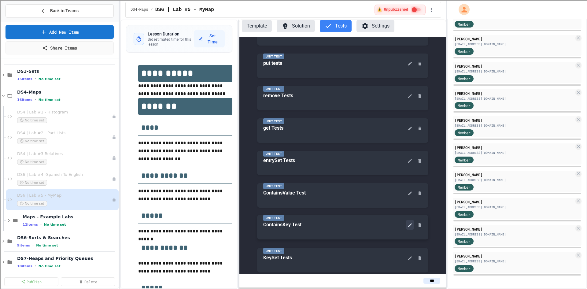
click at [407, 225] on icon at bounding box center [409, 225] width 5 height 5
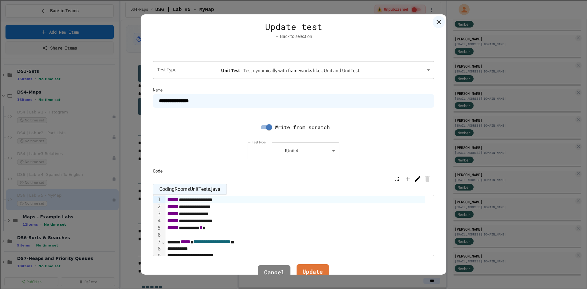
click at [313, 266] on link "Update" at bounding box center [312, 272] width 33 height 17
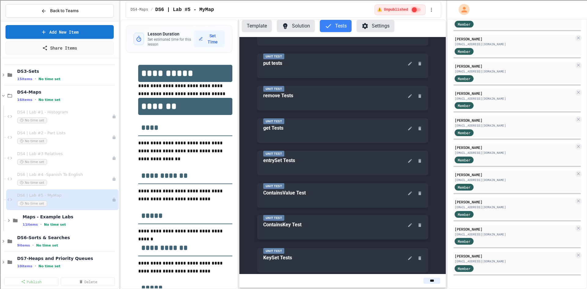
scroll to position [95, 0]
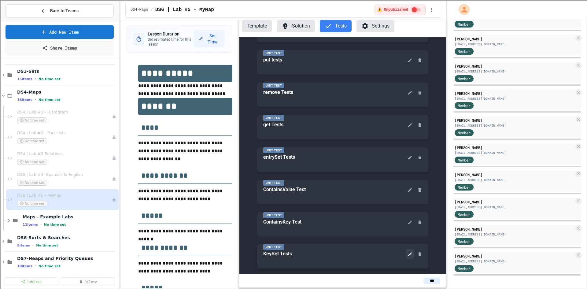
click at [409, 252] on icon at bounding box center [409, 254] width 5 height 5
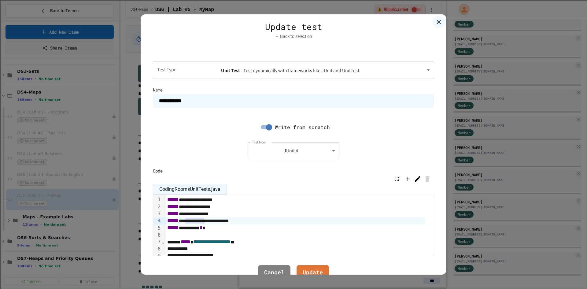
drag, startPoint x: 186, startPoint y: 221, endPoint x: 204, endPoint y: 221, distance: 17.4
click at [204, 221] on div "**********" at bounding box center [295, 220] width 260 height 7
click at [228, 221] on div "**********" at bounding box center [295, 220] width 260 height 7
click at [313, 268] on link "Update" at bounding box center [312, 272] width 33 height 17
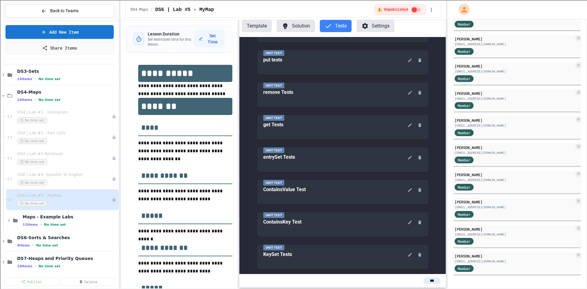
click at [293, 32] on button "Solution" at bounding box center [296, 26] width 38 height 12
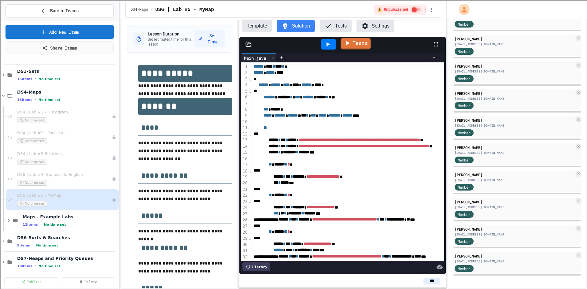
click at [350, 40] on icon at bounding box center [347, 43] width 7 height 8
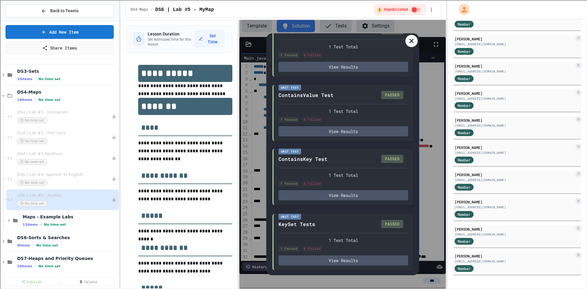
scroll to position [141, 0]
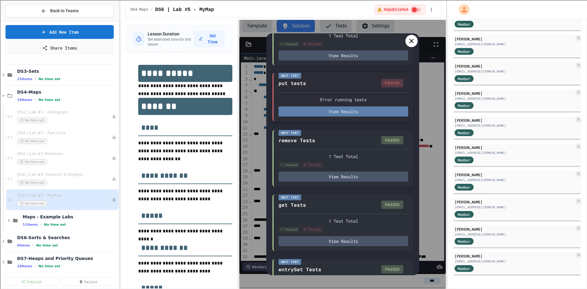
click at [333, 116] on button "View Results" at bounding box center [343, 111] width 130 height 10
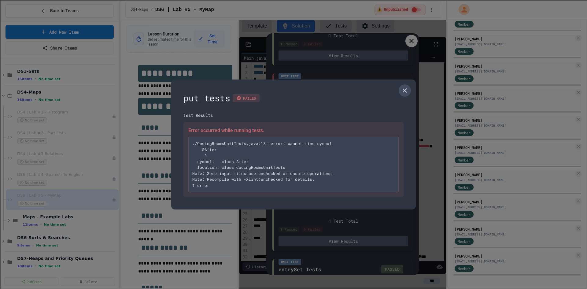
click at [403, 91] on icon at bounding box center [404, 90] width 7 height 7
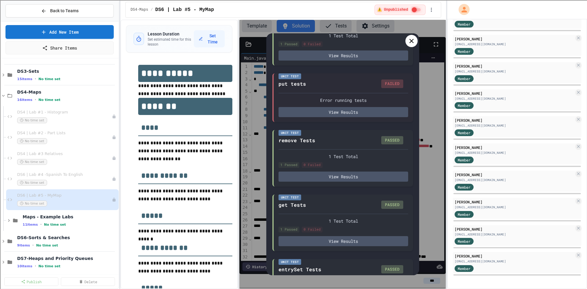
click at [408, 39] on icon at bounding box center [411, 40] width 7 height 7
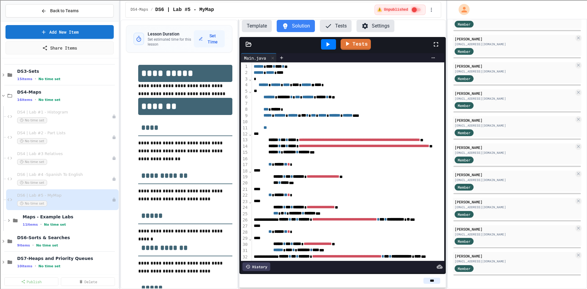
click at [341, 30] on button "Tests" at bounding box center [336, 26] width 32 height 12
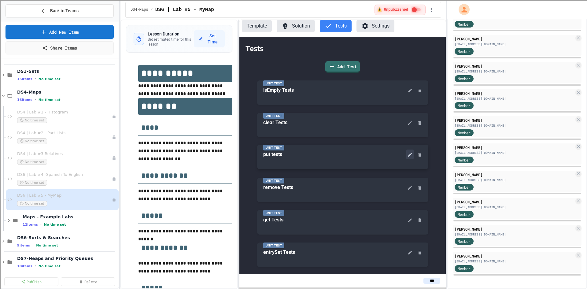
click at [406, 157] on button at bounding box center [409, 154] width 7 height 10
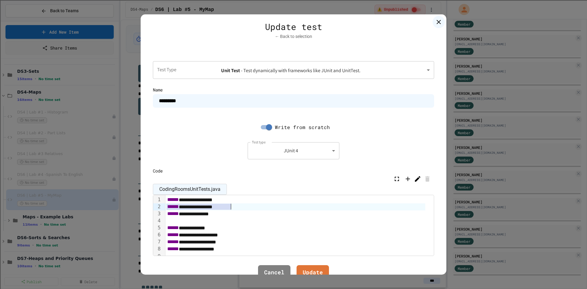
drag, startPoint x: 167, startPoint y: 208, endPoint x: 232, endPoint y: 206, distance: 64.8
click at [232, 206] on div "**********" at bounding box center [295, 206] width 260 height 7
copy div "**********"
click at [177, 221] on div at bounding box center [299, 220] width 268 height 7
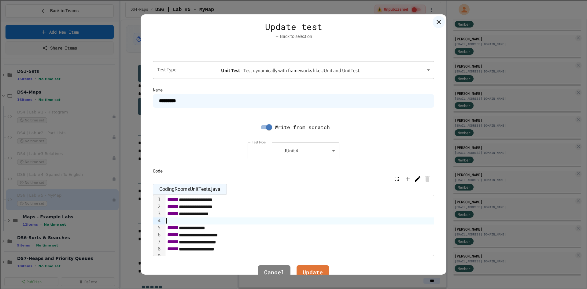
paste div
click at [219, 223] on div "**********" at bounding box center [295, 220] width 260 height 7
click at [307, 213] on div "**********" at bounding box center [295, 213] width 260 height 7
click at [307, 267] on link "Update" at bounding box center [313, 272] width 30 height 17
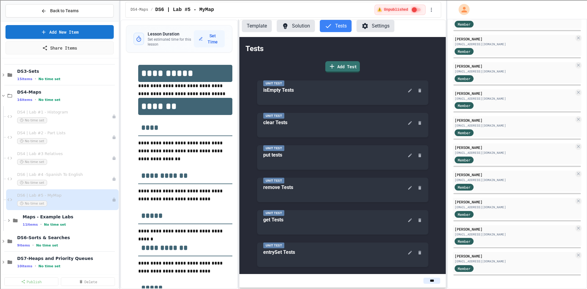
click at [298, 28] on button "Solution" at bounding box center [296, 26] width 38 height 12
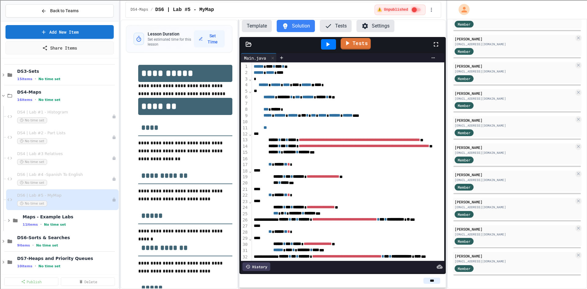
click at [358, 43] on link "Tests" at bounding box center [355, 44] width 30 height 12
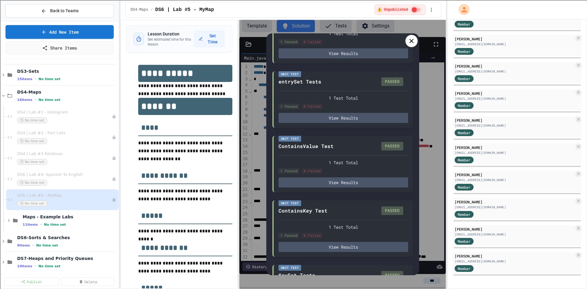
scroll to position [393, 0]
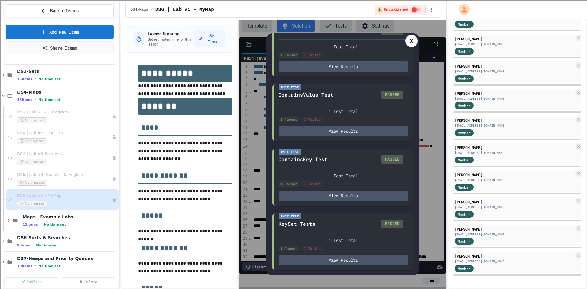
click at [412, 45] on div at bounding box center [411, 41] width 12 height 12
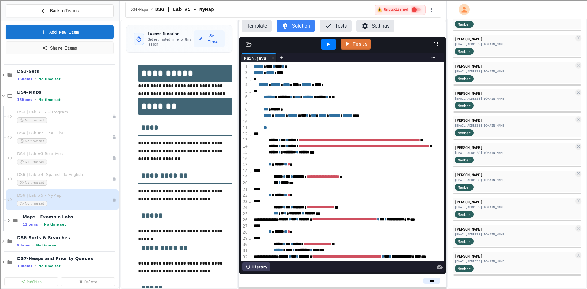
click at [255, 29] on button "Template" at bounding box center [257, 26] width 30 height 12
click at [250, 46] on icon at bounding box center [248, 44] width 5 height 4
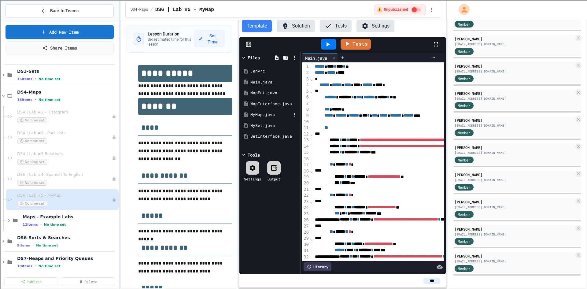
click at [268, 114] on div "MyMap.java" at bounding box center [270, 115] width 41 height 6
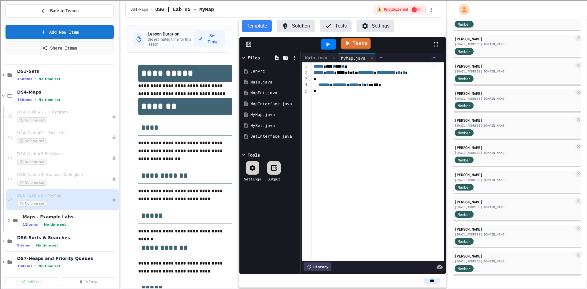
click at [354, 42] on link "Tests" at bounding box center [355, 44] width 30 height 12
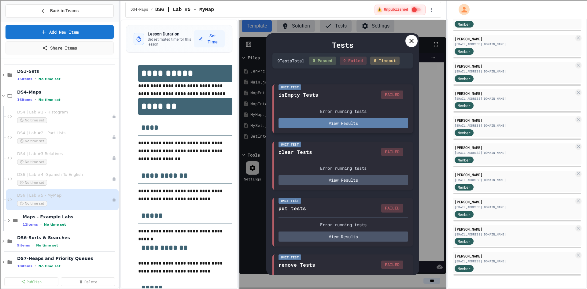
click at [331, 128] on button "View Results" at bounding box center [343, 123] width 130 height 10
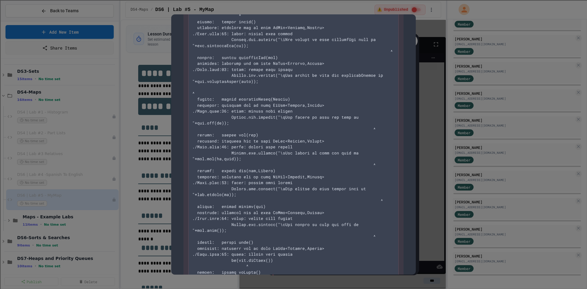
scroll to position [0, 0]
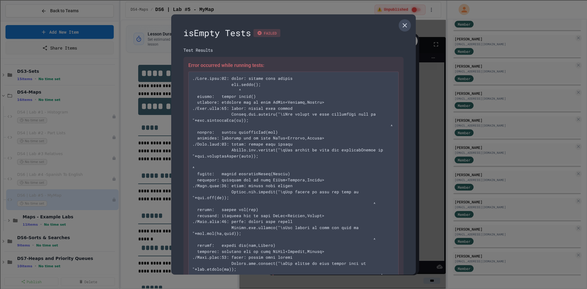
click at [401, 28] on icon at bounding box center [404, 25] width 7 height 7
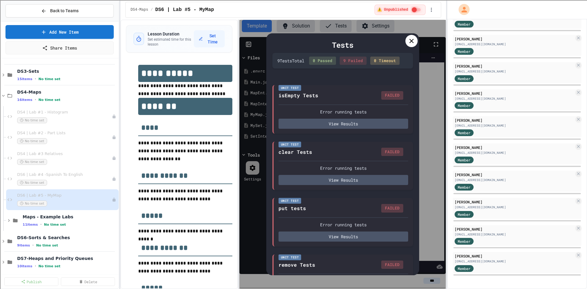
click at [413, 42] on icon at bounding box center [411, 40] width 7 height 7
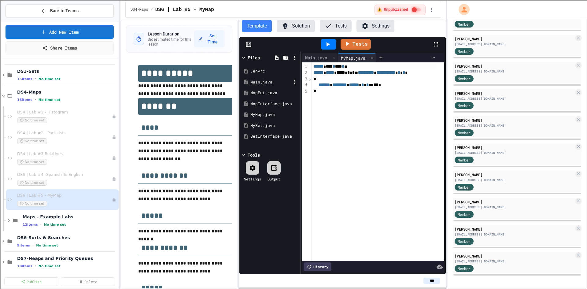
click at [259, 81] on div "Main.java" at bounding box center [270, 82] width 41 height 6
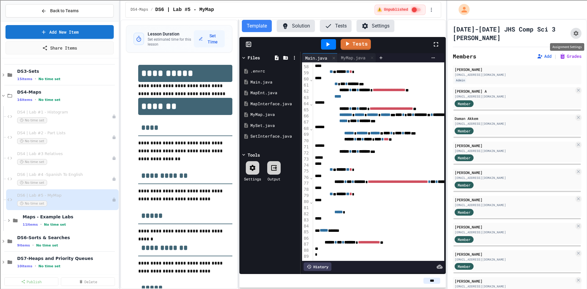
click at [573, 34] on icon "Assignment Settings" at bounding box center [575, 33] width 5 height 5
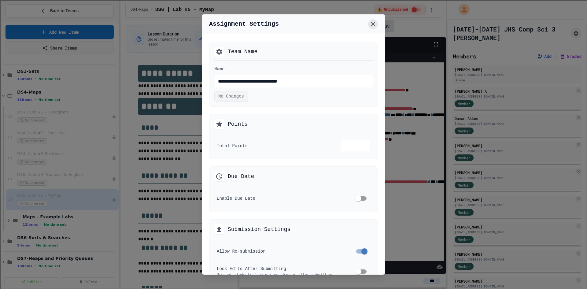
click at [373, 22] on icon at bounding box center [372, 23] width 7 height 7
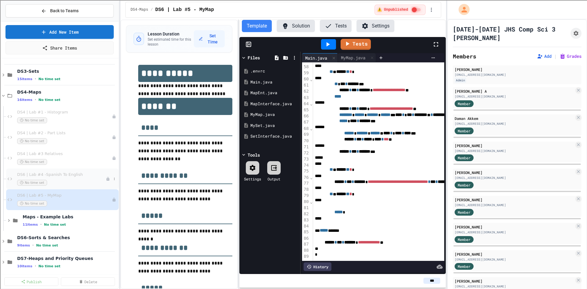
click at [54, 180] on div "No time set" at bounding box center [61, 183] width 89 height 6
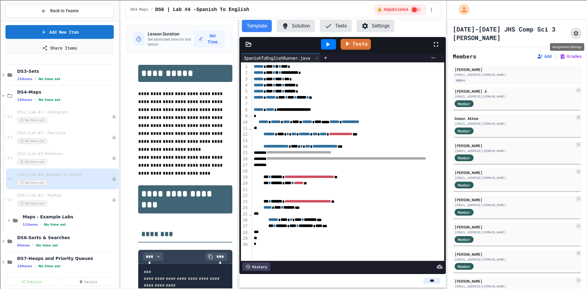
click at [573, 33] on icon "Assignment Settings" at bounding box center [575, 33] width 5 height 5
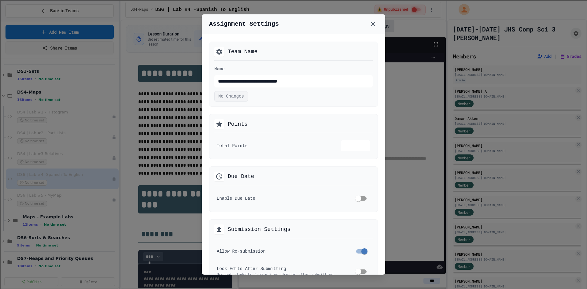
click at [394, 228] on div at bounding box center [293, 144] width 587 height 289
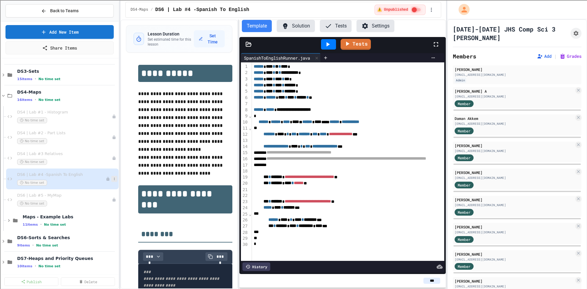
click at [112, 177] on icon at bounding box center [114, 179] width 4 height 4
click at [105, 190] on button "Rename" at bounding box center [97, 190] width 47 height 11
drag, startPoint x: 24, startPoint y: 177, endPoint x: 22, endPoint y: 200, distance: 23.1
click at [24, 176] on input "**********" at bounding box center [64, 176] width 96 height 9
click at [22, 175] on input "**********" at bounding box center [61, 176] width 90 height 9
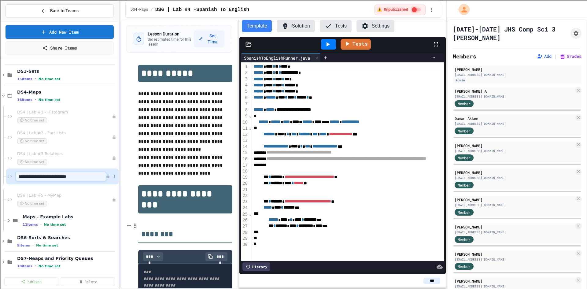
type input "**********"
click at [112, 199] on icon at bounding box center [114, 200] width 4 height 4
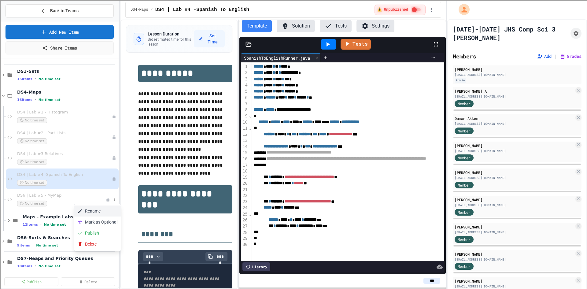
click at [95, 210] on button "Rename" at bounding box center [97, 210] width 47 height 11
click at [23, 197] on input "**********" at bounding box center [61, 197] width 90 height 9
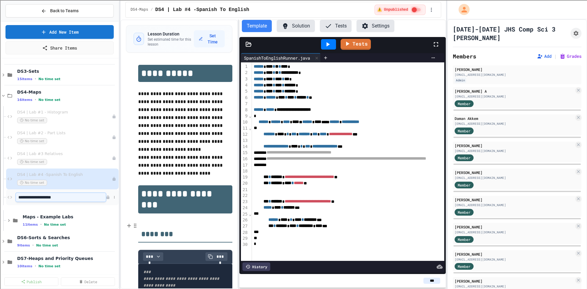
type input "**********"
click at [31, 94] on span "DS4-Maps" at bounding box center [64, 92] width 94 height 6
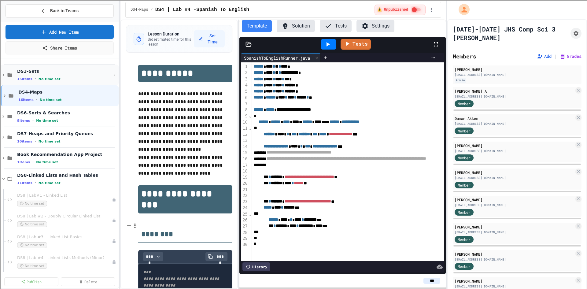
click at [31, 73] on span "DS3-Sets" at bounding box center [64, 71] width 94 height 6
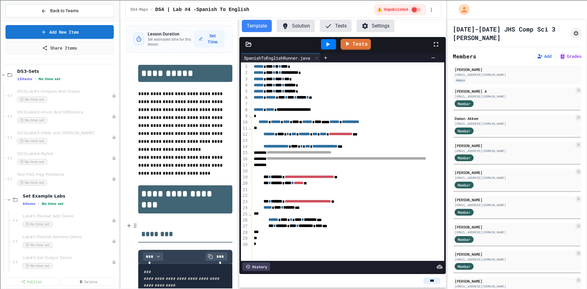
click at [31, 73] on span "DS3-Sets" at bounding box center [67, 71] width 100 height 6
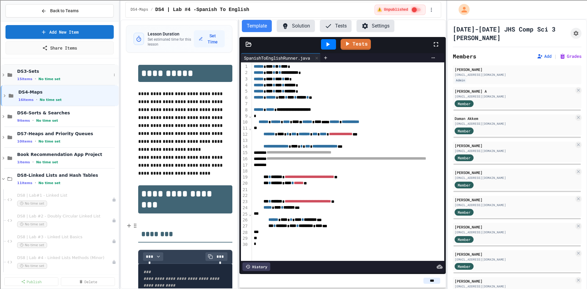
click at [28, 71] on span "DS3-Sets" at bounding box center [64, 71] width 94 height 6
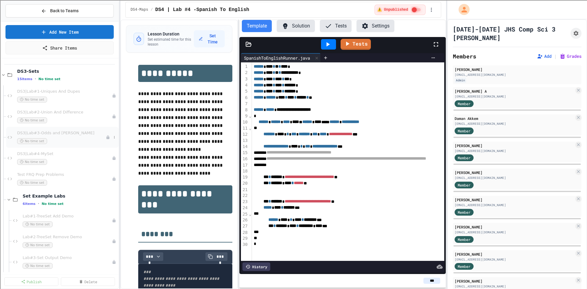
click at [50, 133] on span "DS3|Lab#3-Odds and Evens" at bounding box center [61, 133] width 89 height 5
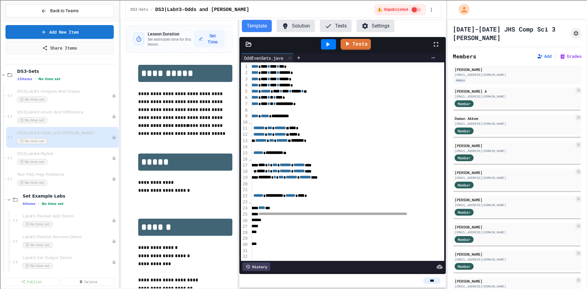
scroll to position [0, 5]
click at [300, 27] on button "Solution" at bounding box center [296, 26] width 38 height 12
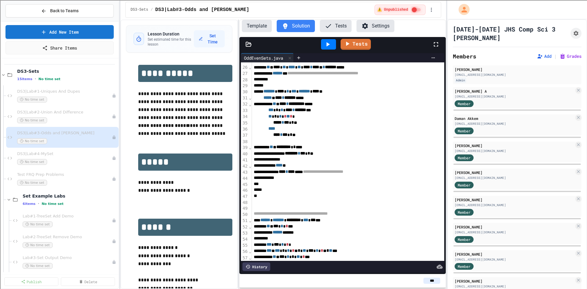
scroll to position [122, 0]
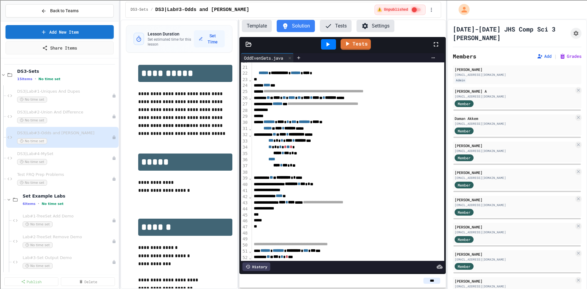
click at [339, 21] on button "Tests" at bounding box center [336, 26] width 32 height 12
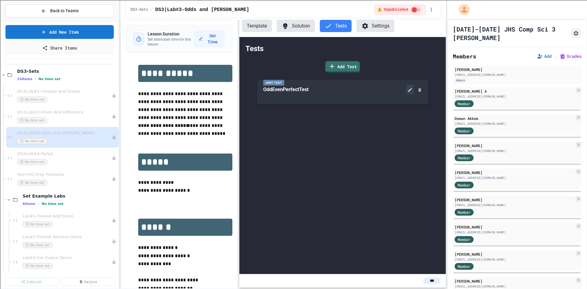
click at [408, 93] on button at bounding box center [409, 90] width 7 height 10
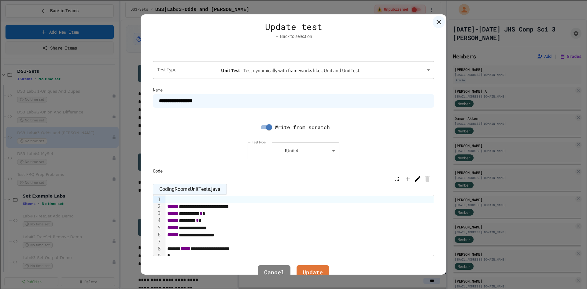
click at [200, 101] on input "**********" at bounding box center [293, 100] width 281 height 13
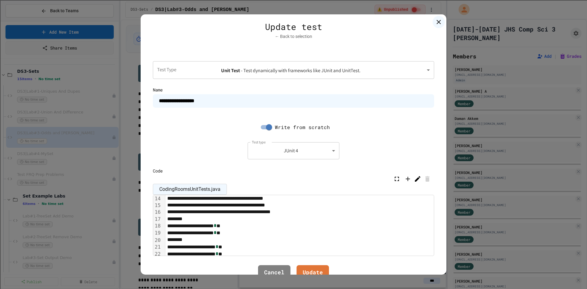
scroll to position [61, 0]
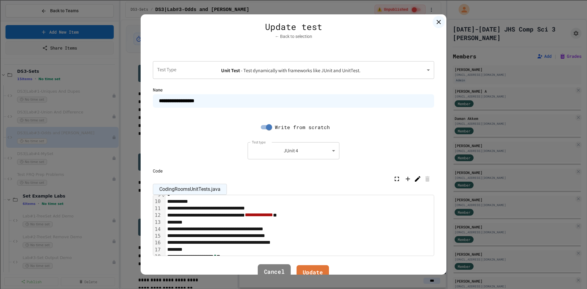
type input "**********"
click at [277, 270] on link "Cancel" at bounding box center [274, 272] width 33 height 17
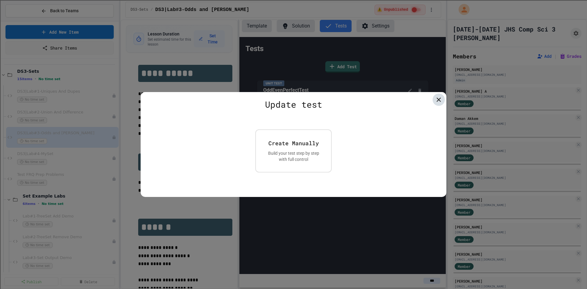
click at [436, 97] on icon at bounding box center [438, 99] width 7 height 7
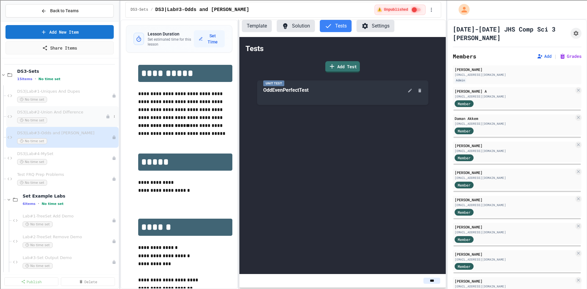
click at [31, 112] on span "DS3|Lab#2-Union And Difference" at bounding box center [61, 112] width 89 height 5
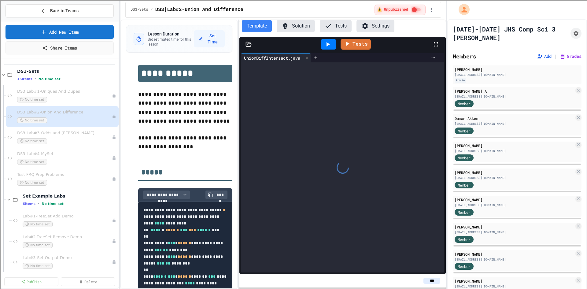
click at [340, 26] on button "Tests" at bounding box center [336, 26] width 32 height 12
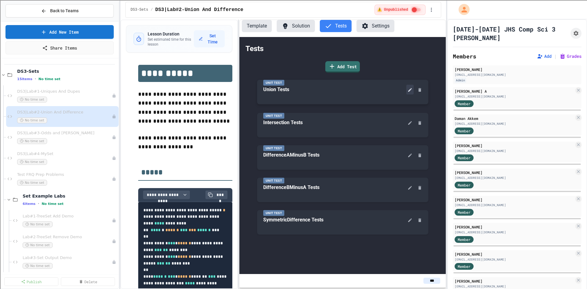
click at [407, 91] on icon at bounding box center [409, 89] width 5 height 5
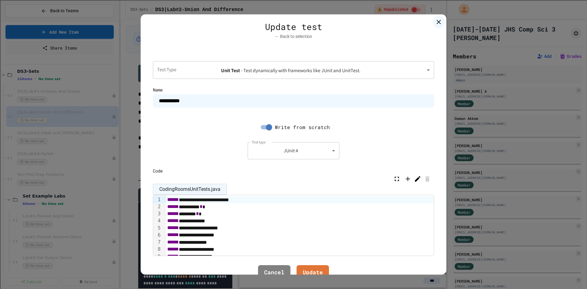
scroll to position [61, 0]
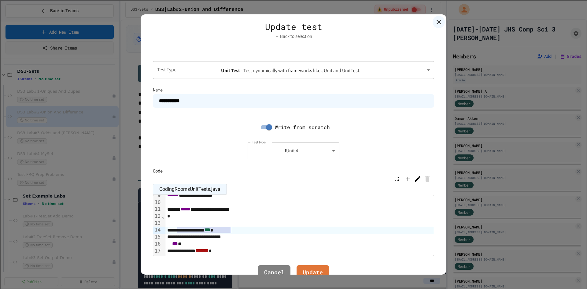
drag, startPoint x: 176, startPoint y: 231, endPoint x: 235, endPoint y: 231, distance: 58.4
click at [235, 231] on div "**********" at bounding box center [350, 229] width 371 height 7
copy div "**********"
click at [309, 269] on link "Update" at bounding box center [313, 272] width 32 height 17
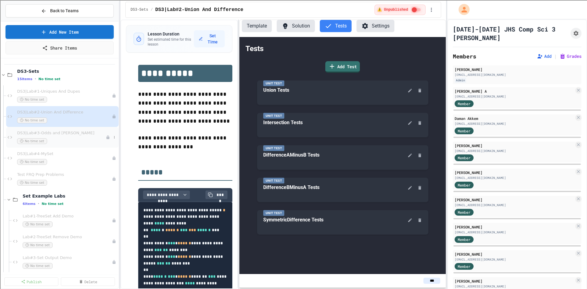
click at [61, 132] on span "DS3|Lab#3-Odds and Evens" at bounding box center [61, 133] width 89 height 5
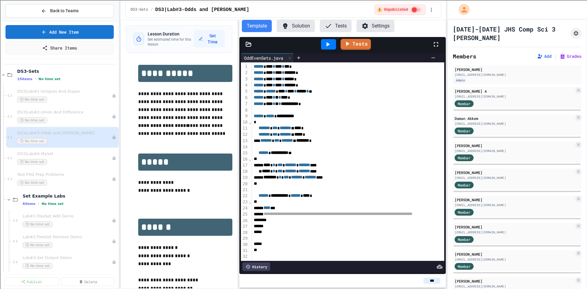
click at [333, 28] on button "Tests" at bounding box center [336, 26] width 32 height 12
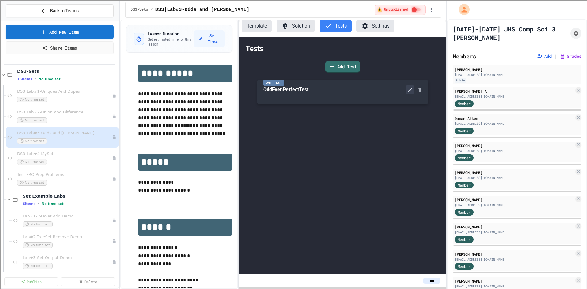
click at [407, 91] on icon at bounding box center [409, 89] width 5 height 5
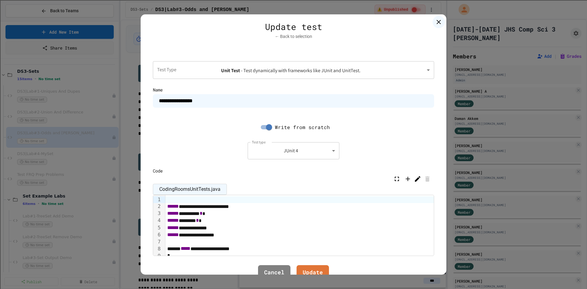
scroll to position [61, 0]
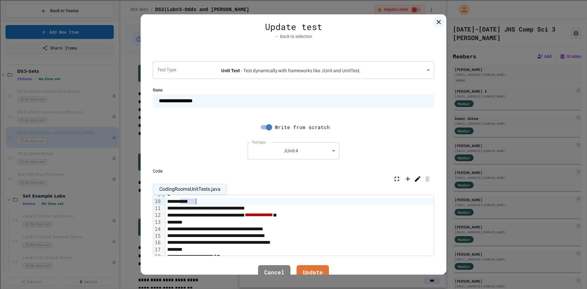
drag, startPoint x: 180, startPoint y: 202, endPoint x: 200, endPoint y: 201, distance: 19.9
click at [200, 201] on div "*****" at bounding box center [335, 201] width 341 height 7
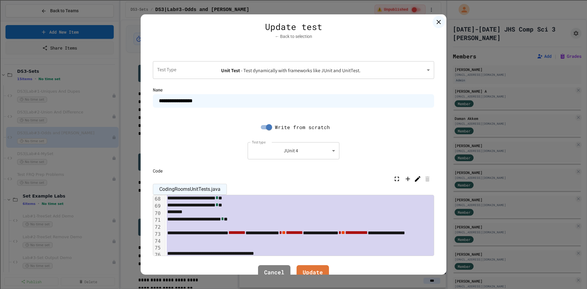
scroll to position [496, 0]
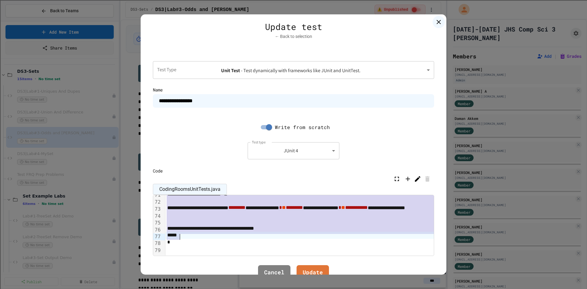
drag, startPoint x: 174, startPoint y: 234, endPoint x: 240, endPoint y: 235, distance: 66.6
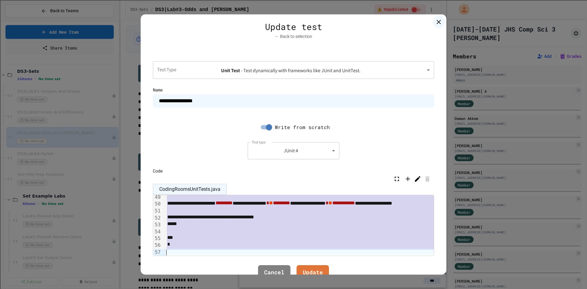
scroll to position [342, 0]
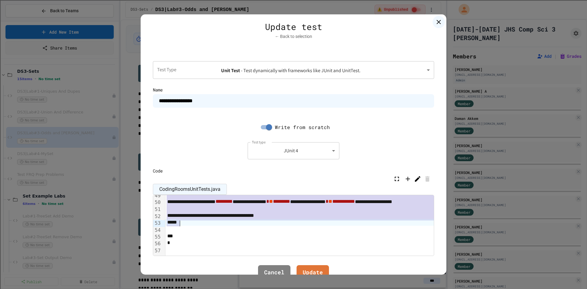
drag, startPoint x: 173, startPoint y: 201, endPoint x: 226, endPoint y: 221, distance: 56.0
click at [226, 221] on div "**********" at bounding box center [326, 55] width 322 height 397
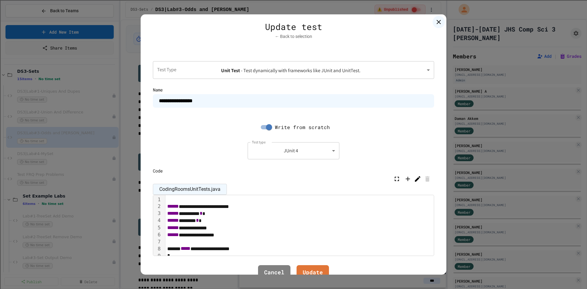
scroll to position [31, 0]
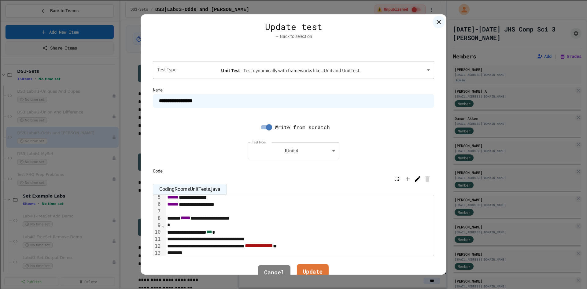
click at [316, 272] on link "Update" at bounding box center [313, 272] width 32 height 17
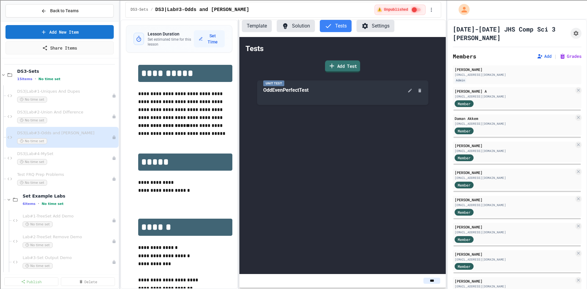
click at [332, 64] on icon at bounding box center [331, 66] width 7 height 8
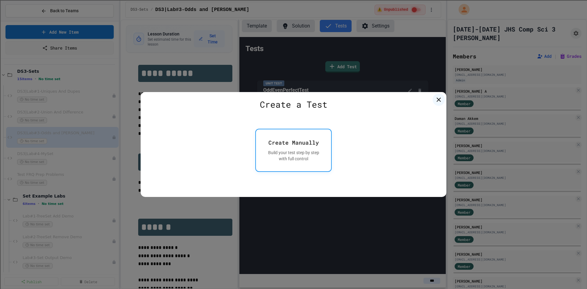
click at [289, 145] on div "Create Manually" at bounding box center [293, 142] width 50 height 8
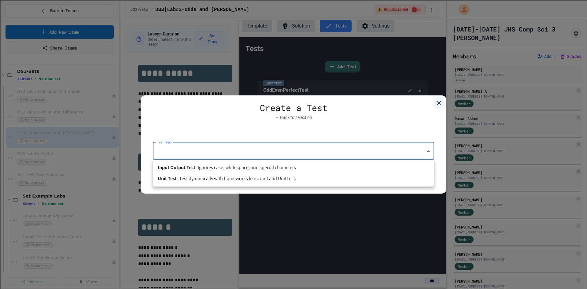
click at [219, 150] on body "**********" at bounding box center [293, 144] width 587 height 289
click at [199, 178] on span "- Test dynamically with frameworks like JUnit and UnitTest." at bounding box center [237, 178] width 120 height 7
type input "****"
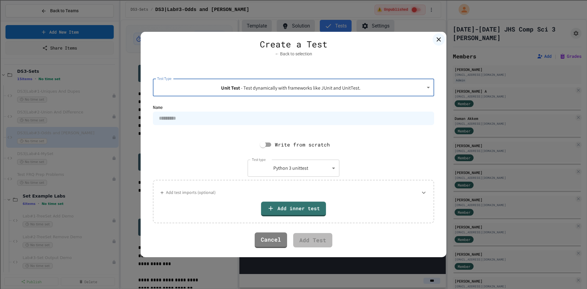
click at [306, 169] on body "**********" at bounding box center [293, 144] width 587 height 289
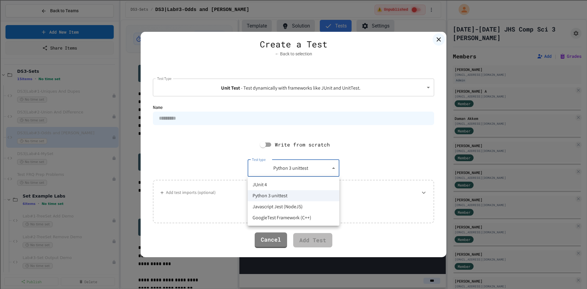
click at [293, 185] on li "JUnit 4" at bounding box center [294, 184] width 92 height 11
type input "******"
type textarea "**********"
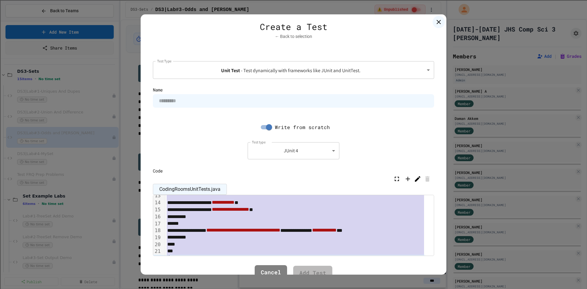
scroll to position [101, 0]
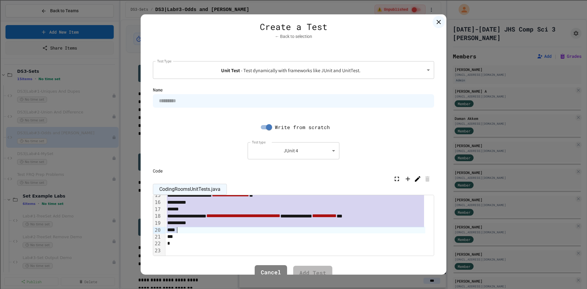
drag, startPoint x: 183, startPoint y: 221, endPoint x: 178, endPoint y: 231, distance: 10.9
click at [178, 231] on div "**********" at bounding box center [299, 174] width 268 height 161
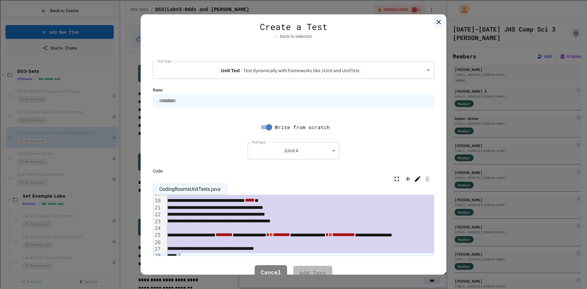
scroll to position [138, 0]
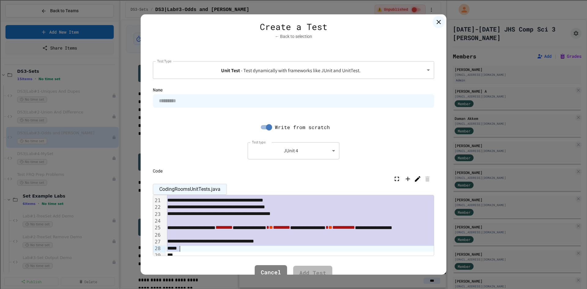
drag, startPoint x: 174, startPoint y: 225, endPoint x: 305, endPoint y: 245, distance: 132.7
click at [305, 245] on div "**********" at bounding box center [326, 165] width 322 height 216
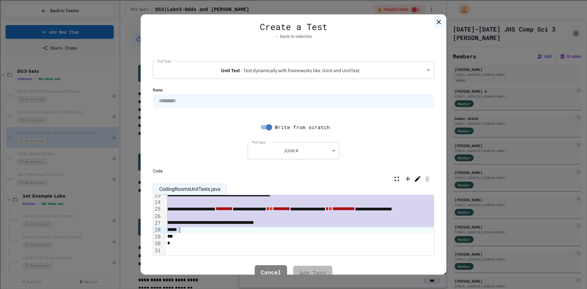
click at [284, 233] on div at bounding box center [326, 236] width 322 height 7
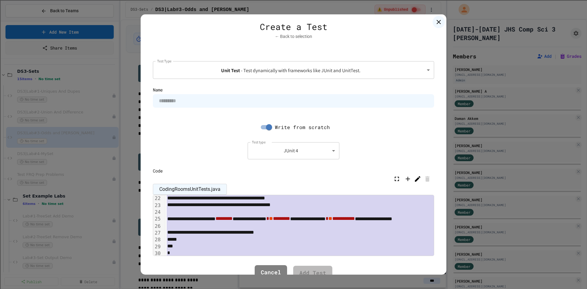
scroll to position [161, 0]
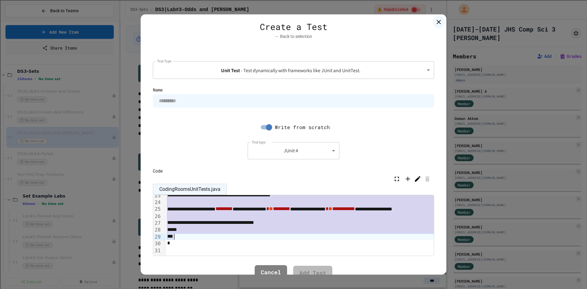
drag, startPoint x: 169, startPoint y: 218, endPoint x: 285, endPoint y: 231, distance: 116.6
click at [285, 231] on div "**********" at bounding box center [326, 146] width 322 height 216
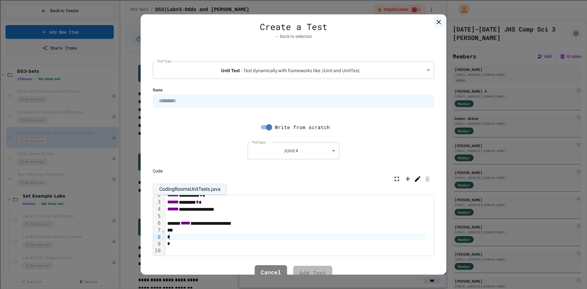
scroll to position [12, 0]
click at [267, 273] on link "Cancel" at bounding box center [271, 272] width 31 height 17
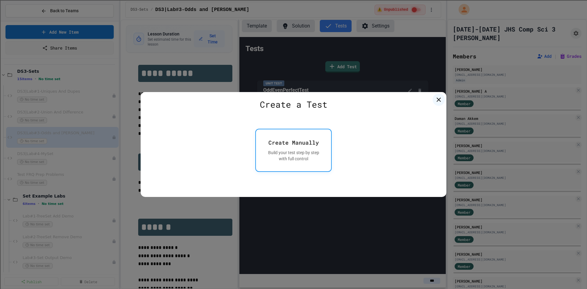
click at [287, 157] on div "Build your test step by step with full control" at bounding box center [293, 156] width 60 height 12
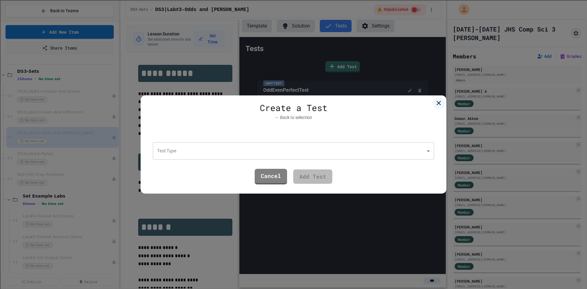
click at [290, 155] on body "**********" at bounding box center [293, 144] width 587 height 289
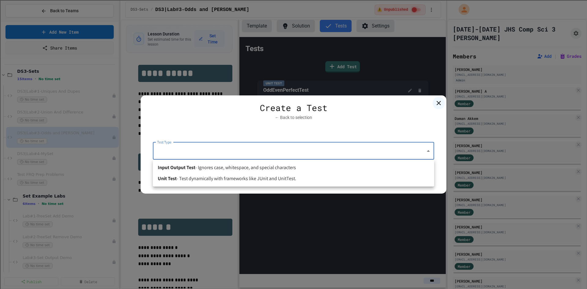
click at [212, 177] on span "- Test dynamically with frameworks like JUnit and UnitTest." at bounding box center [237, 178] width 120 height 7
type input "****"
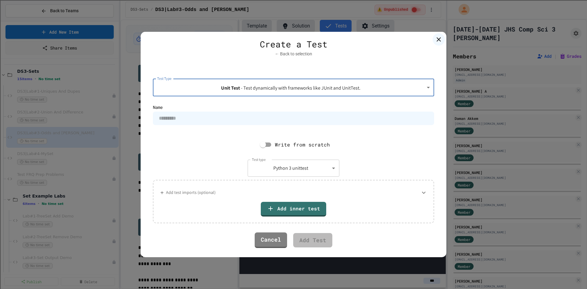
click at [276, 167] on body "**********" at bounding box center [293, 144] width 587 height 289
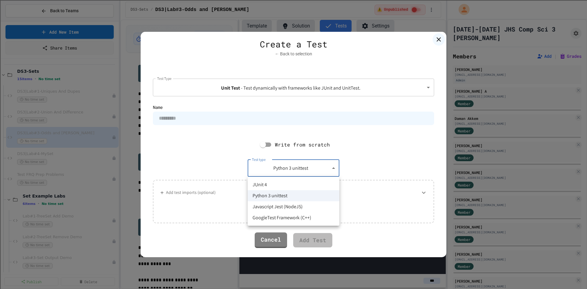
click at [272, 181] on li "JUnit 4" at bounding box center [294, 184] width 92 height 11
type input "******"
type textarea "**********"
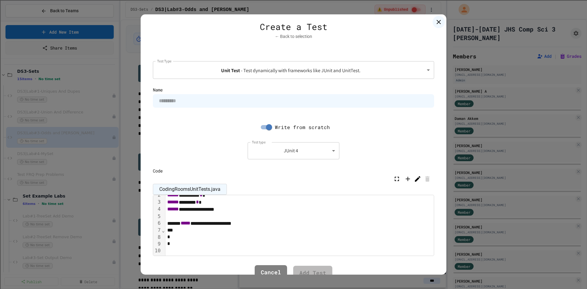
click at [187, 236] on div at bounding box center [295, 237] width 260 height 7
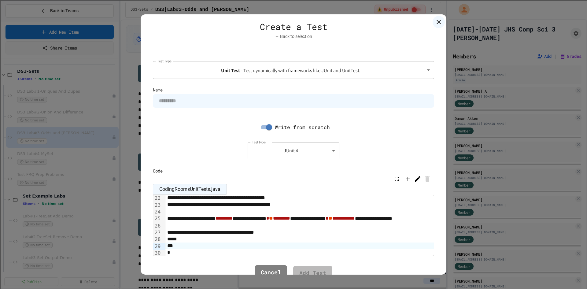
click at [190, 101] on input at bounding box center [293, 100] width 281 height 13
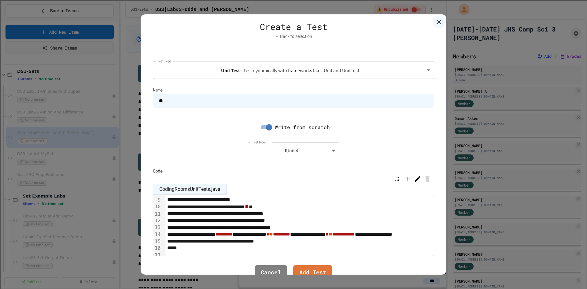
scroll to position [0, 0]
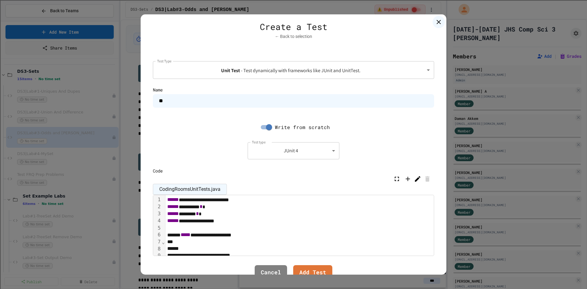
drag, startPoint x: 169, startPoint y: 100, endPoint x: 153, endPoint y: 101, distance: 16.0
click at [153, 101] on input "**" at bounding box center [293, 100] width 281 height 13
click at [179, 101] on input "**********" at bounding box center [293, 100] width 281 height 13
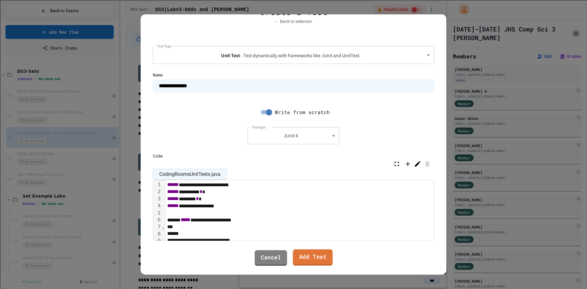
type input "**********"
click at [322, 255] on link "Add Test" at bounding box center [312, 257] width 39 height 17
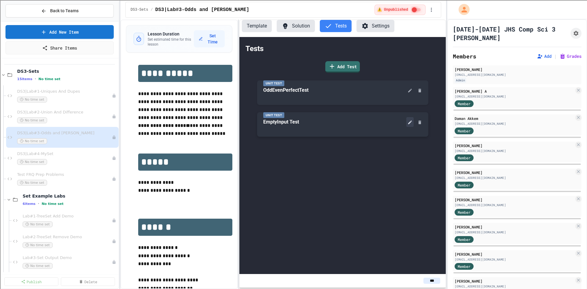
click at [412, 123] on icon at bounding box center [409, 122] width 5 height 5
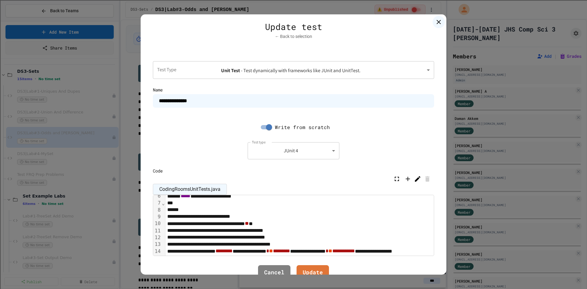
scroll to position [0, 0]
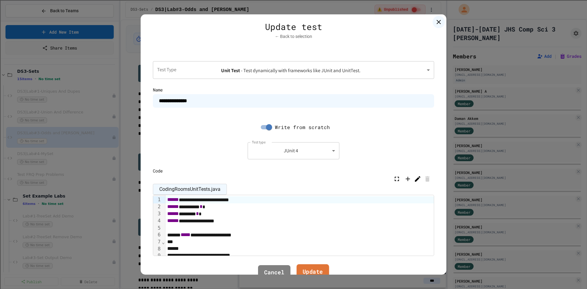
click at [309, 273] on link "Update" at bounding box center [312, 272] width 33 height 17
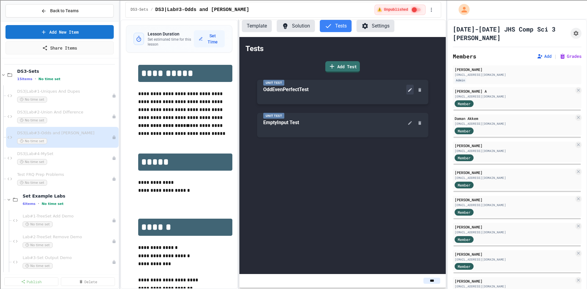
click at [407, 91] on button at bounding box center [409, 90] width 7 height 10
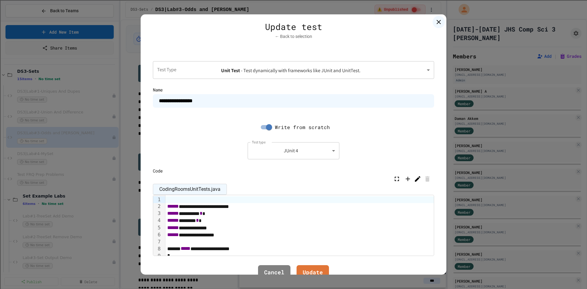
click at [201, 100] on input "**********" at bounding box center [293, 100] width 281 height 13
type input "**********"
click at [312, 271] on link "Update" at bounding box center [313, 272] width 32 height 17
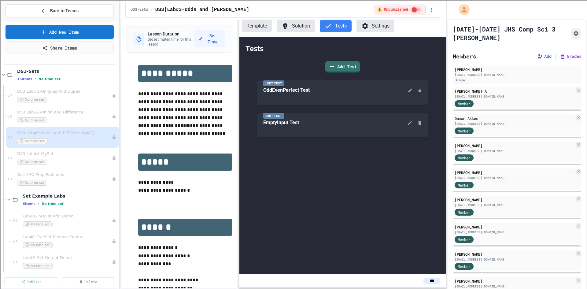
click at [298, 28] on button "Solution" at bounding box center [296, 26] width 38 height 12
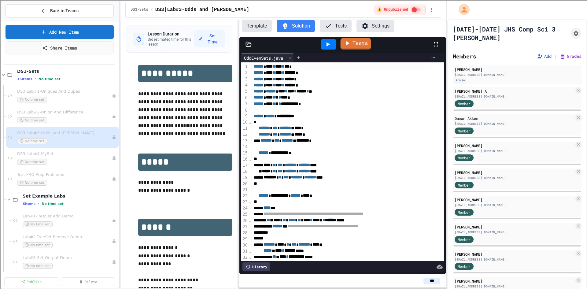
click at [361, 46] on link "Tests" at bounding box center [355, 44] width 31 height 12
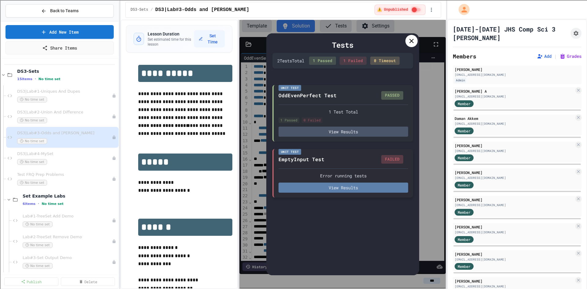
click at [331, 186] on button "View Results" at bounding box center [343, 187] width 130 height 10
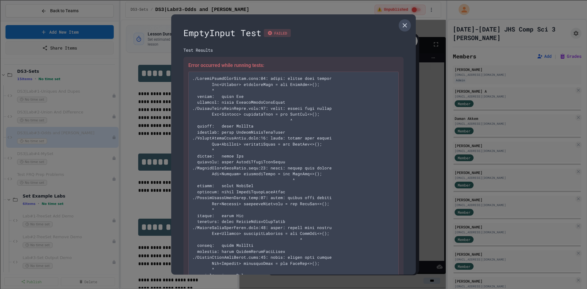
click at [401, 24] on icon at bounding box center [404, 25] width 7 height 7
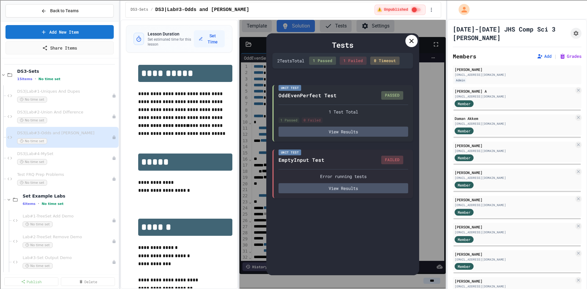
click at [408, 41] on icon at bounding box center [411, 40] width 7 height 7
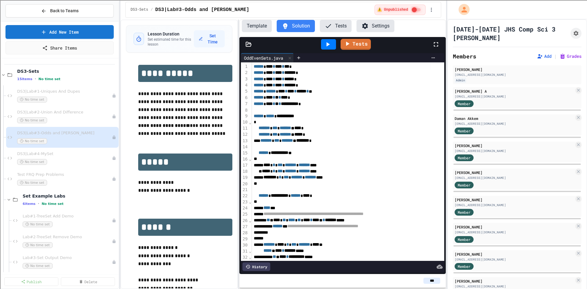
click at [334, 31] on button "Tests" at bounding box center [336, 26] width 32 height 12
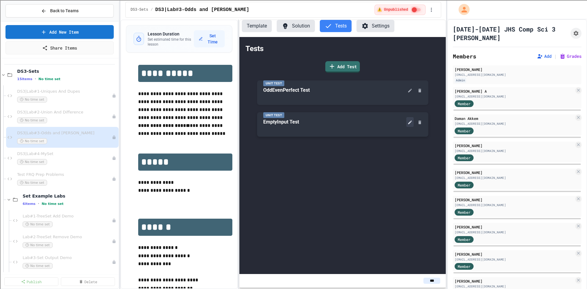
click at [407, 125] on icon at bounding box center [409, 122] width 5 height 5
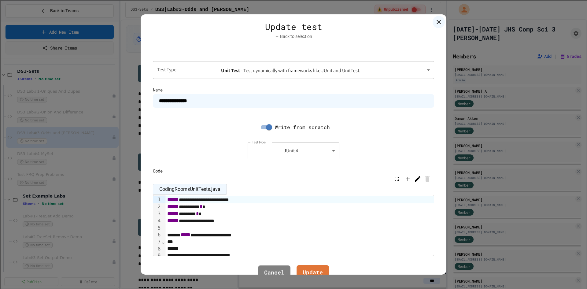
click at [275, 274] on div at bounding box center [293, 144] width 587 height 289
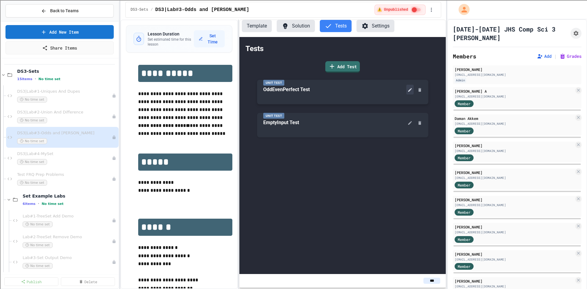
click at [407, 90] on button at bounding box center [409, 90] width 7 height 10
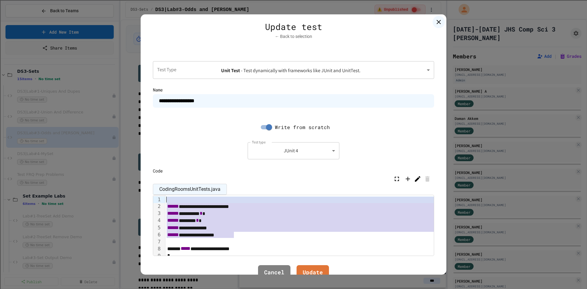
drag, startPoint x: 237, startPoint y: 234, endPoint x: 158, endPoint y: 200, distance: 86.1
click at [158, 200] on div "**********" at bounding box center [293, 225] width 281 height 61
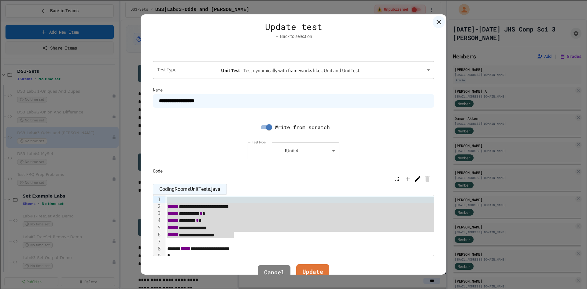
click at [315, 270] on link "Update" at bounding box center [312, 272] width 33 height 17
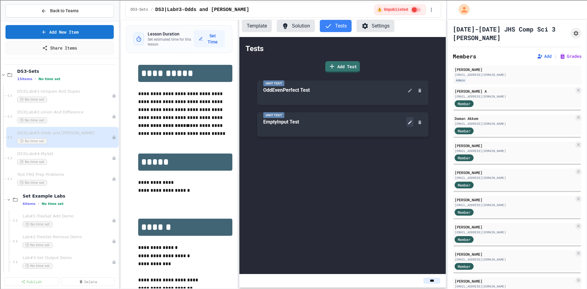
click at [406, 123] on button at bounding box center [409, 122] width 7 height 10
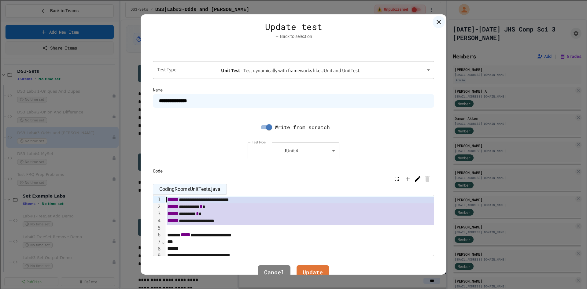
drag, startPoint x: 242, startPoint y: 225, endPoint x: 135, endPoint y: 189, distance: 112.2
click at [135, 189] on div "**********" at bounding box center [293, 144] width 587 height 289
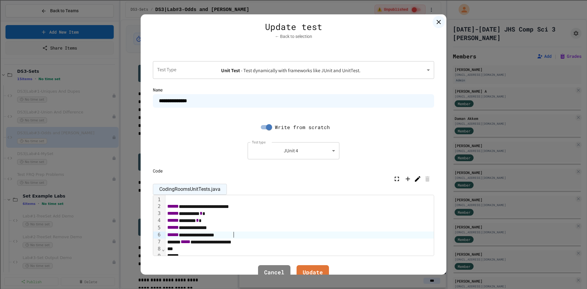
click at [171, 199] on div at bounding box center [326, 199] width 322 height 7
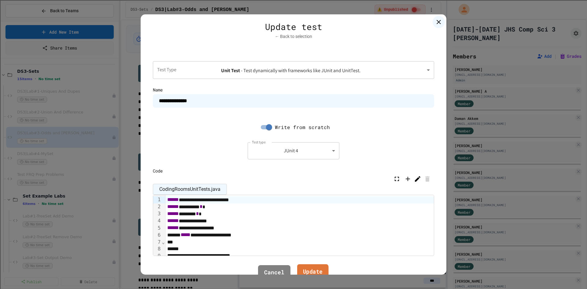
click at [319, 270] on link "Update" at bounding box center [312, 272] width 31 height 17
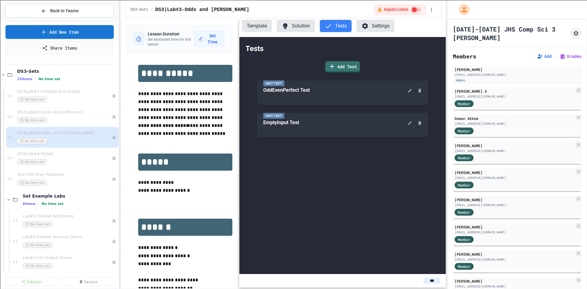
click at [300, 22] on button "Solution" at bounding box center [296, 26] width 38 height 12
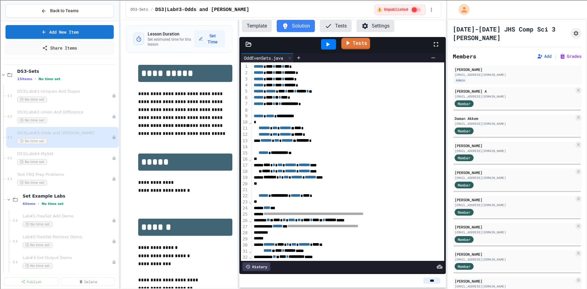
click at [356, 43] on link "Tests" at bounding box center [355, 44] width 29 height 12
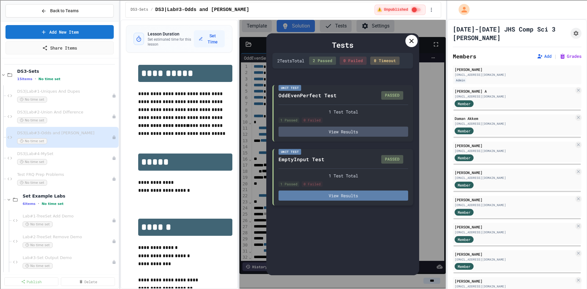
click at [318, 198] on button "View Results" at bounding box center [343, 195] width 130 height 10
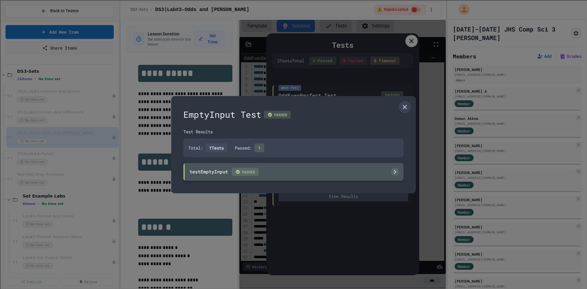
click at [278, 171] on div "testEmptyInput PASSED" at bounding box center [293, 172] width 220 height 18
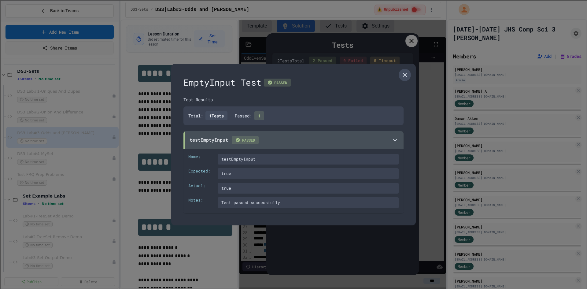
click at [407, 74] on icon at bounding box center [404, 74] width 7 height 7
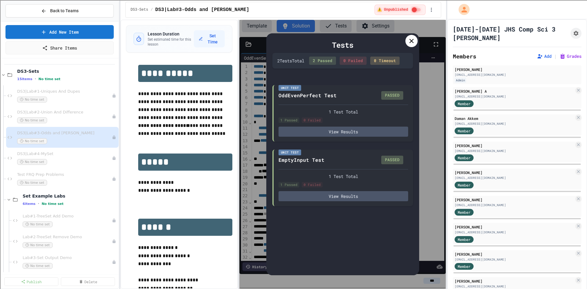
click at [410, 44] on icon at bounding box center [411, 40] width 7 height 7
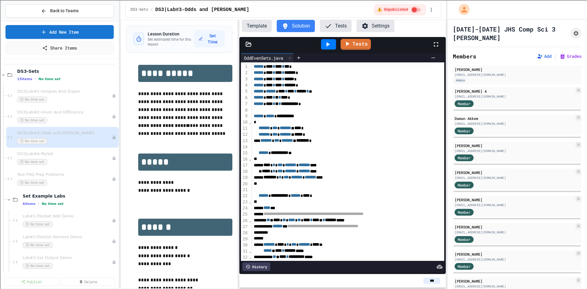
click at [260, 22] on button "Template" at bounding box center [257, 26] width 30 height 12
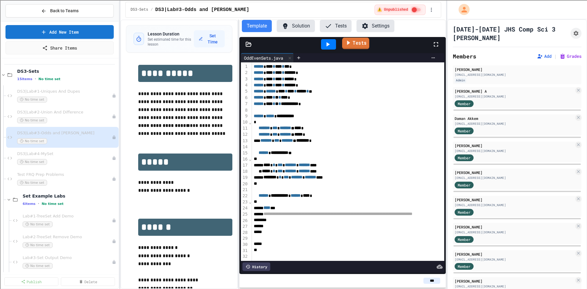
click at [359, 40] on link "Tests" at bounding box center [355, 44] width 27 height 12
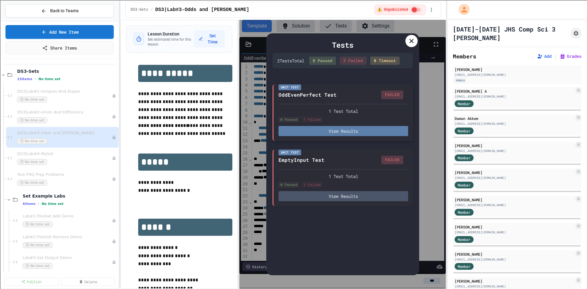
click at [361, 135] on button "View Results" at bounding box center [343, 131] width 130 height 10
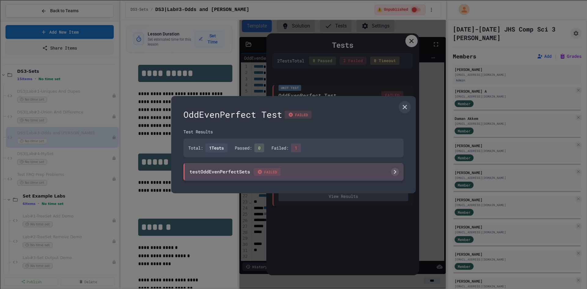
click at [289, 169] on div "testOddEvenPerfectSets FAILED" at bounding box center [293, 172] width 220 height 18
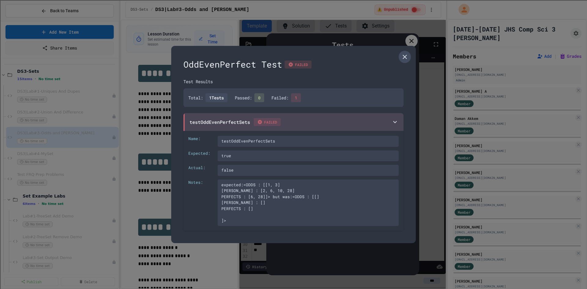
click at [405, 58] on icon at bounding box center [404, 56] width 7 height 7
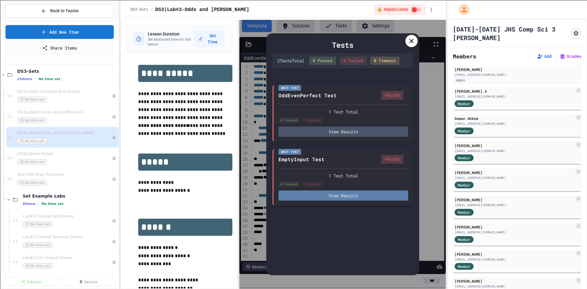
click at [331, 199] on button "View Results" at bounding box center [343, 195] width 130 height 10
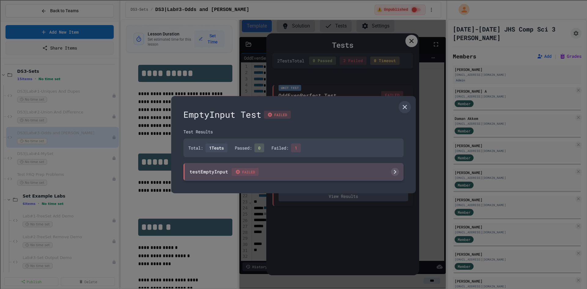
click at [286, 174] on div "testEmptyInput FAILED" at bounding box center [293, 172] width 220 height 18
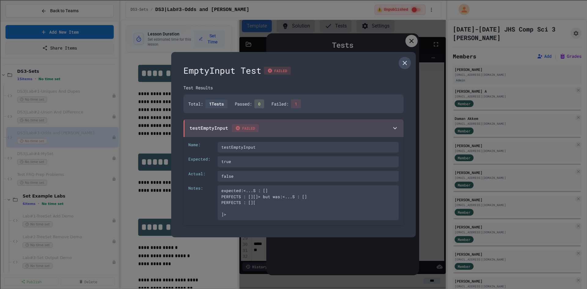
click at [404, 65] on icon at bounding box center [404, 62] width 7 height 7
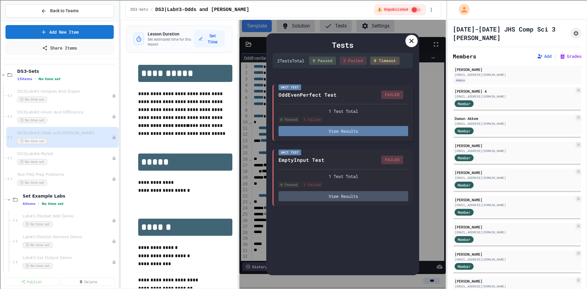
click at [354, 131] on button "View Results" at bounding box center [343, 131] width 130 height 10
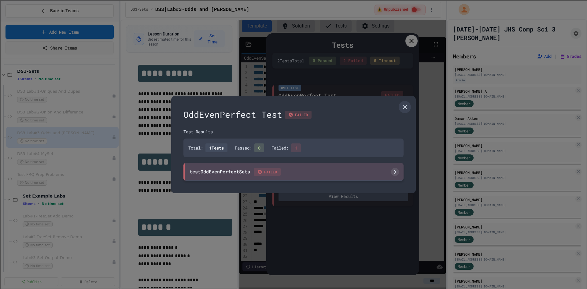
click at [277, 172] on span "FAILED" at bounding box center [267, 172] width 27 height 8
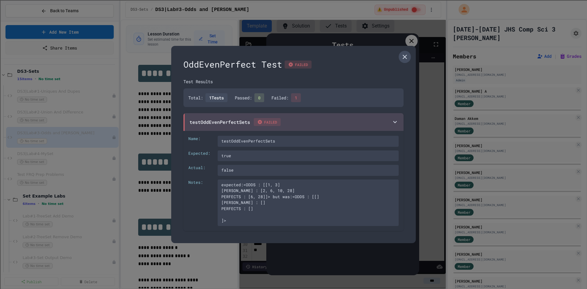
click at [402, 58] on icon at bounding box center [404, 56] width 7 height 7
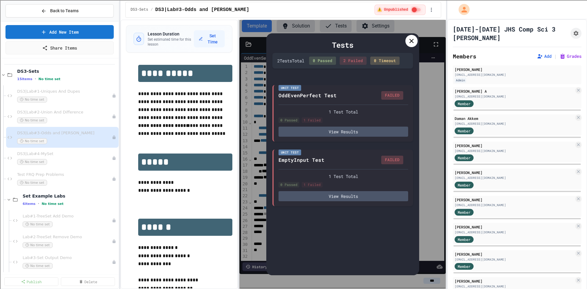
click at [409, 42] on icon at bounding box center [411, 40] width 7 height 7
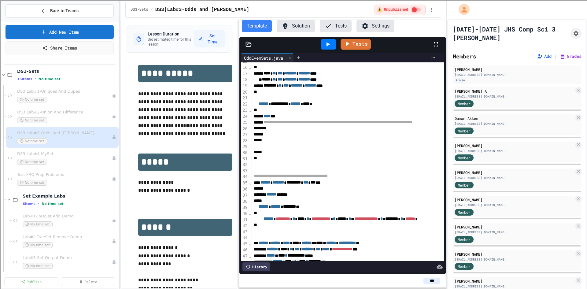
scroll to position [31, 0]
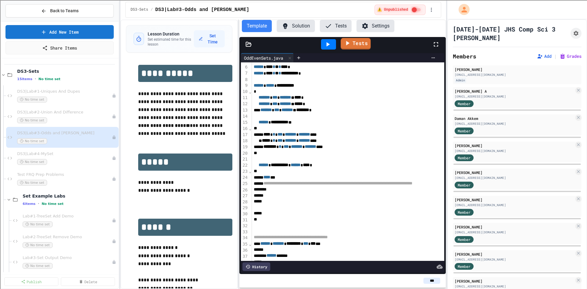
click at [363, 43] on link "Tests" at bounding box center [355, 44] width 30 height 12
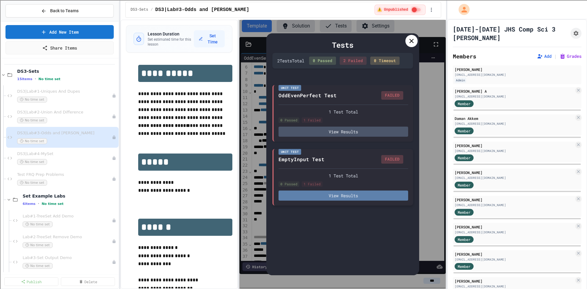
click at [304, 194] on button "View Results" at bounding box center [343, 195] width 130 height 10
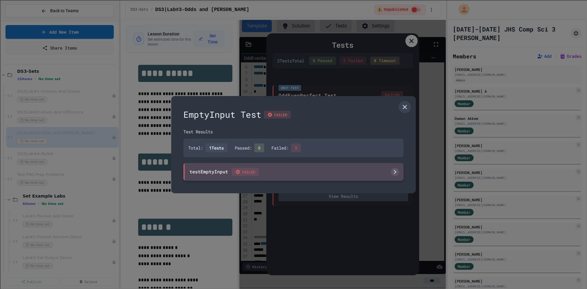
click at [295, 178] on div "testEmptyInput FAILED" at bounding box center [293, 172] width 220 height 18
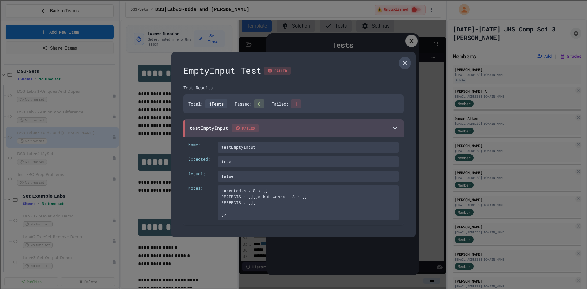
click at [404, 62] on icon at bounding box center [405, 63] width 4 height 4
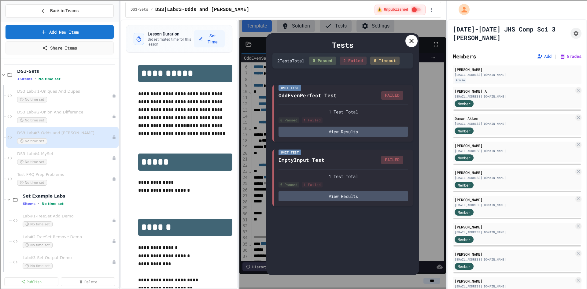
click at [410, 39] on icon at bounding box center [411, 41] width 4 height 4
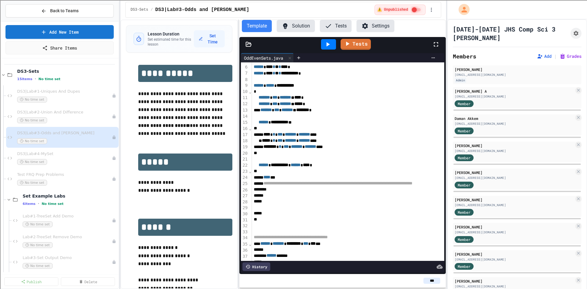
click at [339, 28] on button "Tests" at bounding box center [336, 26] width 32 height 12
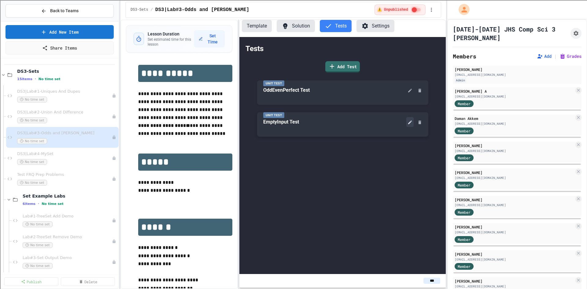
click at [407, 124] on icon at bounding box center [409, 122] width 5 height 5
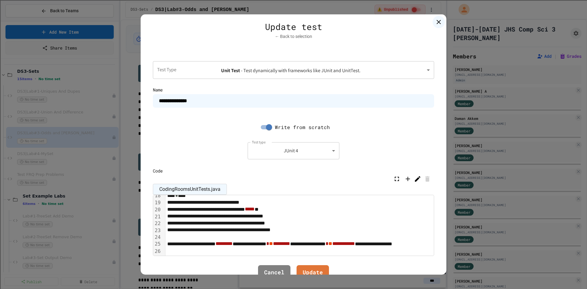
scroll to position [153, 0]
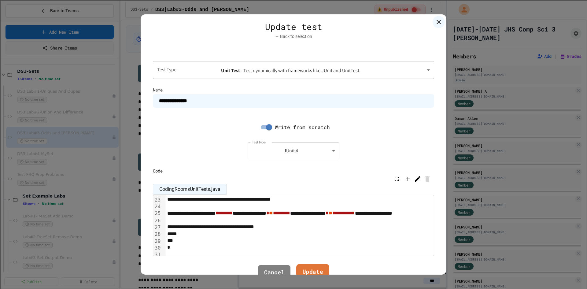
click at [309, 269] on link "Update" at bounding box center [312, 272] width 33 height 17
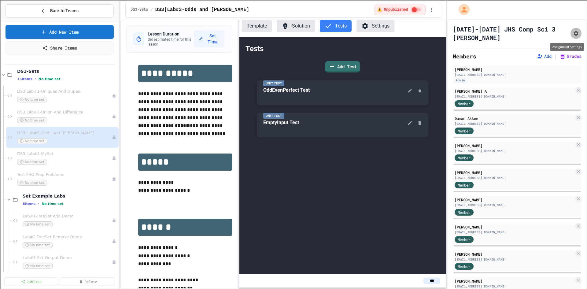
click at [573, 35] on icon "Assignment Settings" at bounding box center [575, 33] width 5 height 5
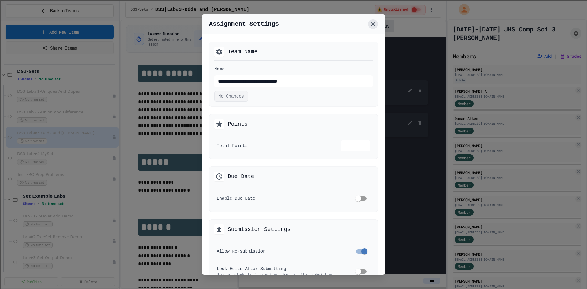
click at [373, 28] on icon at bounding box center [372, 23] width 7 height 7
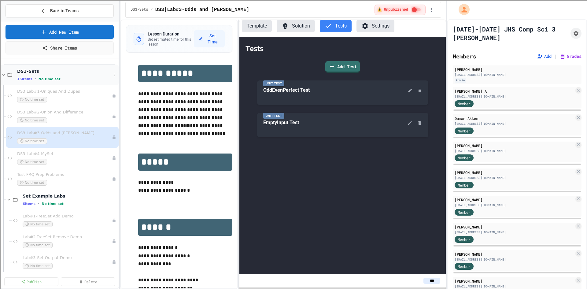
click at [17, 72] on div "DS3-Sets 15 items • No time set" at bounding box center [60, 74] width 118 height 21
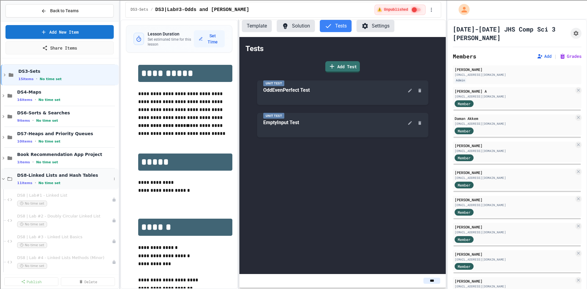
click at [67, 178] on span "DS8-Linked Lists and Hash Tables" at bounding box center [64, 175] width 94 height 6
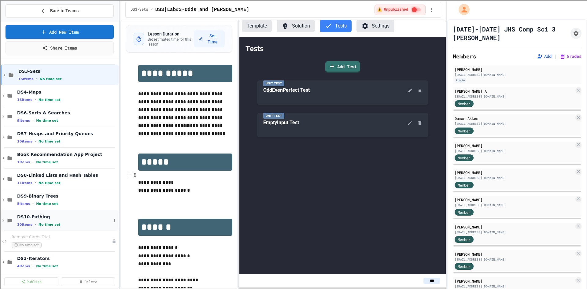
click at [36, 218] on span "DS10-Pathing" at bounding box center [64, 217] width 94 height 6
click at [36, 218] on span "DS10-Pathing" at bounding box center [67, 217] width 100 height 6
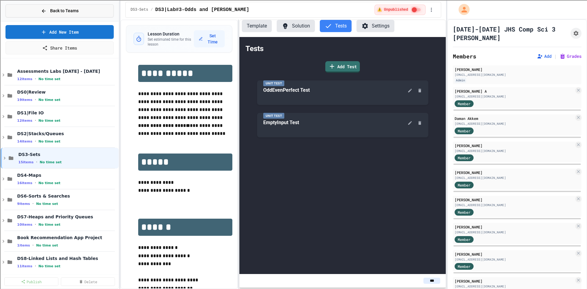
click at [77, 7] on button "Back to Teams" at bounding box center [60, 10] width 108 height 13
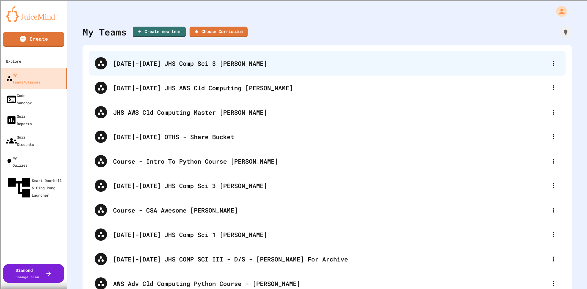
click at [225, 62] on div "2024-2025 JHS Comp Sci 3 Kalathy" at bounding box center [330, 63] width 434 height 9
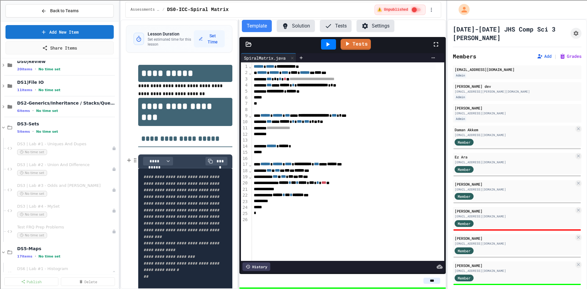
scroll to position [61, 0]
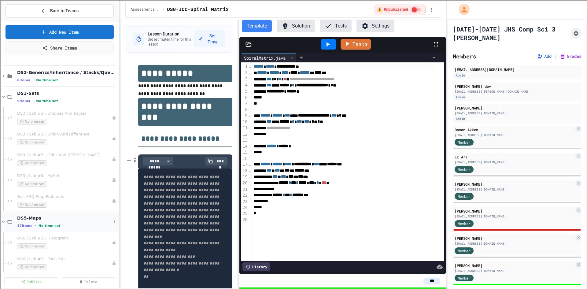
click at [35, 218] on span "DS5-Maps" at bounding box center [64, 218] width 94 height 6
click at [57, 218] on span "DS5-Maps" at bounding box center [64, 218] width 94 height 6
click at [44, 10] on icon at bounding box center [44, 11] width 6 height 6
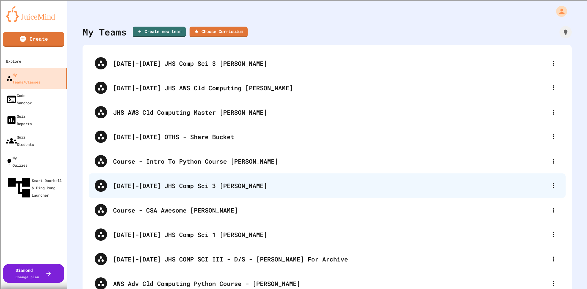
click at [209, 187] on div "[DATE]-[DATE] JHS Comp Sci 3 [PERSON_NAME]" at bounding box center [330, 185] width 434 height 9
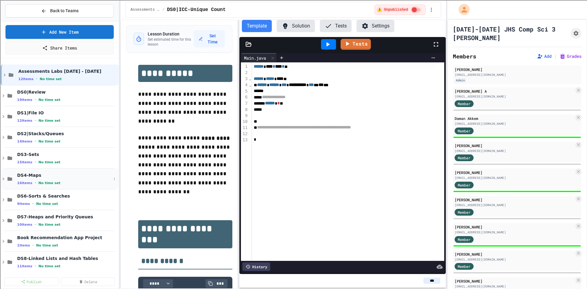
click at [63, 177] on span "DS4-Maps" at bounding box center [64, 175] width 94 height 6
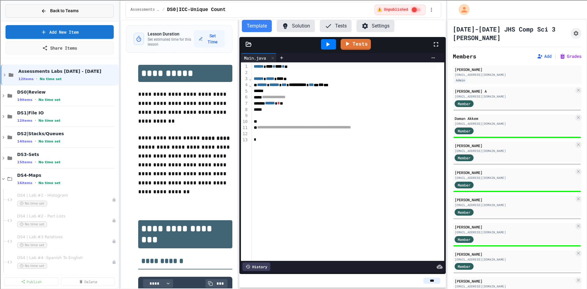
click at [52, 13] on span "Back to Teams" at bounding box center [64, 11] width 28 height 6
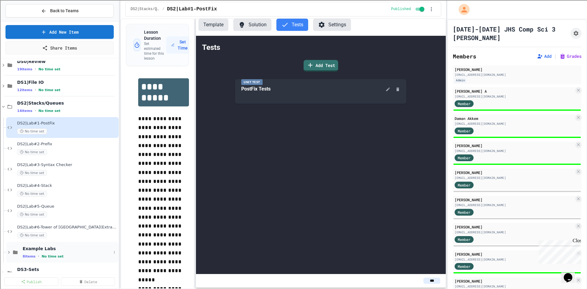
scroll to position [578, 0]
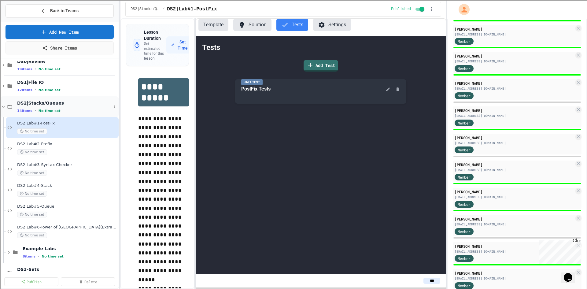
click at [30, 102] on span "DS2|Stacks/Queues" at bounding box center [64, 103] width 94 height 6
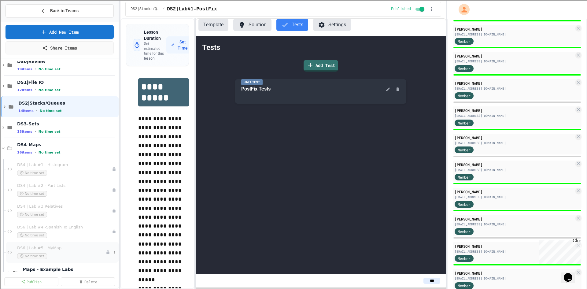
click at [56, 250] on span "DS6 | Lab #5 - MyMap" at bounding box center [61, 247] width 89 height 5
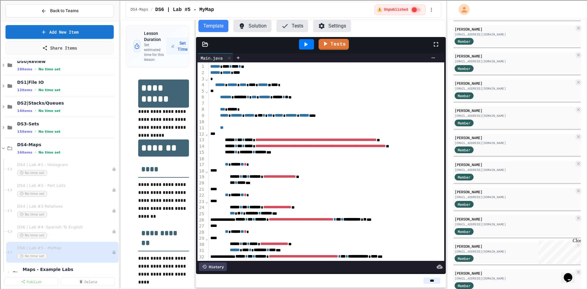
click at [261, 30] on button "Solution" at bounding box center [252, 26] width 38 height 12
click at [203, 42] on icon at bounding box center [205, 44] width 5 height 4
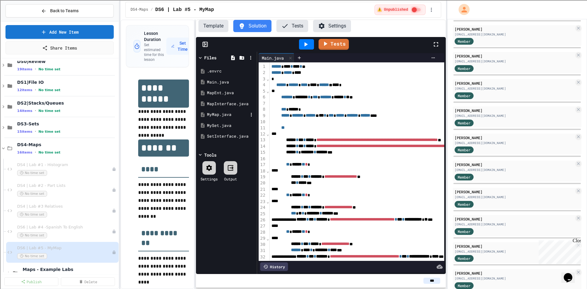
click at [218, 114] on div "MyMap.java" at bounding box center [227, 115] width 41 height 6
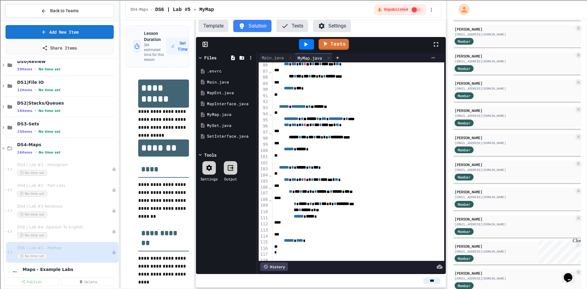
scroll to position [532, 0]
